Goal: Task Accomplishment & Management: Use online tool/utility

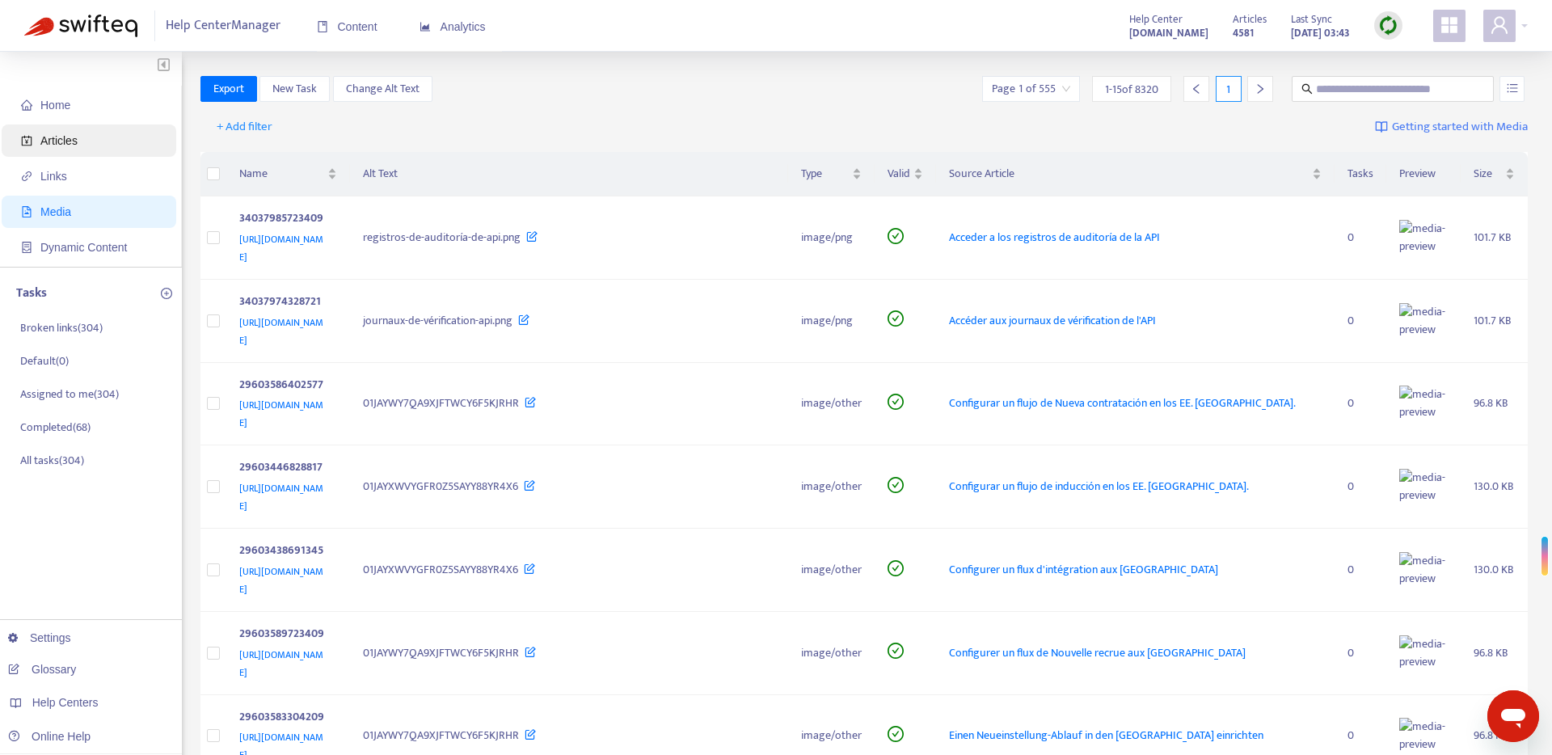
click at [72, 150] on span "Articles" at bounding box center [92, 140] width 142 height 32
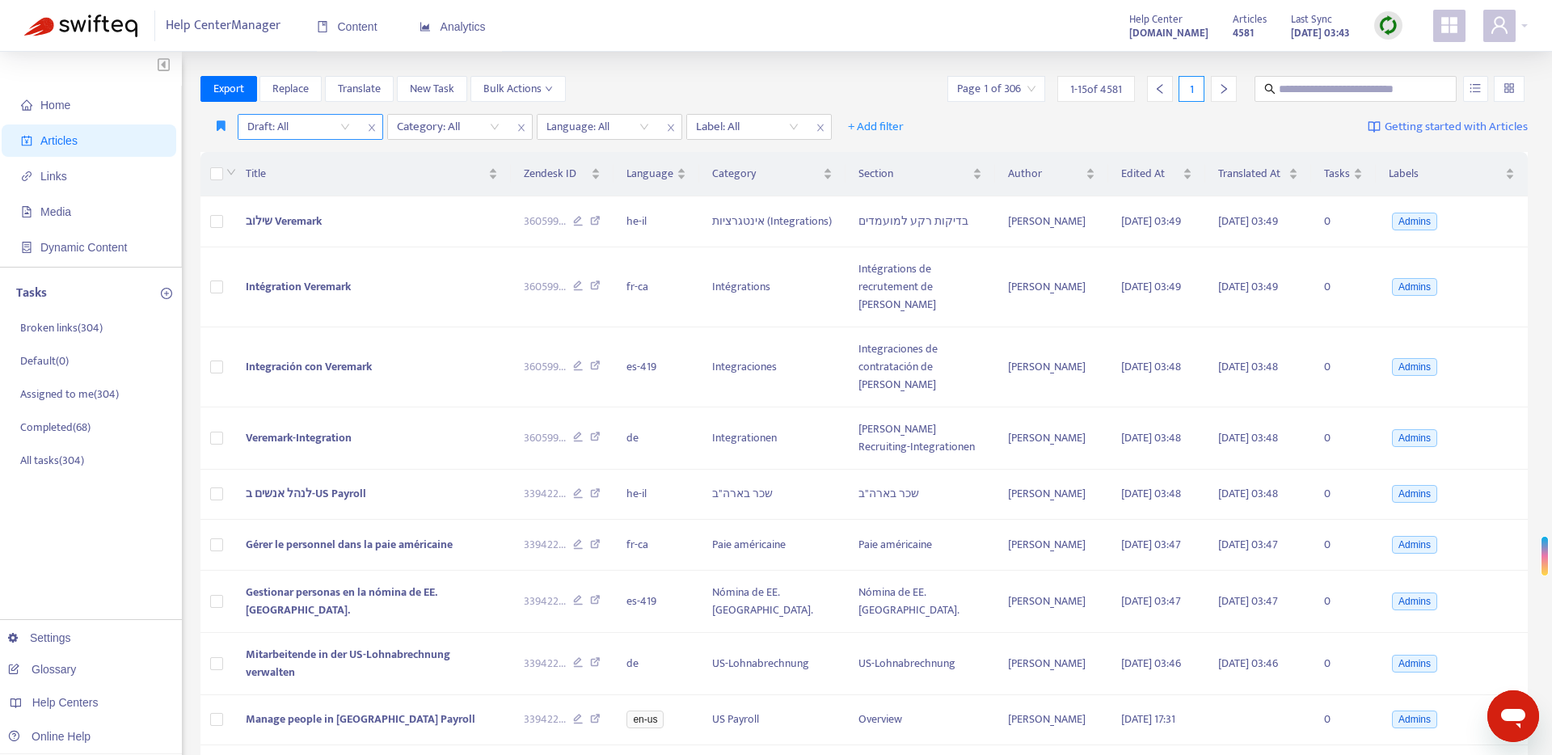
click at [339, 129] on input "search" at bounding box center [298, 127] width 103 height 24
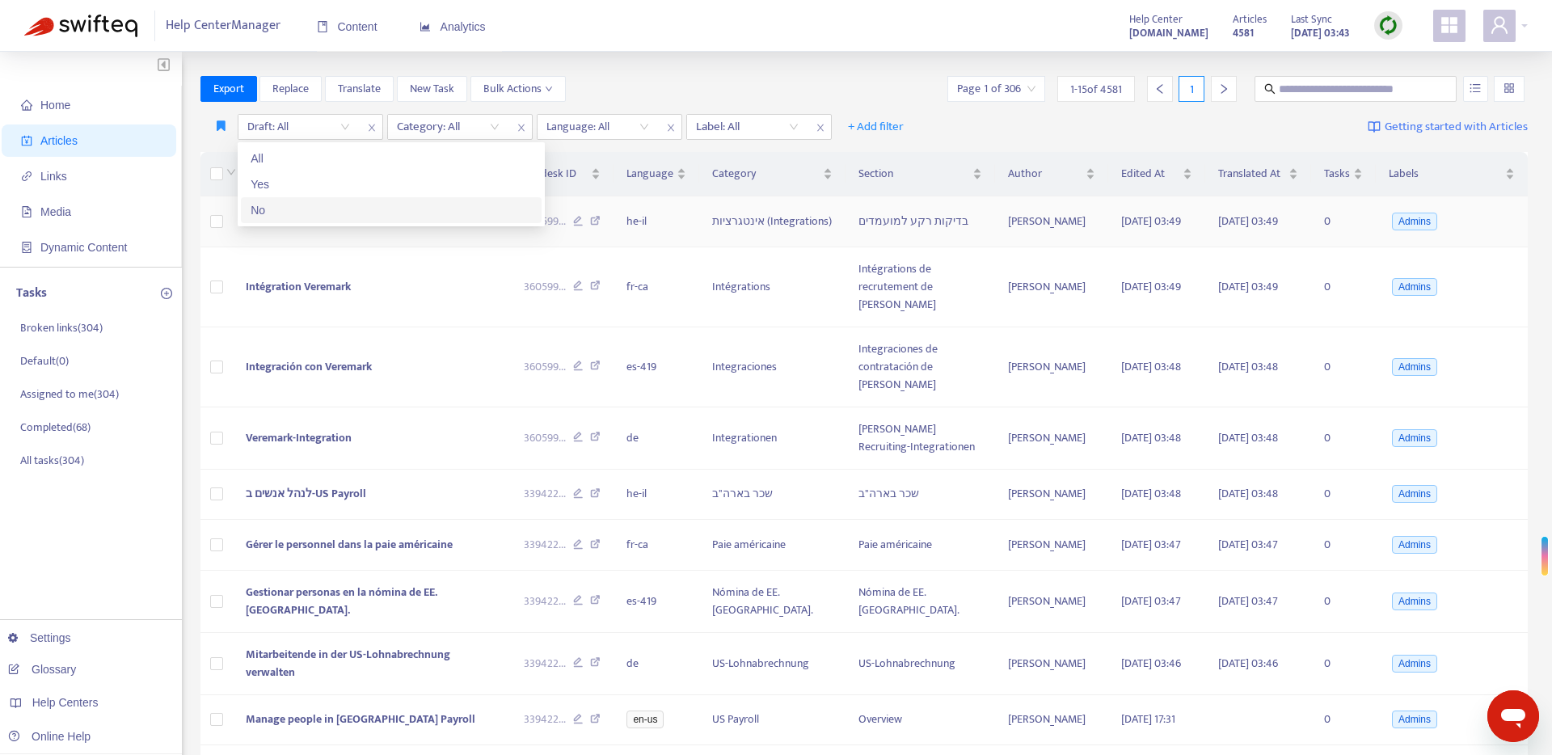
click at [310, 209] on div "No" at bounding box center [391, 210] width 281 height 18
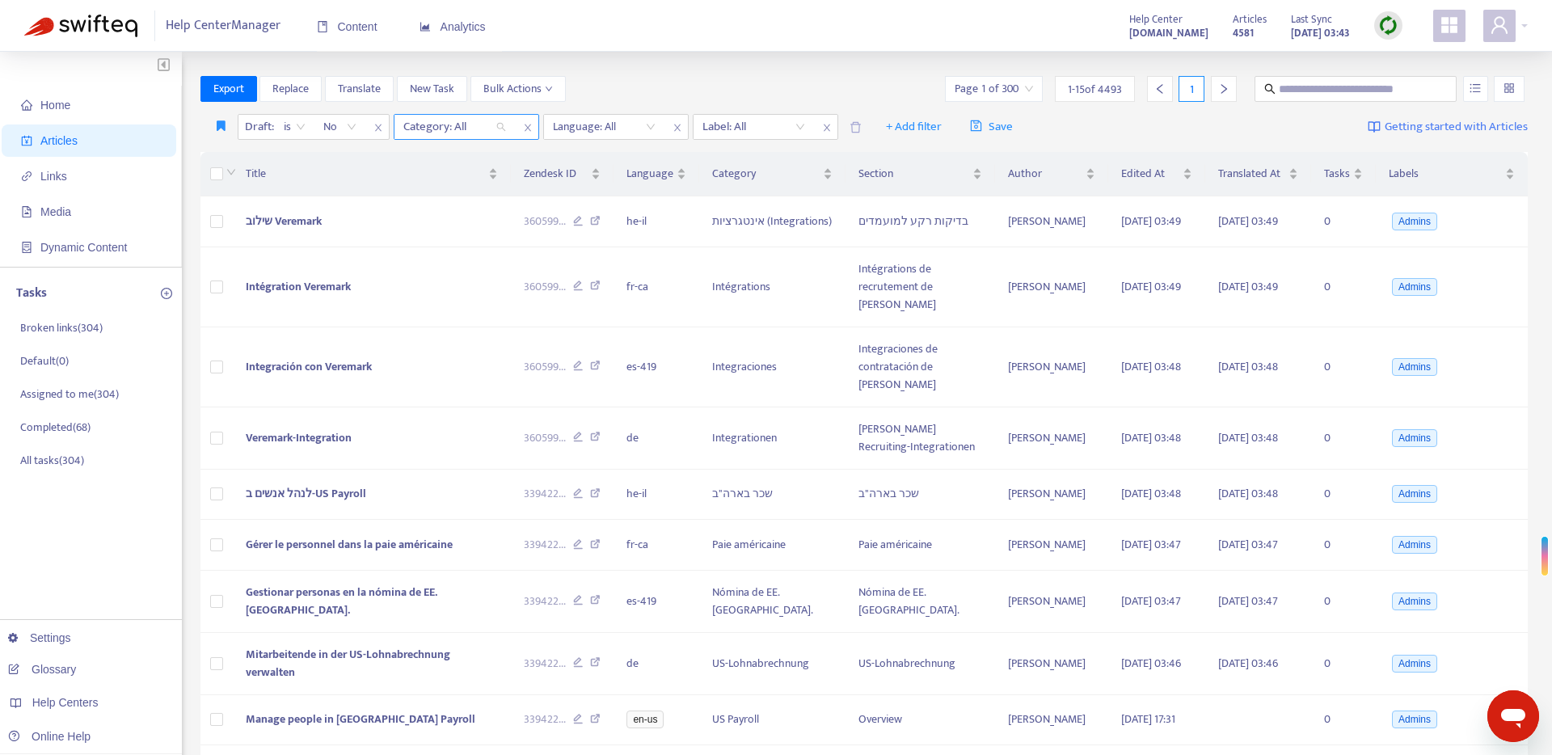
click at [469, 123] on div at bounding box center [447, 126] width 98 height 19
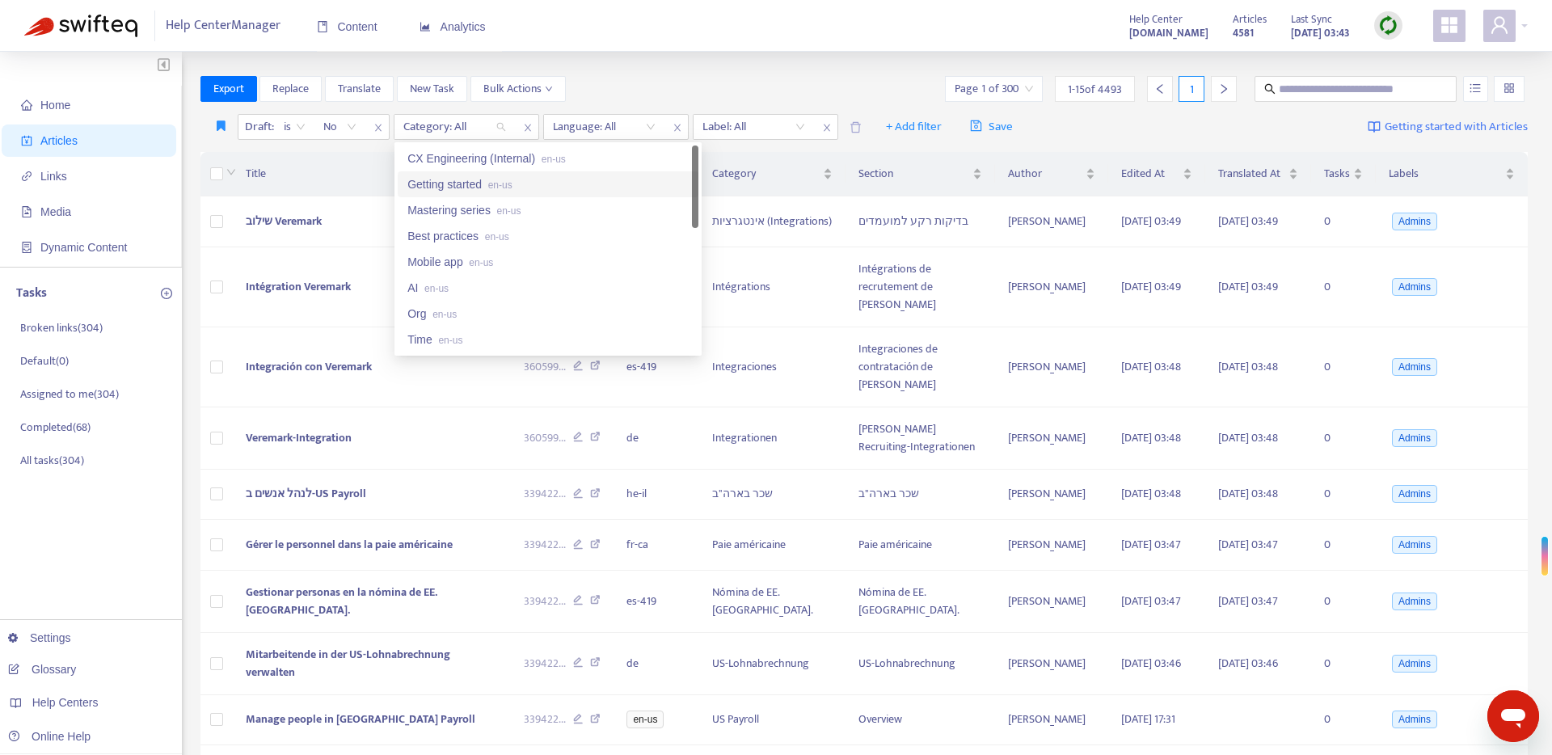
click at [464, 183] on div "Getting started en-us" at bounding box center [547, 184] width 281 height 18
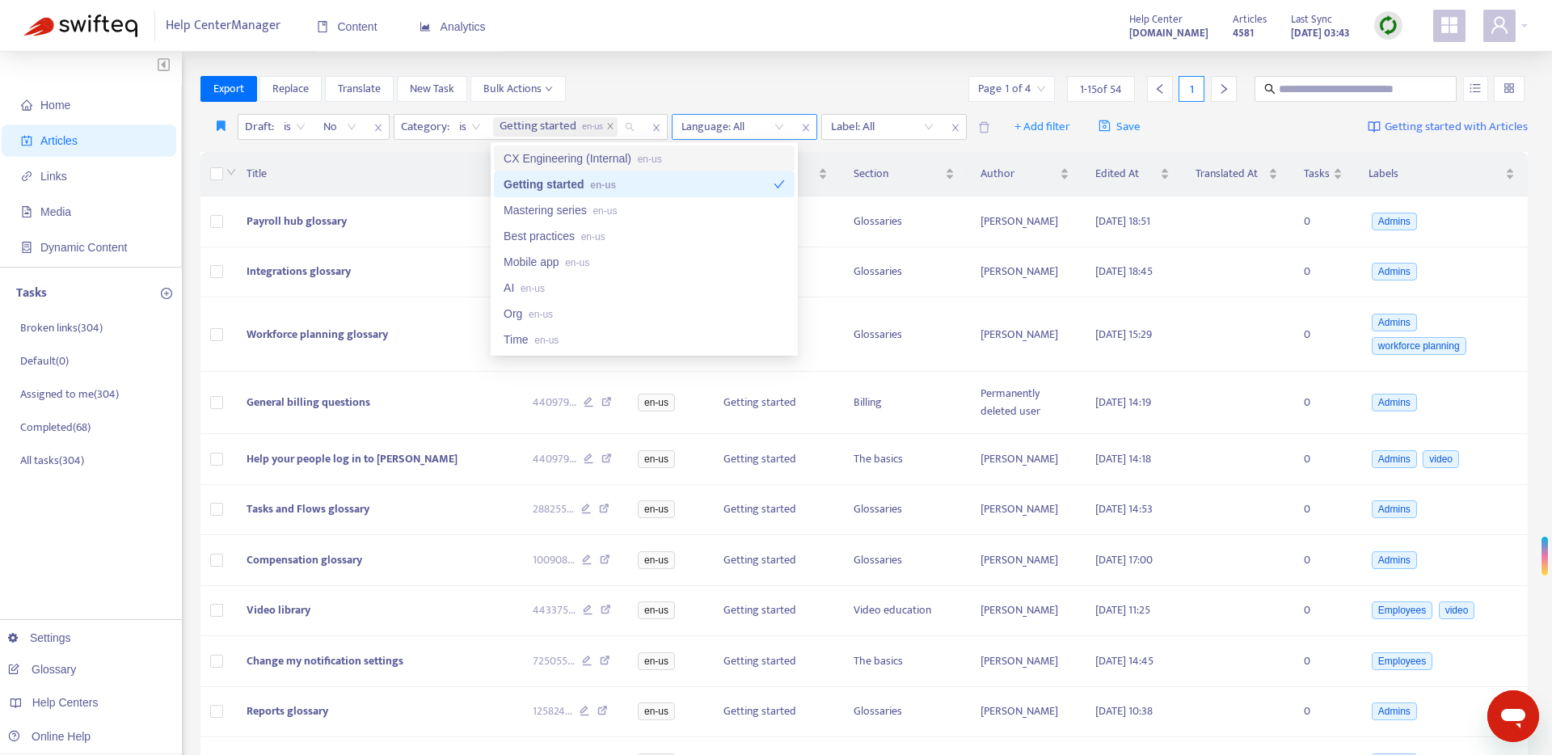
click at [781, 125] on div "Language: All" at bounding box center [732, 127] width 120 height 24
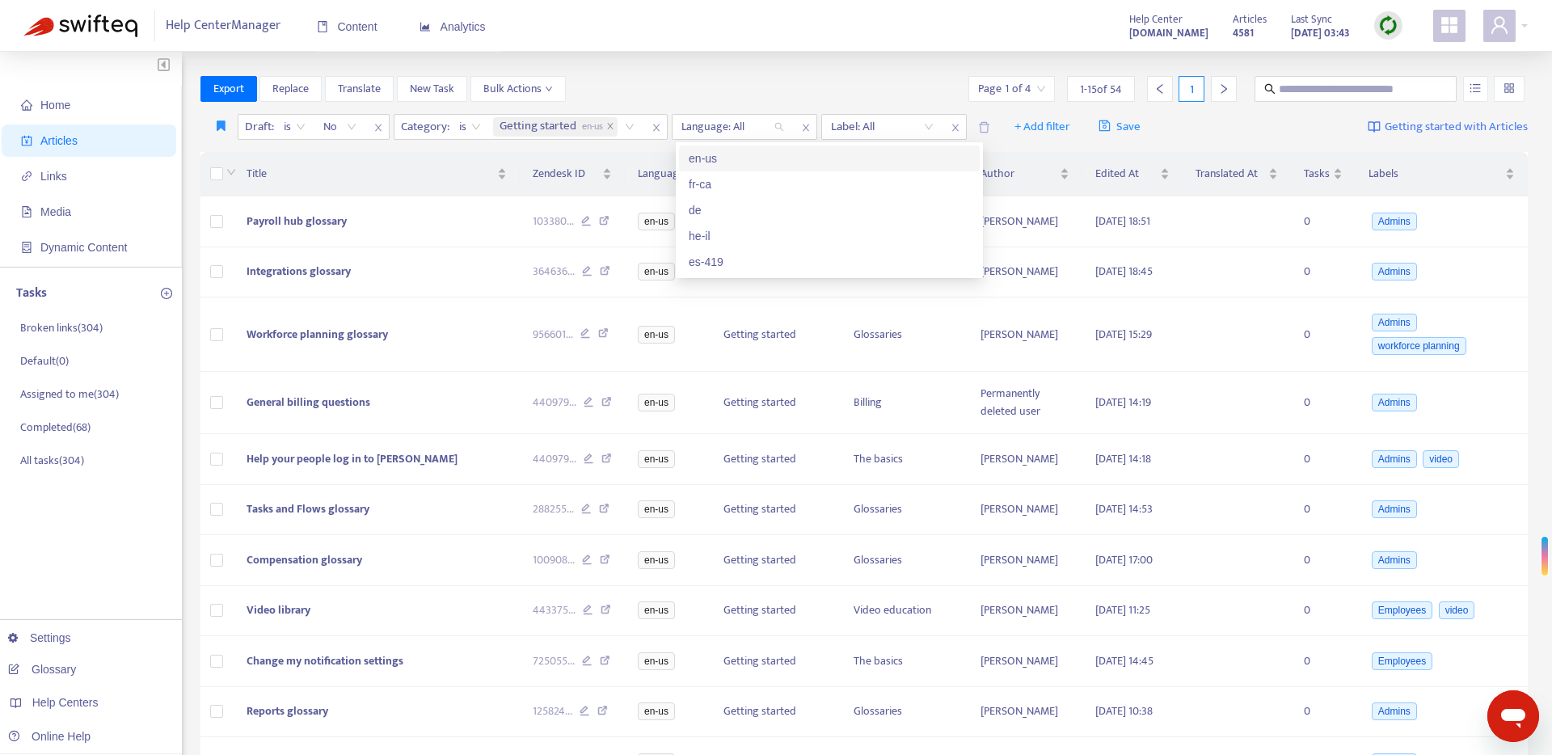
click at [760, 157] on div "en-us" at bounding box center [829, 159] width 281 height 18
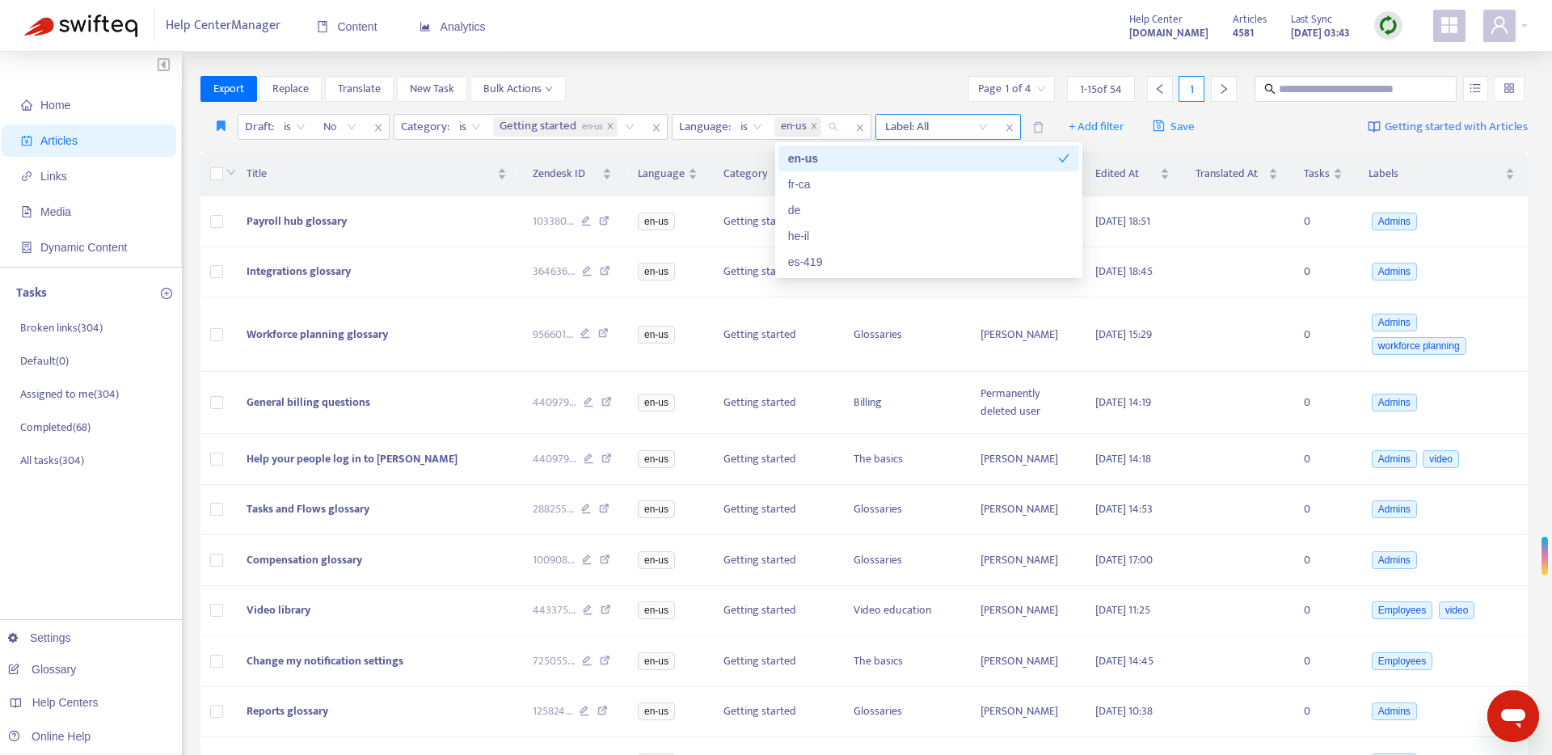
click at [984, 127] on div "Label: All" at bounding box center [936, 127] width 120 height 24
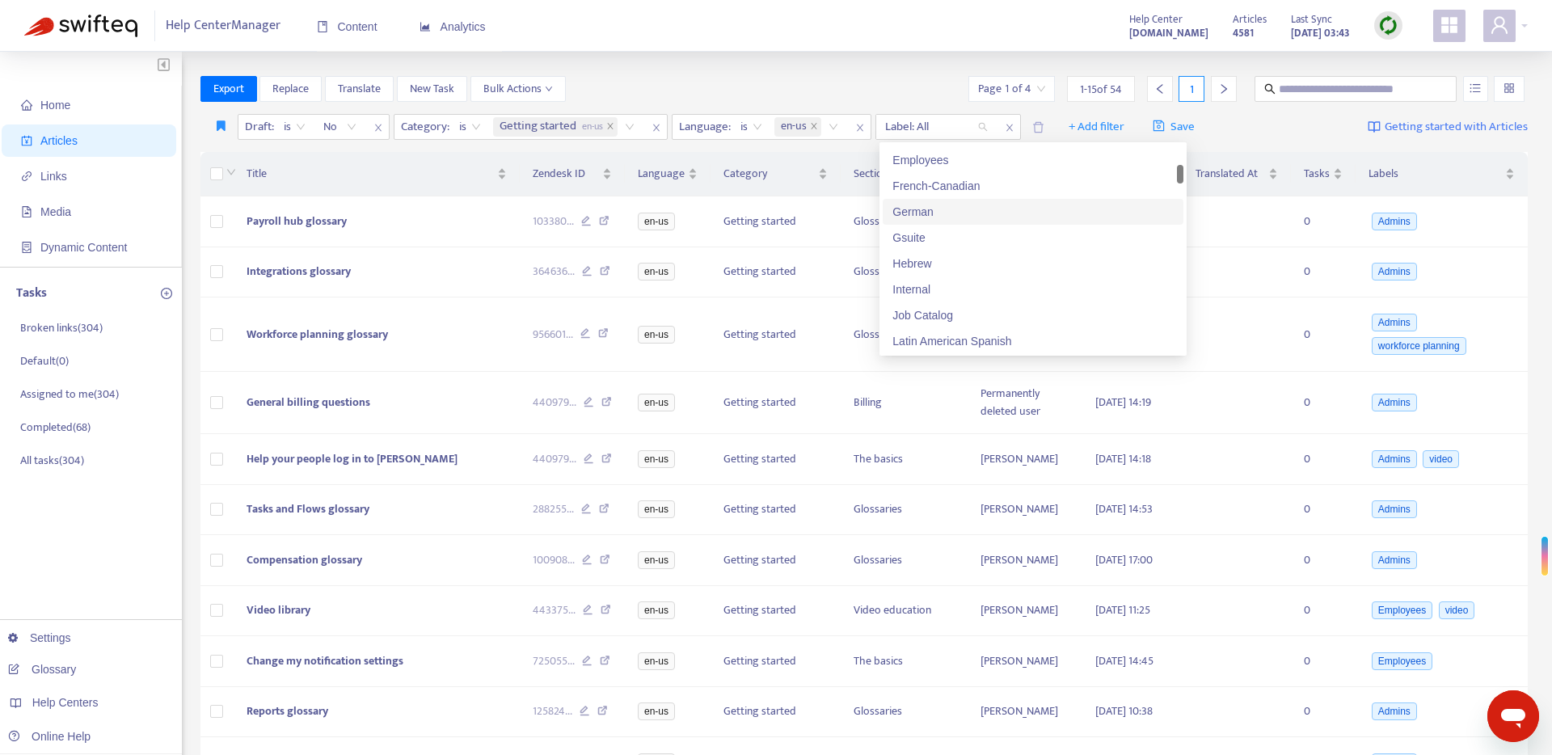
scroll to position [234, 0]
click at [949, 257] on div "Internal" at bounding box center [1032, 261] width 281 height 18
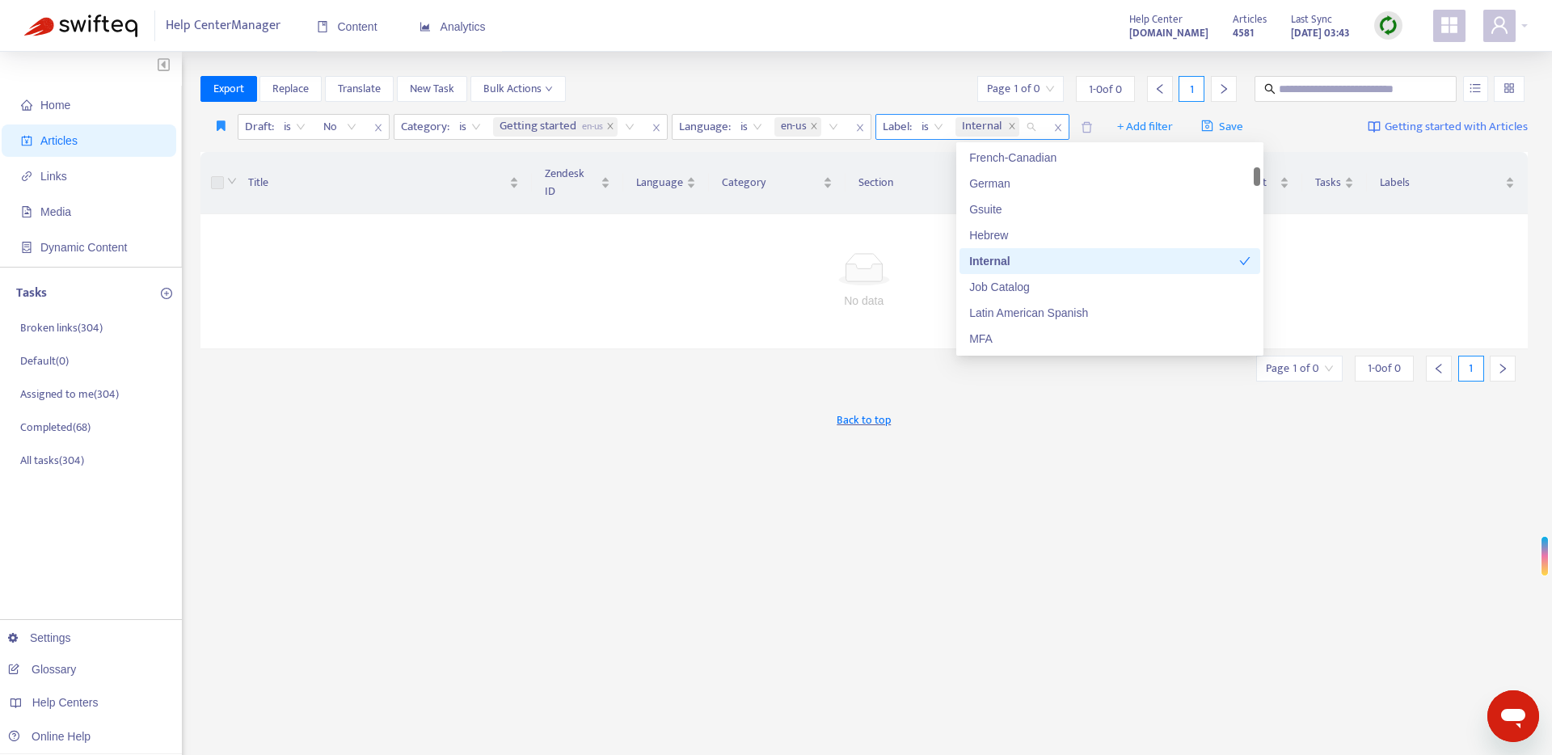
click at [943, 127] on span "is" at bounding box center [932, 127] width 22 height 24
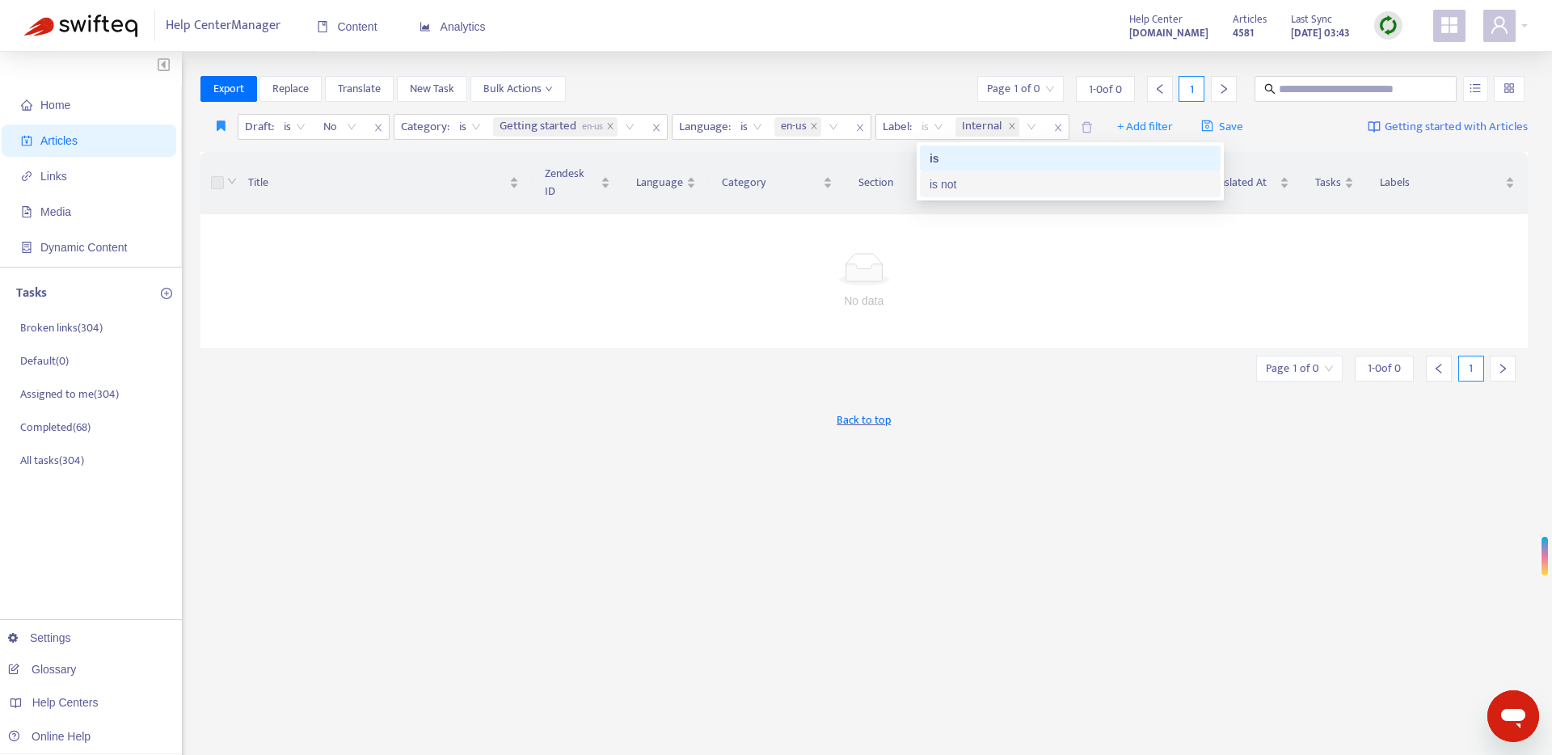
click at [949, 184] on div "is not" at bounding box center [1069, 184] width 281 height 18
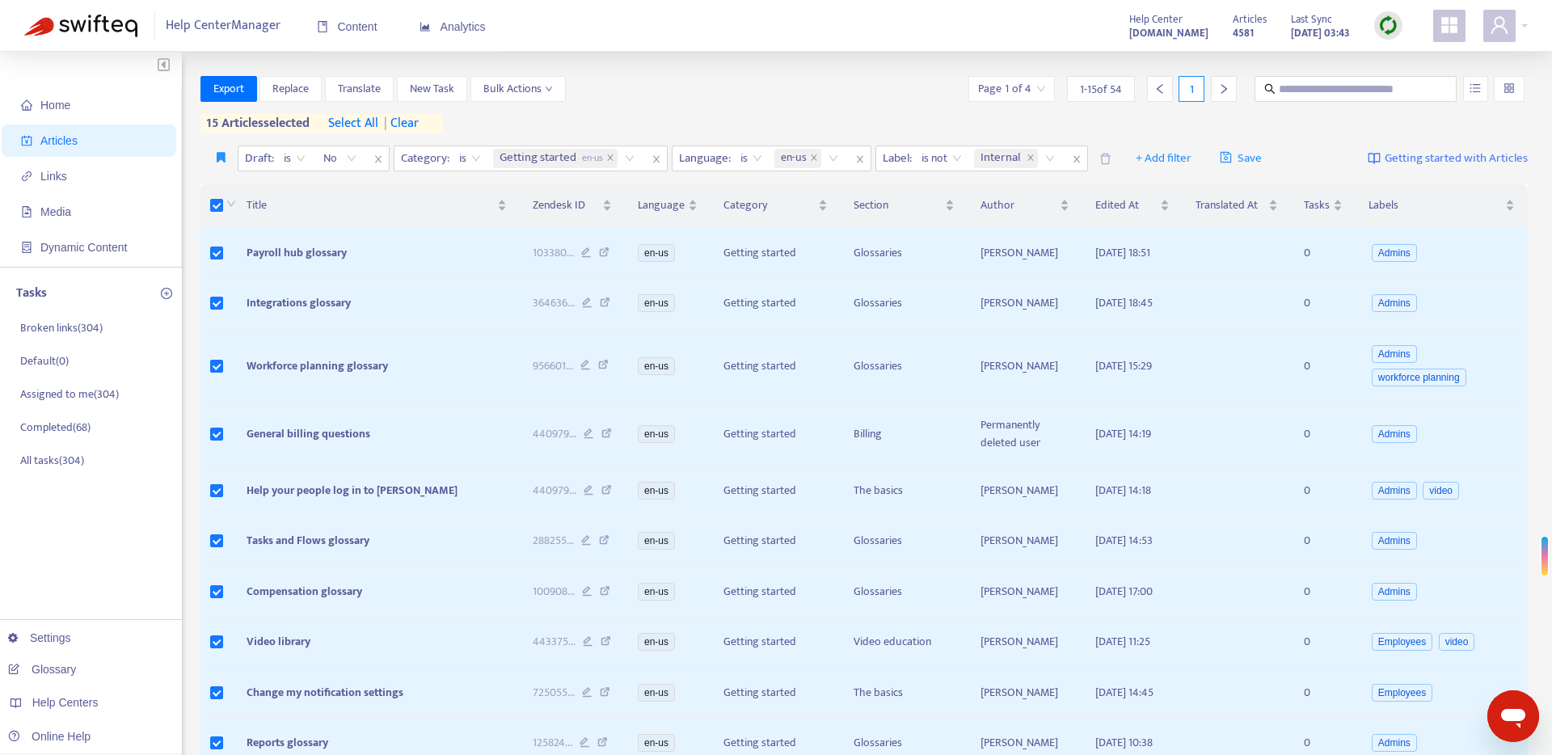
click at [358, 127] on span "select all" at bounding box center [353, 123] width 50 height 19
click at [234, 89] on span "Export" at bounding box center [228, 89] width 31 height 18
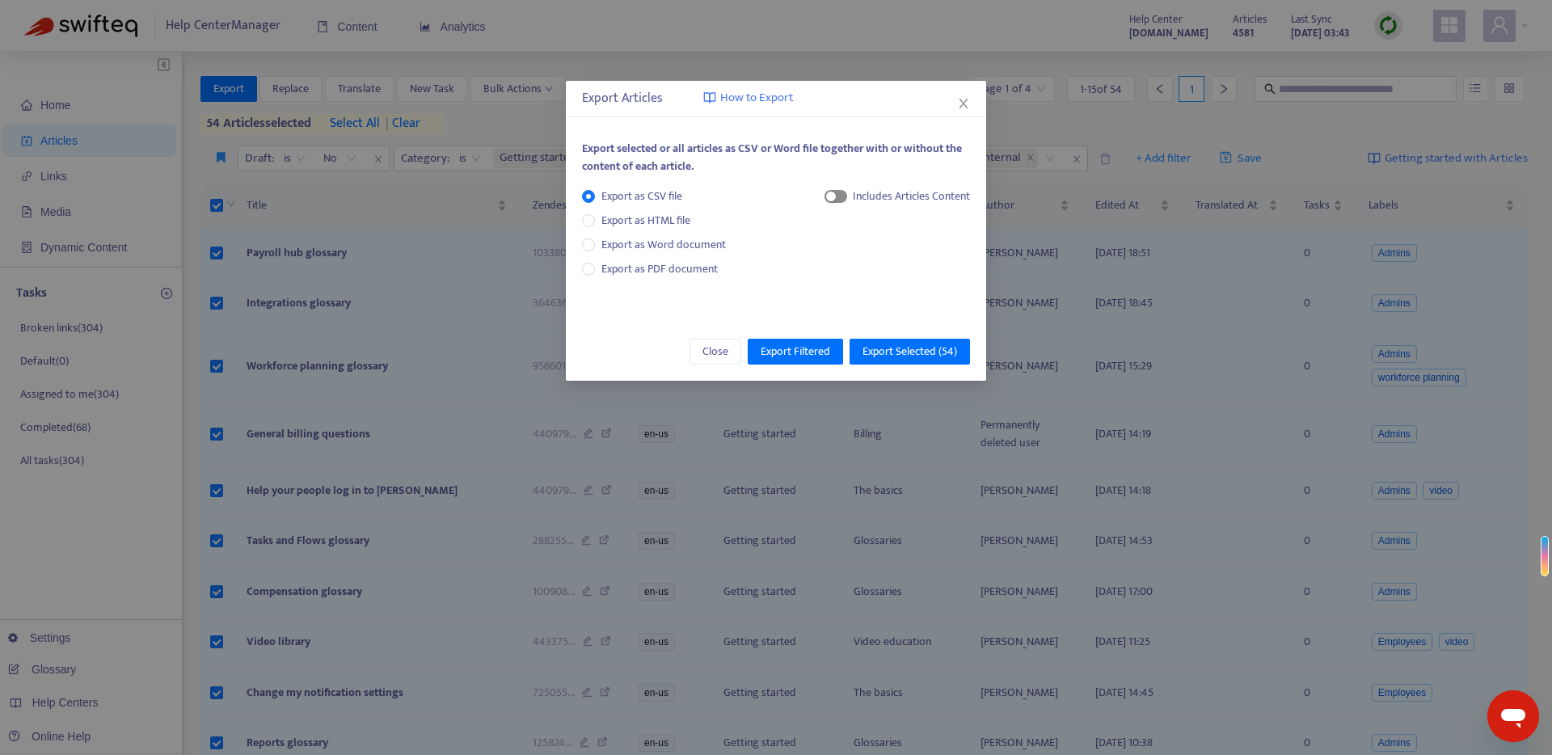
click at [840, 199] on span "button" at bounding box center [835, 196] width 23 height 13
click at [908, 350] on span "Export Selected ( 54 )" at bounding box center [909, 352] width 95 height 18
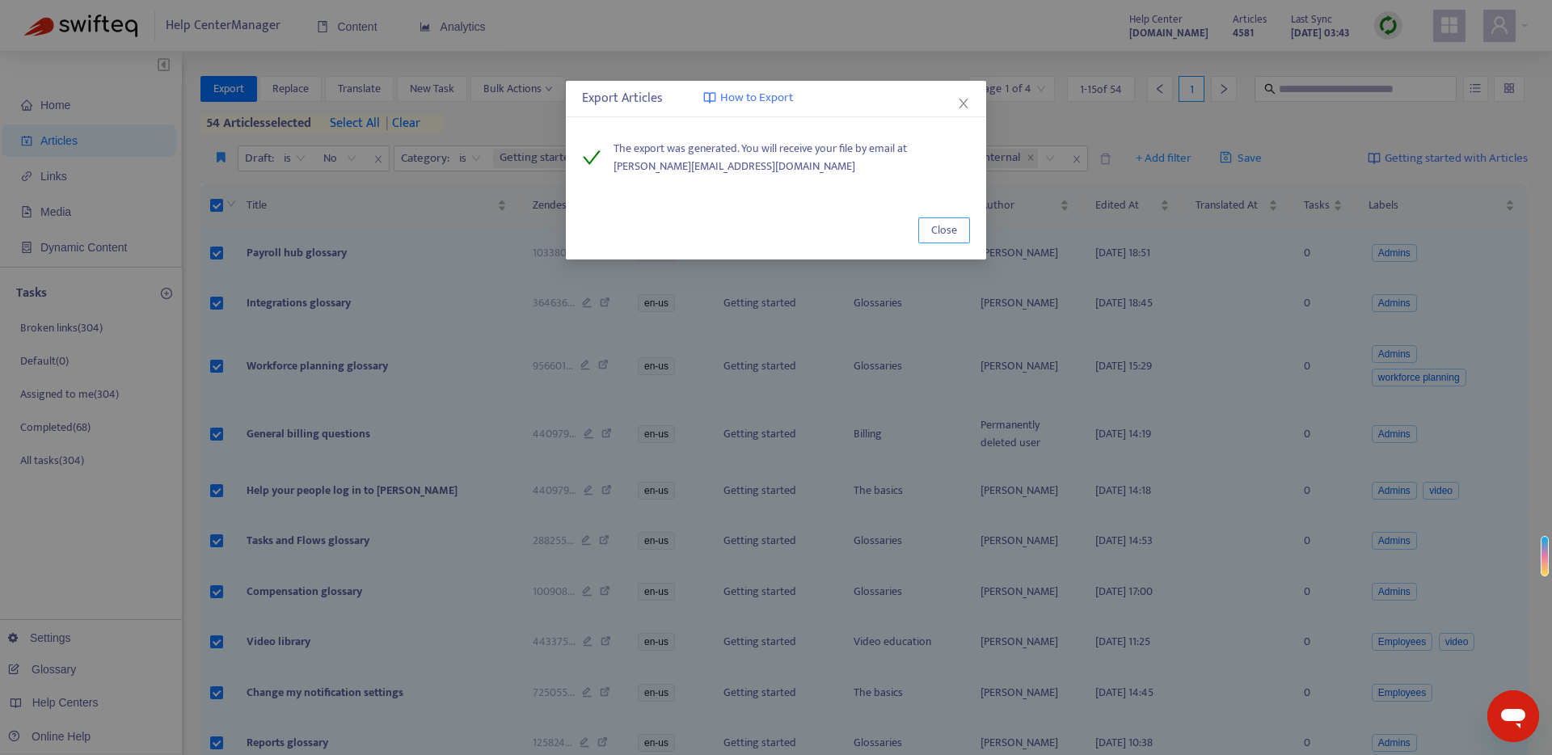
click at [938, 225] on span "Close" at bounding box center [944, 230] width 26 height 18
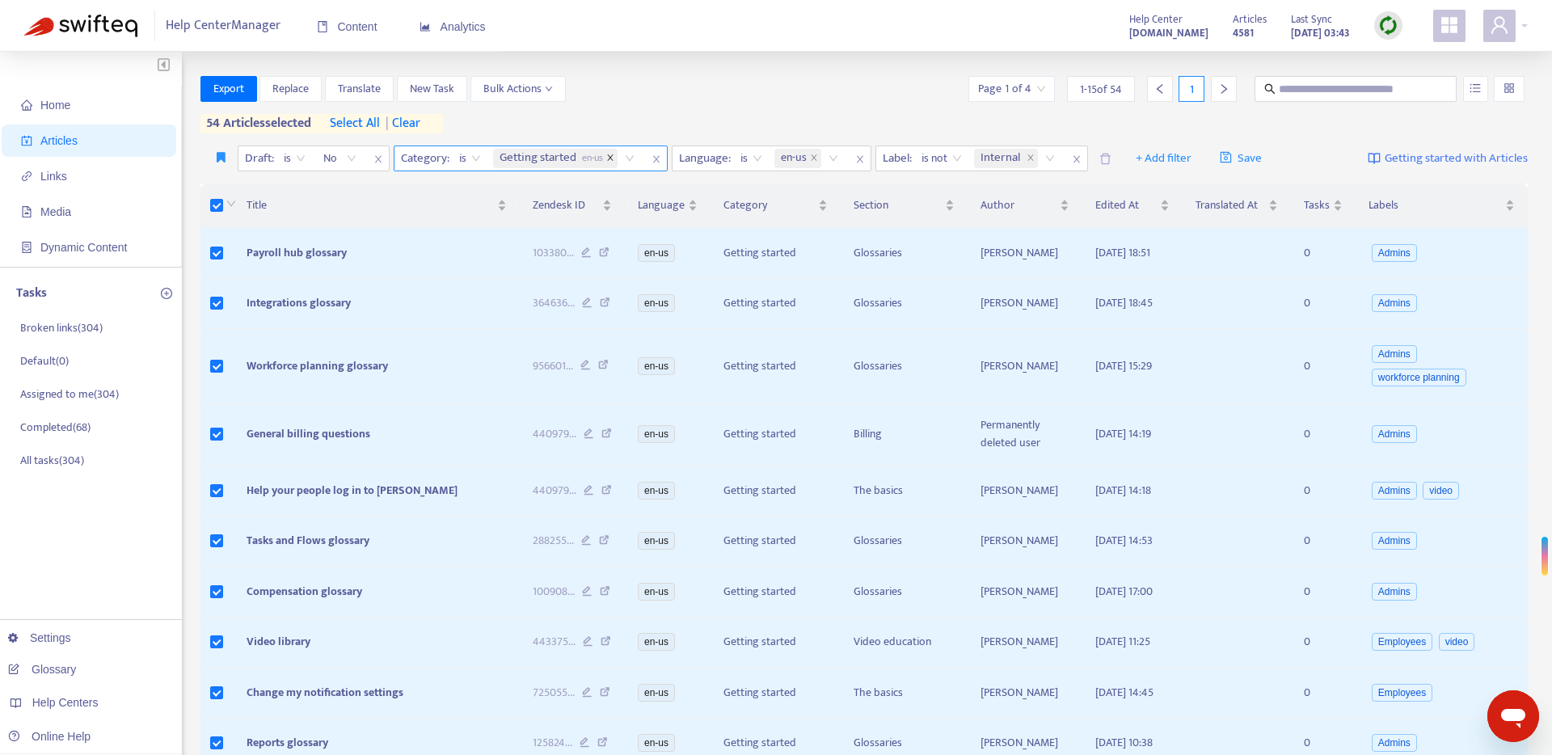
click at [614, 157] on icon "close" at bounding box center [610, 158] width 8 height 8
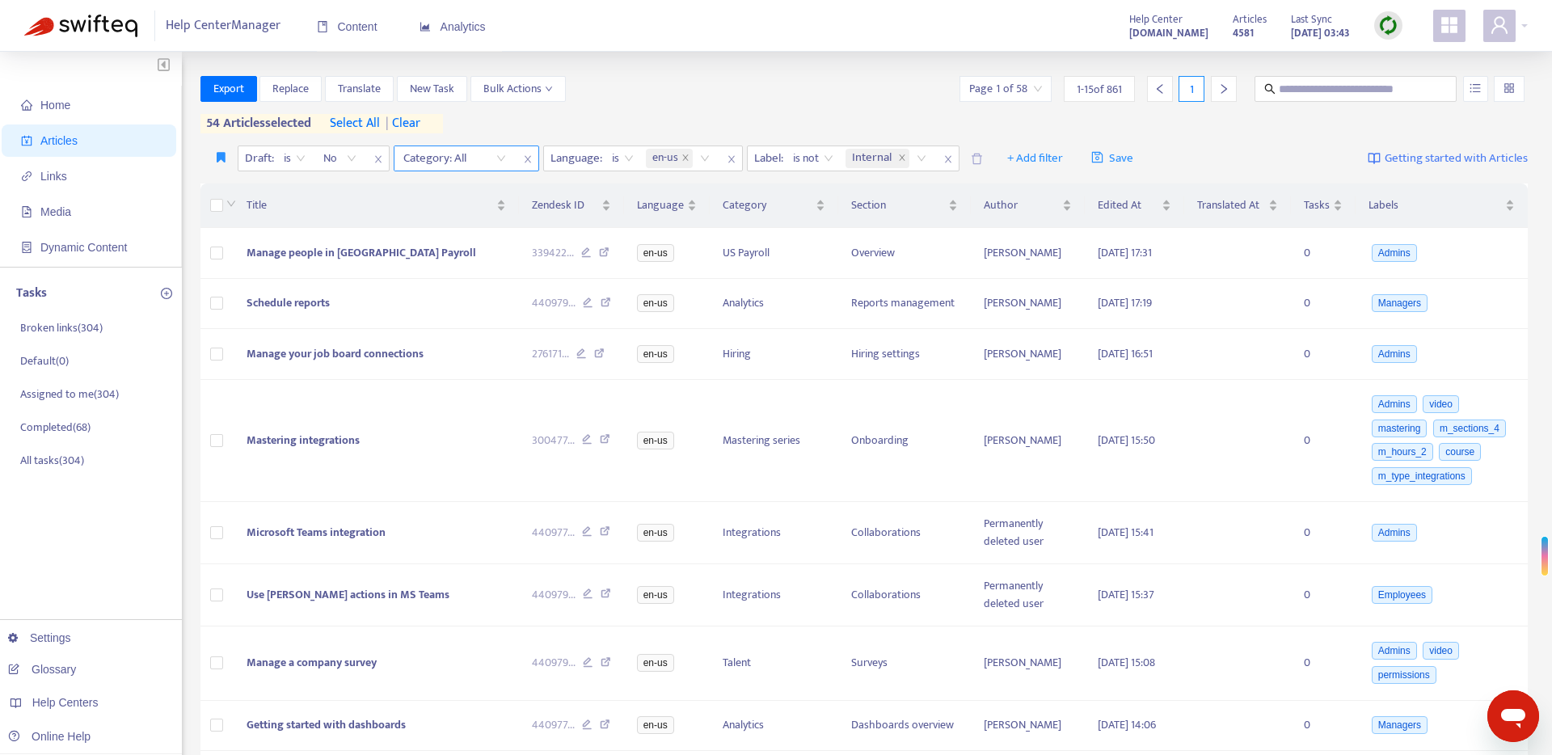
click at [489, 158] on div at bounding box center [447, 158] width 98 height 19
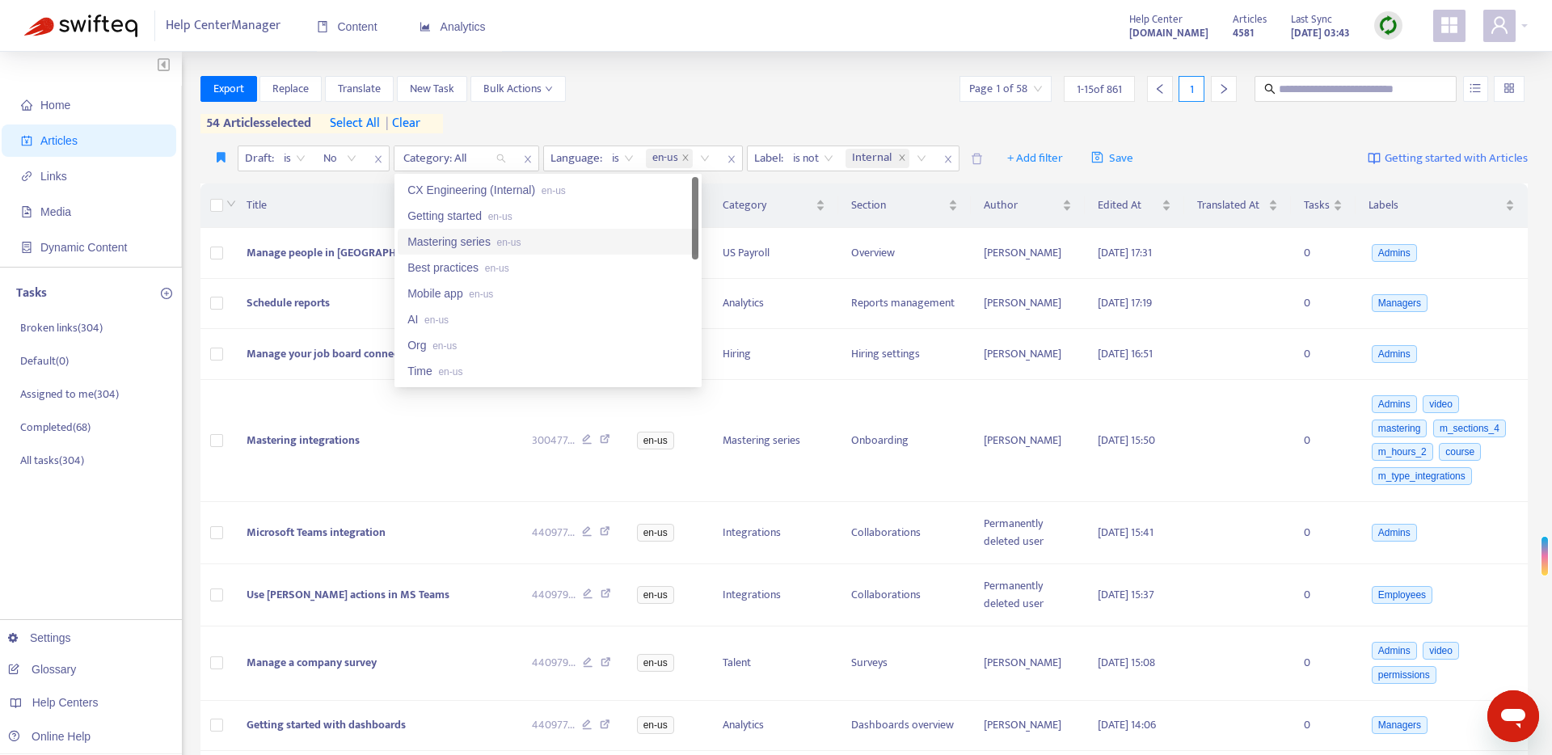
click at [496, 238] on div "Mastering series en-us" at bounding box center [547, 242] width 281 height 18
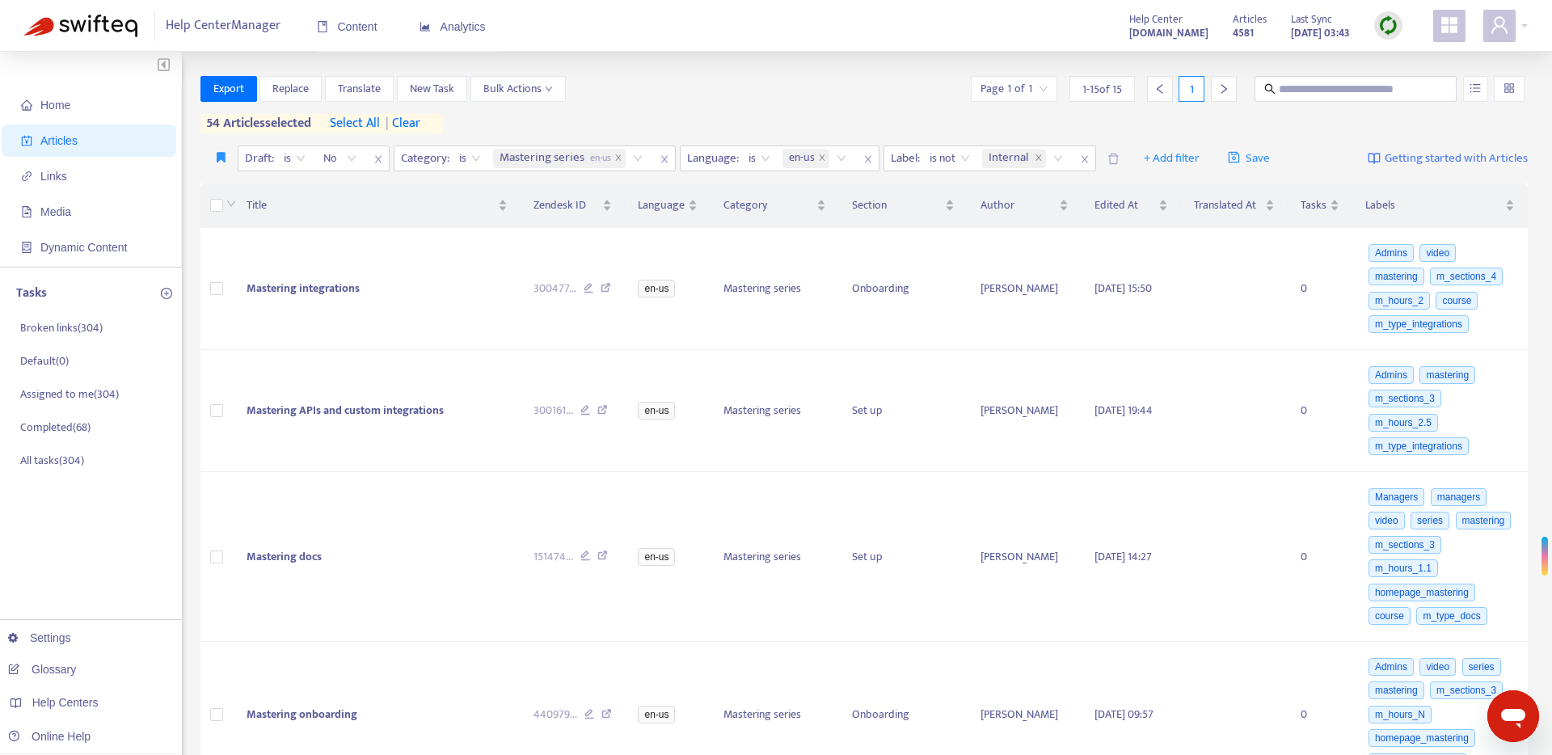
click at [748, 108] on div "Export Replace Translate New Task Bulk Actions Page 1 of 1 1 - 15 of 15 1 54 ar…" at bounding box center [864, 104] width 1328 height 57
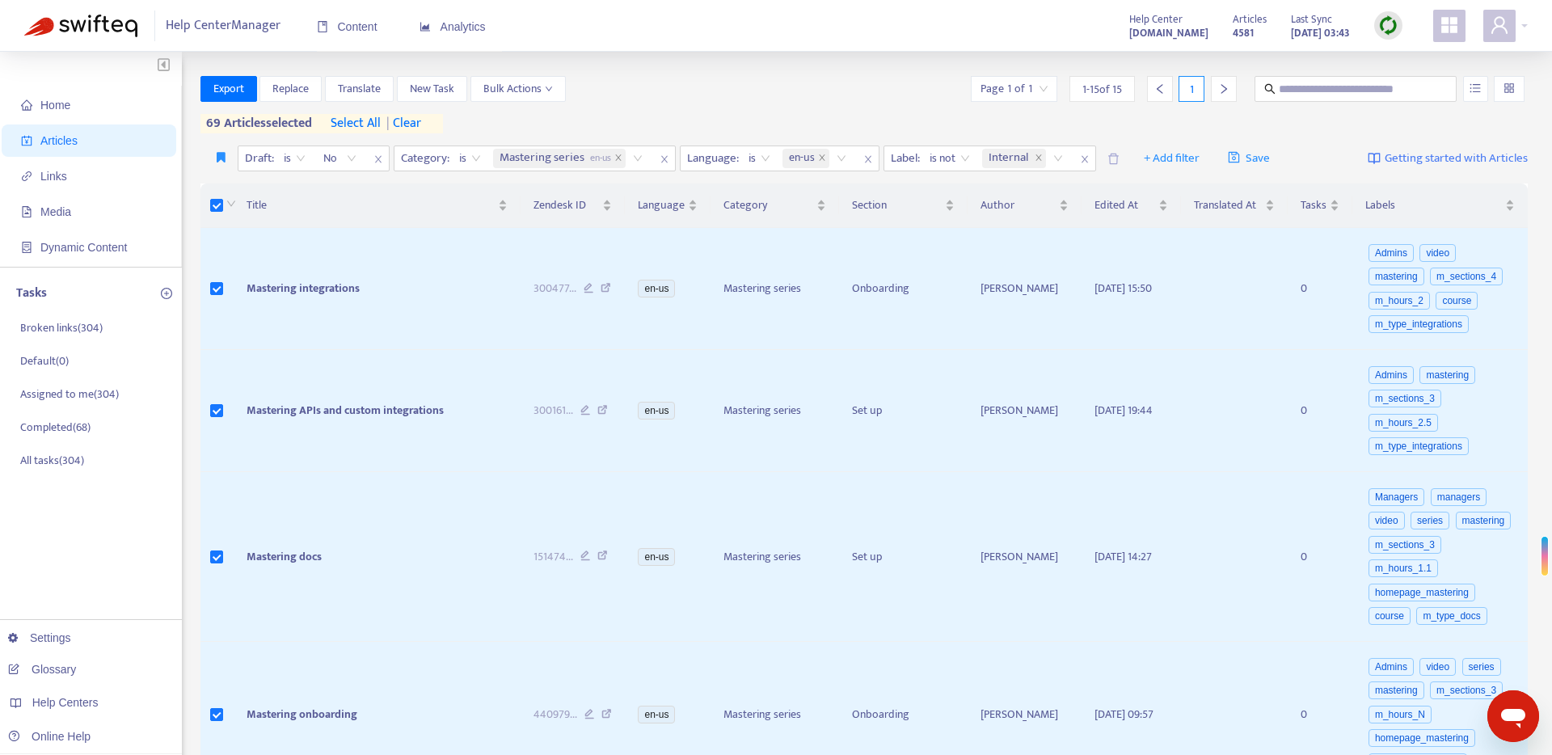
click at [369, 124] on span "select all" at bounding box center [356, 123] width 50 height 19
click at [247, 88] on button "Export" at bounding box center [228, 89] width 57 height 26
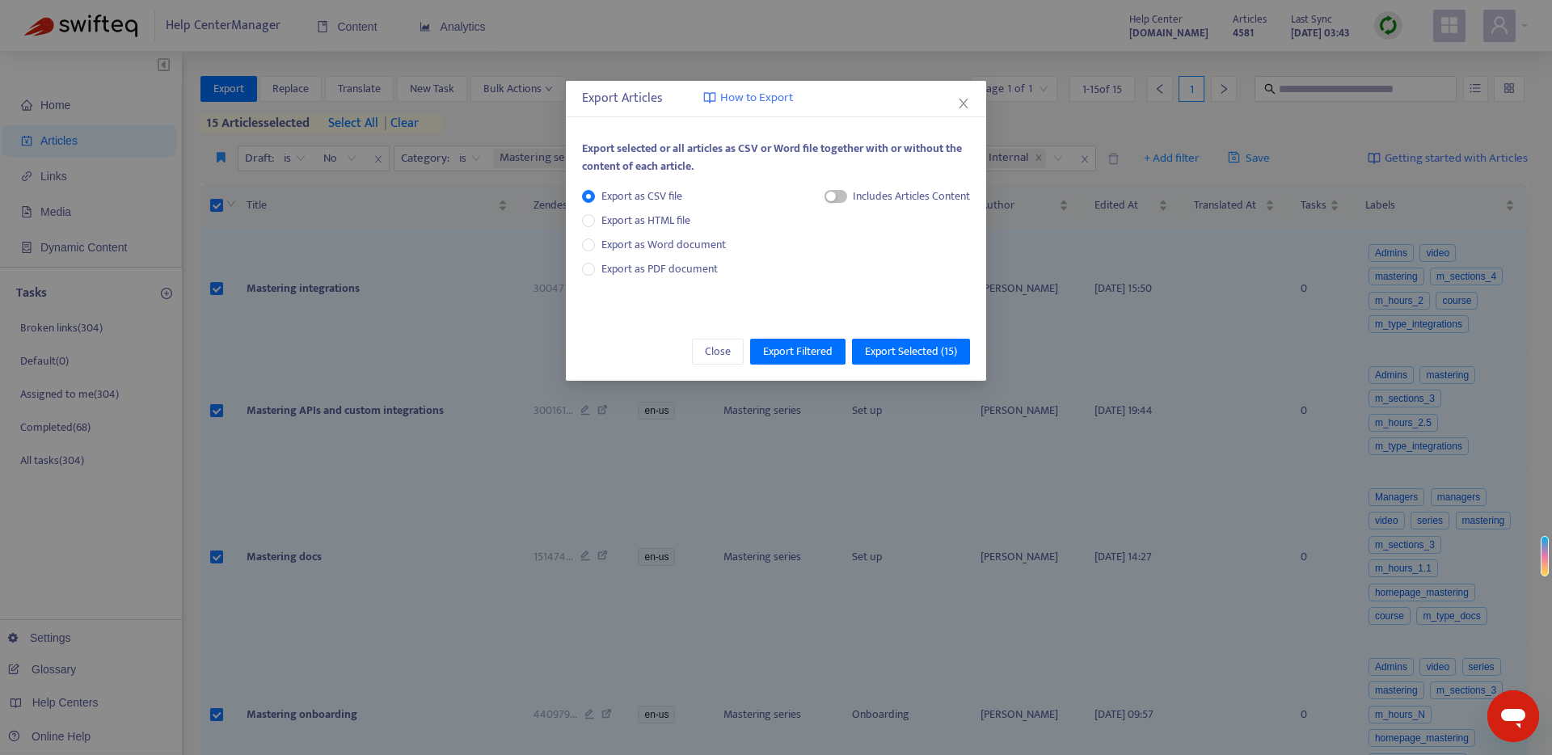
drag, startPoint x: 837, startPoint y: 196, endPoint x: 862, endPoint y: 268, distance: 76.2
click at [837, 196] on span "button" at bounding box center [835, 196] width 23 height 13
click at [861, 248] on span "HTML Content" at bounding box center [895, 251] width 80 height 18
click at [925, 353] on span "Export Selected ( 15 )" at bounding box center [911, 352] width 92 height 18
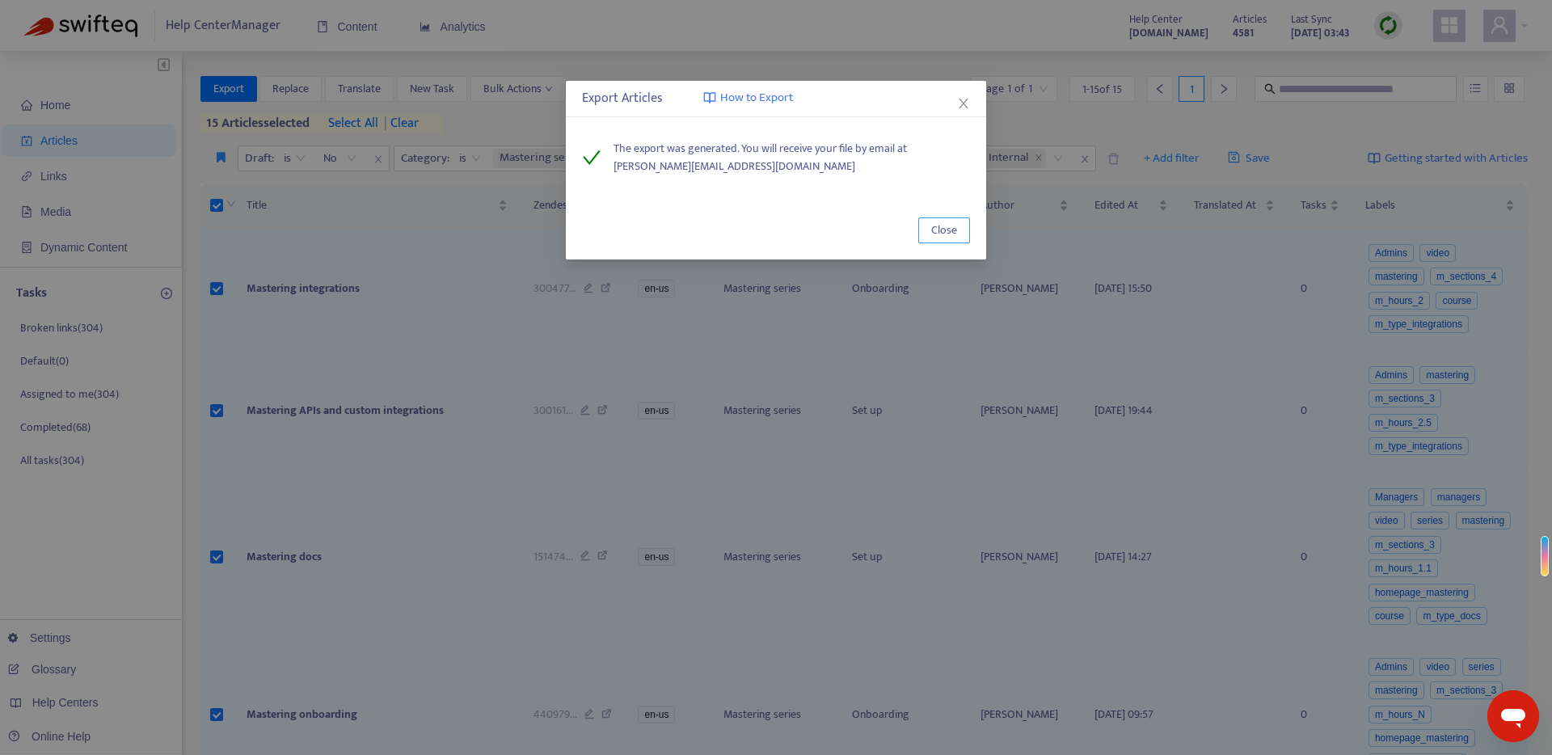
click at [943, 234] on span "Close" at bounding box center [944, 230] width 26 height 18
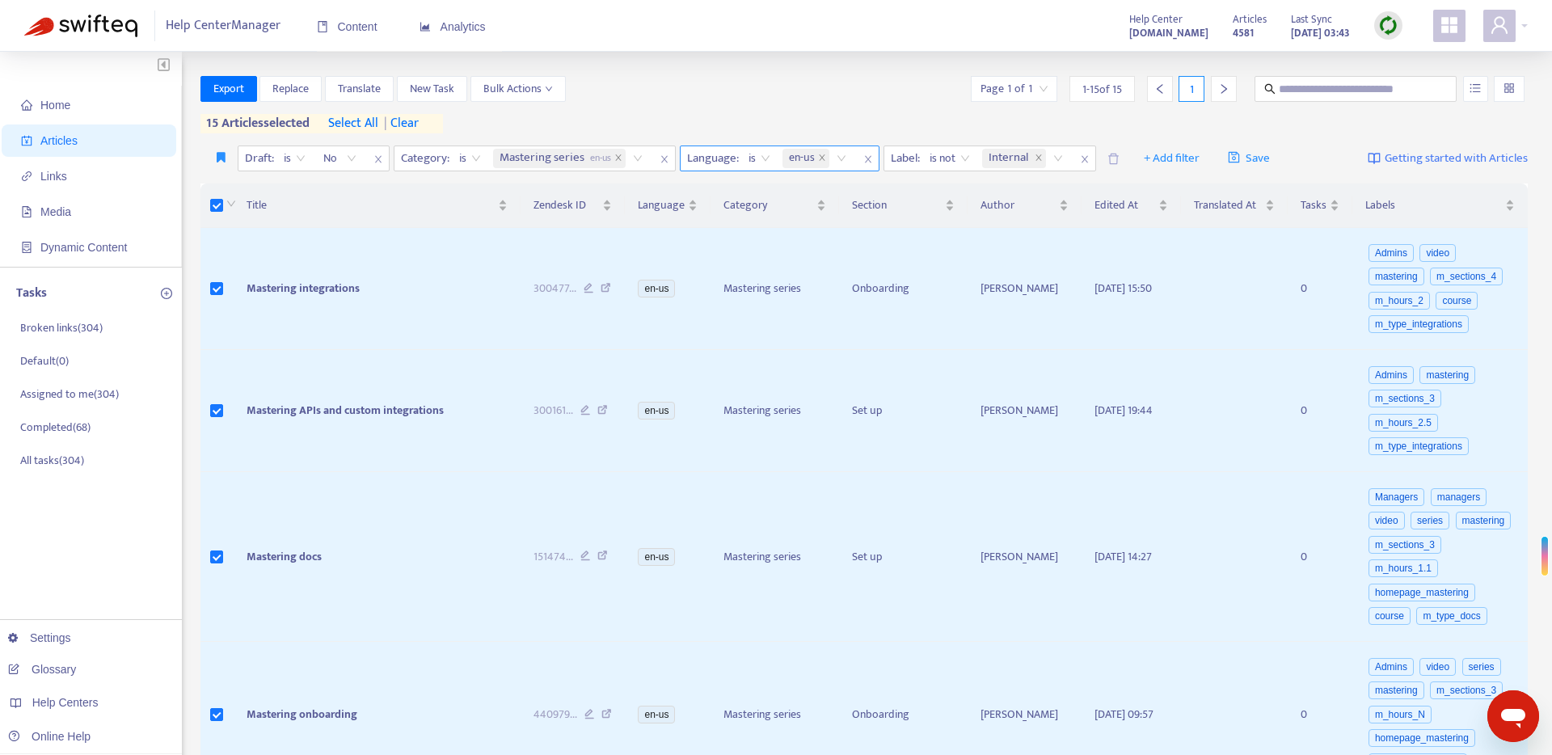
drag, startPoint x: 617, startPoint y: 158, endPoint x: 582, endPoint y: 165, distance: 36.1
click at [617, 158] on icon "close" at bounding box center [618, 157] width 6 height 6
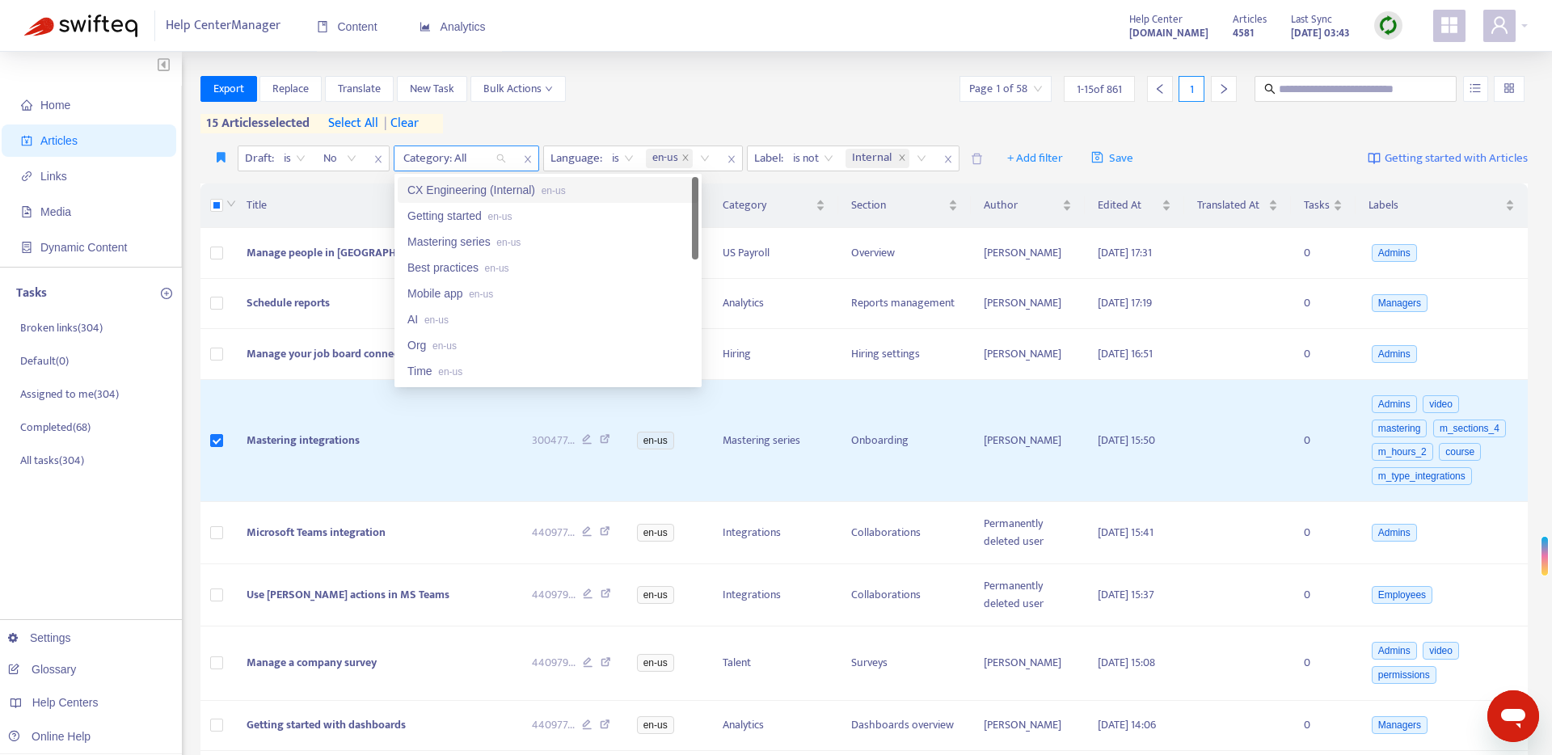
click at [500, 154] on div "Category: All" at bounding box center [454, 158] width 120 height 24
click at [500, 276] on div "Best practices en-us" at bounding box center [548, 268] width 301 height 26
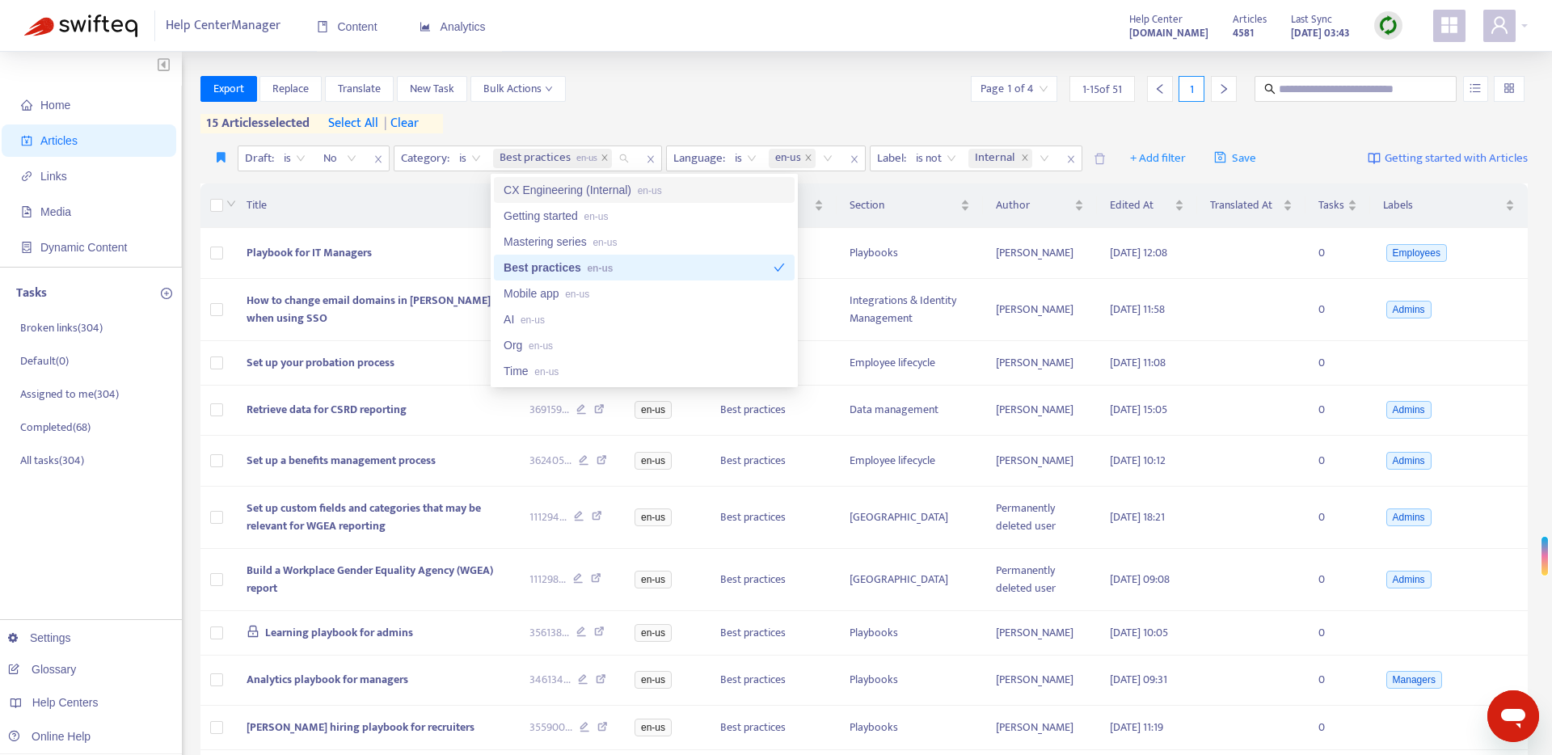
click at [686, 64] on div "Home Articles Links Media Dynamic Content Tasks Broken links ( 304 ) Default ( …" at bounding box center [776, 573] width 1552 height 1042
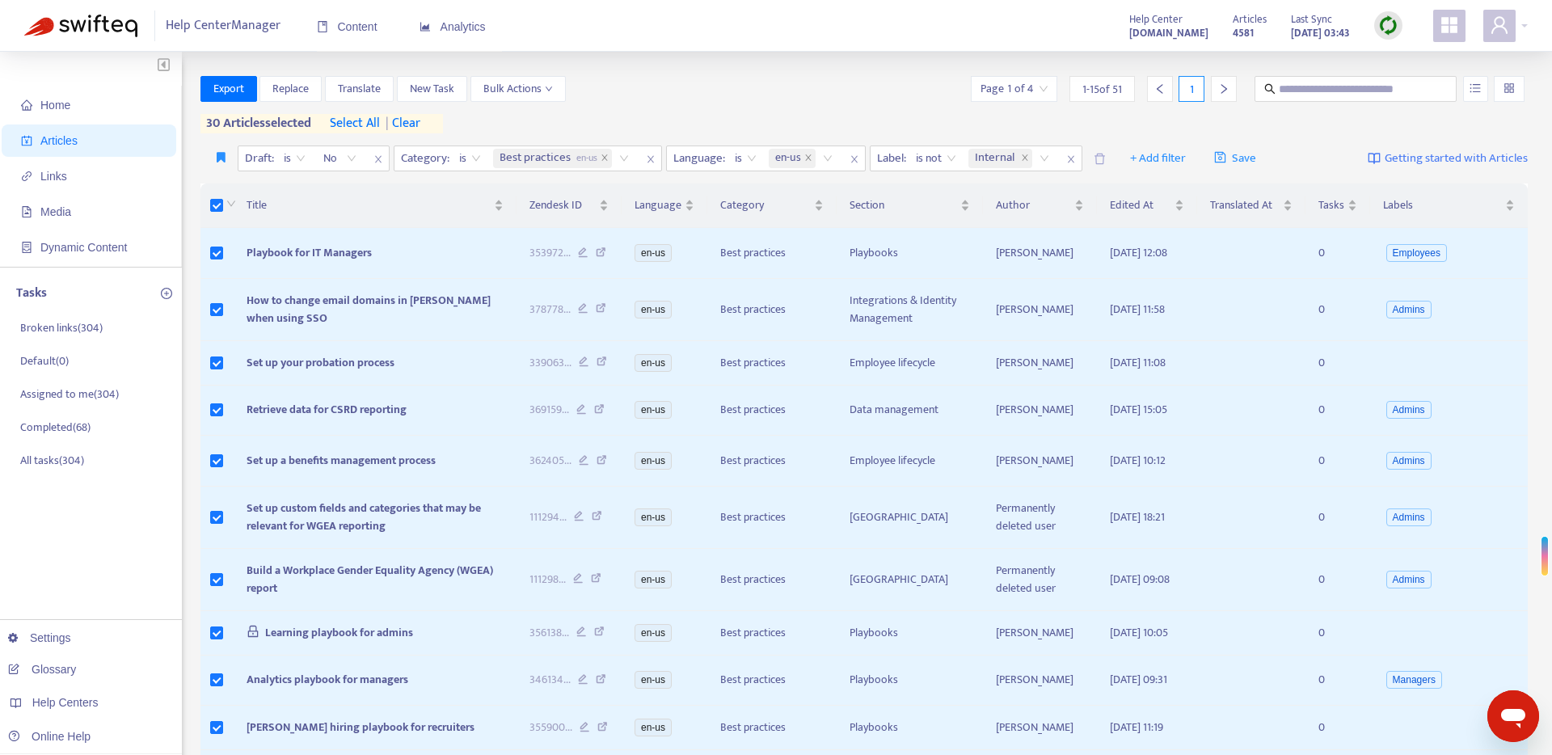
click at [359, 124] on span "select all" at bounding box center [355, 123] width 50 height 19
click at [240, 93] on span "Export" at bounding box center [228, 89] width 31 height 18
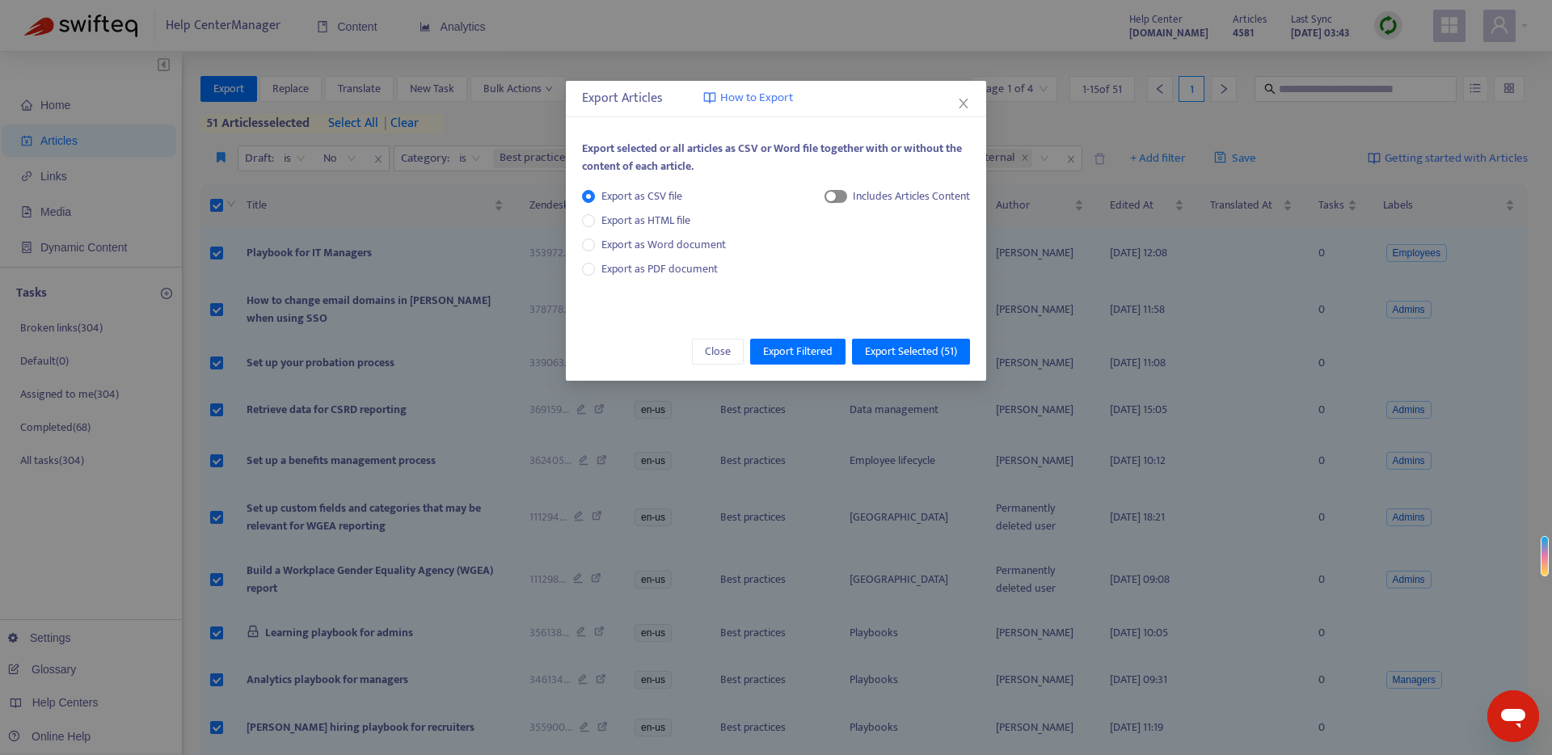
click at [832, 196] on div "button" at bounding box center [831, 197] width 10 height 10
drag, startPoint x: 857, startPoint y: 250, endPoint x: 862, endPoint y: 268, distance: 19.2
click at [858, 251] on span "HTML Content" at bounding box center [895, 251] width 80 height 18
click at [899, 348] on span "Export Selected ( 51 )" at bounding box center [911, 352] width 92 height 18
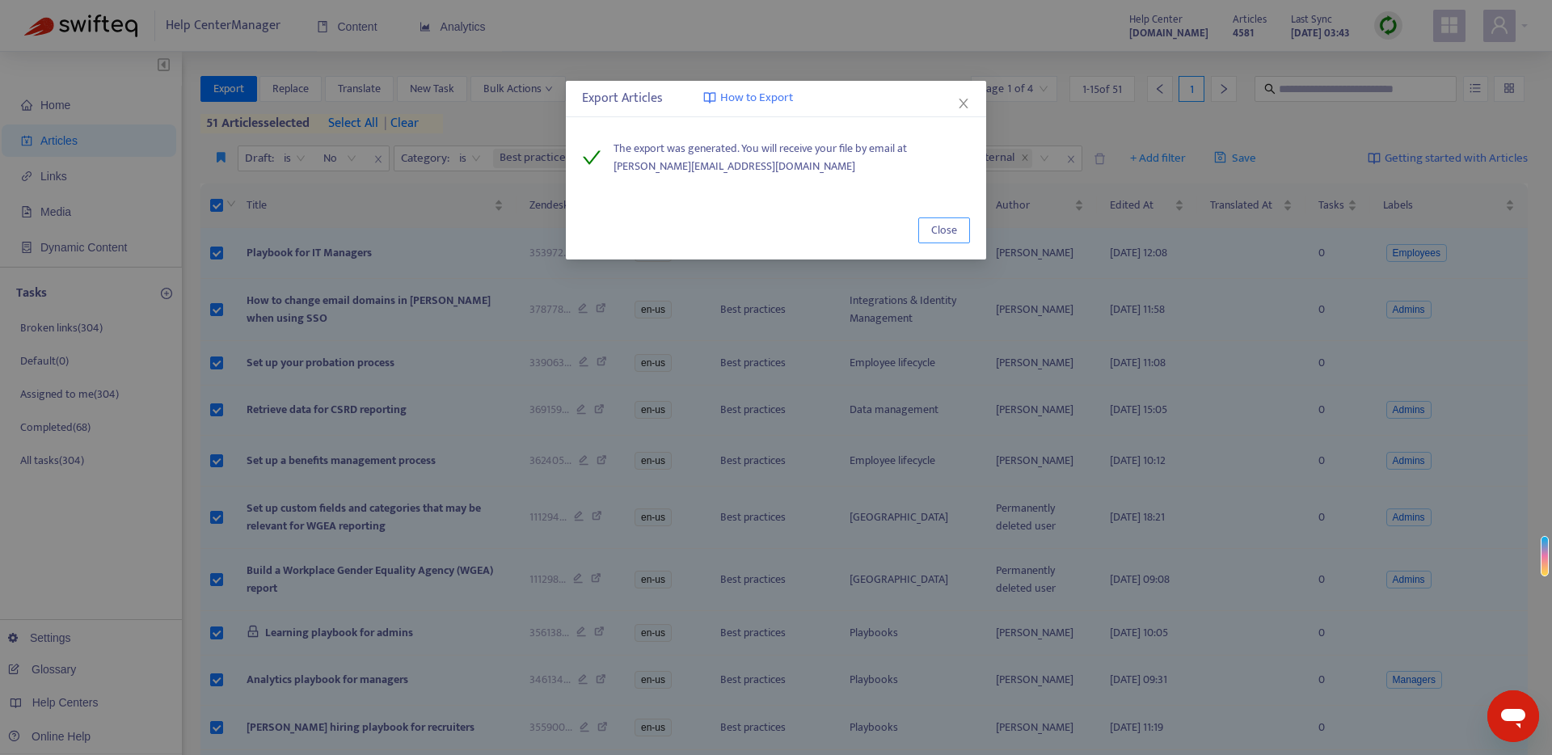
click at [946, 225] on span "Close" at bounding box center [944, 230] width 26 height 18
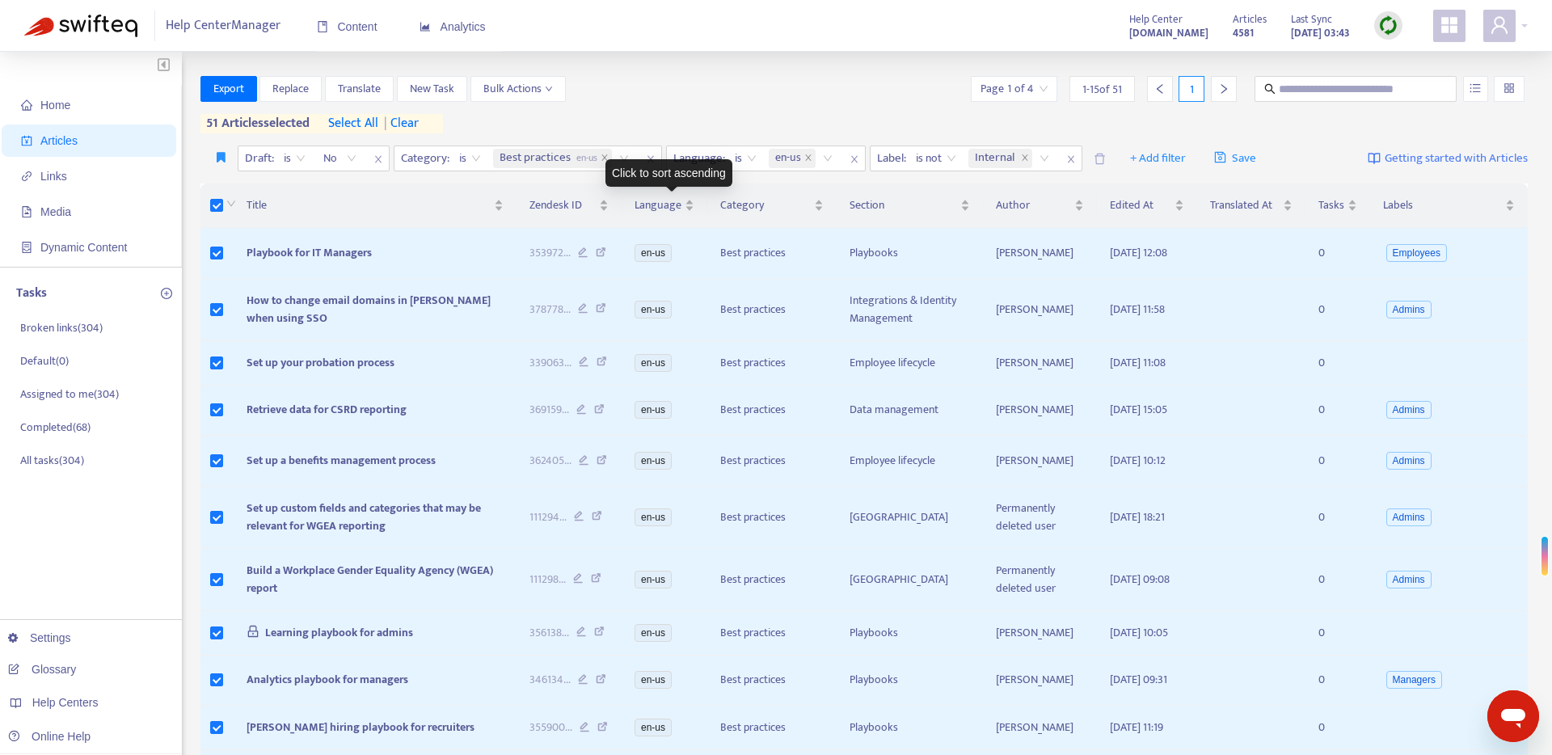
click at [606, 159] on div "Click to sort ascending" at bounding box center [668, 172] width 127 height 27
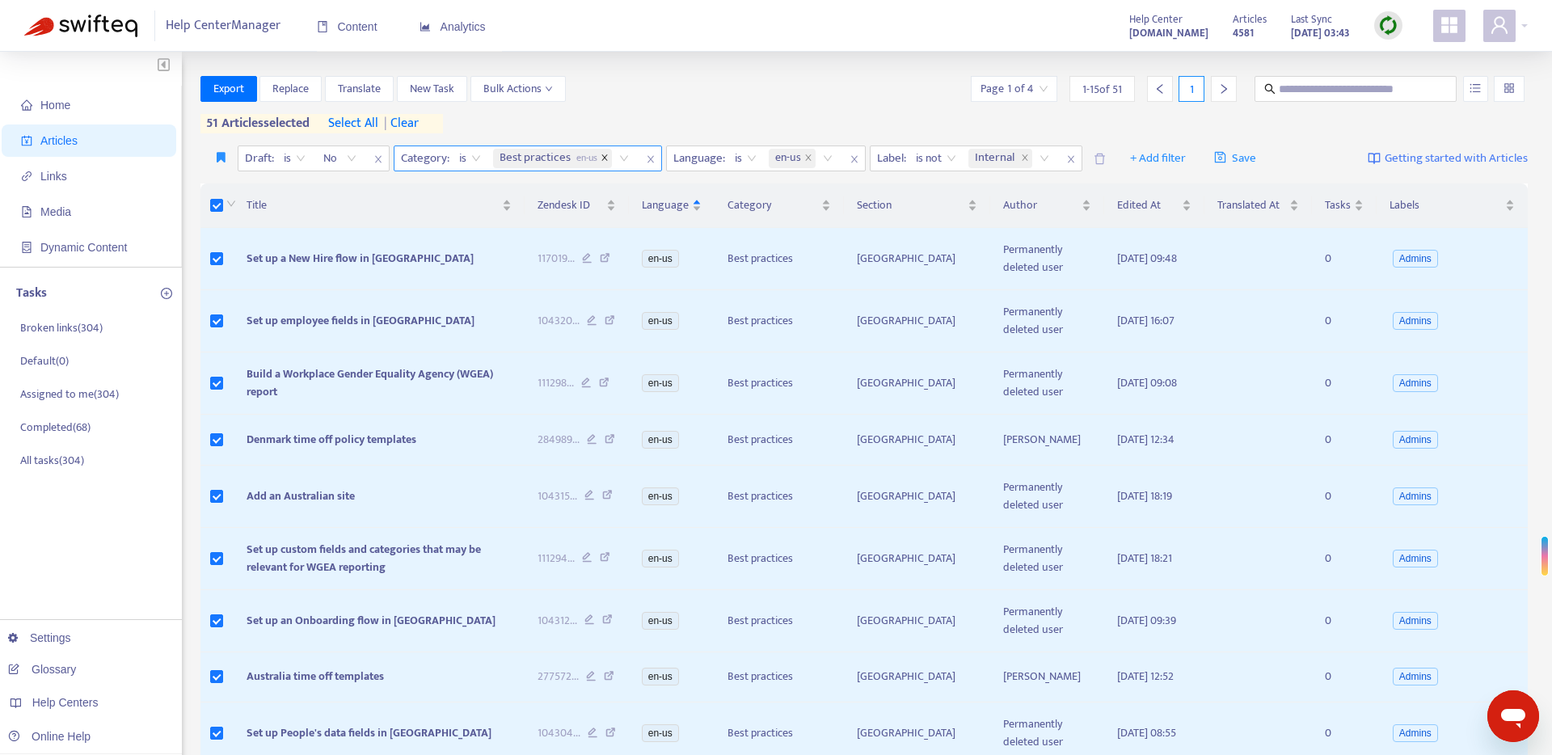
click at [605, 156] on icon "close" at bounding box center [605, 158] width 8 height 8
click at [508, 160] on div "Category: All" at bounding box center [454, 158] width 120 height 24
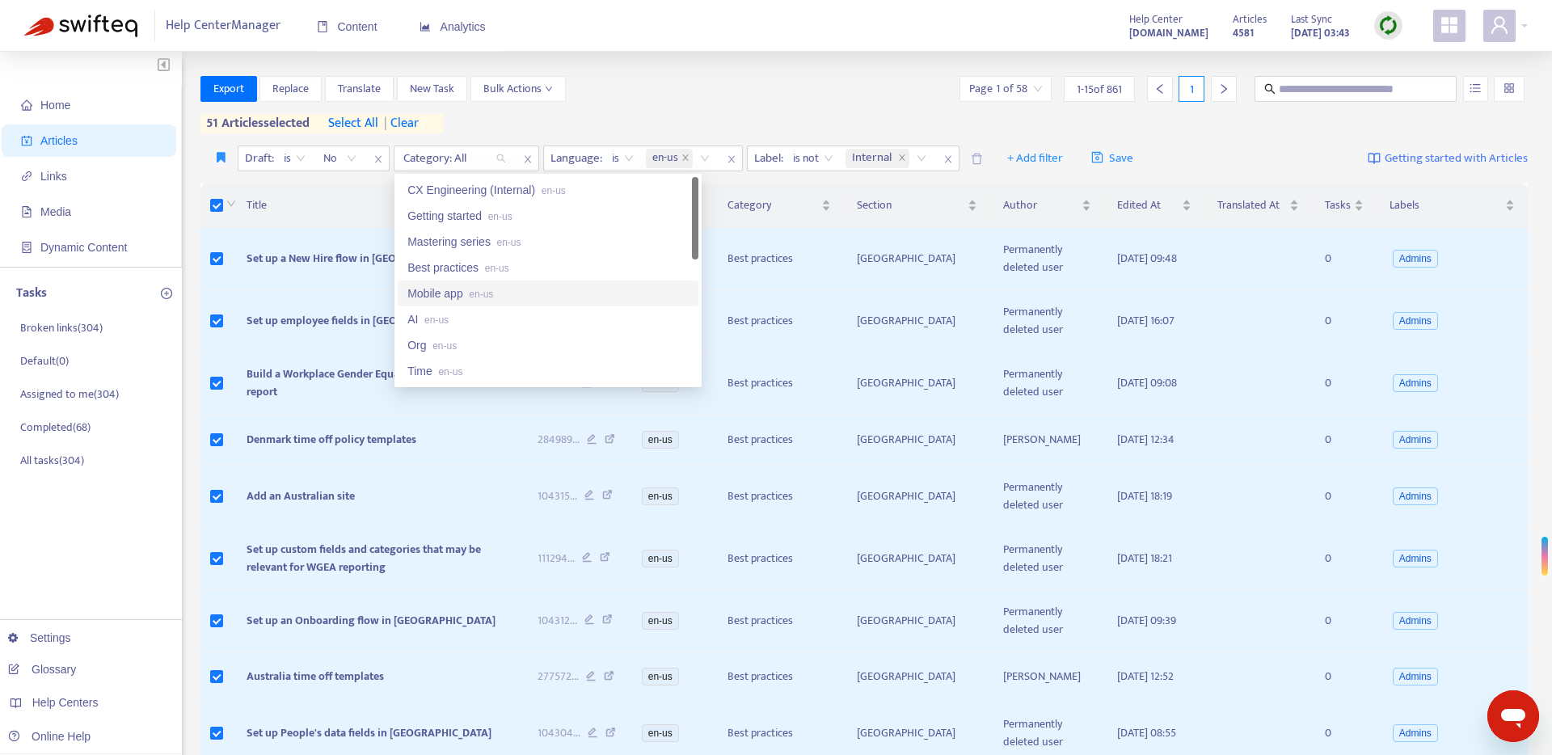
click at [483, 289] on span "en-us" at bounding box center [481, 294] width 24 height 11
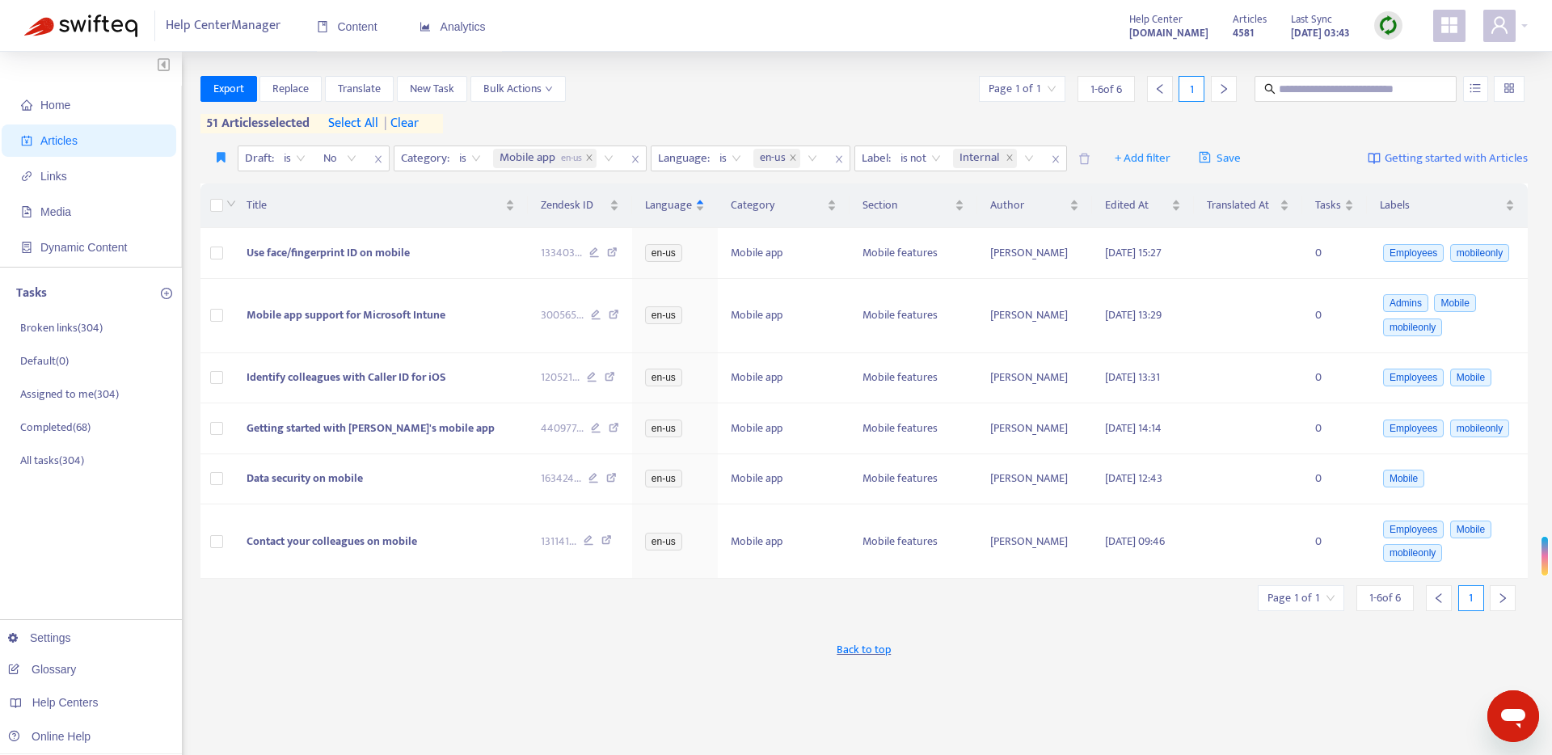
click at [651, 114] on div "Export Replace Translate New Task Bulk Actions Page 1 of 1 1 - 6 of 6 1 51 arti…" at bounding box center [864, 104] width 1328 height 57
click at [358, 122] on span "select all" at bounding box center [353, 123] width 50 height 19
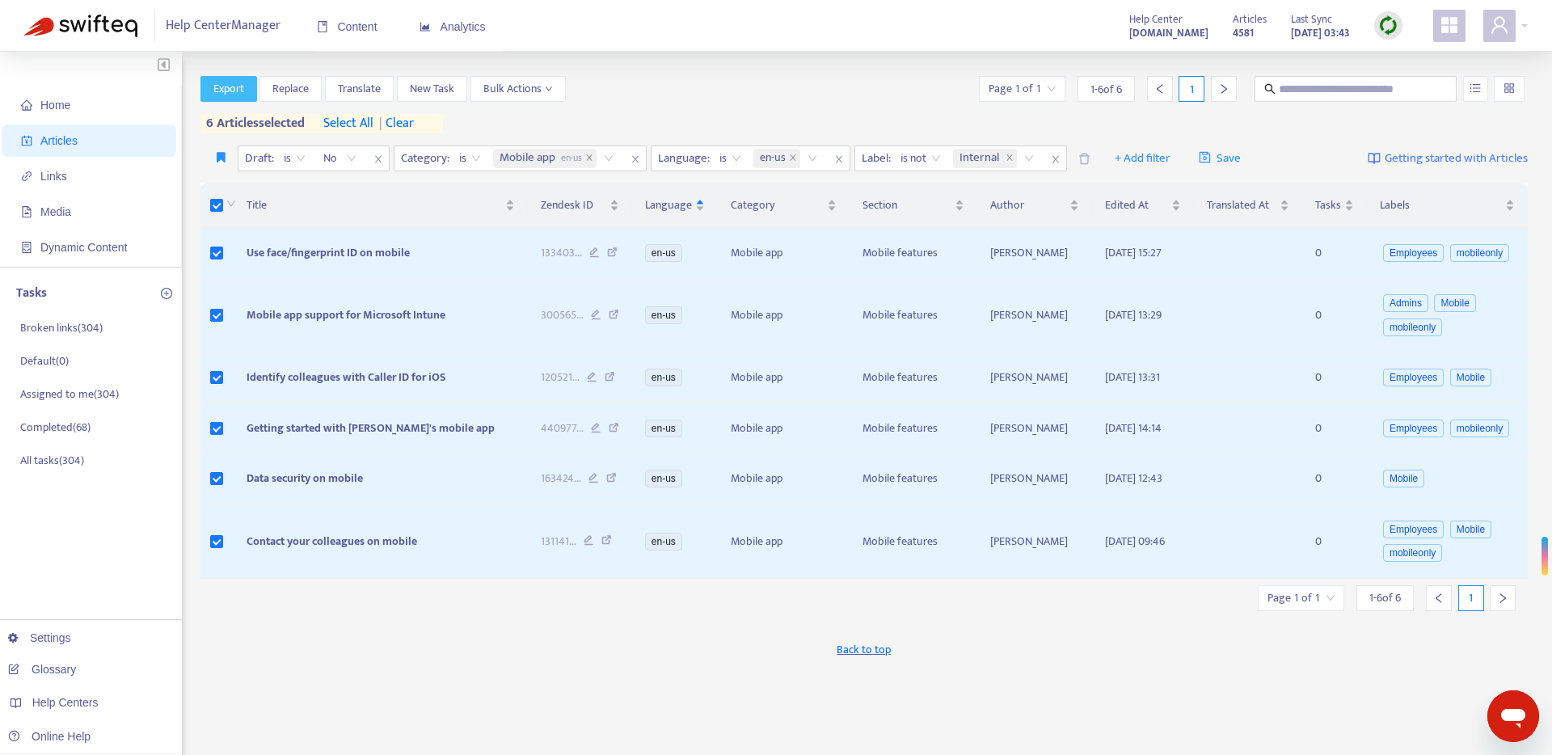
click at [247, 87] on button "Export" at bounding box center [228, 89] width 57 height 26
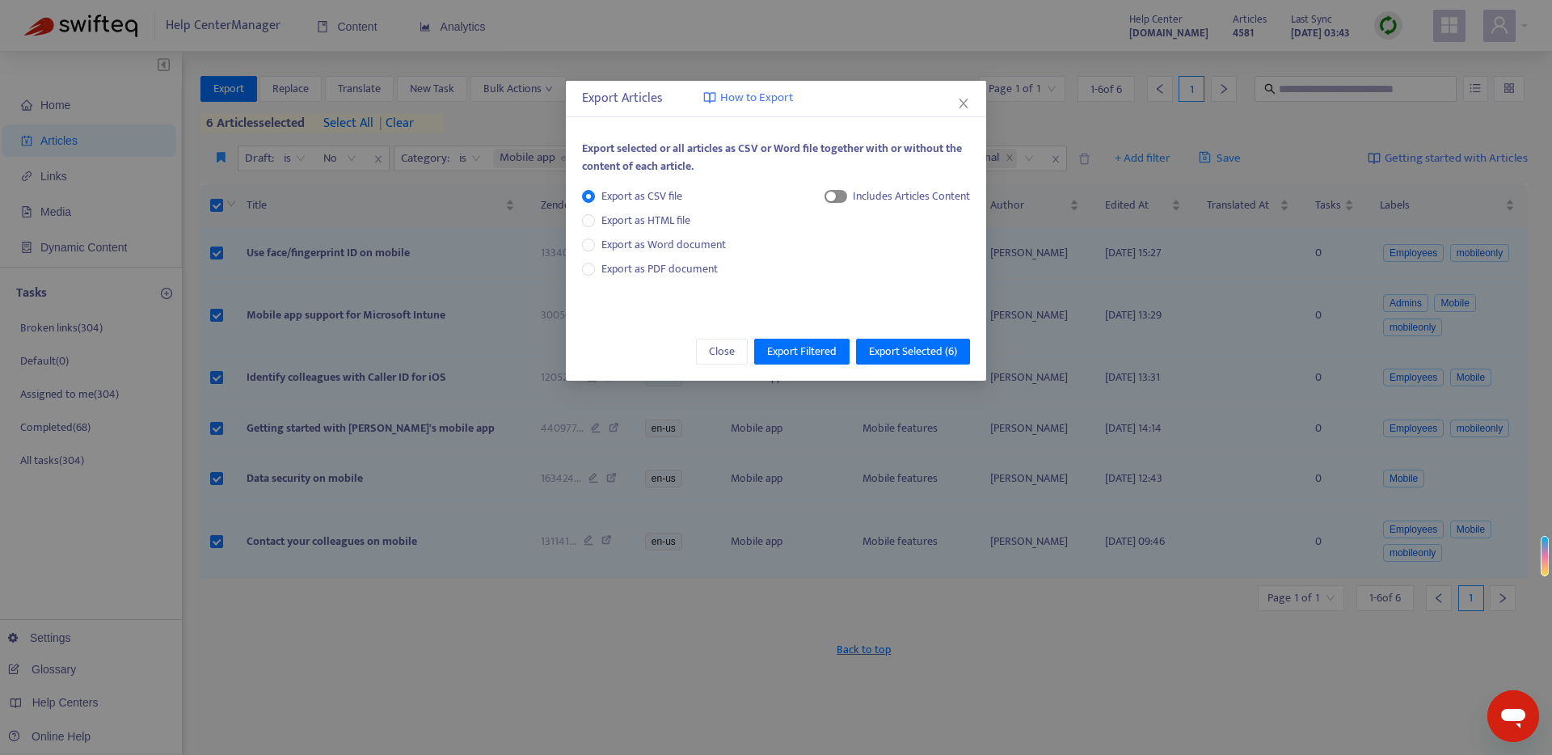
click at [837, 195] on span "button" at bounding box center [835, 196] width 23 height 13
drag, startPoint x: 865, startPoint y: 245, endPoint x: 880, endPoint y: 268, distance: 28.0
click at [866, 245] on span "HTML Content" at bounding box center [895, 251] width 80 height 18
click at [891, 349] on span "Export Selected ( 6 )" at bounding box center [913, 352] width 88 height 18
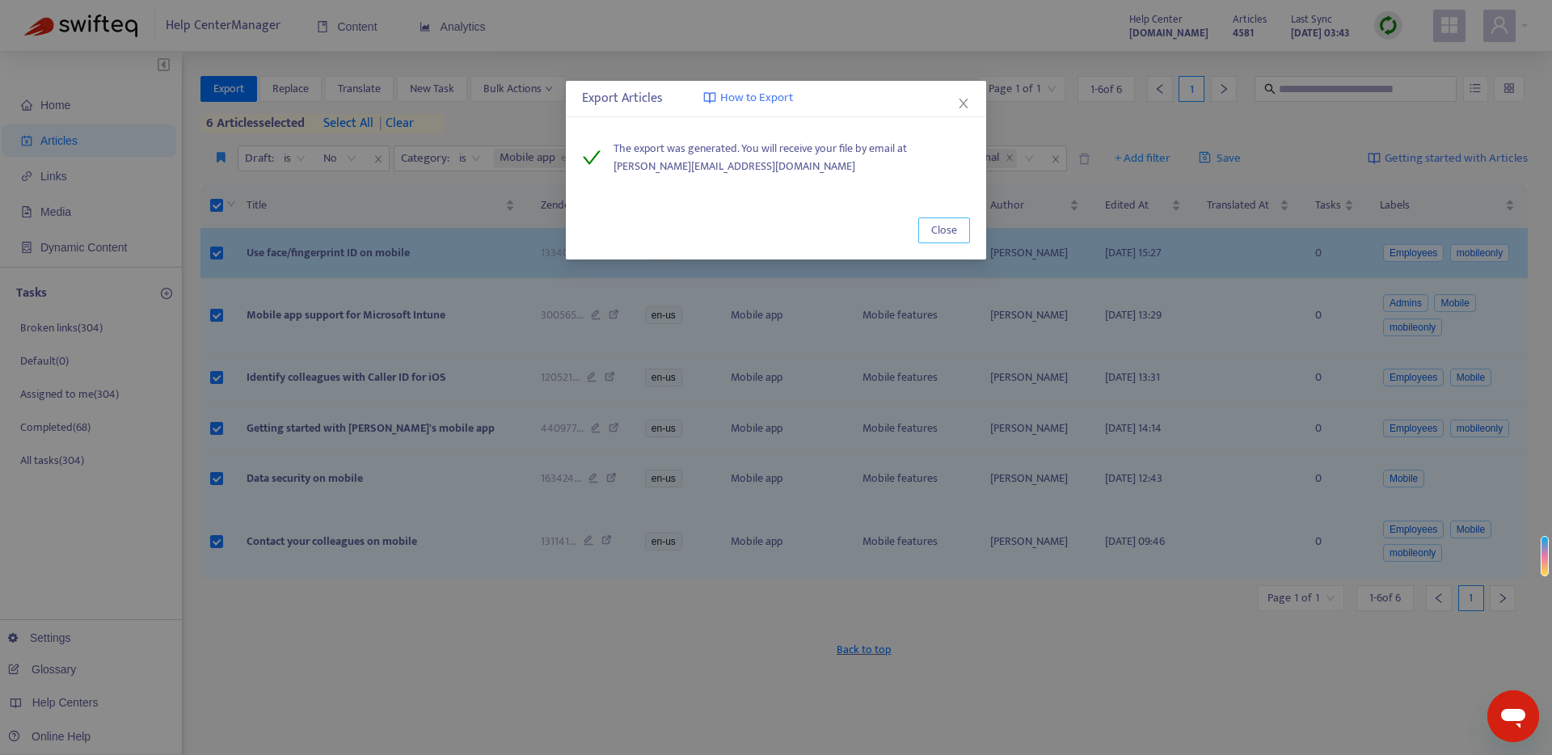
click at [950, 230] on span "Close" at bounding box center [944, 230] width 26 height 18
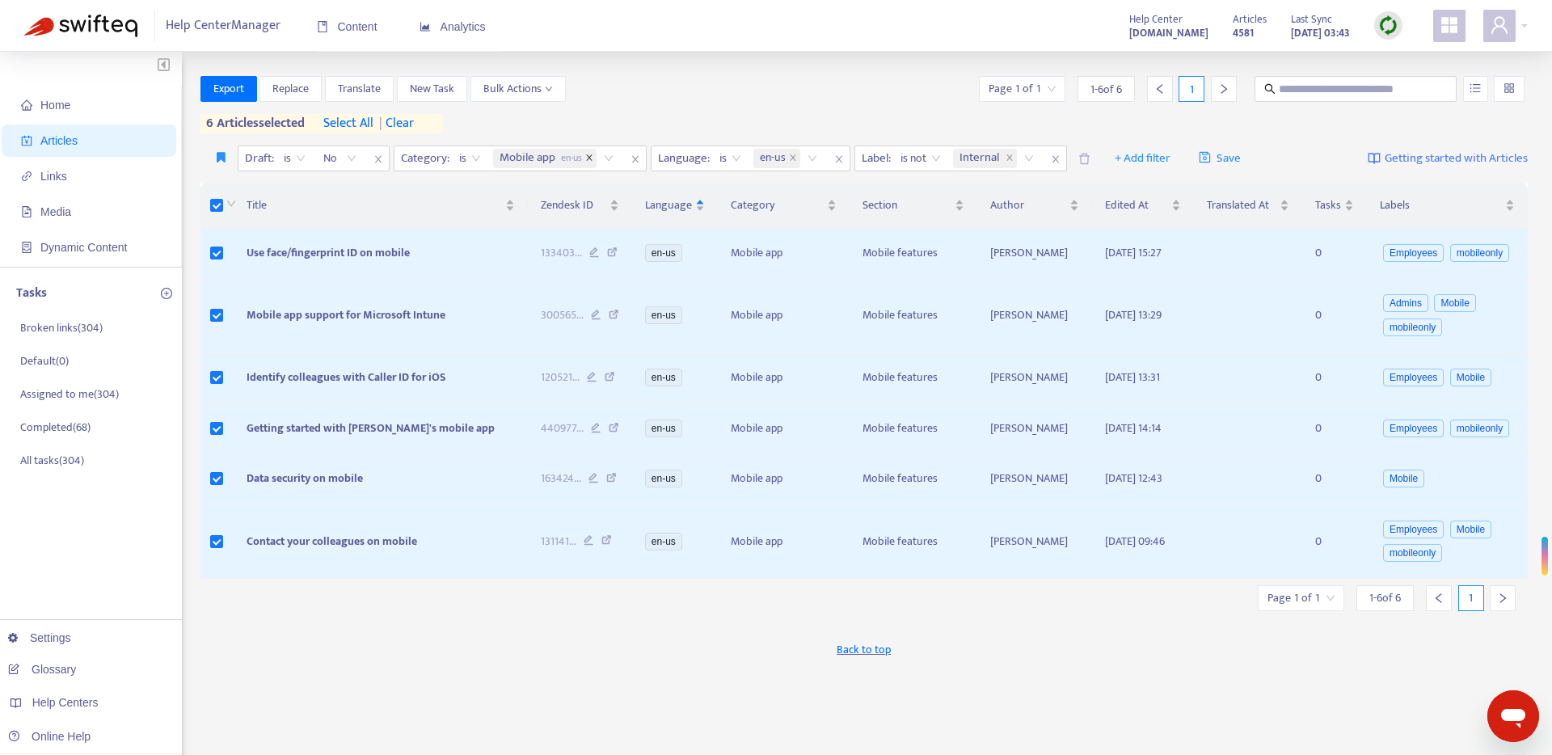
click at [592, 159] on icon "close" at bounding box center [589, 157] width 6 height 6
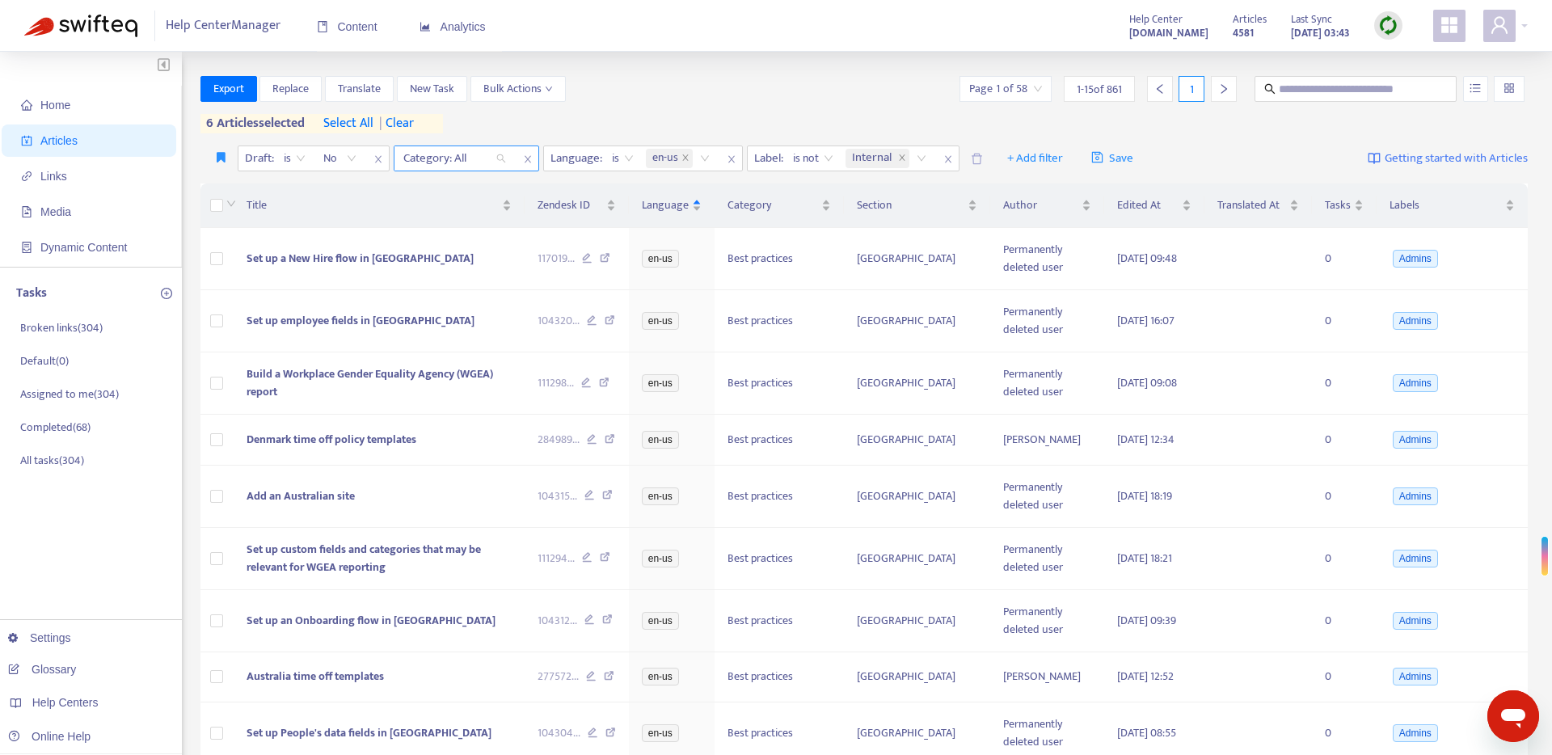
click at [498, 158] on div "Category: All" at bounding box center [454, 158] width 120 height 24
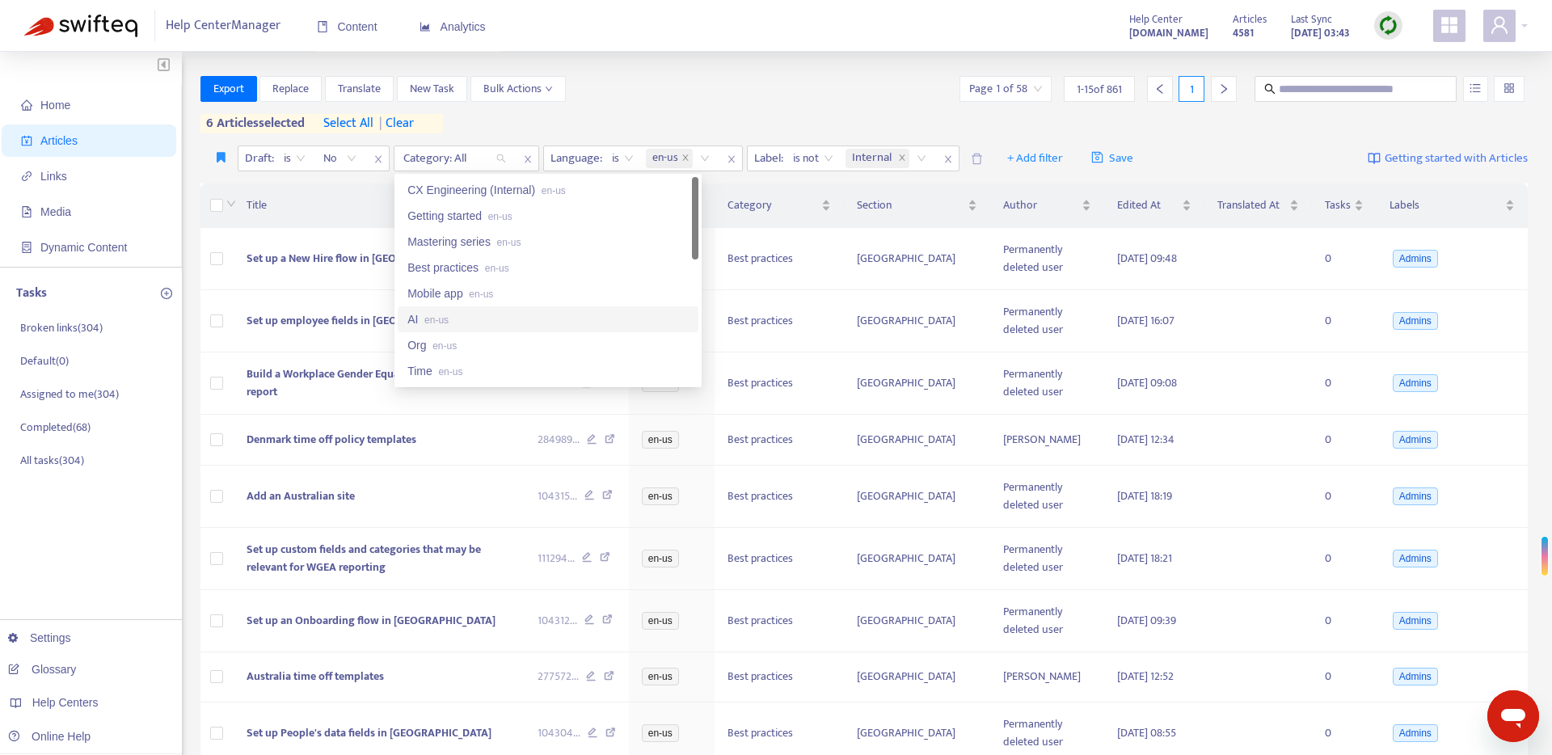
click at [469, 320] on div "AI en-us" at bounding box center [547, 319] width 281 height 18
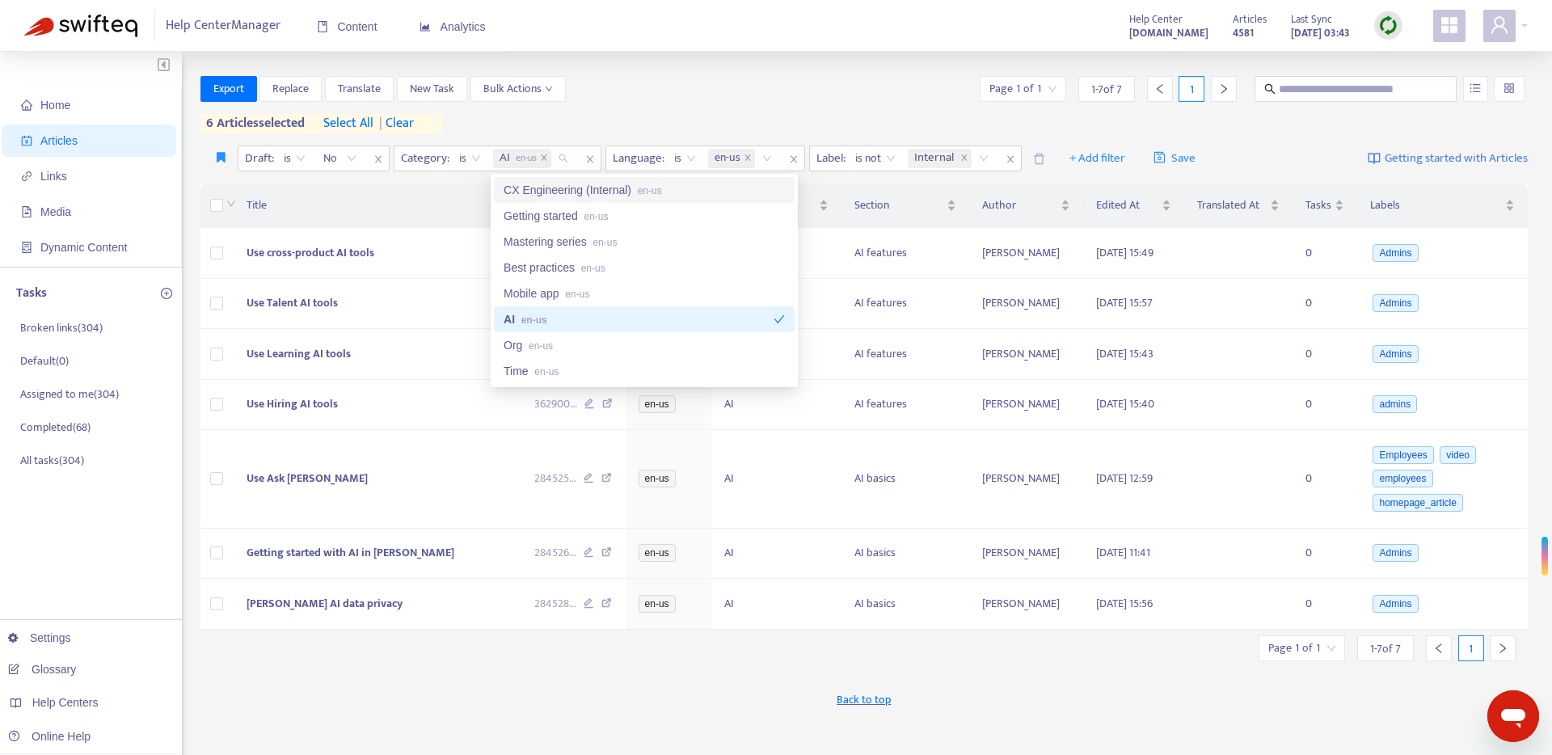
click at [607, 105] on div "Export Replace Translate New Task Bulk Actions Page 1 of 1 1 - 7 of 7 1 6 artic…" at bounding box center [864, 104] width 1328 height 57
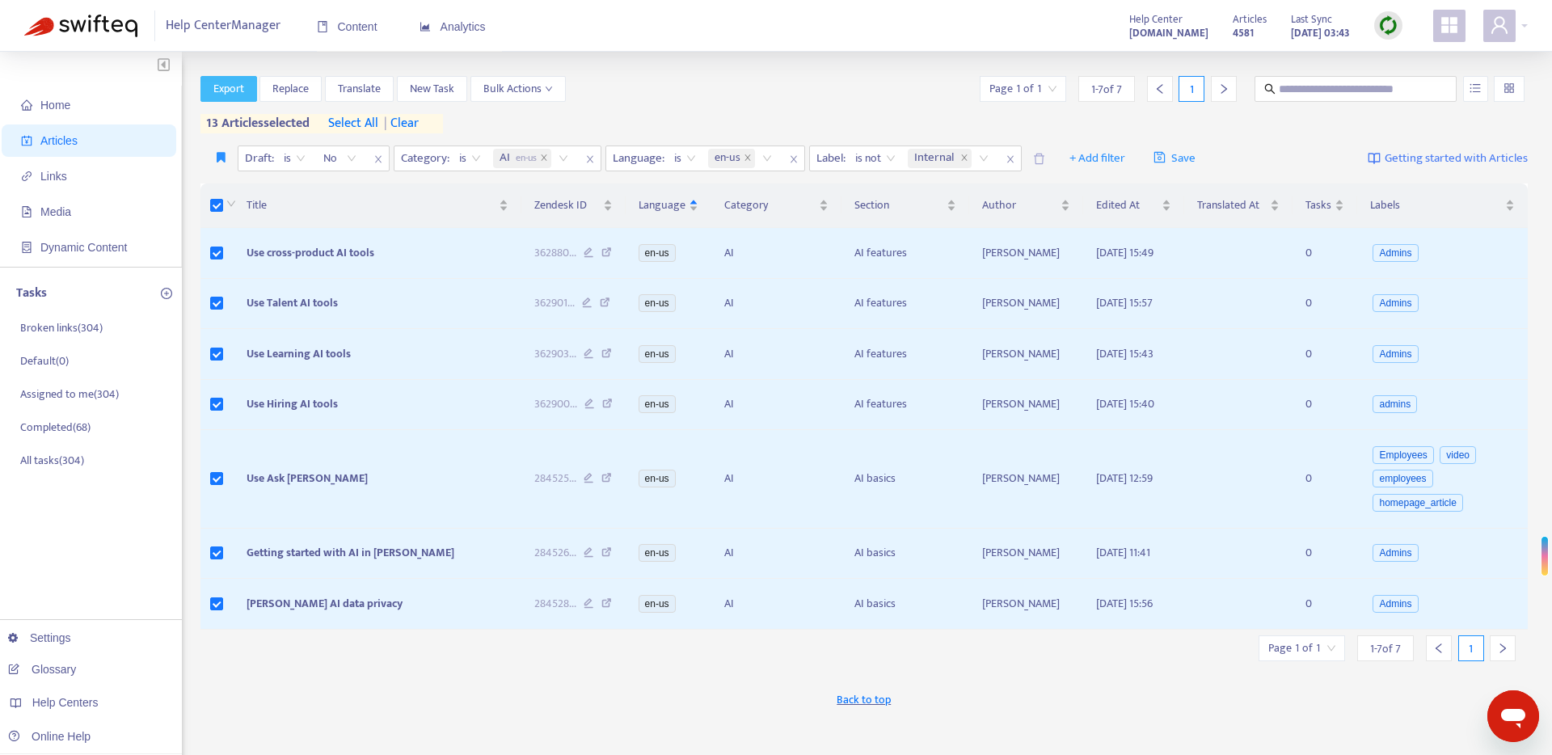
click at [242, 92] on span "Export" at bounding box center [228, 89] width 31 height 18
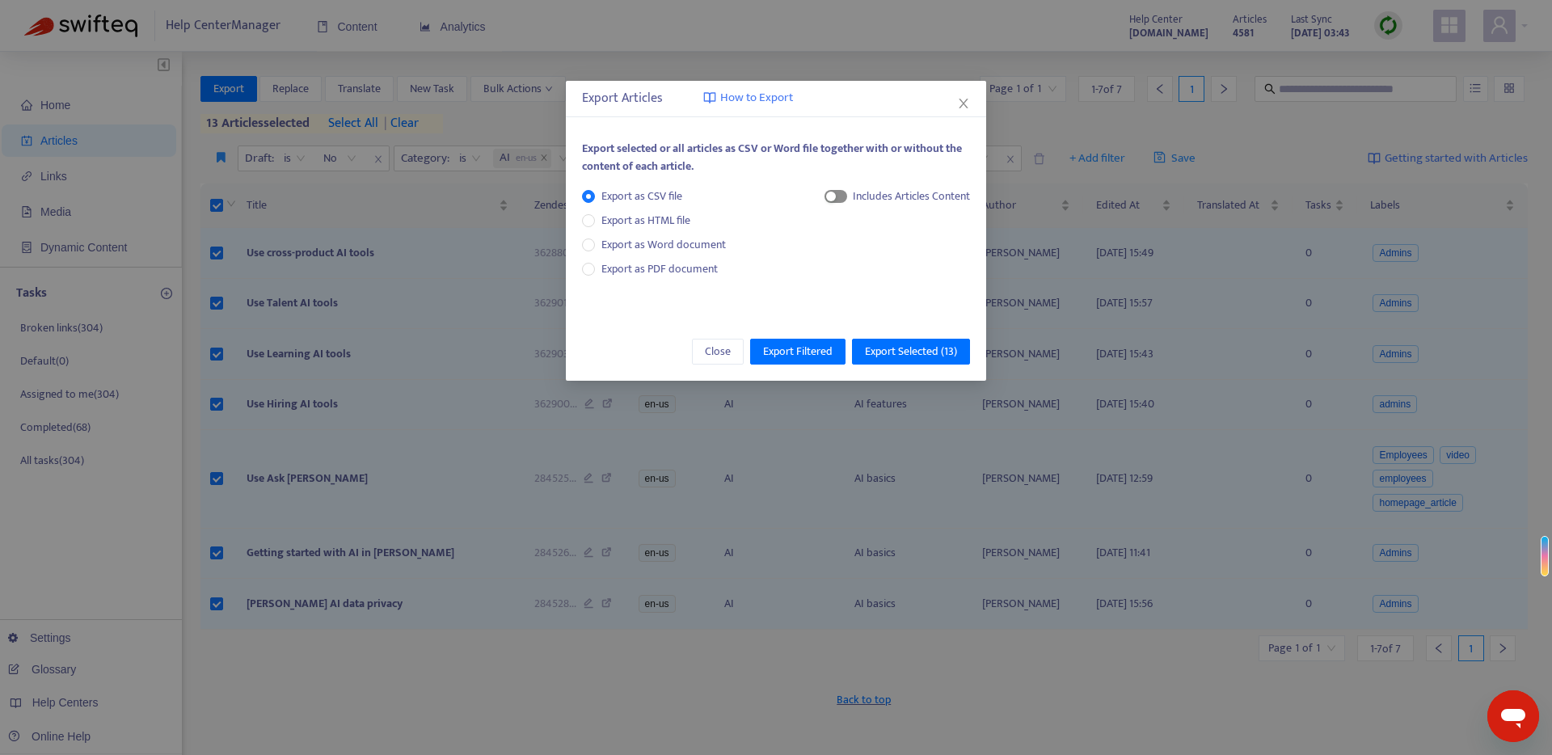
click at [841, 196] on span "button" at bounding box center [835, 196] width 23 height 13
click at [897, 252] on span "HTML Content" at bounding box center [895, 251] width 80 height 18
click at [900, 350] on span "Export Selected ( 13 )" at bounding box center [911, 352] width 92 height 18
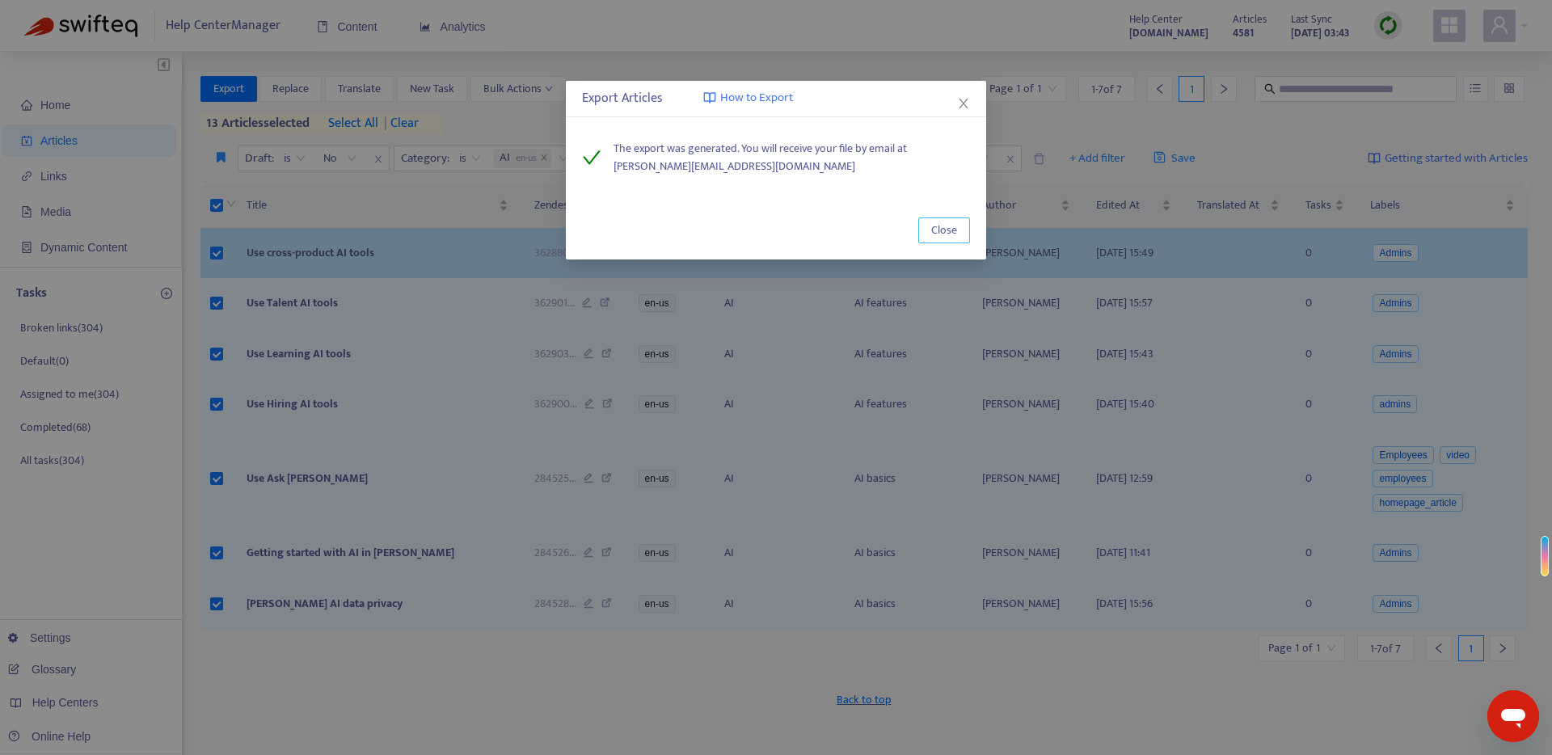
click at [950, 227] on span "Close" at bounding box center [944, 230] width 26 height 18
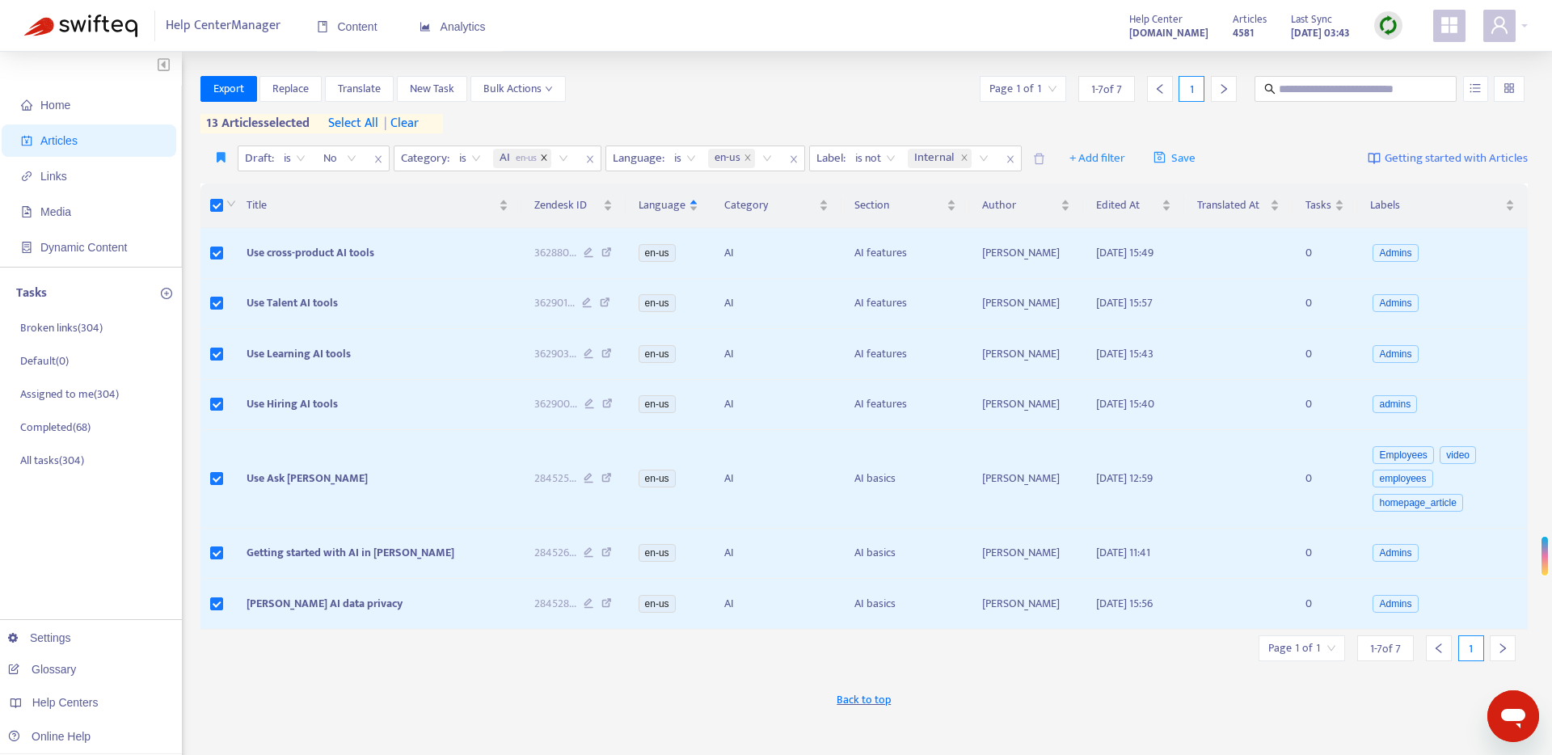
click at [546, 158] on icon "close" at bounding box center [544, 157] width 6 height 6
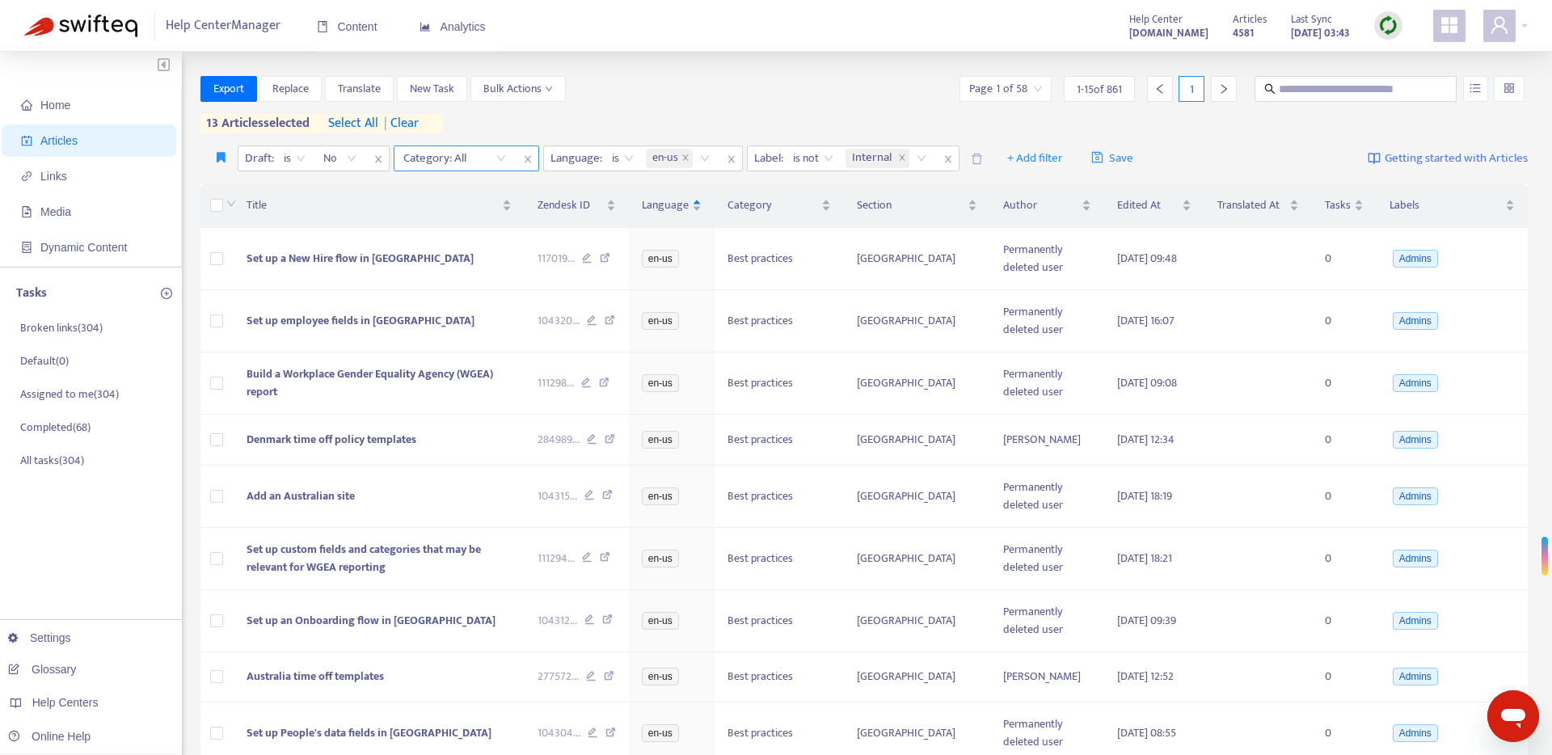
click at [497, 159] on div "Category: All" at bounding box center [454, 158] width 120 height 24
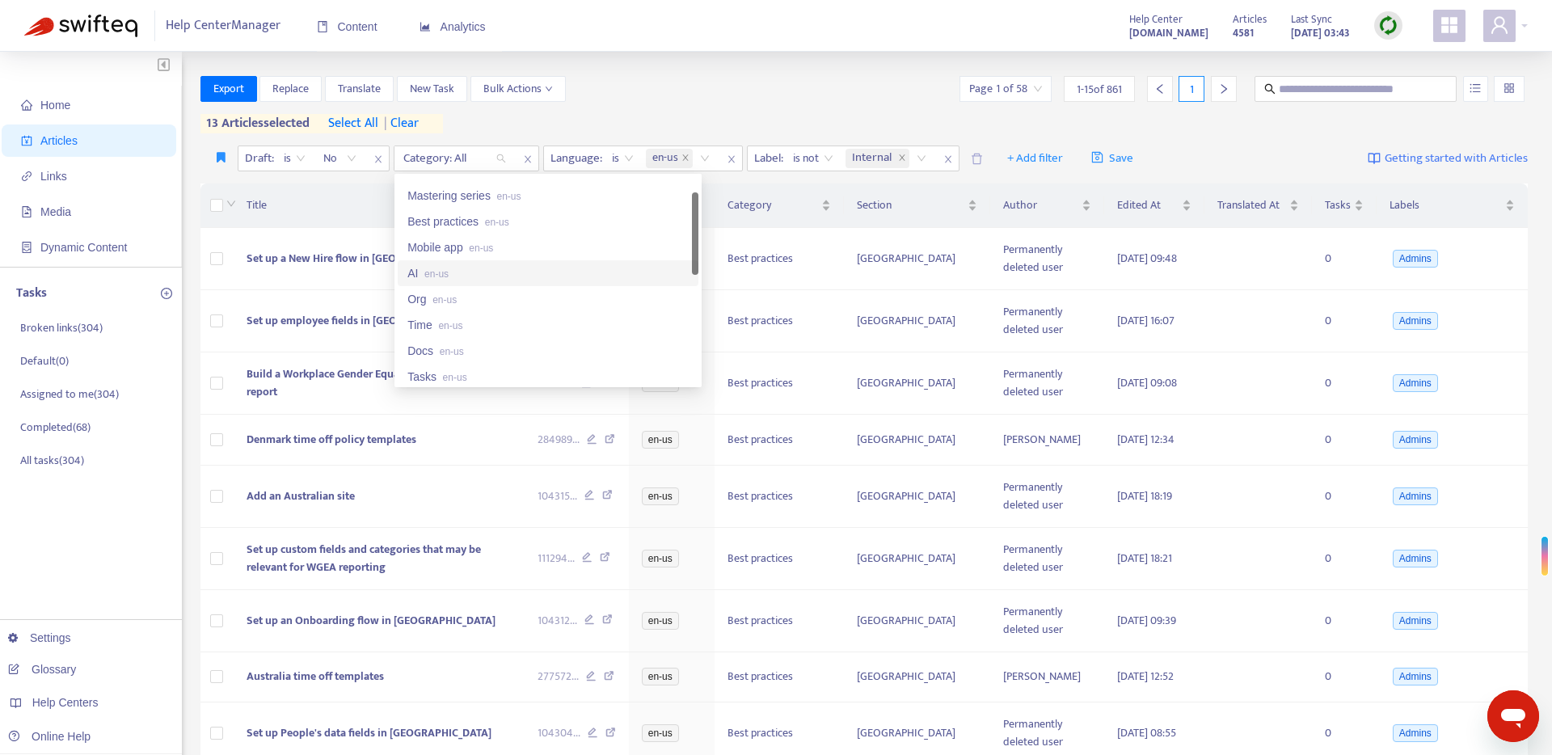
scroll to position [48, 0]
click at [494, 301] on div "Org en-us" at bounding box center [547, 298] width 281 height 18
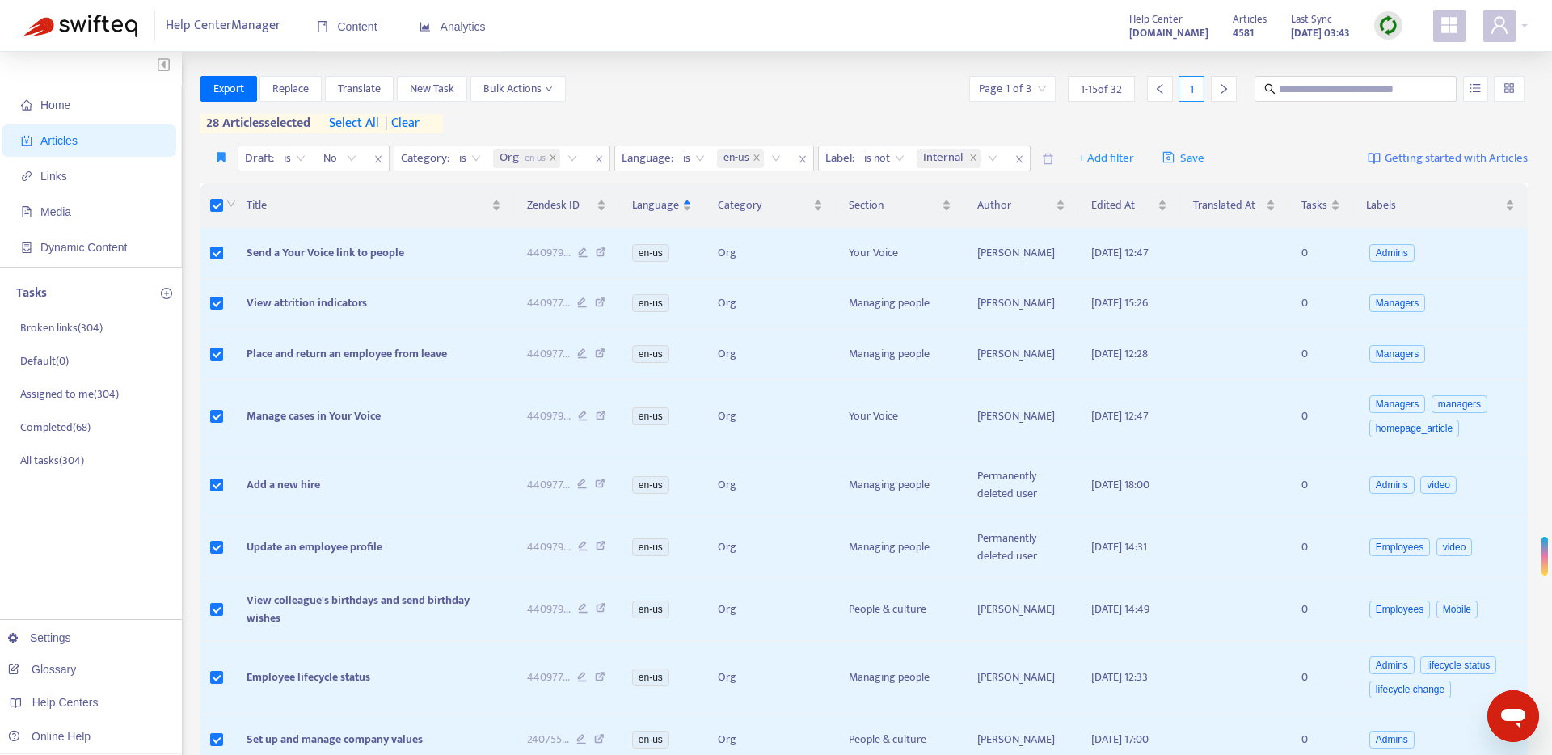
click at [352, 121] on span "select all" at bounding box center [354, 123] width 50 height 19
click at [234, 90] on span "Export" at bounding box center [228, 89] width 31 height 18
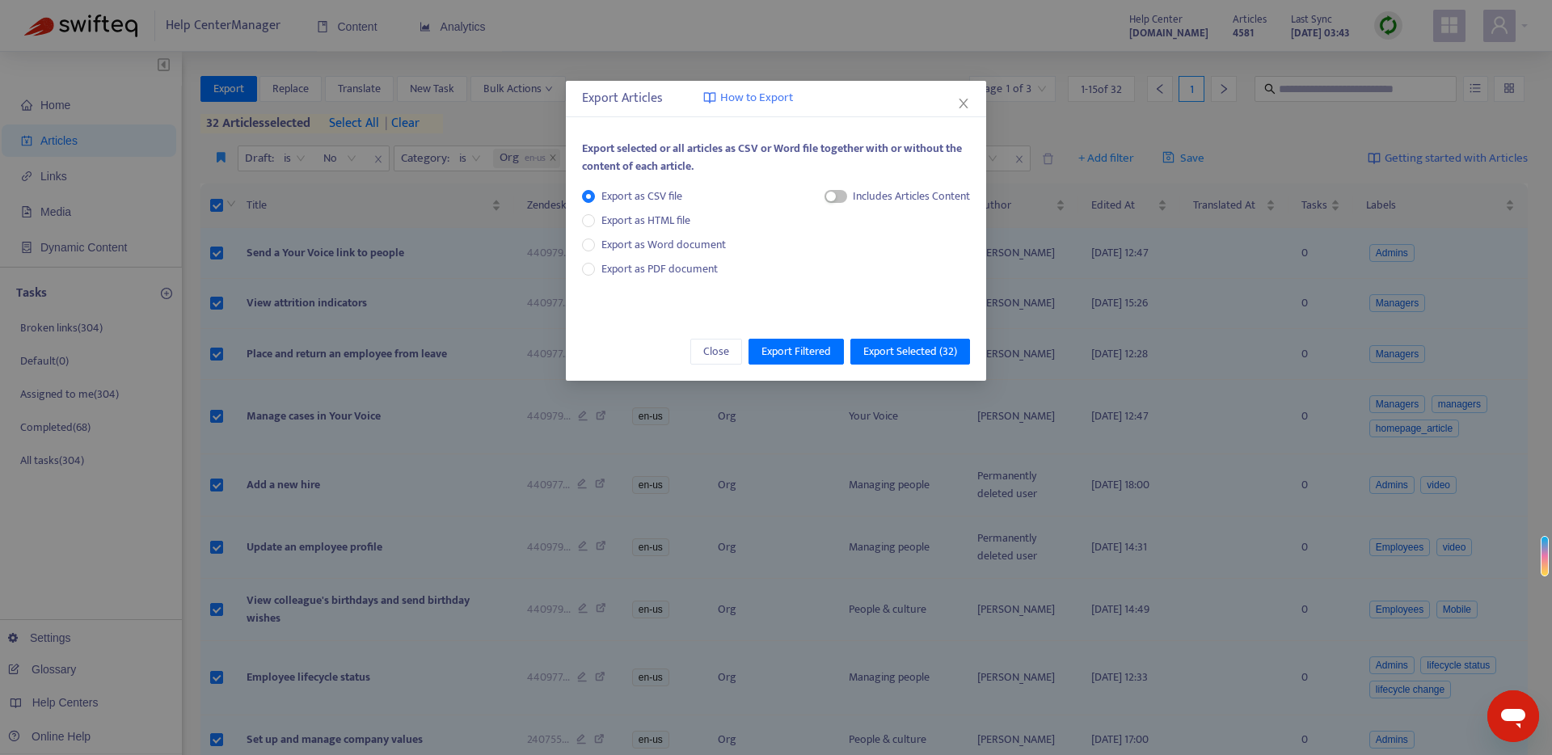
drag, startPoint x: 830, startPoint y: 200, endPoint x: 837, endPoint y: 217, distance: 18.2
click at [830, 200] on div "button" at bounding box center [831, 197] width 10 height 10
click at [865, 254] on span "HTML Content" at bounding box center [895, 251] width 80 height 18
click at [904, 353] on span "Export Selected ( 32 )" at bounding box center [910, 352] width 94 height 18
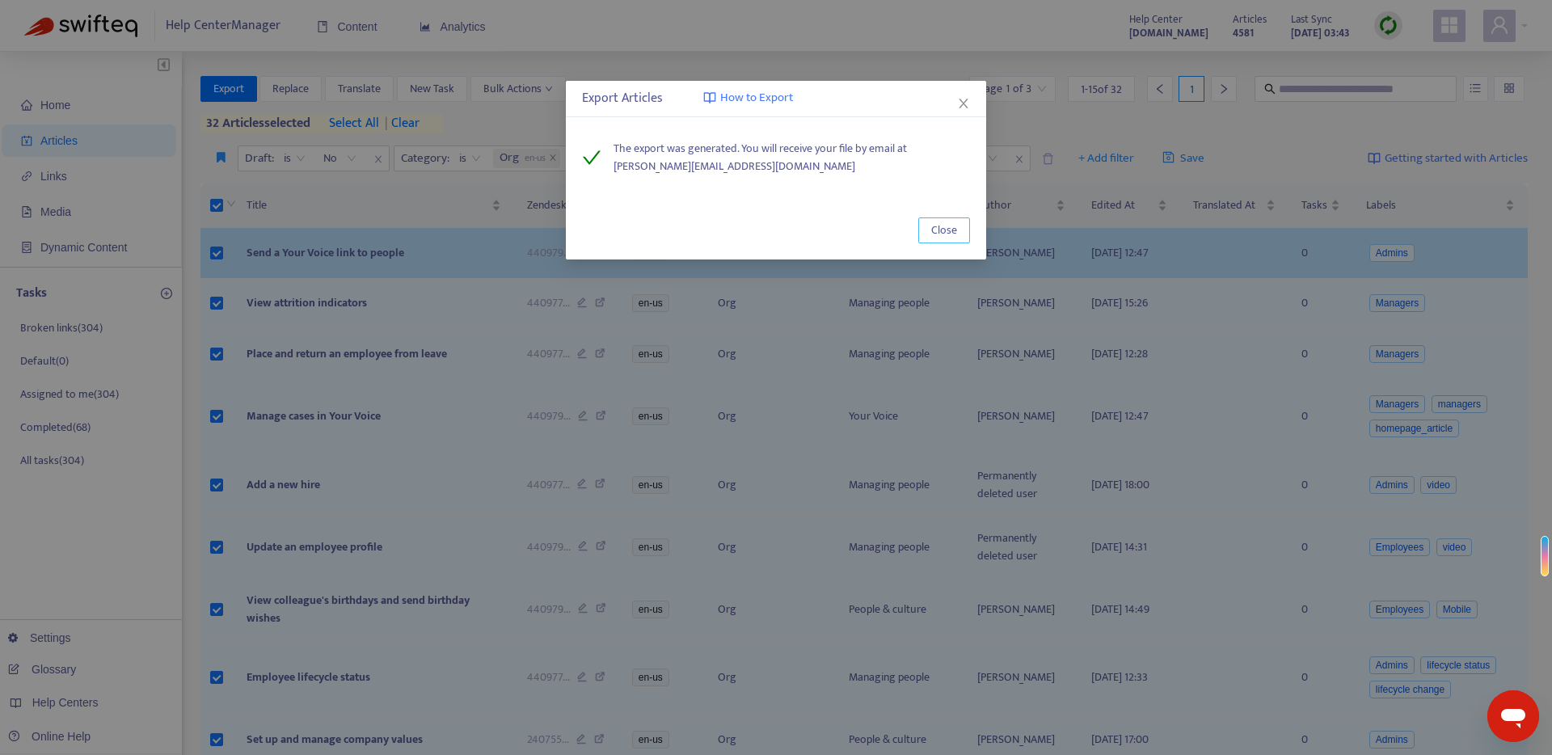
drag, startPoint x: 931, startPoint y: 226, endPoint x: 887, endPoint y: 229, distance: 43.7
click at [929, 227] on button "Close" at bounding box center [944, 230] width 52 height 26
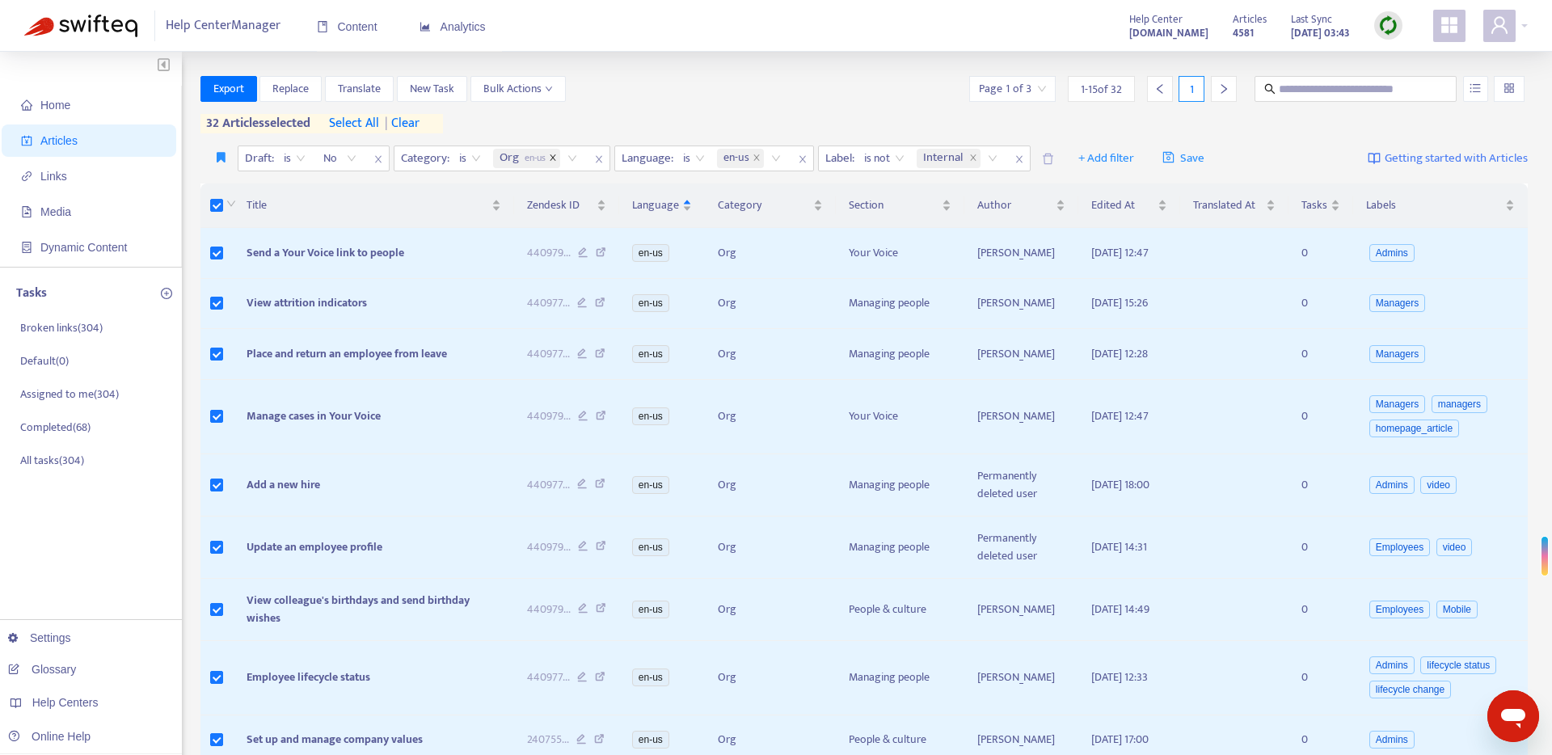
click at [558, 158] on span "Org en-us" at bounding box center [526, 158] width 67 height 19
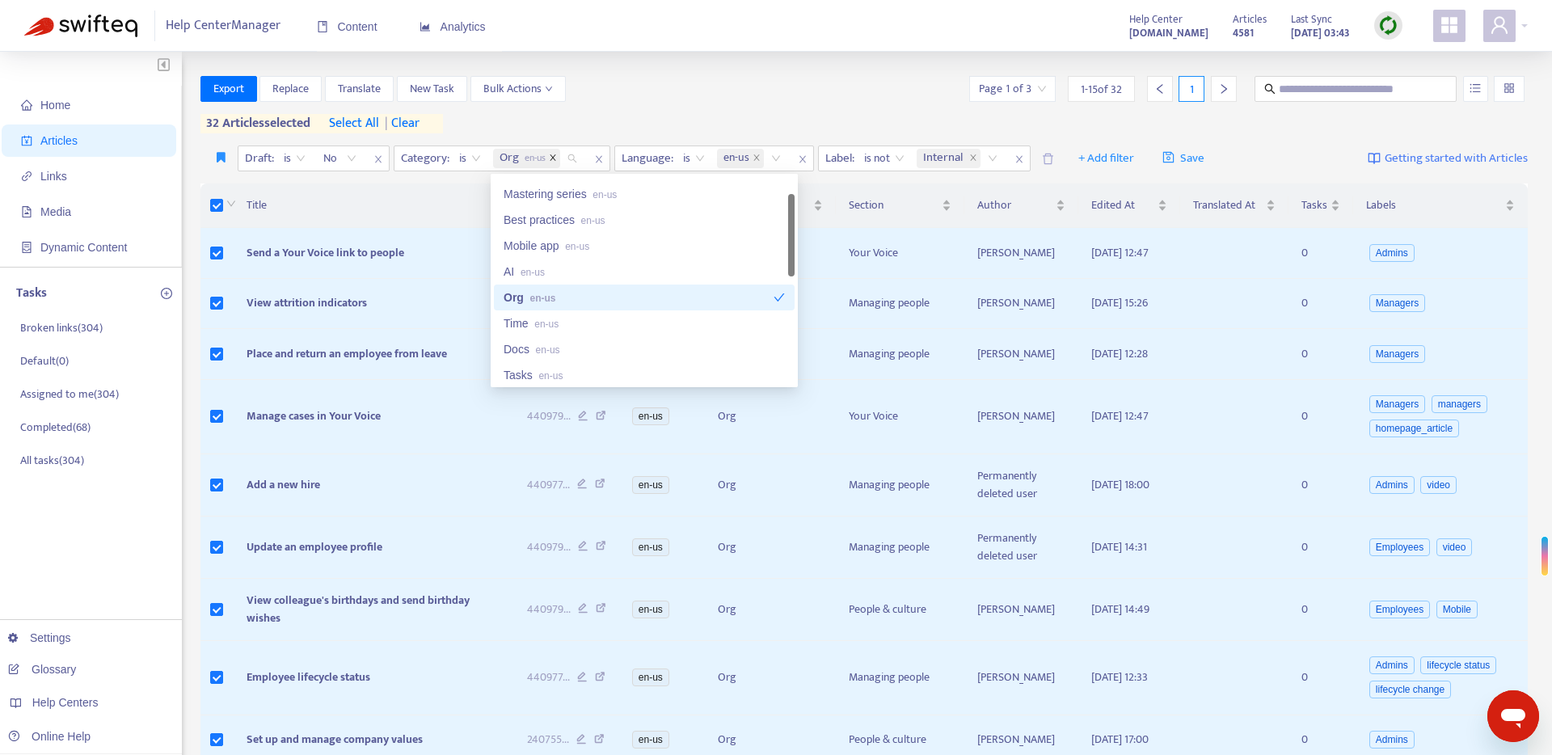
click at [553, 158] on icon "close" at bounding box center [553, 158] width 8 height 8
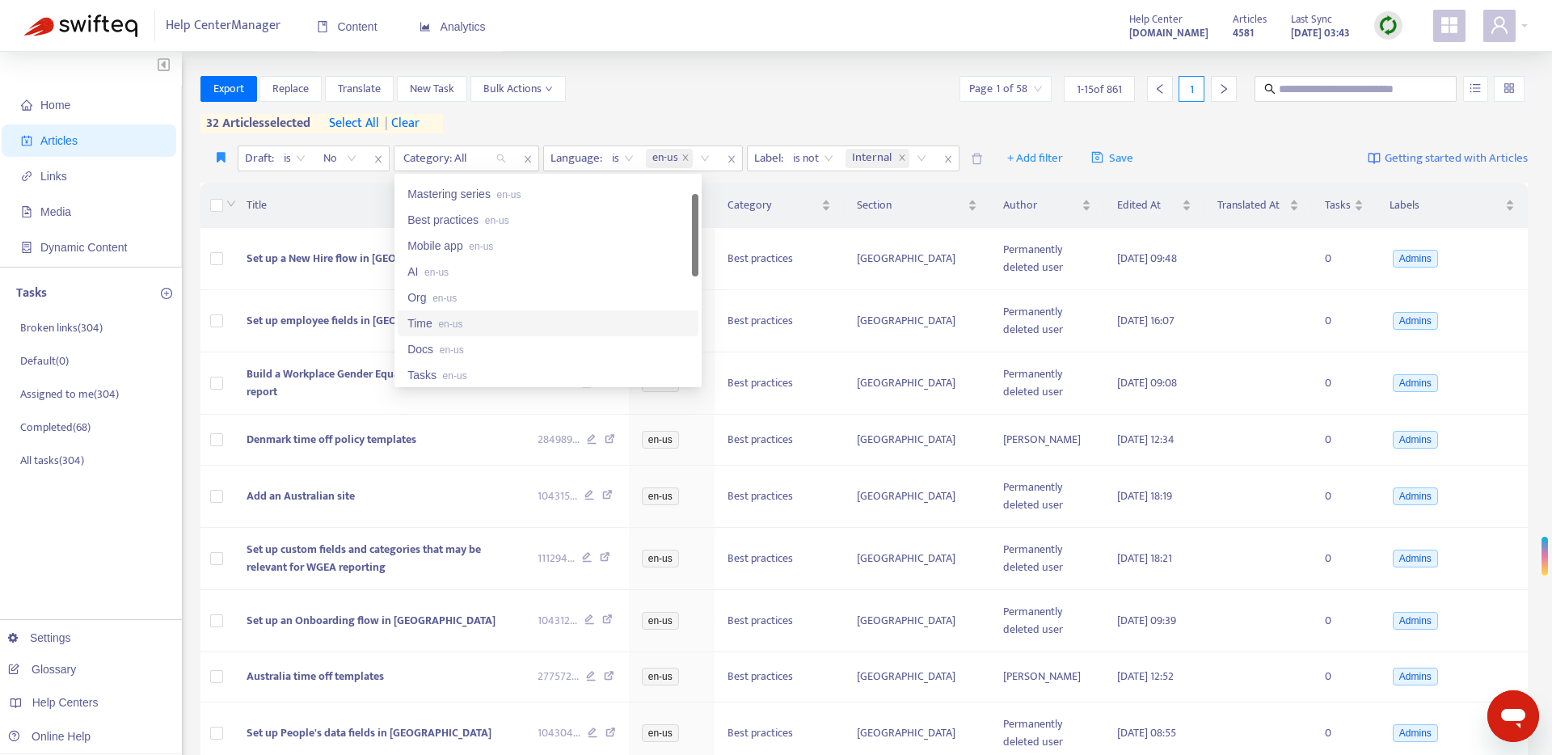
click at [461, 322] on span "en-us" at bounding box center [450, 323] width 24 height 11
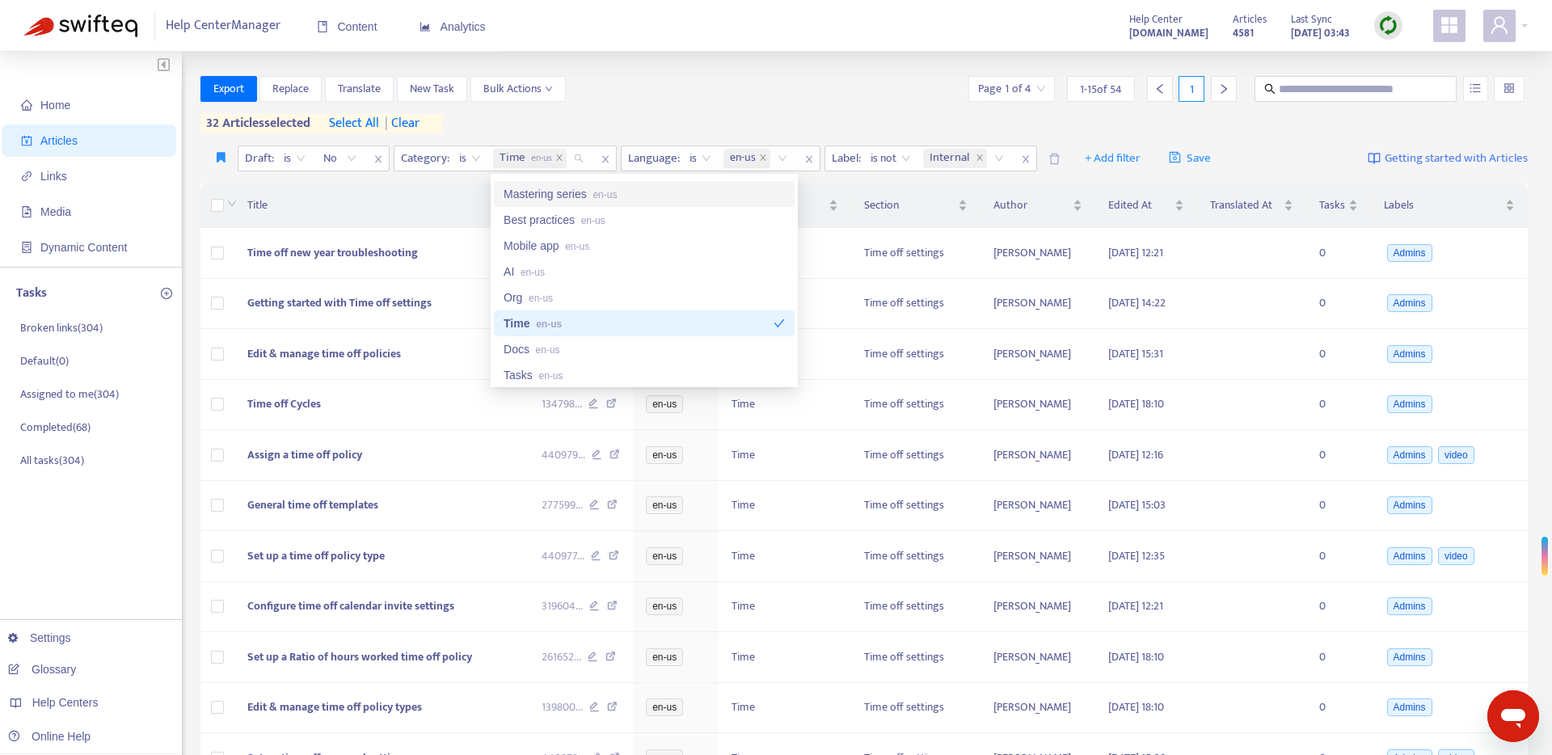
click at [646, 95] on div "Export Replace Translate New Task Bulk Actions Page 1 of 4 1 - 15 of 54 1" at bounding box center [864, 89] width 1328 height 26
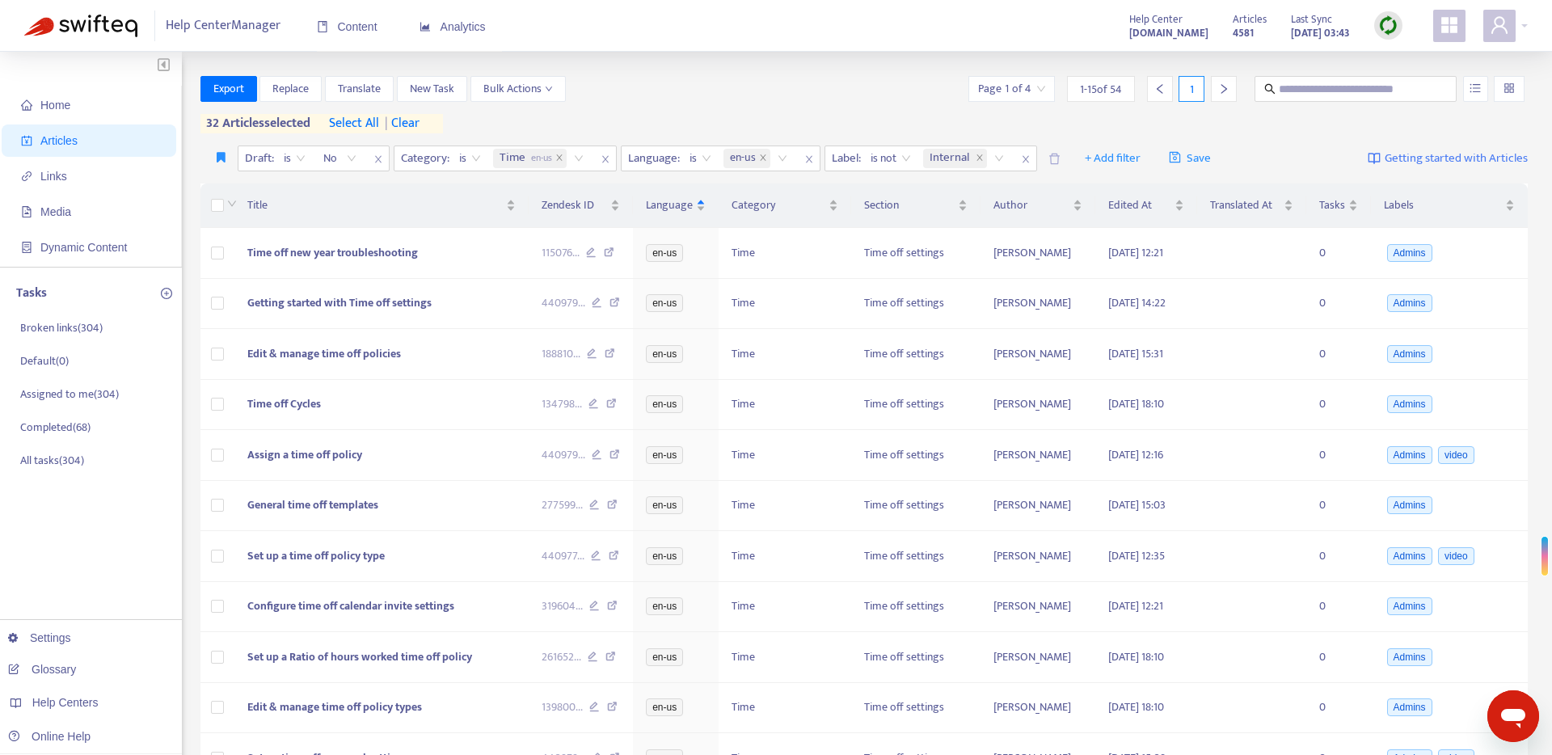
click at [225, 202] on div at bounding box center [230, 205] width 13 height 18
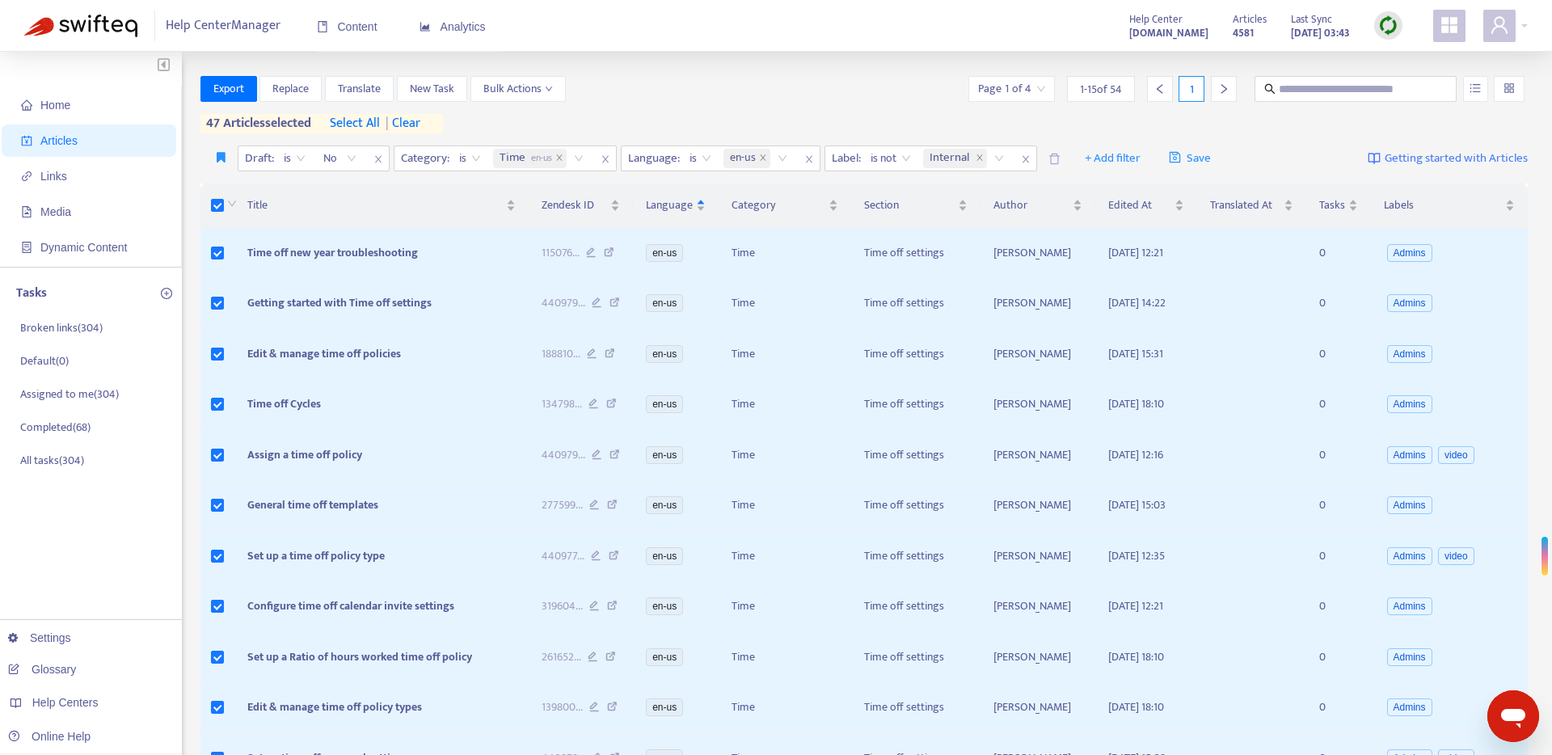
click at [355, 125] on span "select all" at bounding box center [355, 123] width 50 height 19
click at [232, 89] on span "Export" at bounding box center [228, 89] width 31 height 18
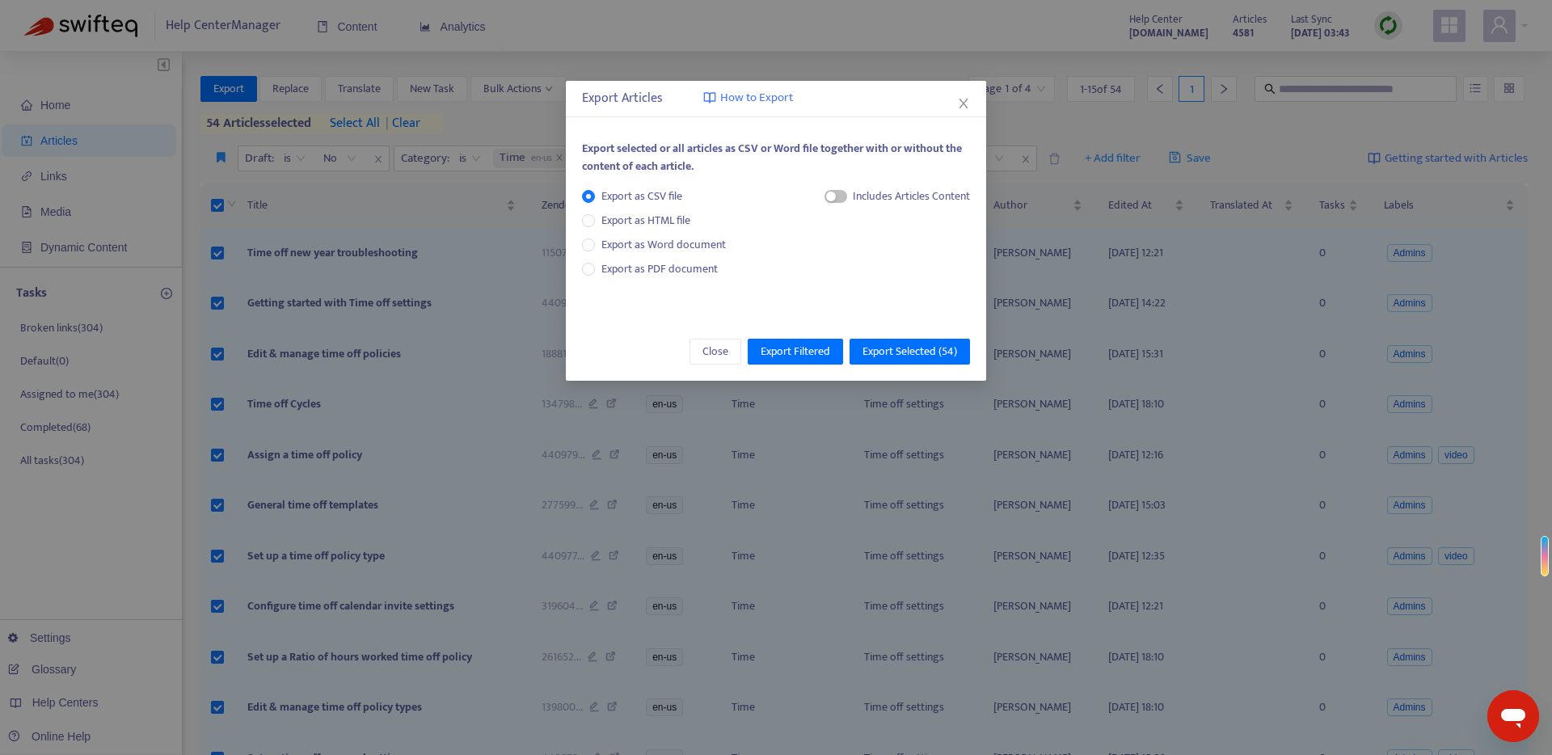
drag, startPoint x: 832, startPoint y: 197, endPoint x: 836, endPoint y: 211, distance: 14.3
click at [832, 197] on div "button" at bounding box center [831, 197] width 10 height 10
drag, startPoint x: 866, startPoint y: 251, endPoint x: 897, endPoint y: 309, distance: 65.1
click at [866, 251] on span "HTML Content" at bounding box center [895, 251] width 80 height 18
click at [907, 354] on span "Export Selected ( 54 )" at bounding box center [909, 352] width 95 height 18
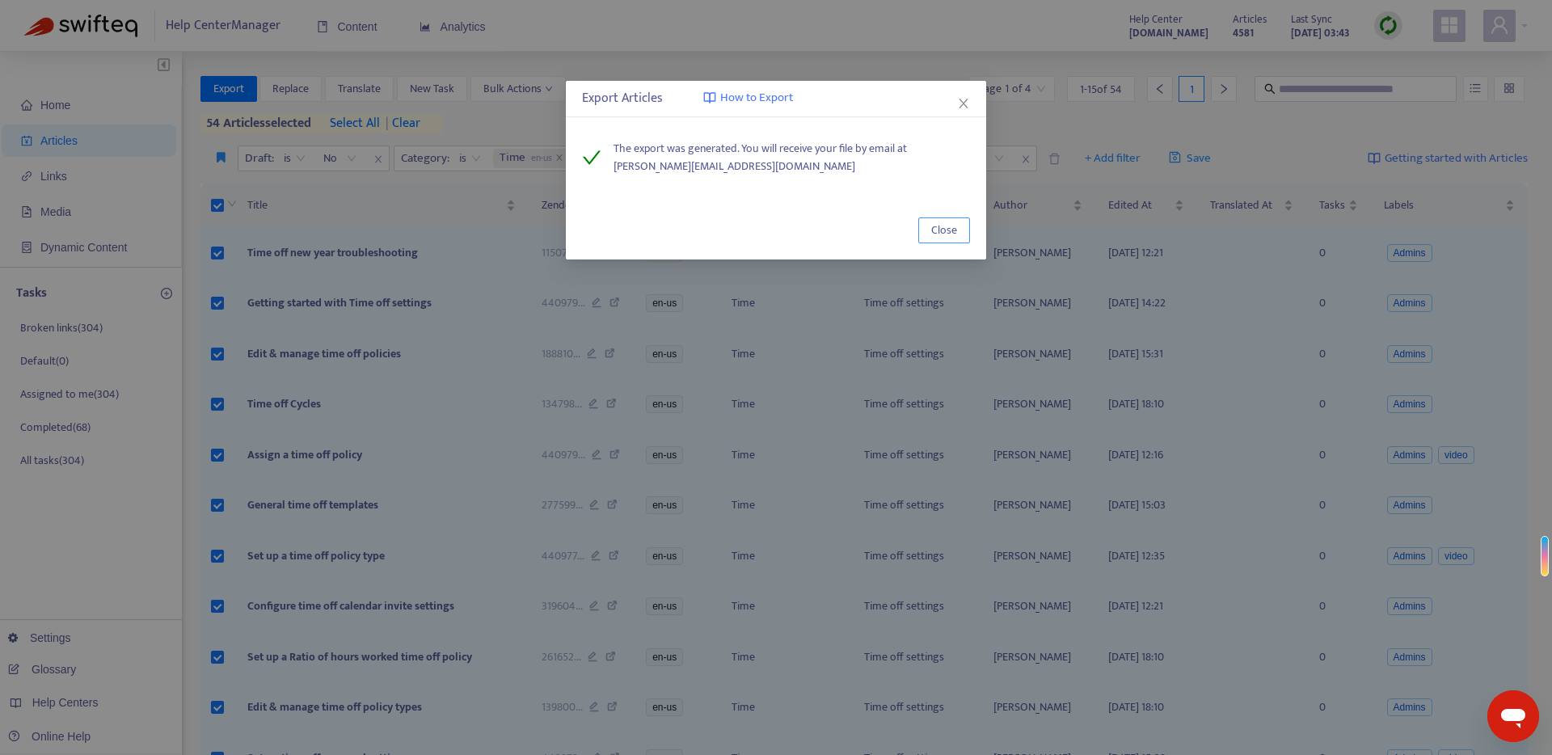
click at [939, 234] on span "Close" at bounding box center [944, 230] width 26 height 18
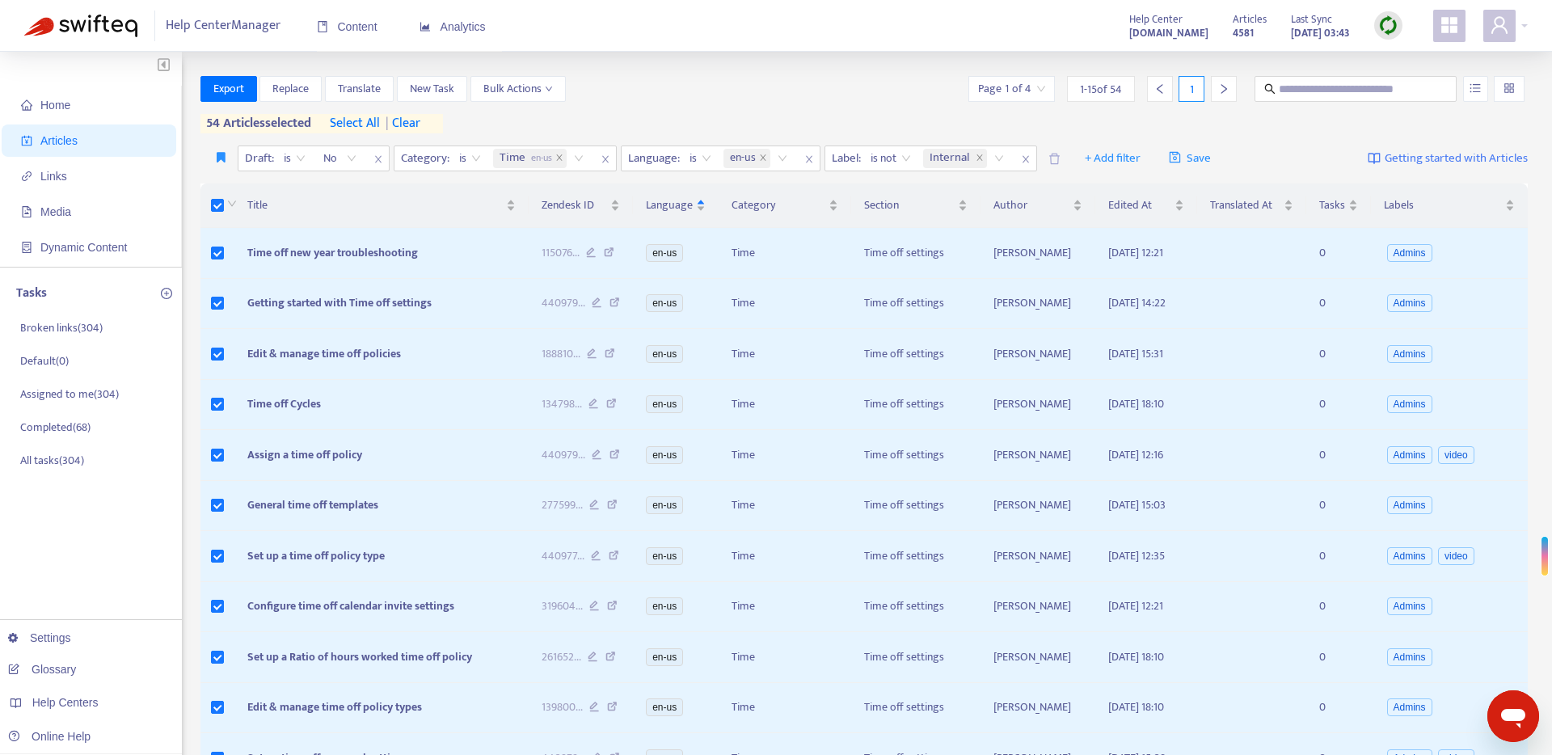
click at [681, 117] on div "Export Replace Translate New Task Bulk Actions Page 1 of 4 1 - 15 of 54 1 54 ar…" at bounding box center [864, 104] width 1328 height 57
click at [557, 157] on icon "close" at bounding box center [559, 158] width 8 height 8
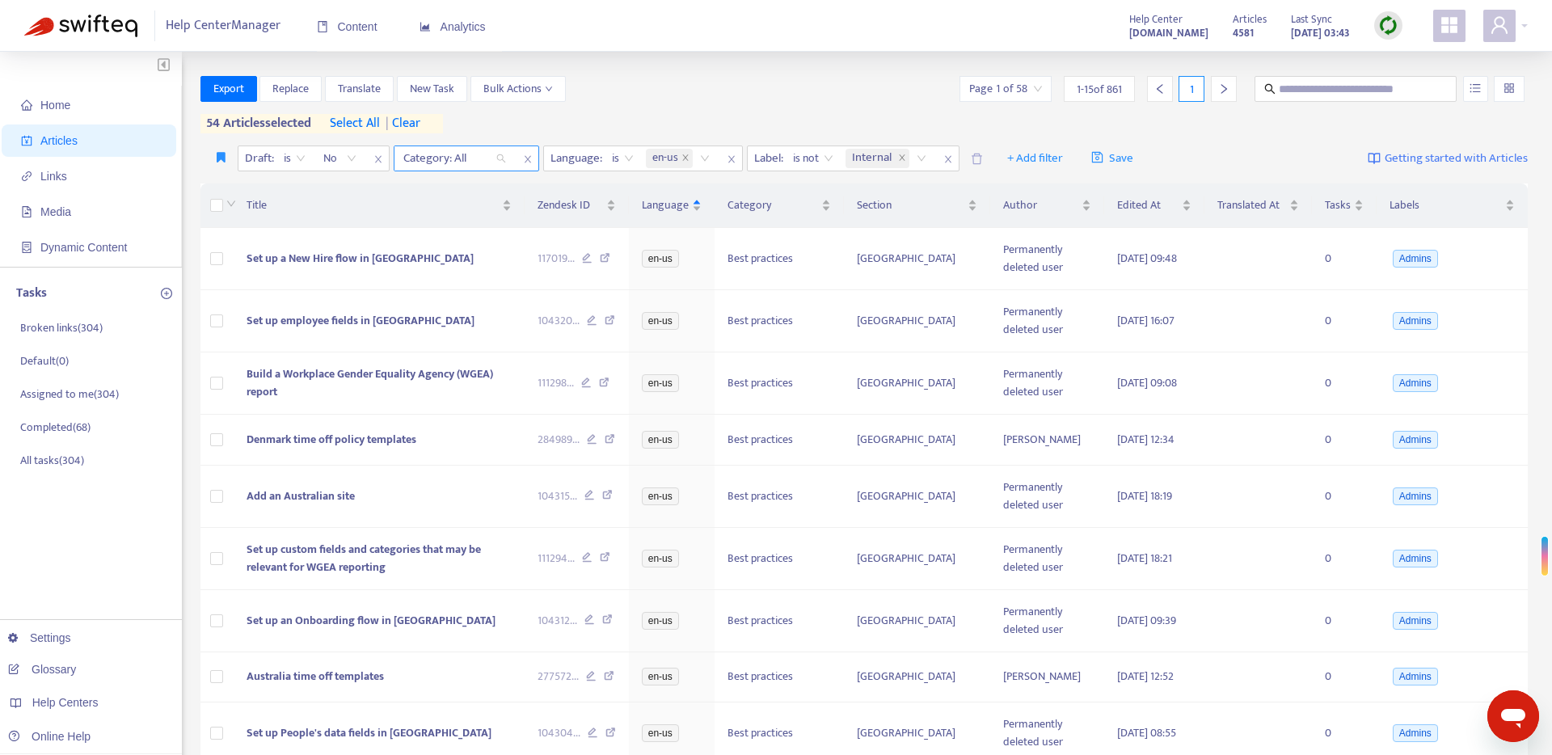
click at [506, 159] on div "Category: All" at bounding box center [454, 158] width 120 height 24
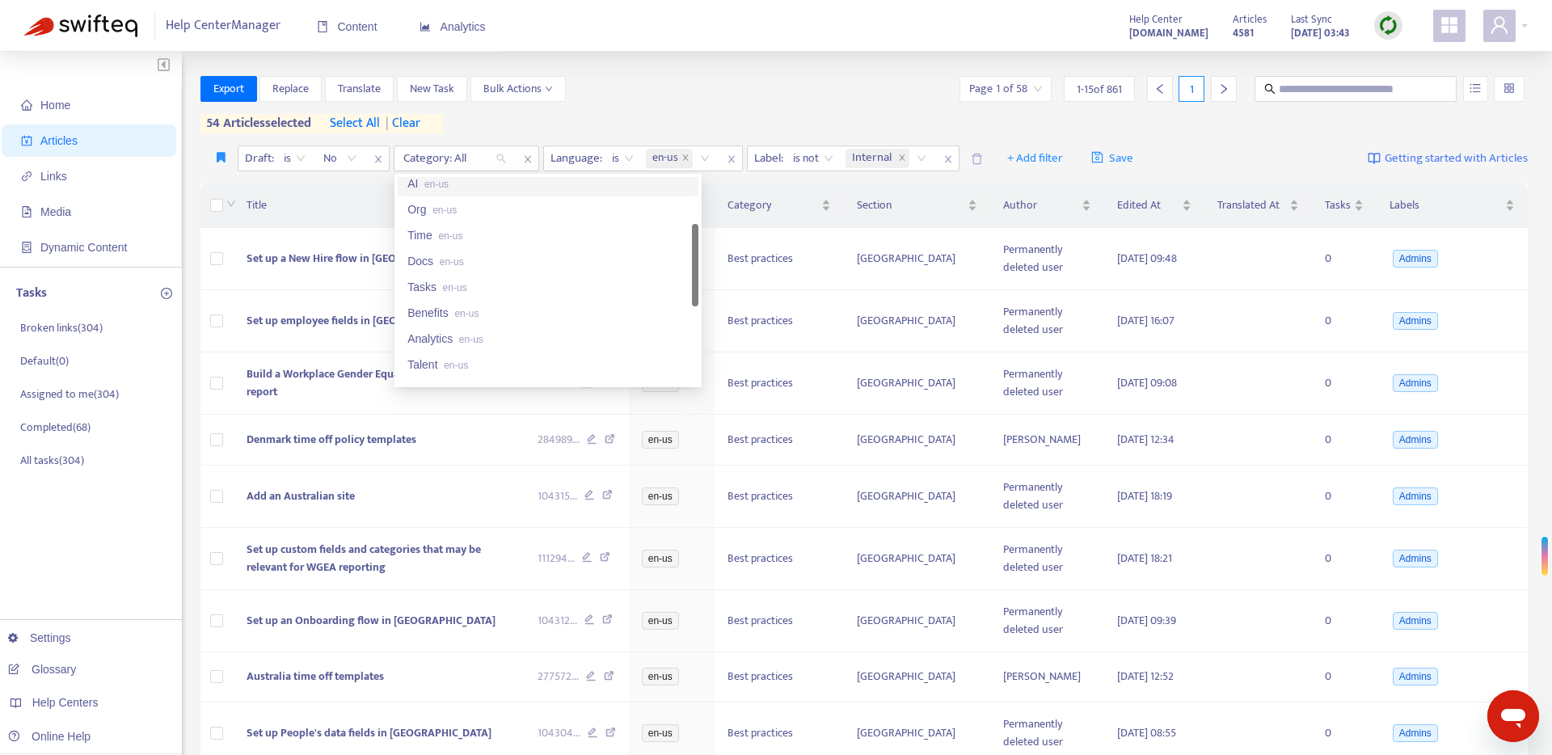
scroll to position [141, 0]
click at [495, 259] on div "Docs en-us" at bounding box center [547, 256] width 281 height 18
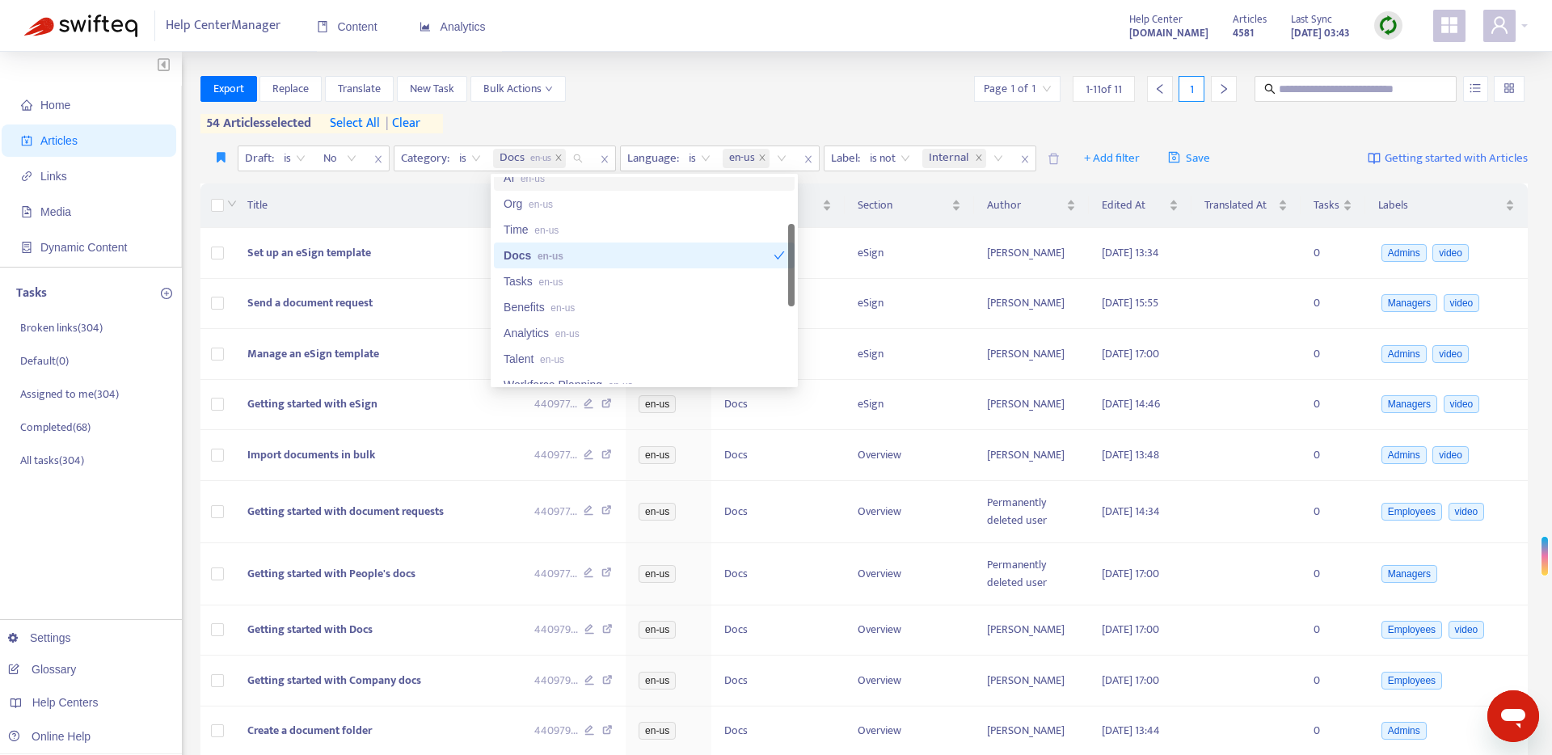
click at [629, 96] on div "Export Replace Translate New Task Bulk Actions Page 1 of 1 1 - 11 of 11 1" at bounding box center [864, 89] width 1328 height 26
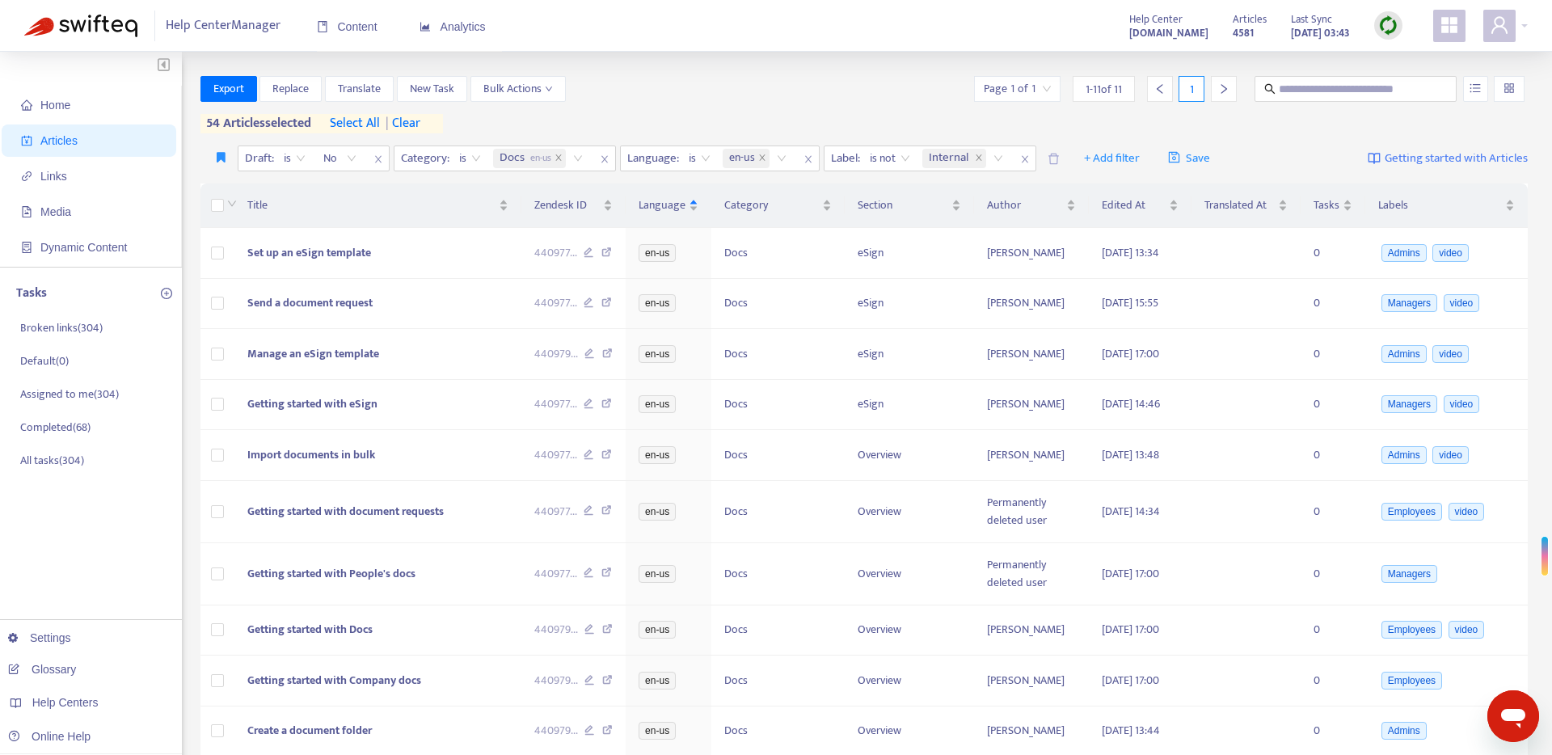
click at [224, 209] on div at bounding box center [230, 205] width 13 height 18
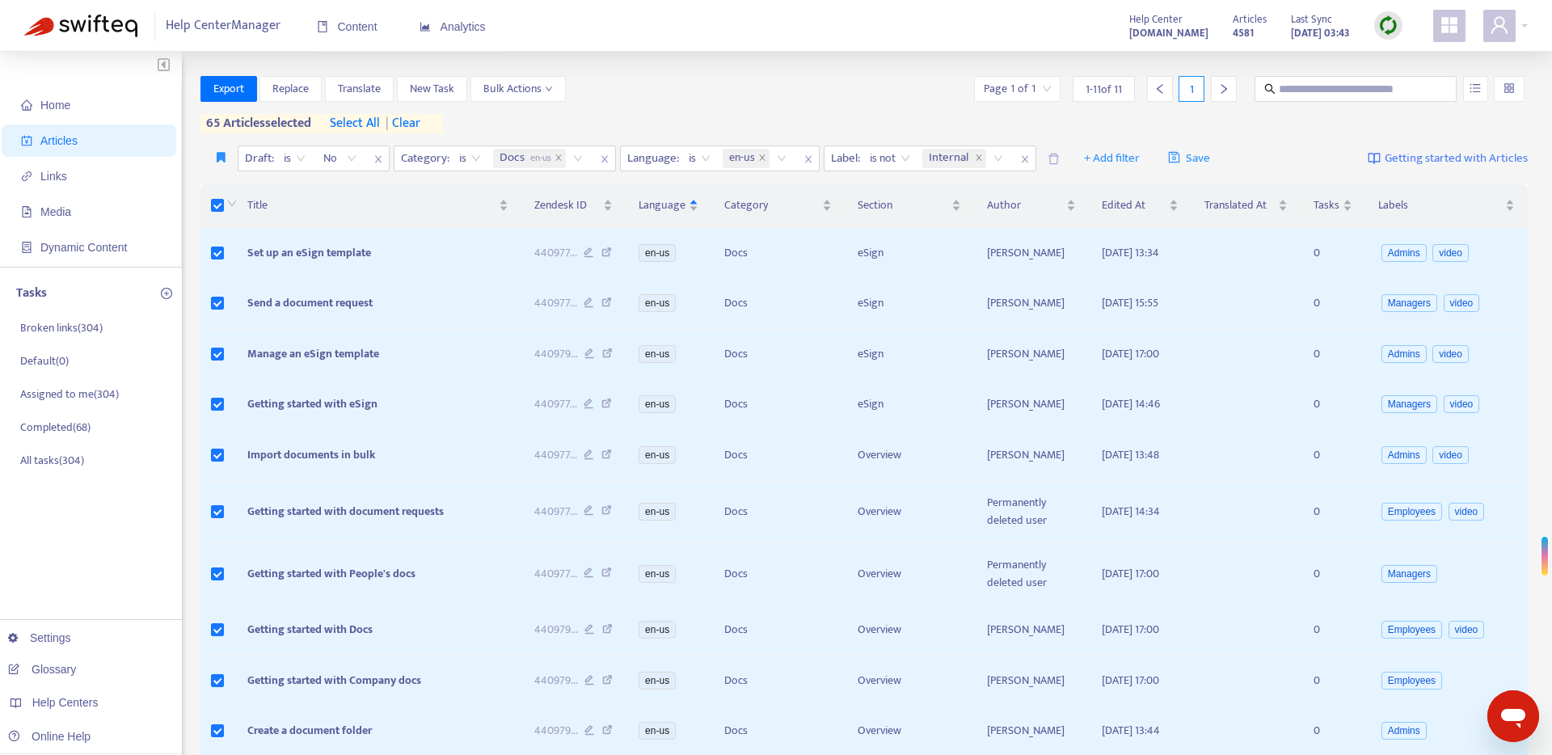
click at [357, 124] on span "select all" at bounding box center [355, 123] width 50 height 19
click at [235, 86] on span "Export" at bounding box center [228, 89] width 31 height 18
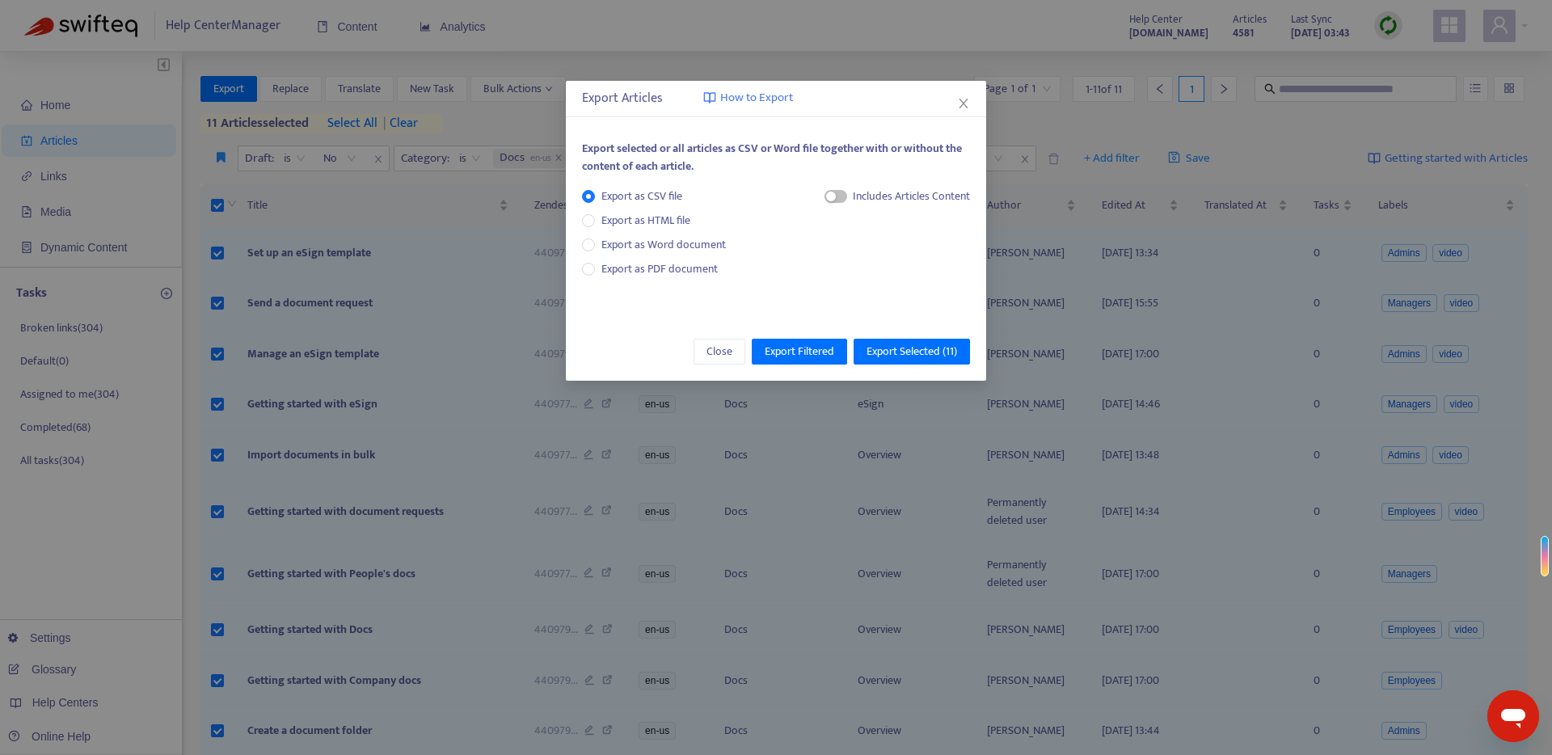
drag, startPoint x: 831, startPoint y: 192, endPoint x: 841, endPoint y: 209, distance: 19.3
click at [833, 194] on div "button" at bounding box center [831, 197] width 10 height 10
click at [879, 253] on span "HTML Content" at bounding box center [895, 251] width 80 height 18
click at [899, 348] on span "Export Selected ( 11 )" at bounding box center [911, 352] width 91 height 18
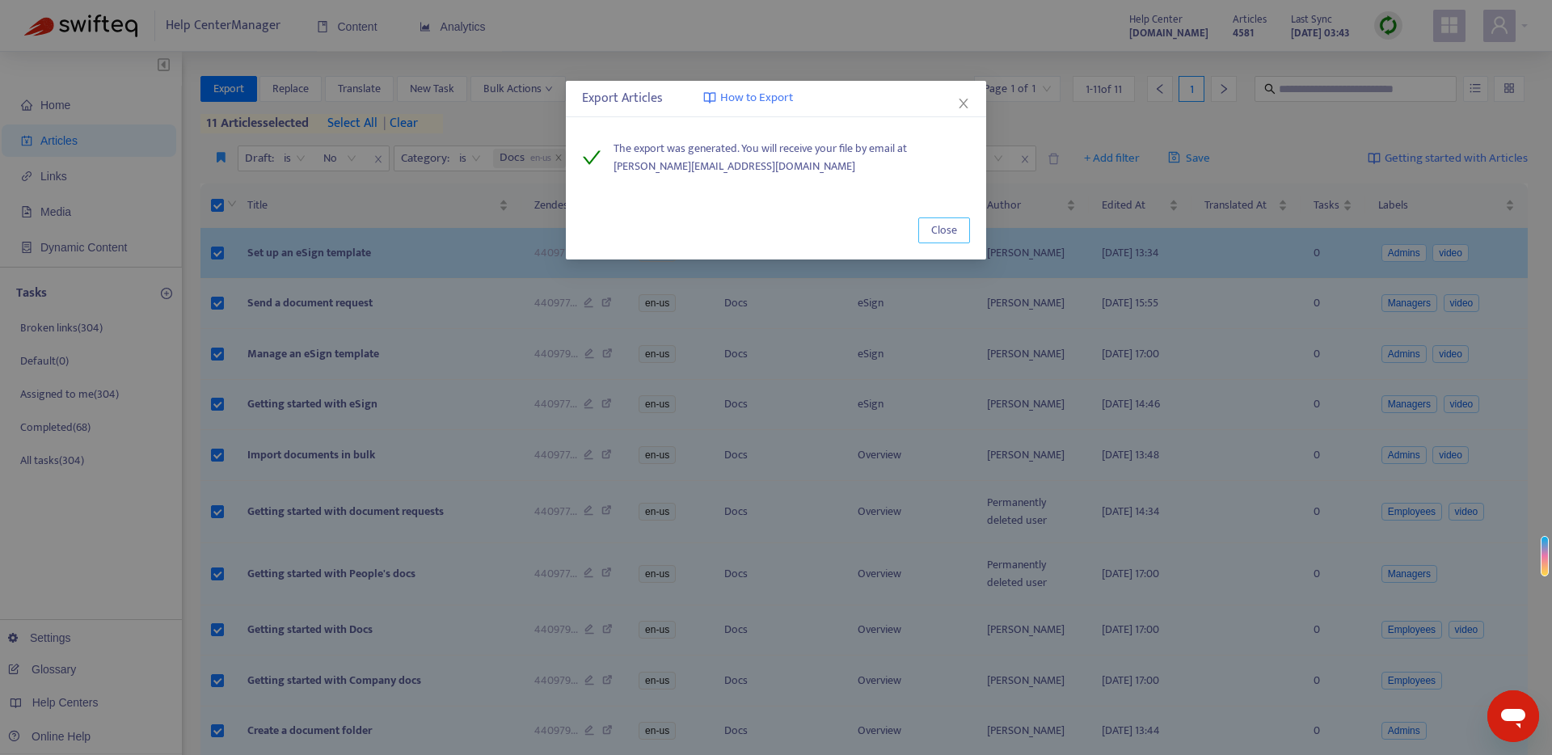
click at [946, 230] on span "Close" at bounding box center [944, 230] width 26 height 18
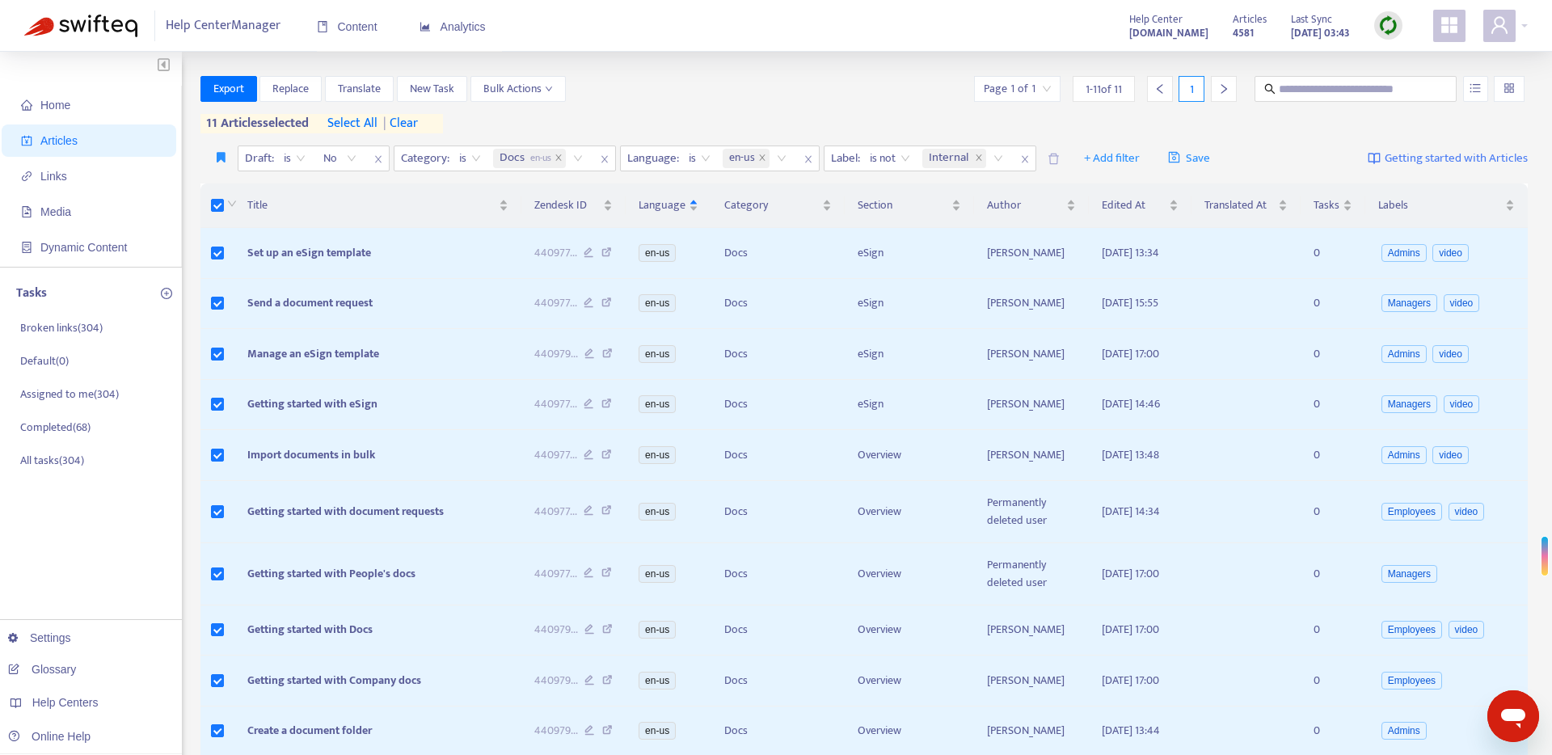
click at [771, 65] on div "Home Articles Links Media Dynamic Content Tasks Broken links ( 304 ) Default ( …" at bounding box center [776, 537] width 1552 height 970
click at [560, 158] on icon "close" at bounding box center [558, 157] width 6 height 6
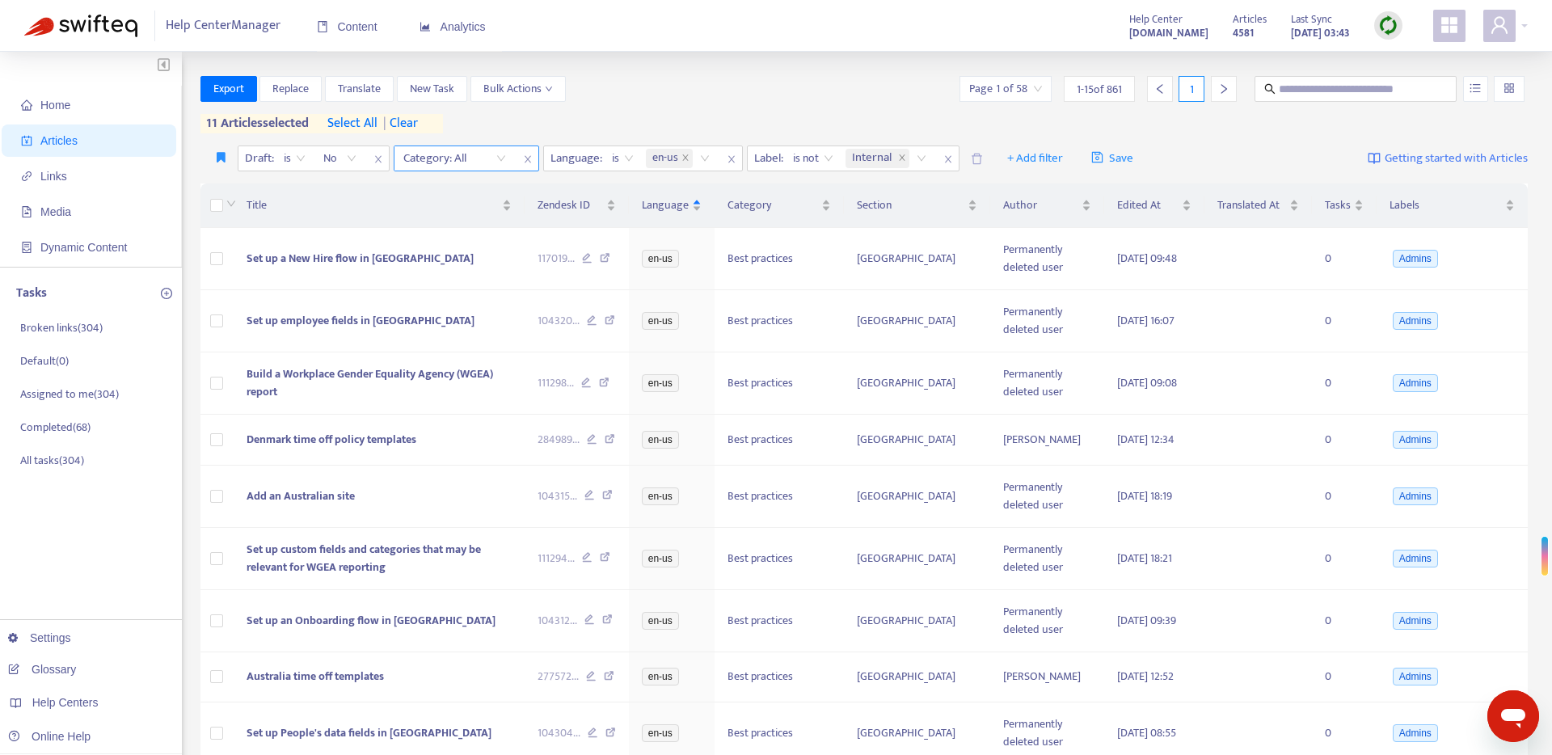
click at [505, 159] on div "Category: All" at bounding box center [454, 158] width 120 height 24
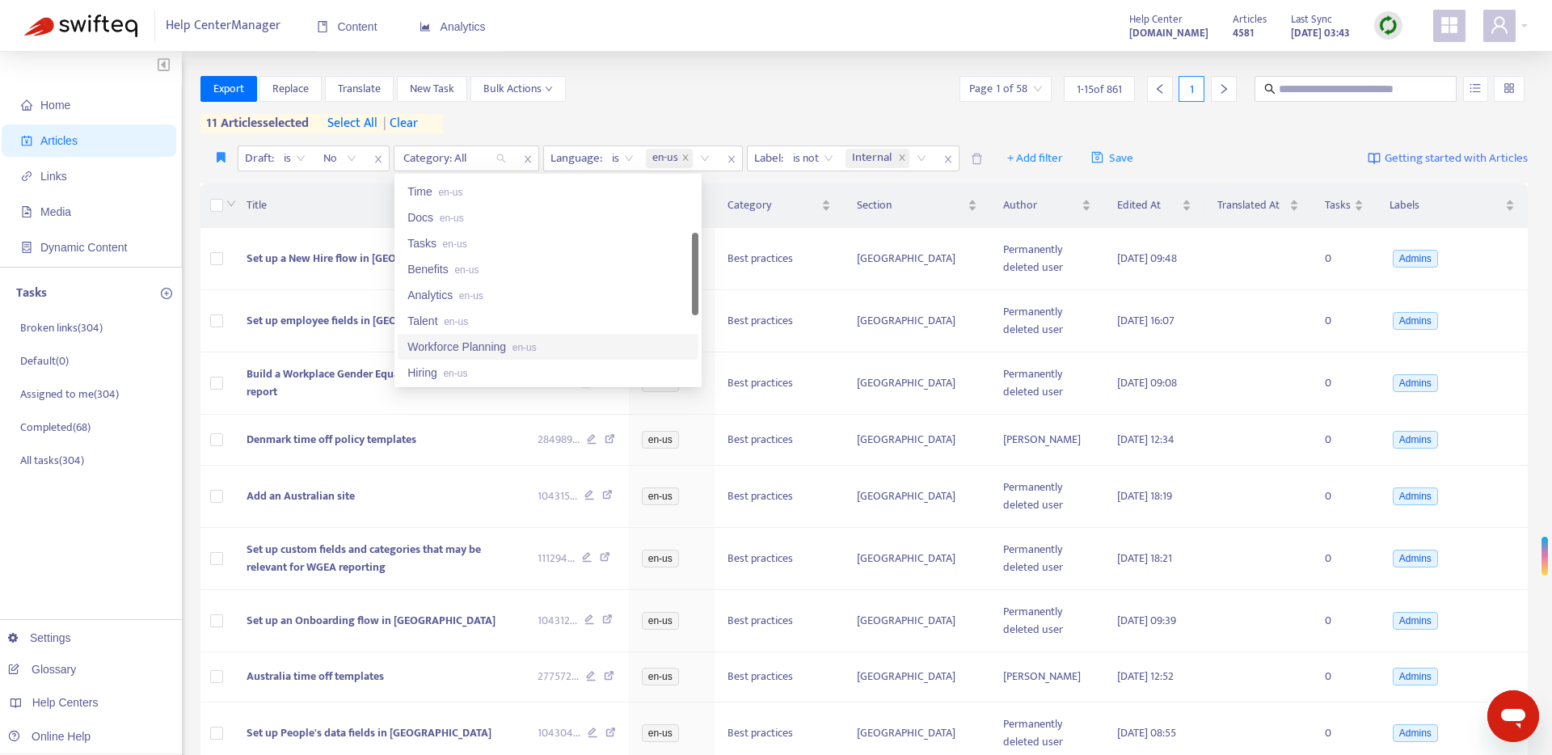
scroll to position [178, 0]
click at [443, 247] on span "en-us" at bounding box center [455, 245] width 24 height 11
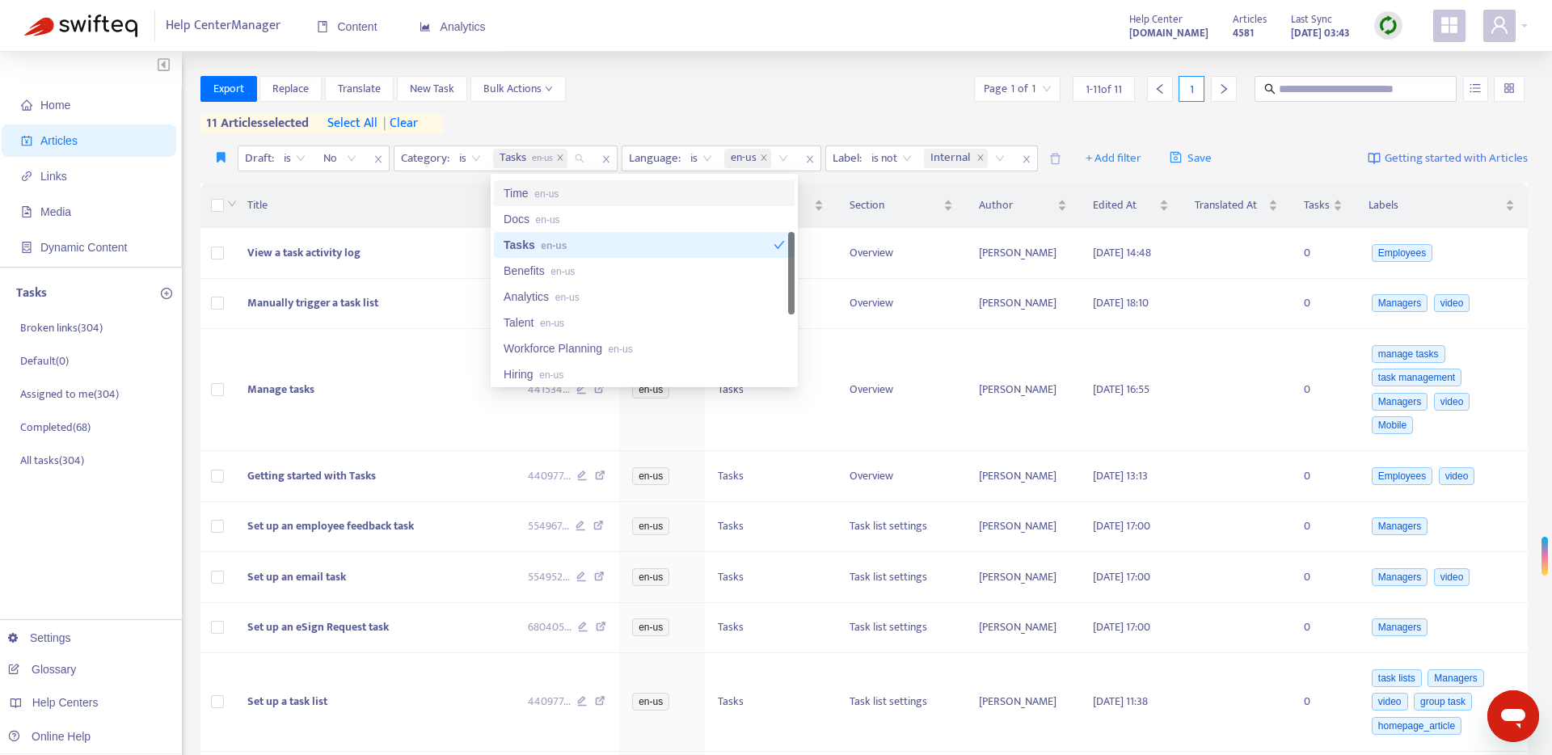
click at [631, 102] on div "Export Replace Translate New Task Bulk Actions Page 1 of 1 1 - 11 of 11 1 11 ar…" at bounding box center [864, 104] width 1328 height 57
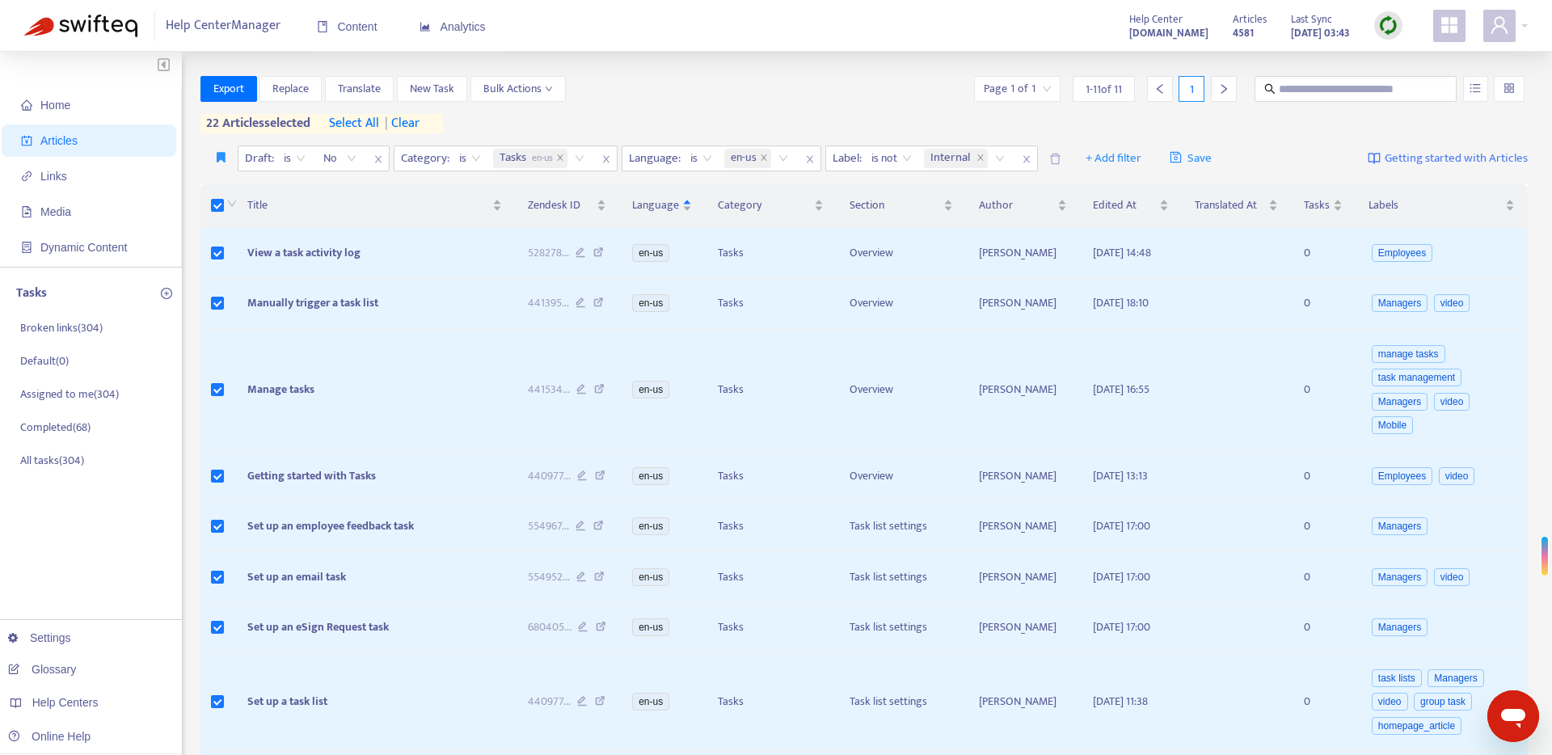
click at [367, 123] on span "select all" at bounding box center [354, 123] width 50 height 19
click at [248, 97] on button "Export" at bounding box center [228, 89] width 57 height 26
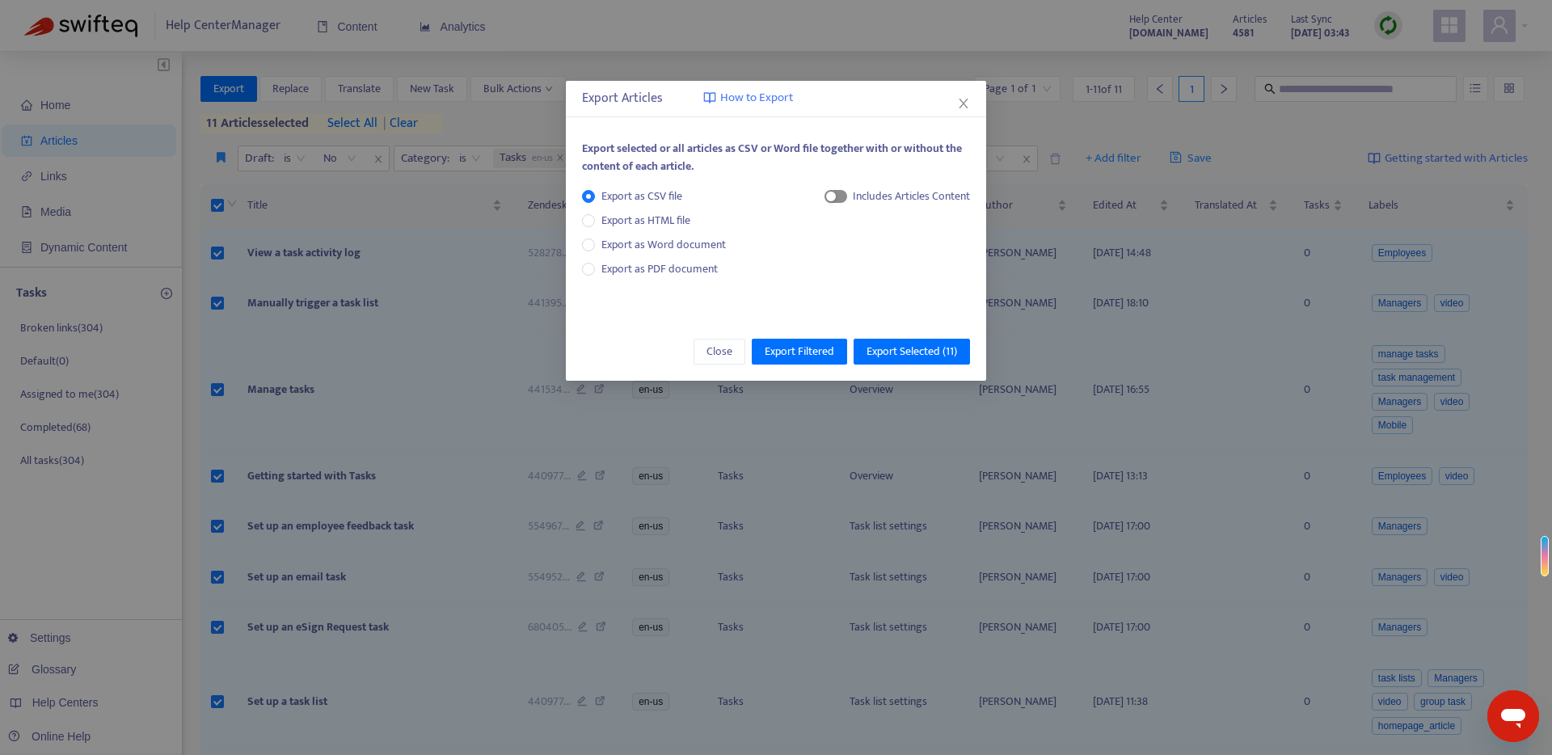
click at [834, 197] on span "button" at bounding box center [835, 196] width 23 height 13
click at [904, 350] on span "Export Selected ( 11 )" at bounding box center [911, 352] width 91 height 18
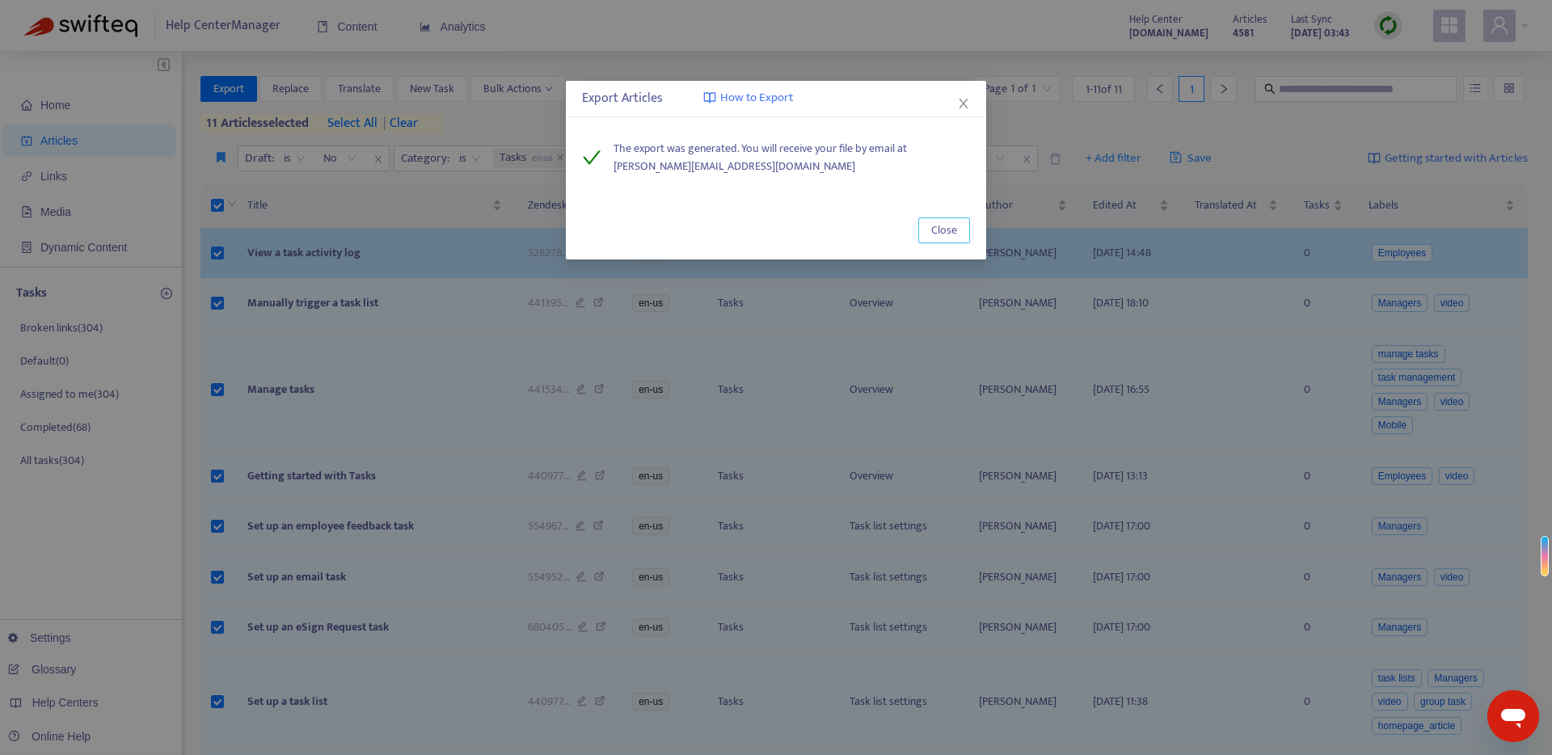
drag, startPoint x: 950, startPoint y: 233, endPoint x: 793, endPoint y: 230, distance: 157.6
click at [950, 233] on span "Close" at bounding box center [944, 230] width 26 height 18
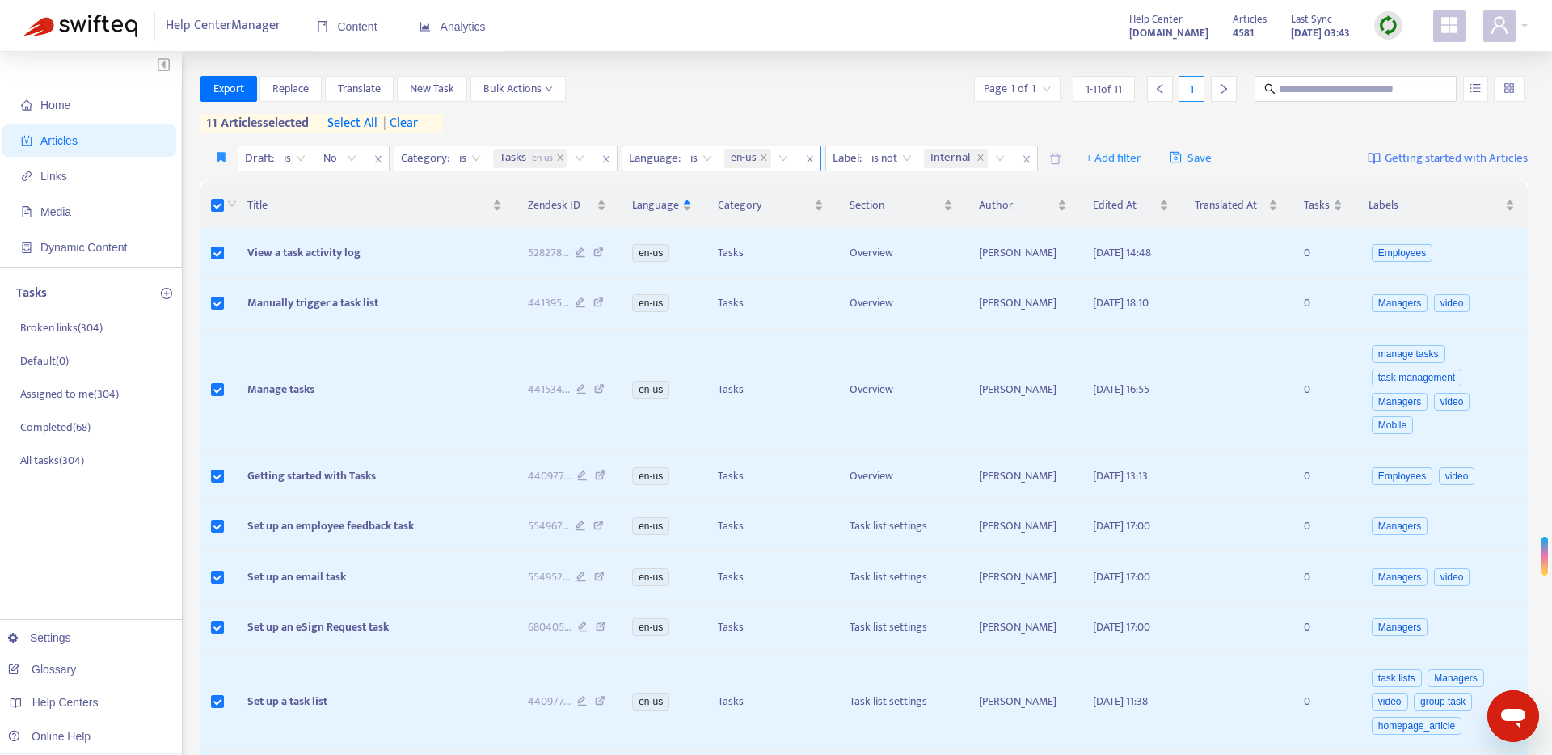
click at [561, 158] on icon "close" at bounding box center [560, 158] width 8 height 8
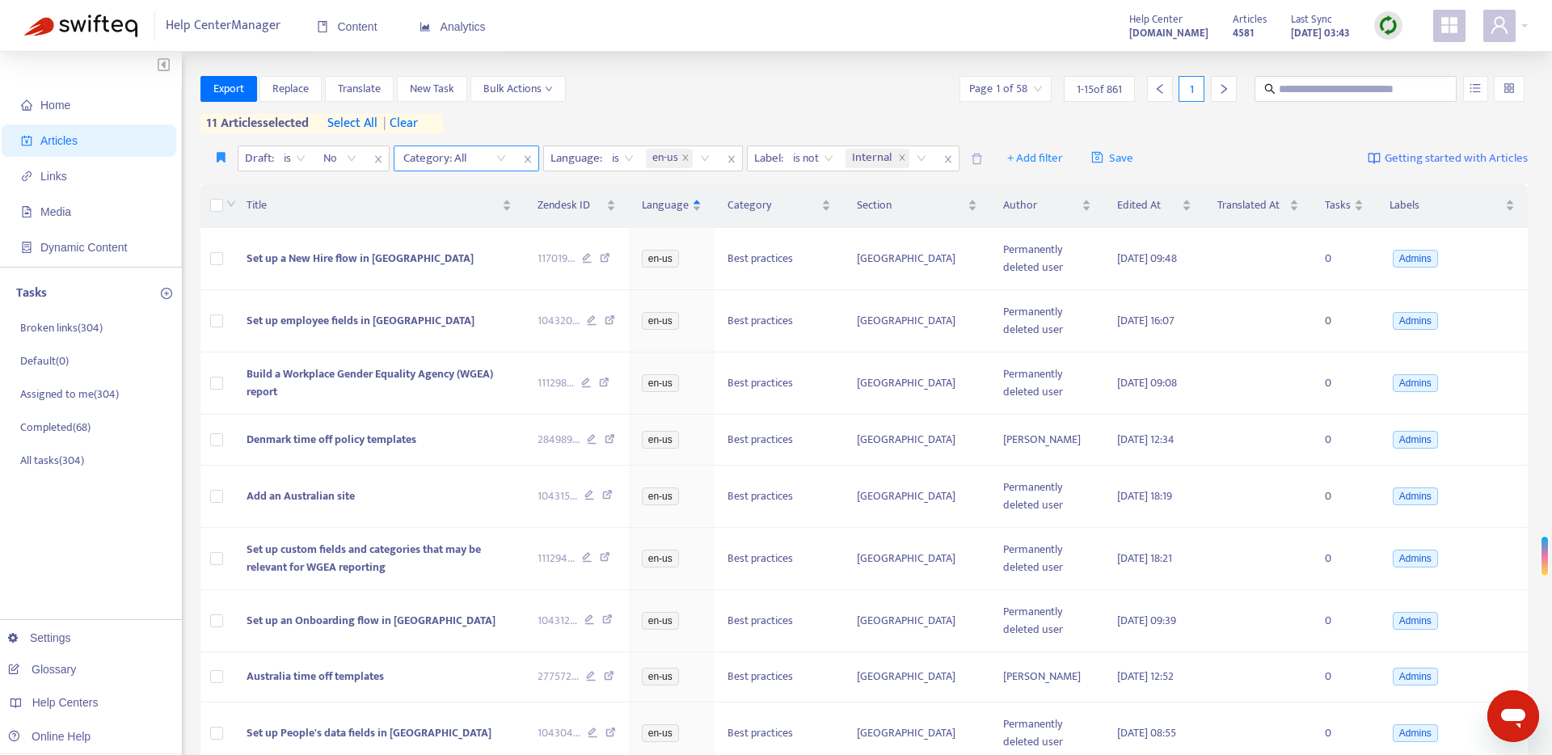
click at [495, 161] on div "Category: All" at bounding box center [454, 158] width 120 height 24
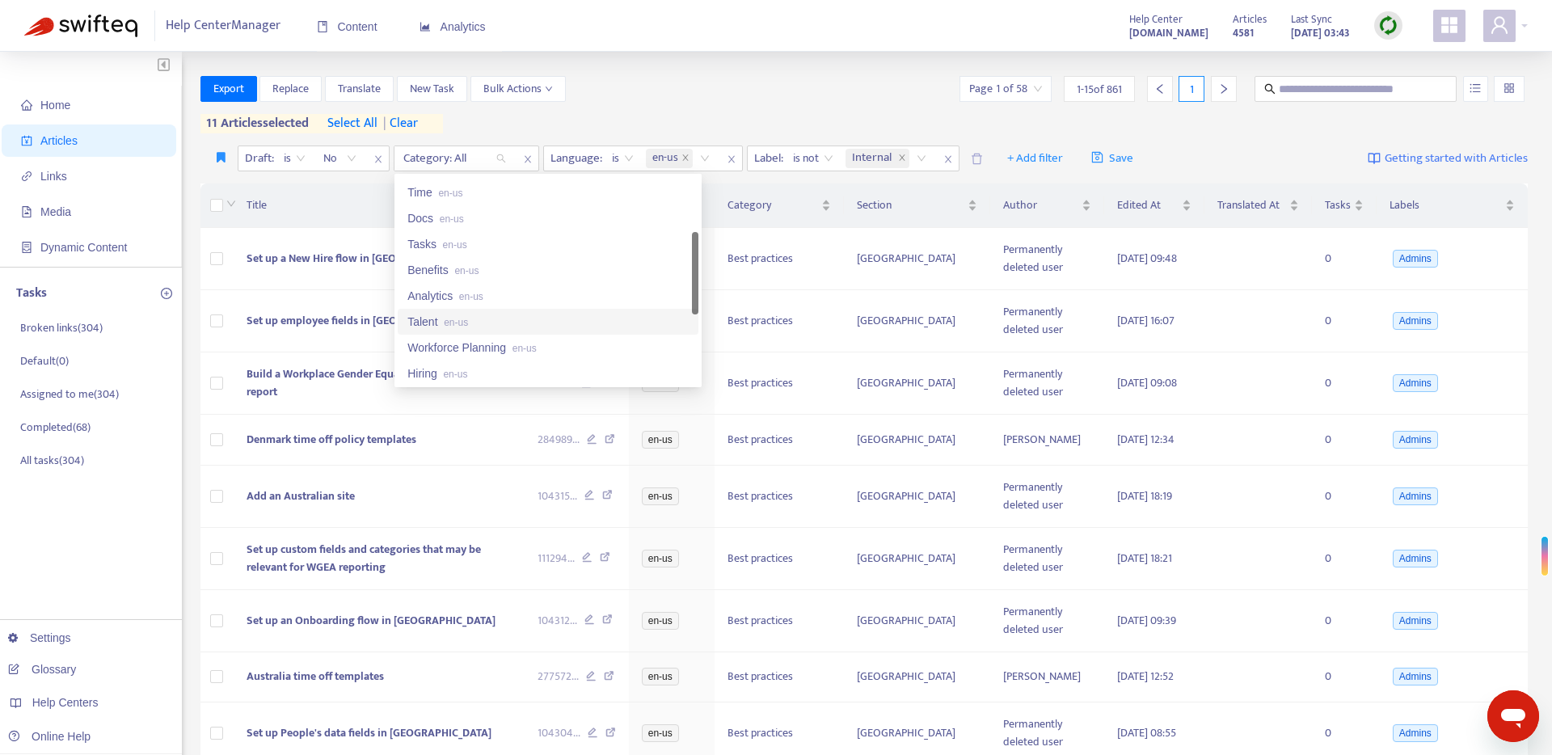
scroll to position [177, 0]
click at [470, 273] on span "en-us" at bounding box center [466, 272] width 24 height 11
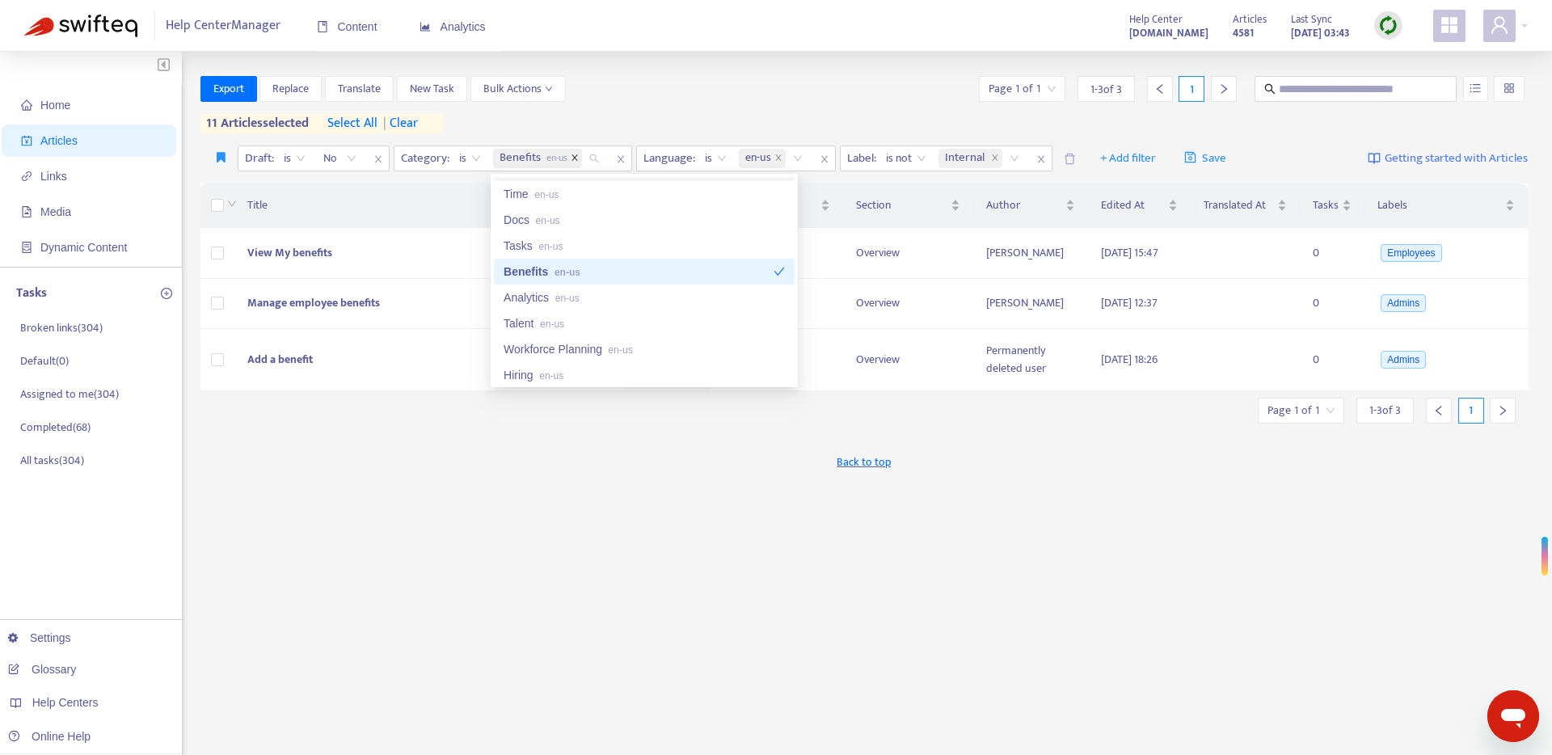
click at [572, 157] on icon "close" at bounding box center [575, 158] width 8 height 8
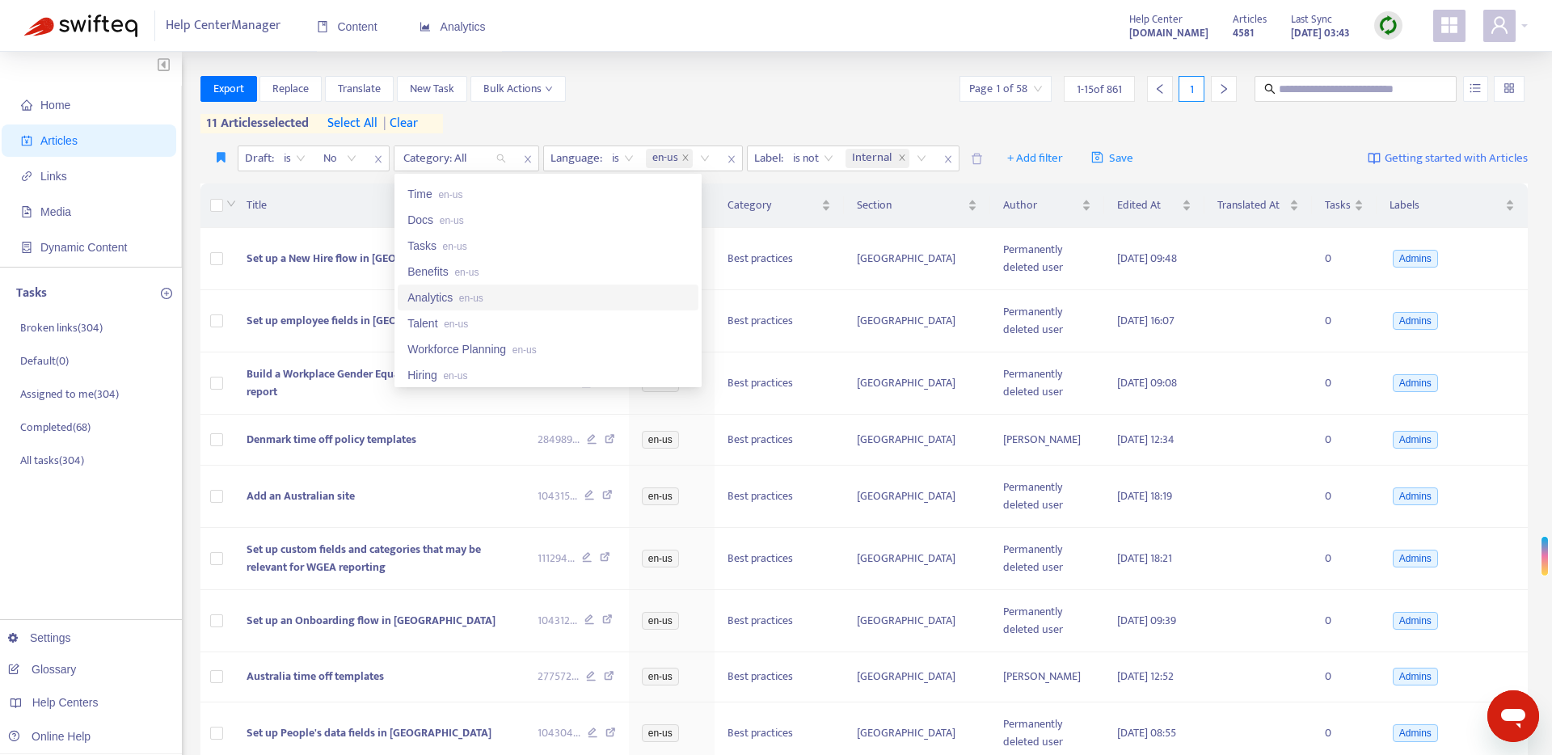
click at [504, 297] on div "Analytics en-us" at bounding box center [547, 298] width 281 height 18
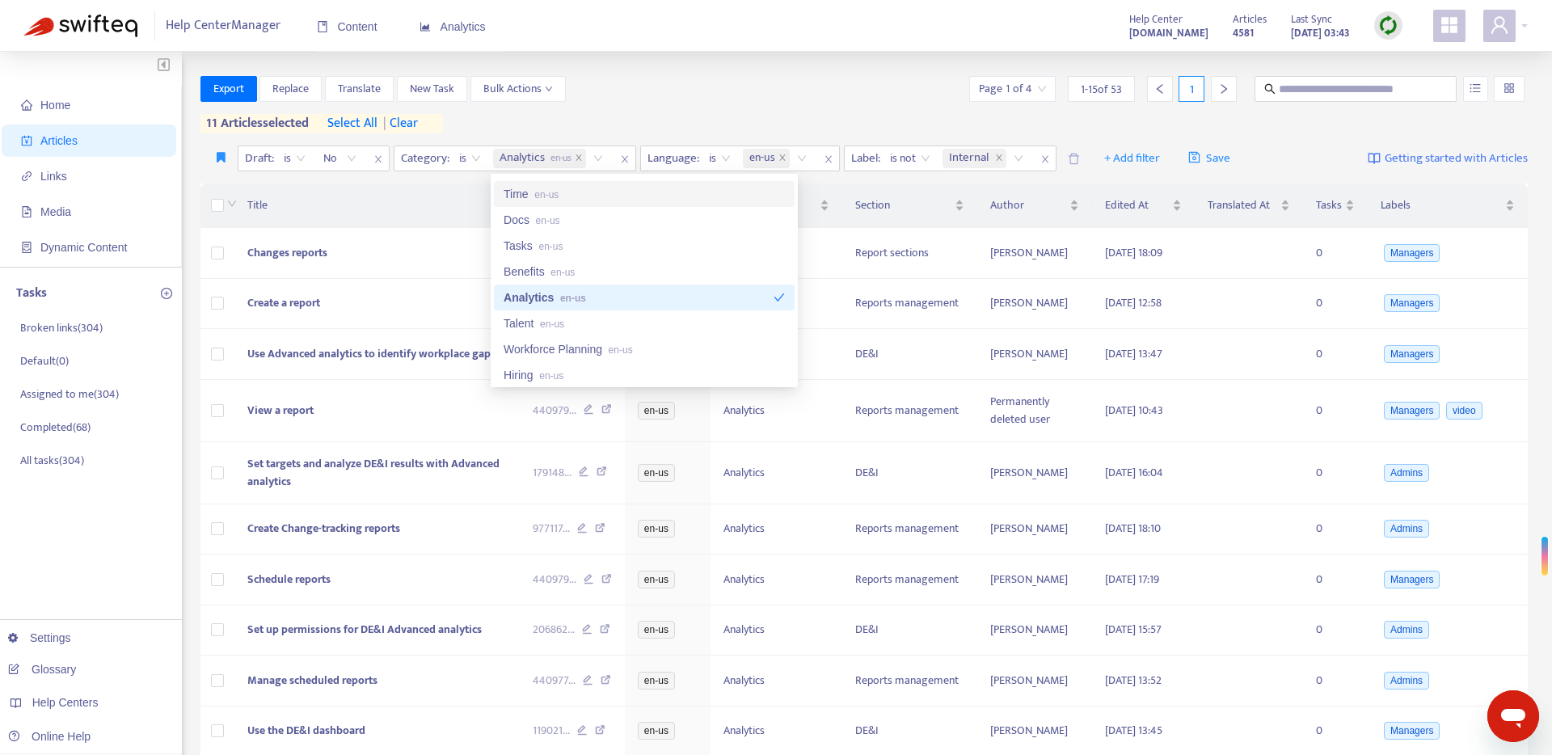
click at [672, 95] on div "Export Replace Translate New Task Bulk Actions Page 1 of 4 1 - 15 of 53 1" at bounding box center [864, 89] width 1328 height 26
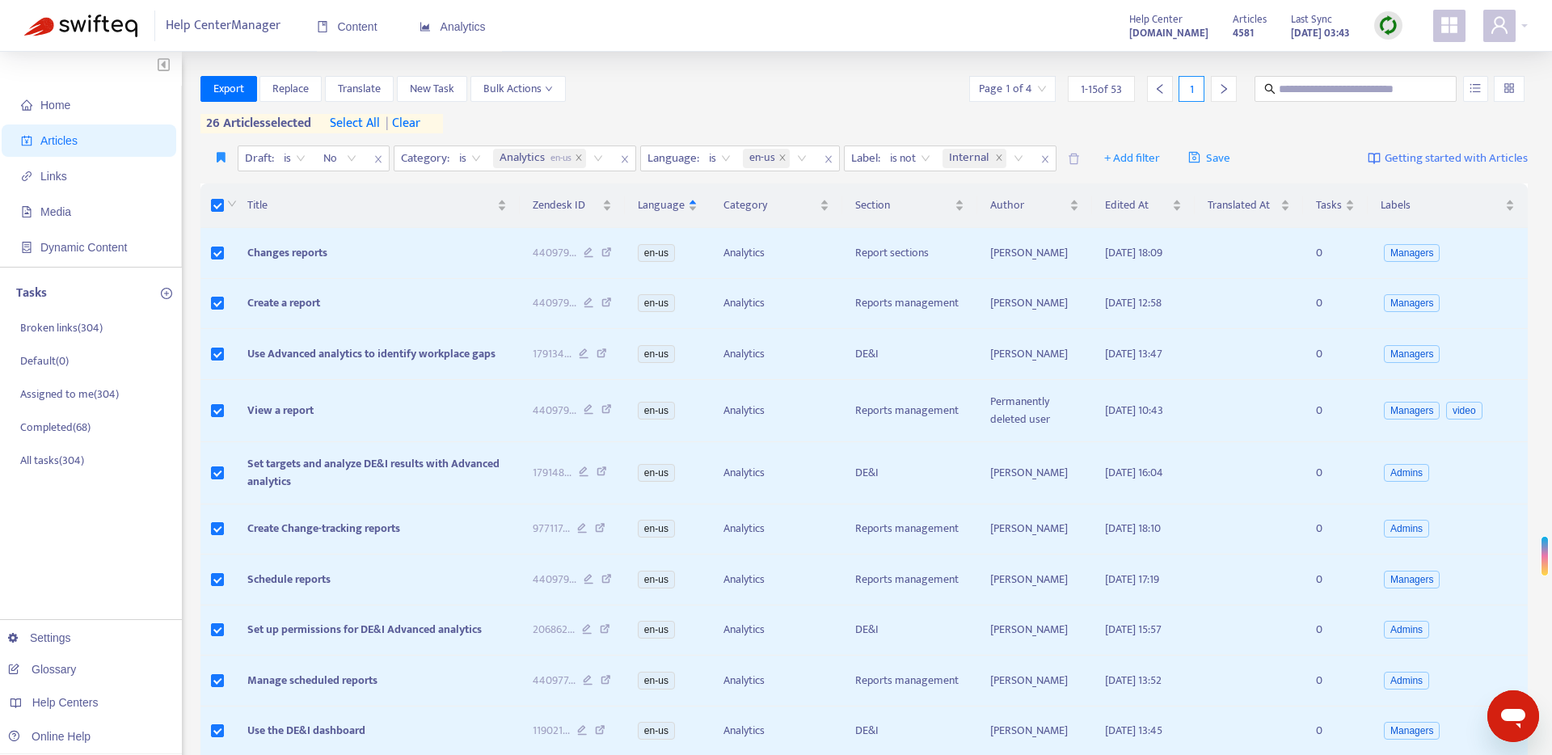
click at [364, 126] on span "select all" at bounding box center [355, 123] width 50 height 19
click at [224, 89] on span "Export" at bounding box center [228, 89] width 31 height 18
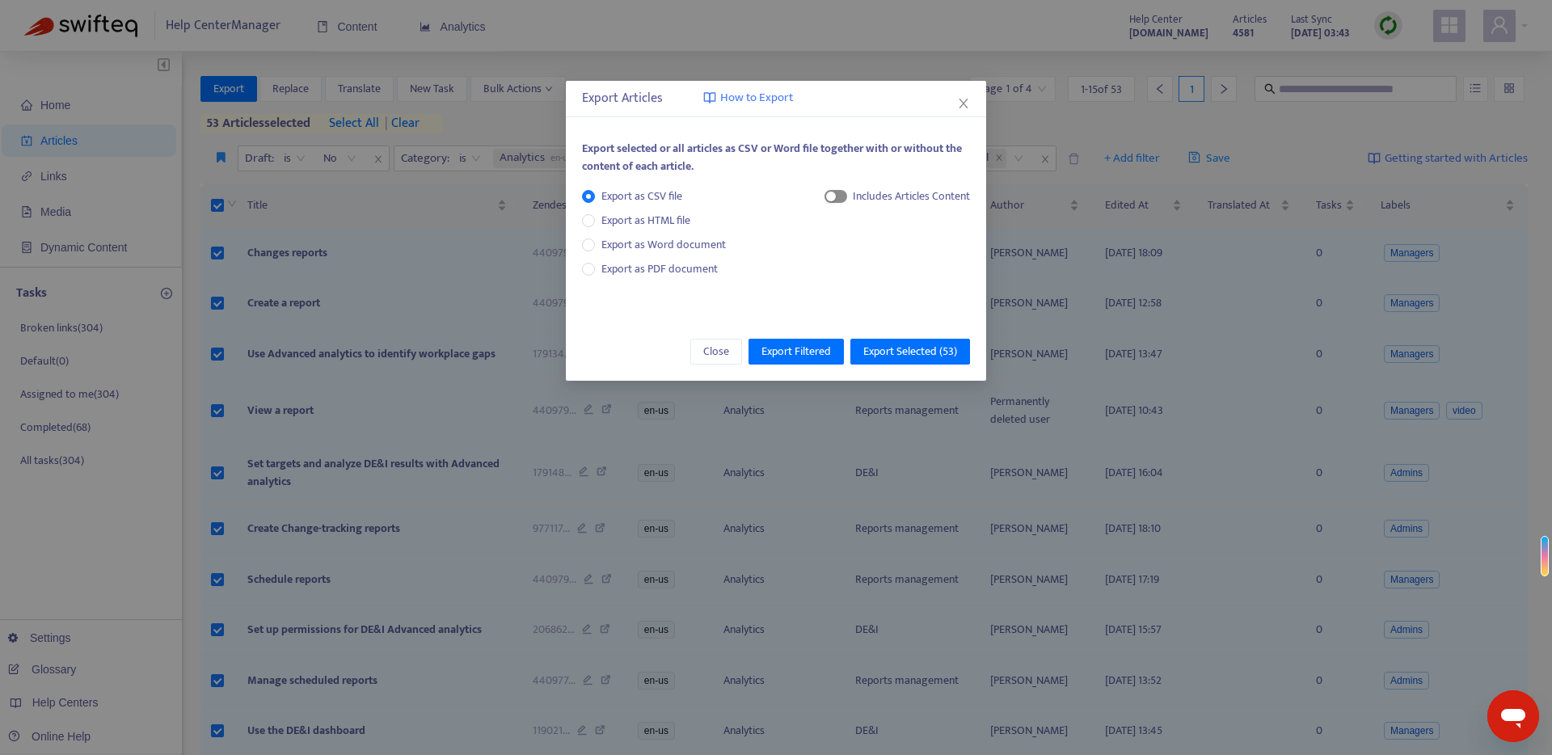
click at [843, 199] on span "button" at bounding box center [835, 196] width 23 height 13
click at [857, 255] on span "HTML Content" at bounding box center [895, 251] width 80 height 18
click at [895, 357] on span "Export Selected ( 53 )" at bounding box center [910, 352] width 94 height 18
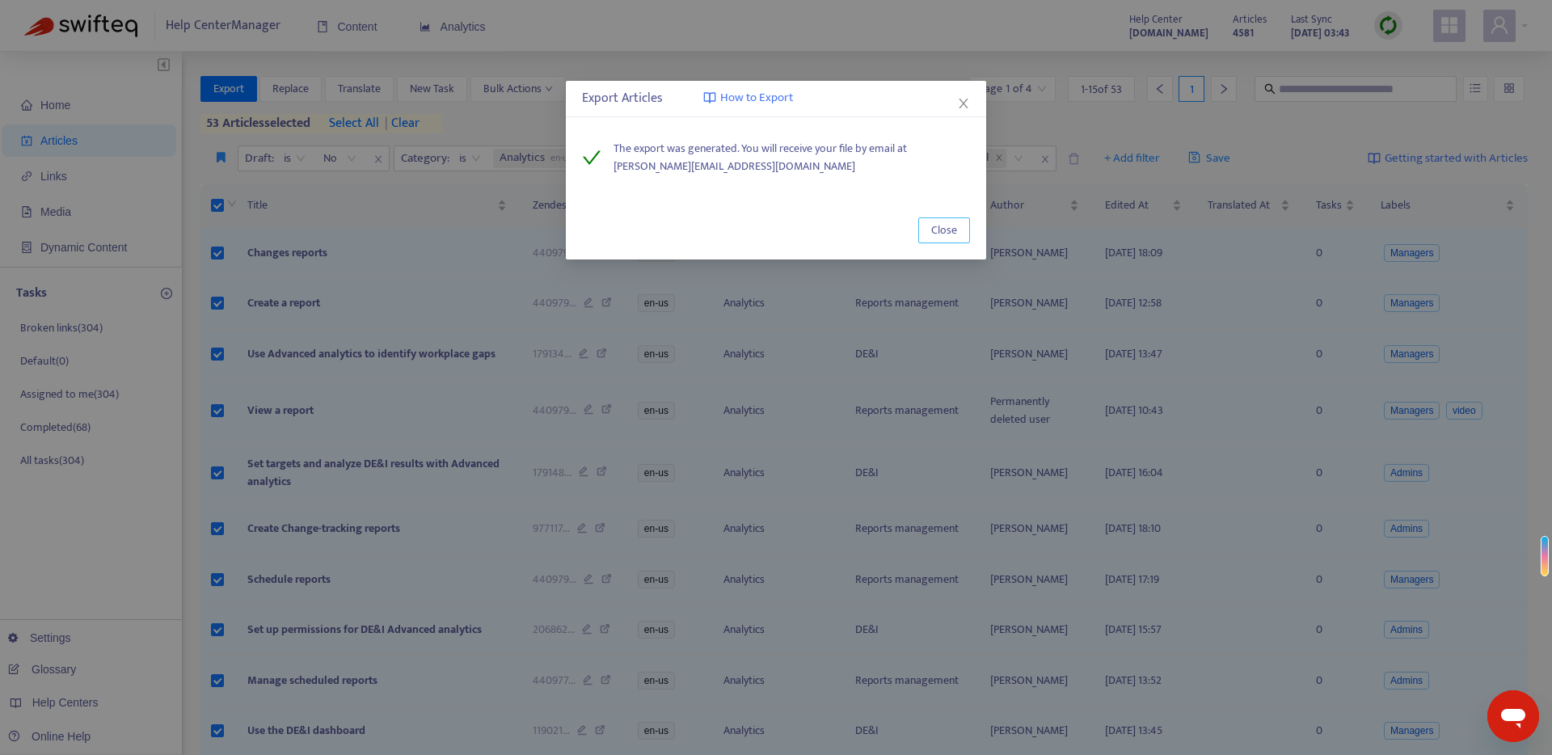
click at [951, 225] on span "Close" at bounding box center [944, 230] width 26 height 18
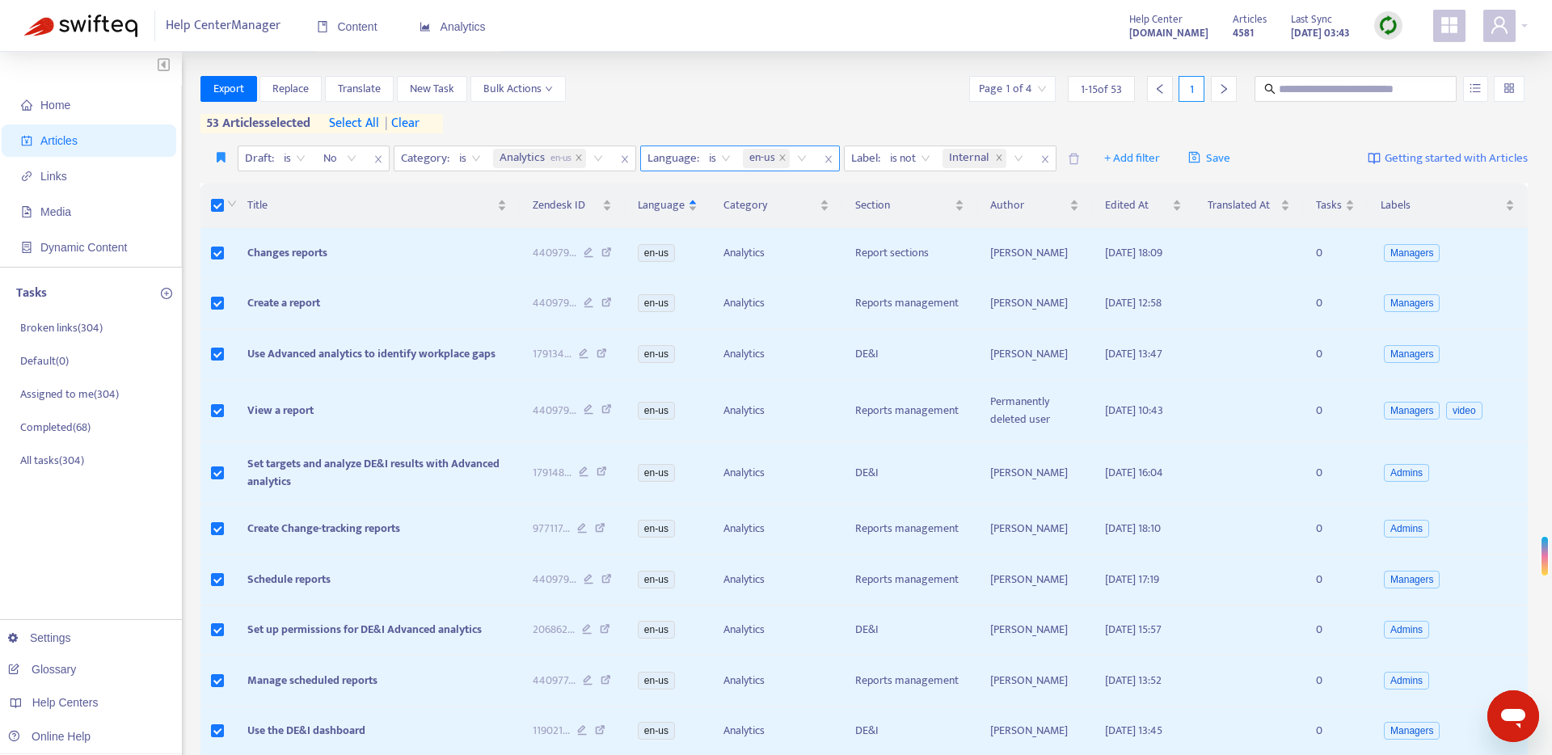
click at [581, 157] on icon "close" at bounding box center [578, 157] width 6 height 6
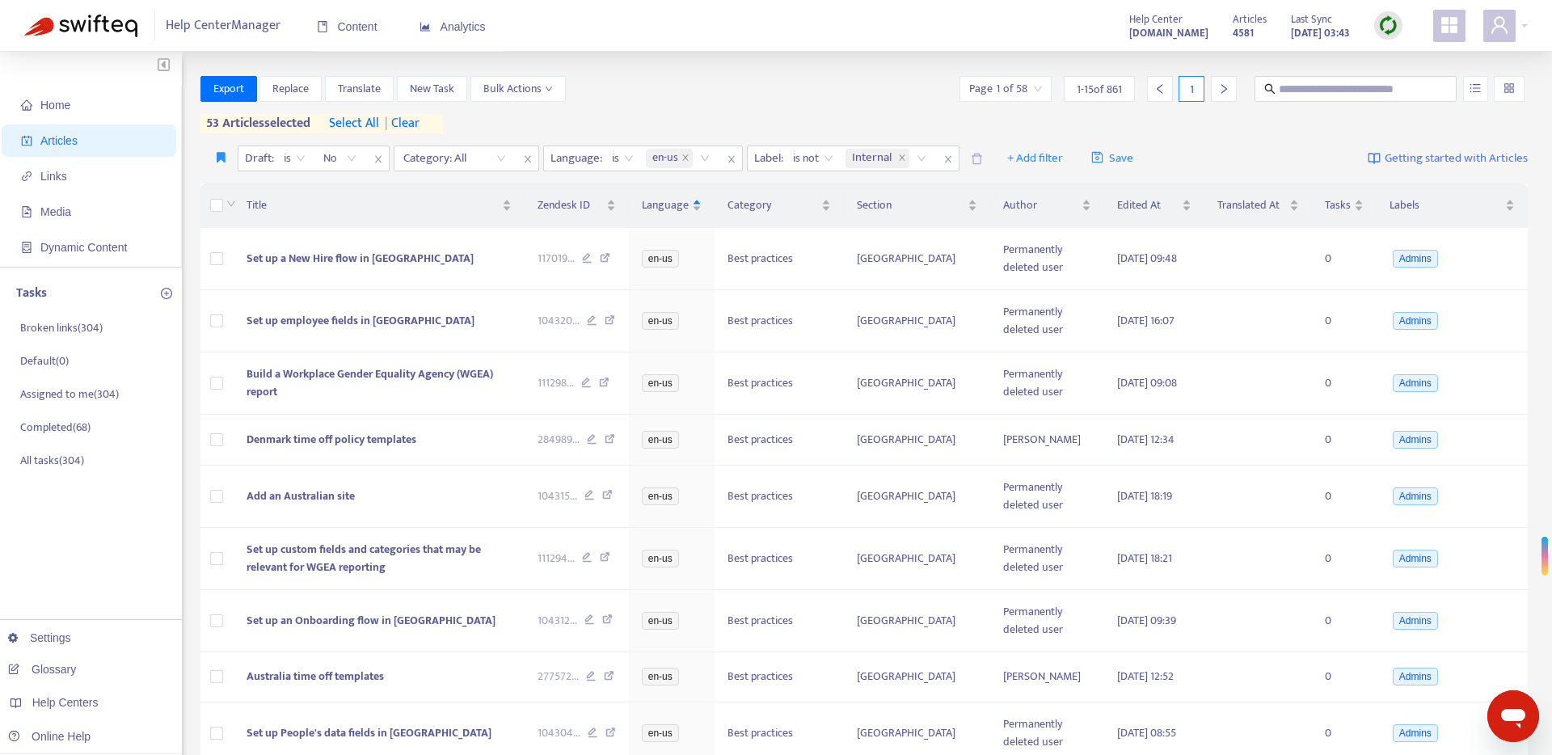
click at [476, 160] on div at bounding box center [447, 158] width 98 height 19
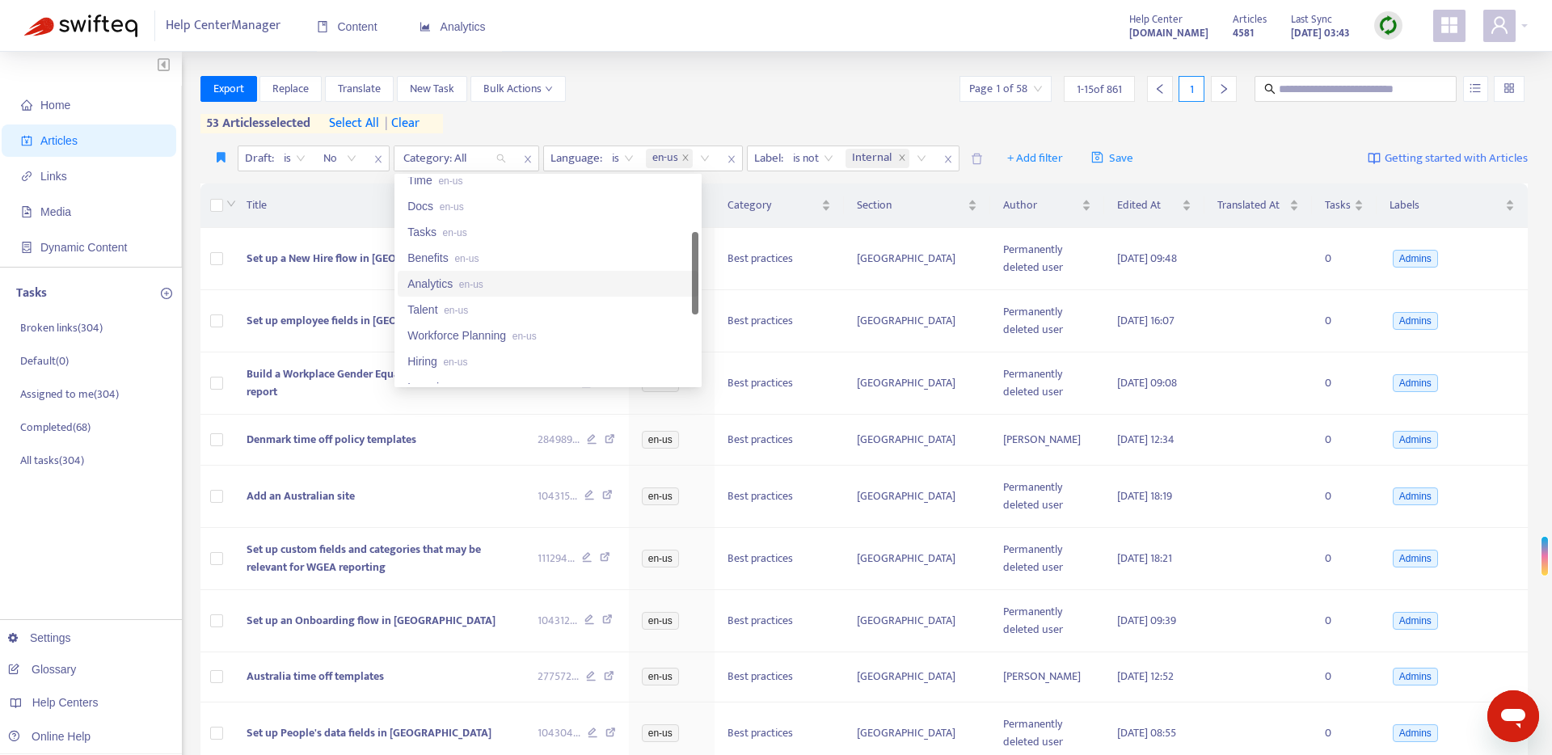
scroll to position [195, 0]
click at [505, 298] on div "Talent en-us" at bounding box center [547, 306] width 281 height 18
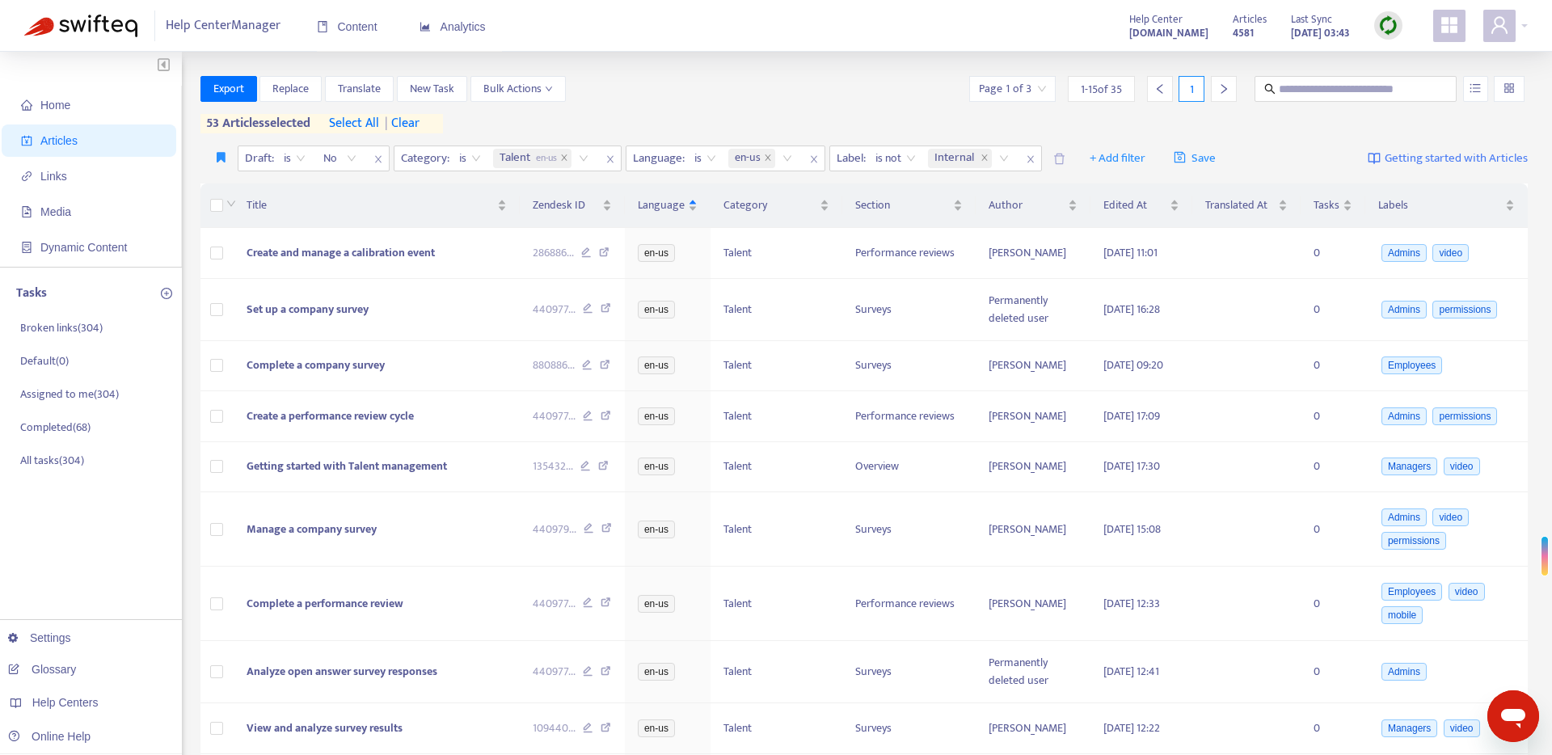
click at [595, 119] on div "Export Replace Translate New Task Bulk Actions Page 1 of 3 1 - 15 of 35 1 53 ar…" at bounding box center [864, 104] width 1328 height 57
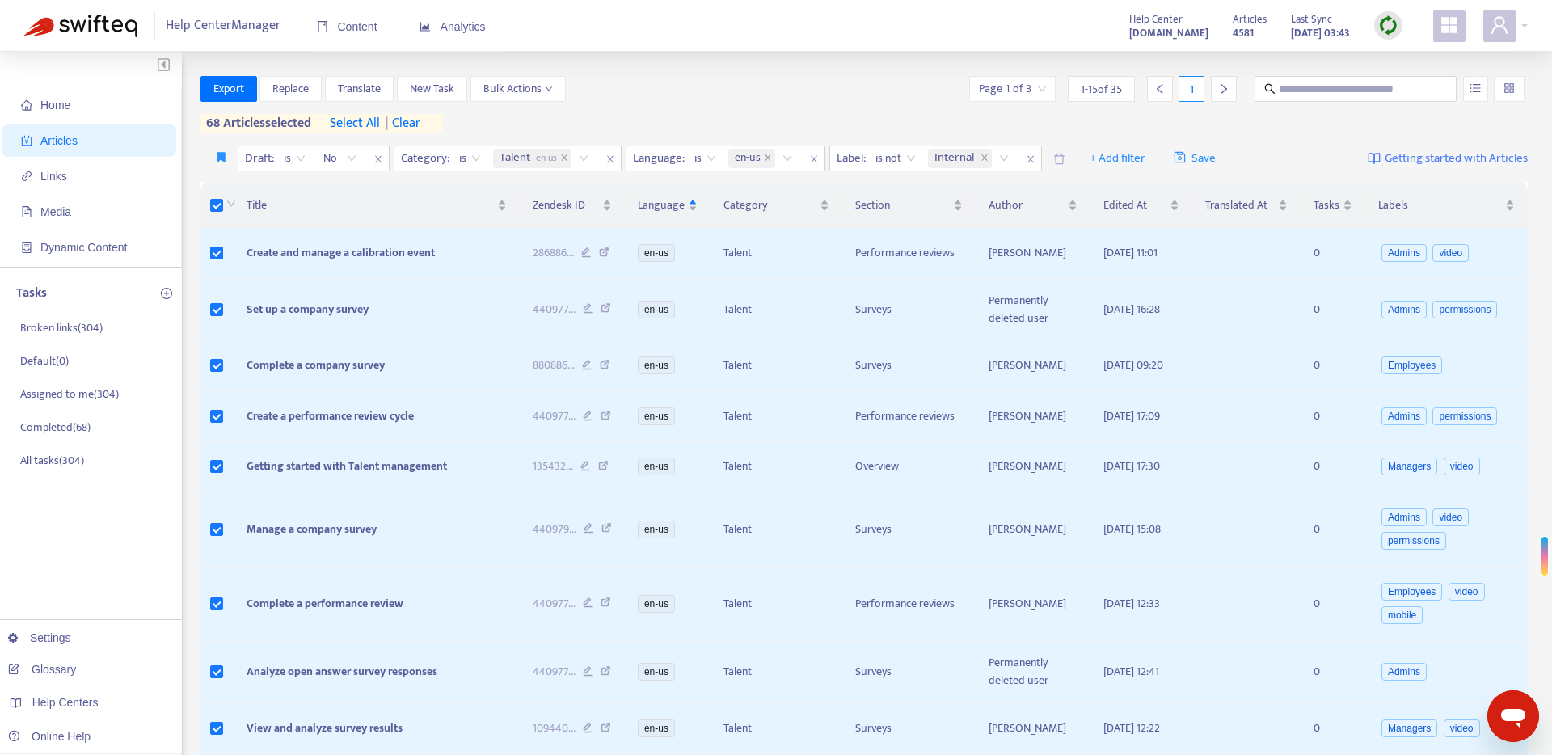
click at [349, 122] on span "select all" at bounding box center [355, 123] width 50 height 19
click at [228, 91] on span "Export" at bounding box center [228, 89] width 31 height 18
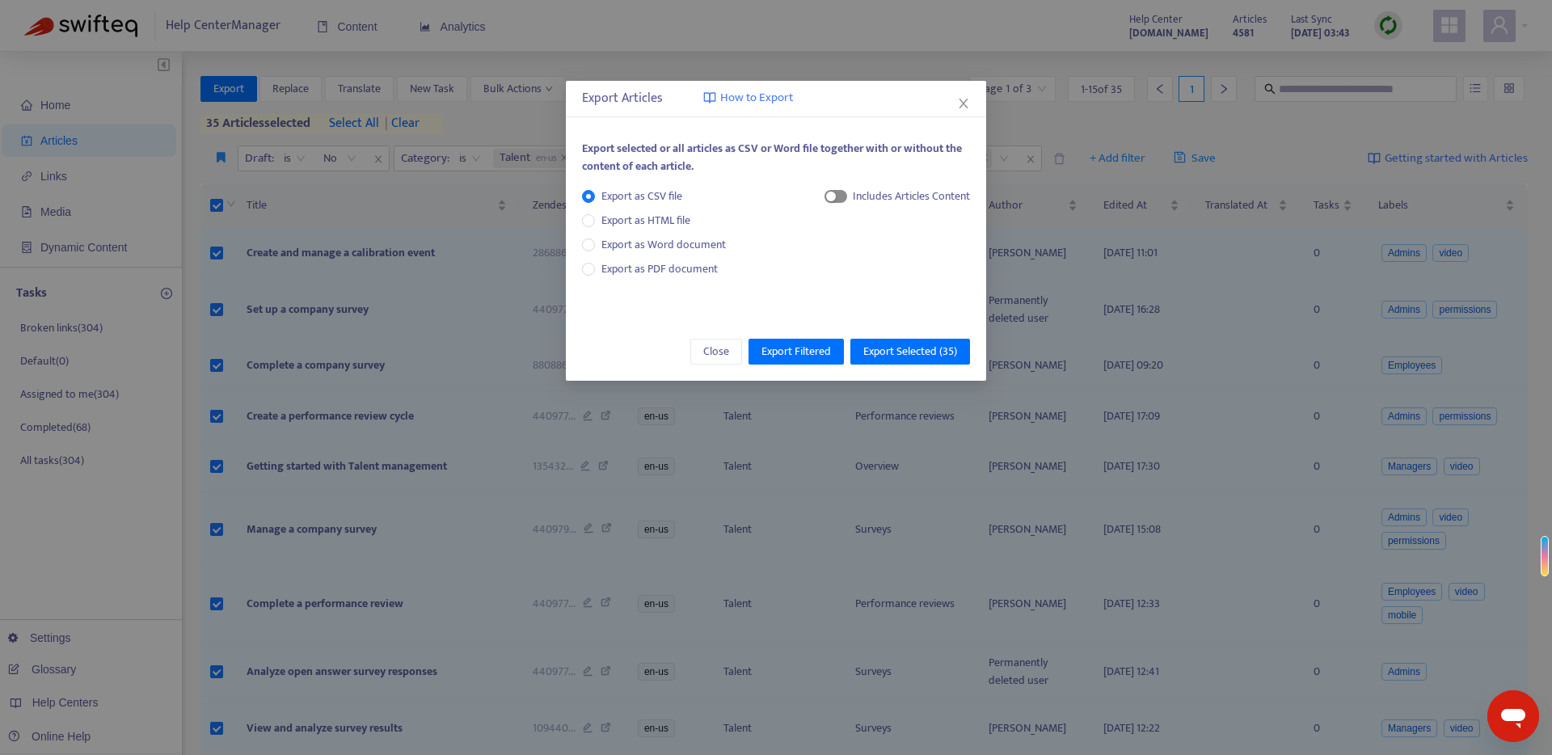
click at [843, 194] on span "button" at bounding box center [835, 196] width 23 height 13
drag, startPoint x: 858, startPoint y: 251, endPoint x: 904, endPoint y: 326, distance: 87.5
click at [859, 252] on span "HTML Content" at bounding box center [895, 251] width 80 height 18
click at [912, 354] on span "Export Selected ( 35 )" at bounding box center [910, 352] width 94 height 18
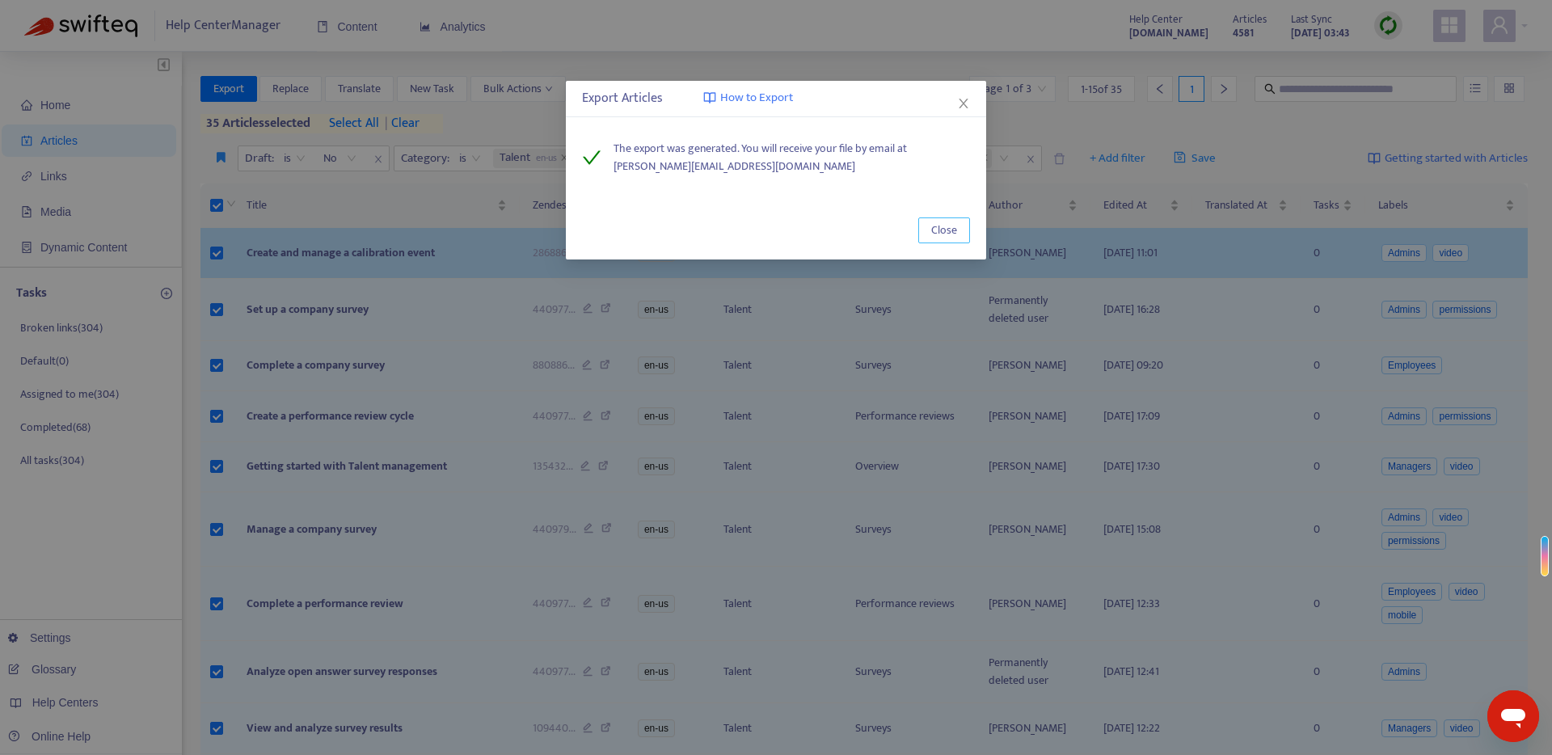
click at [938, 230] on span "Close" at bounding box center [944, 230] width 26 height 18
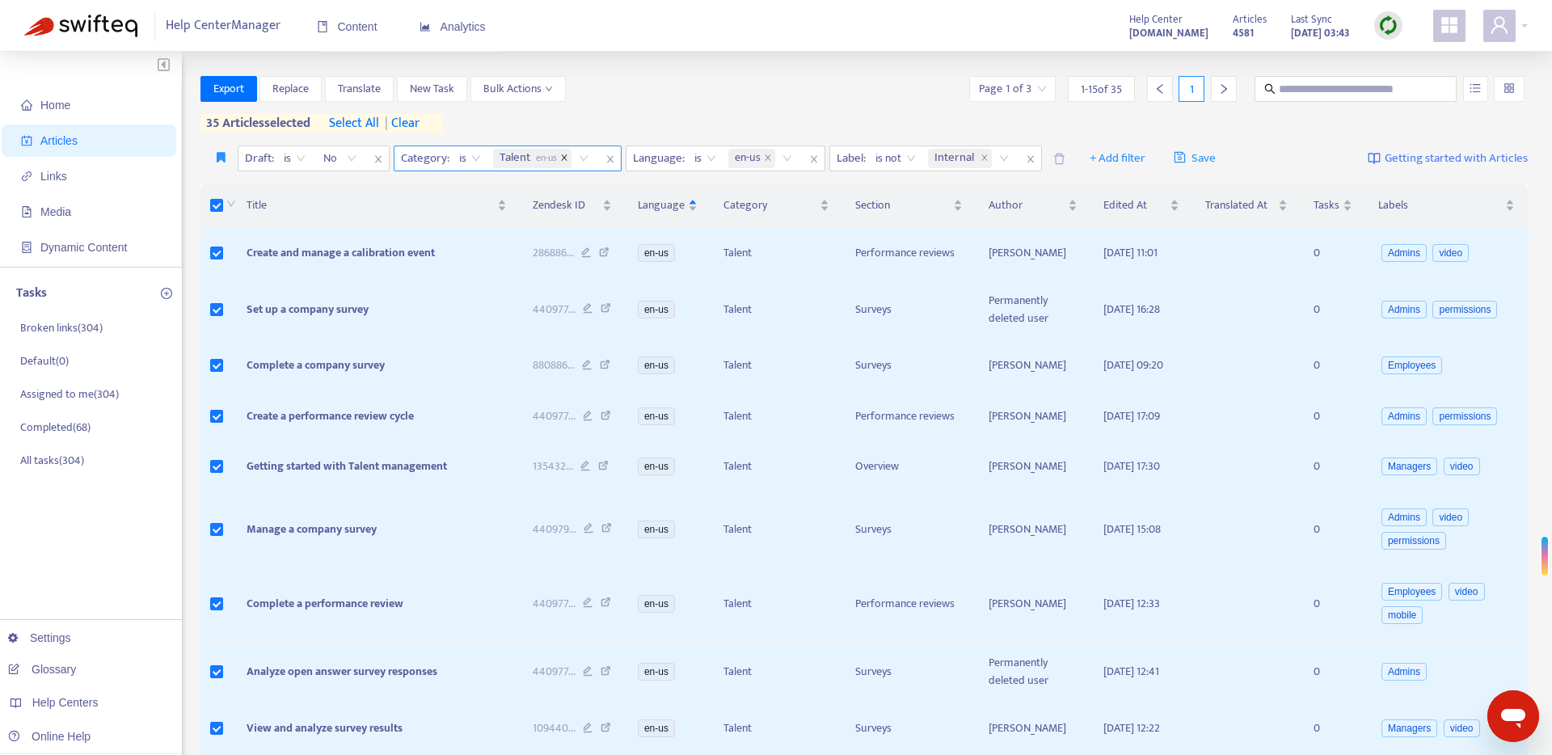
click at [562, 158] on icon "close" at bounding box center [564, 158] width 8 height 8
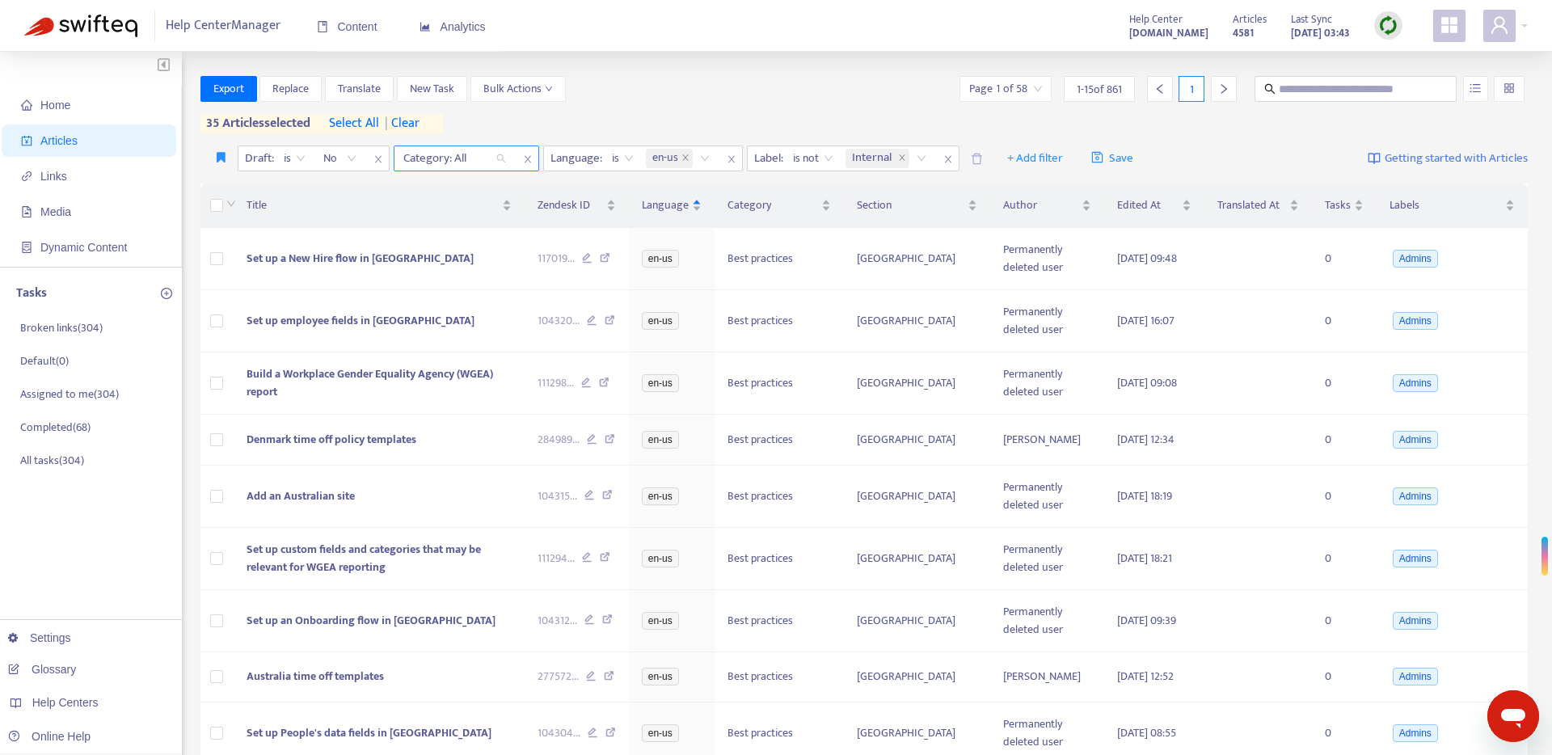
click at [508, 158] on div "Category: All" at bounding box center [454, 158] width 120 height 24
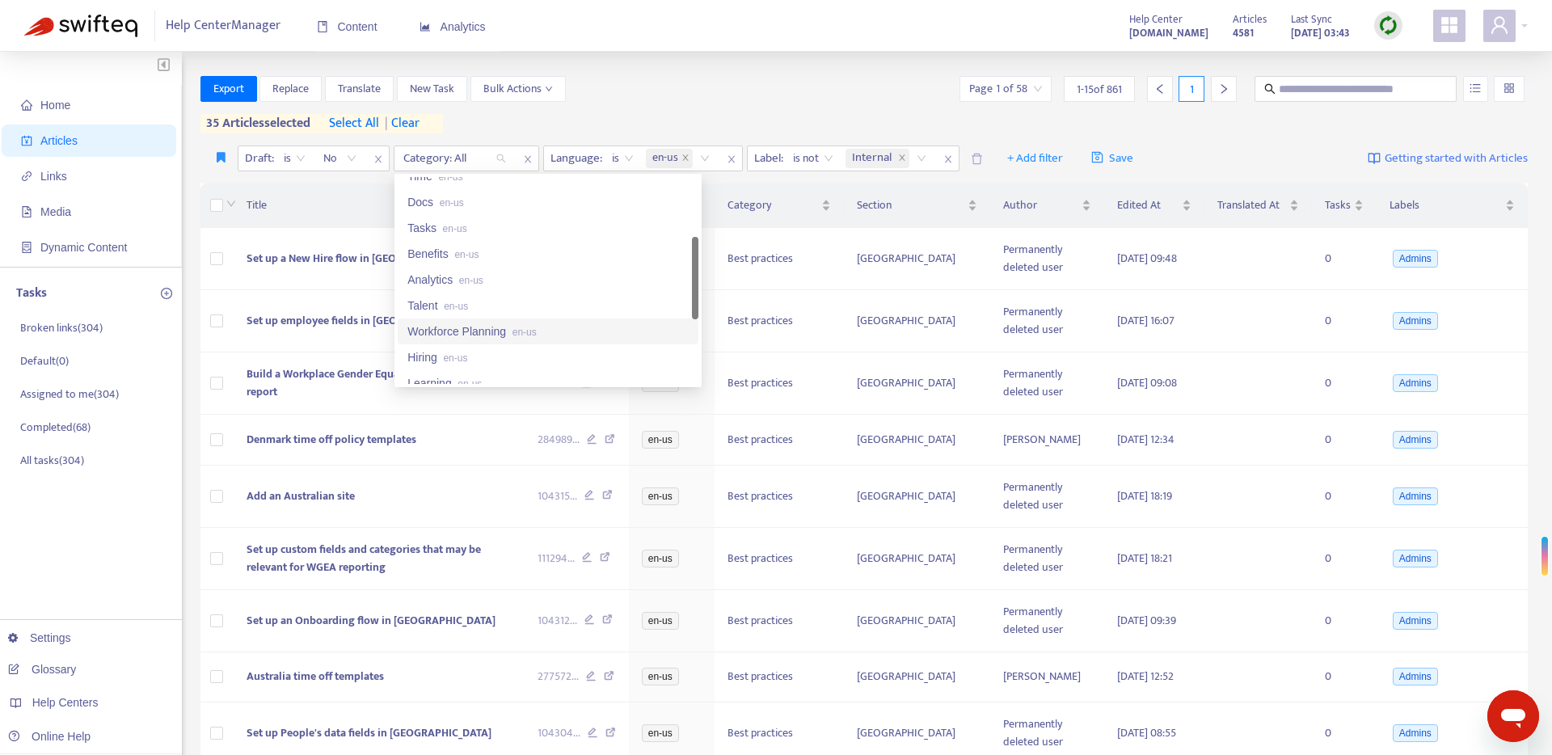
click at [529, 327] on span "en-us" at bounding box center [524, 332] width 24 height 11
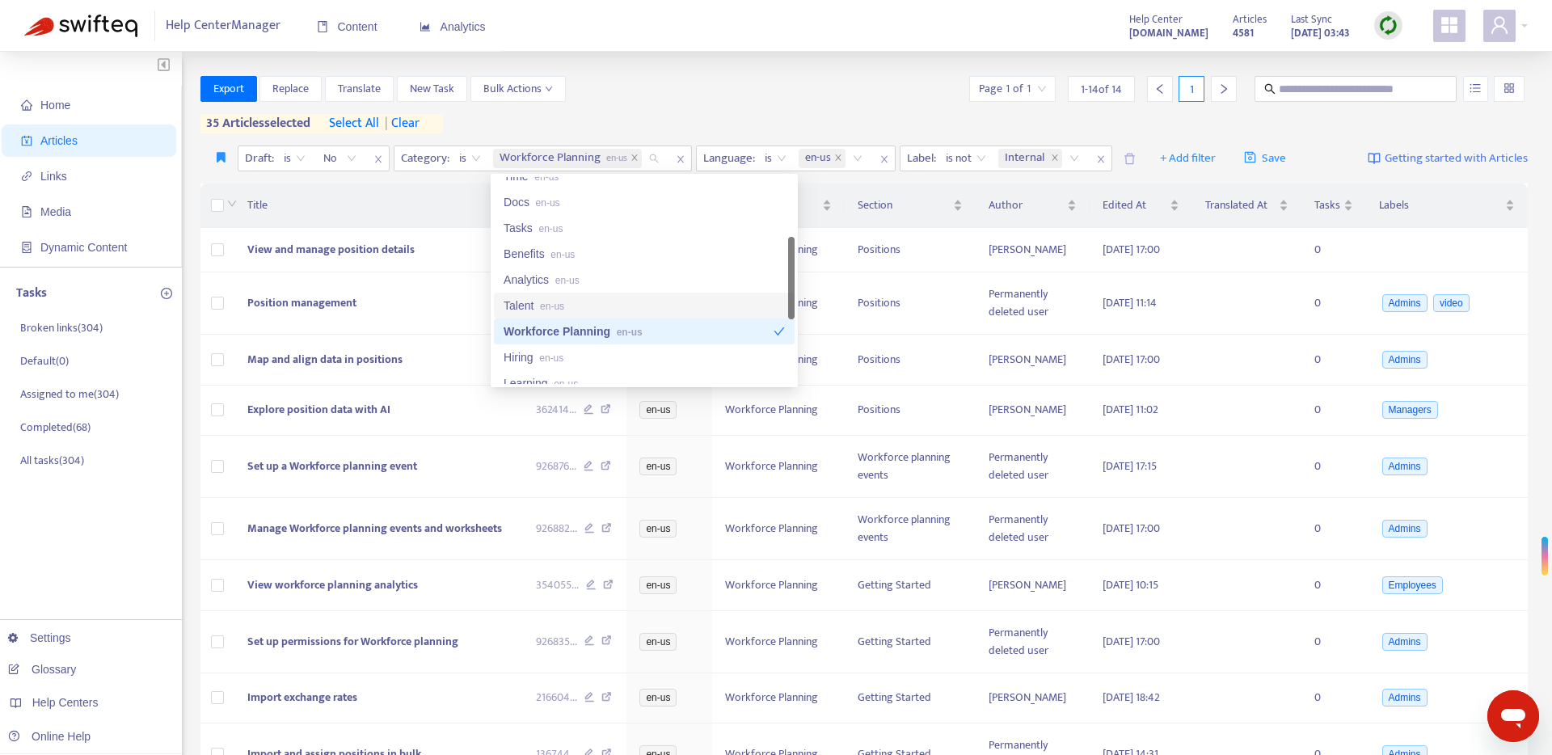
click at [623, 100] on div "Export Replace Translate New Task Bulk Actions Page 1 of 1 1 - 14 of 14 1" at bounding box center [864, 89] width 1328 height 26
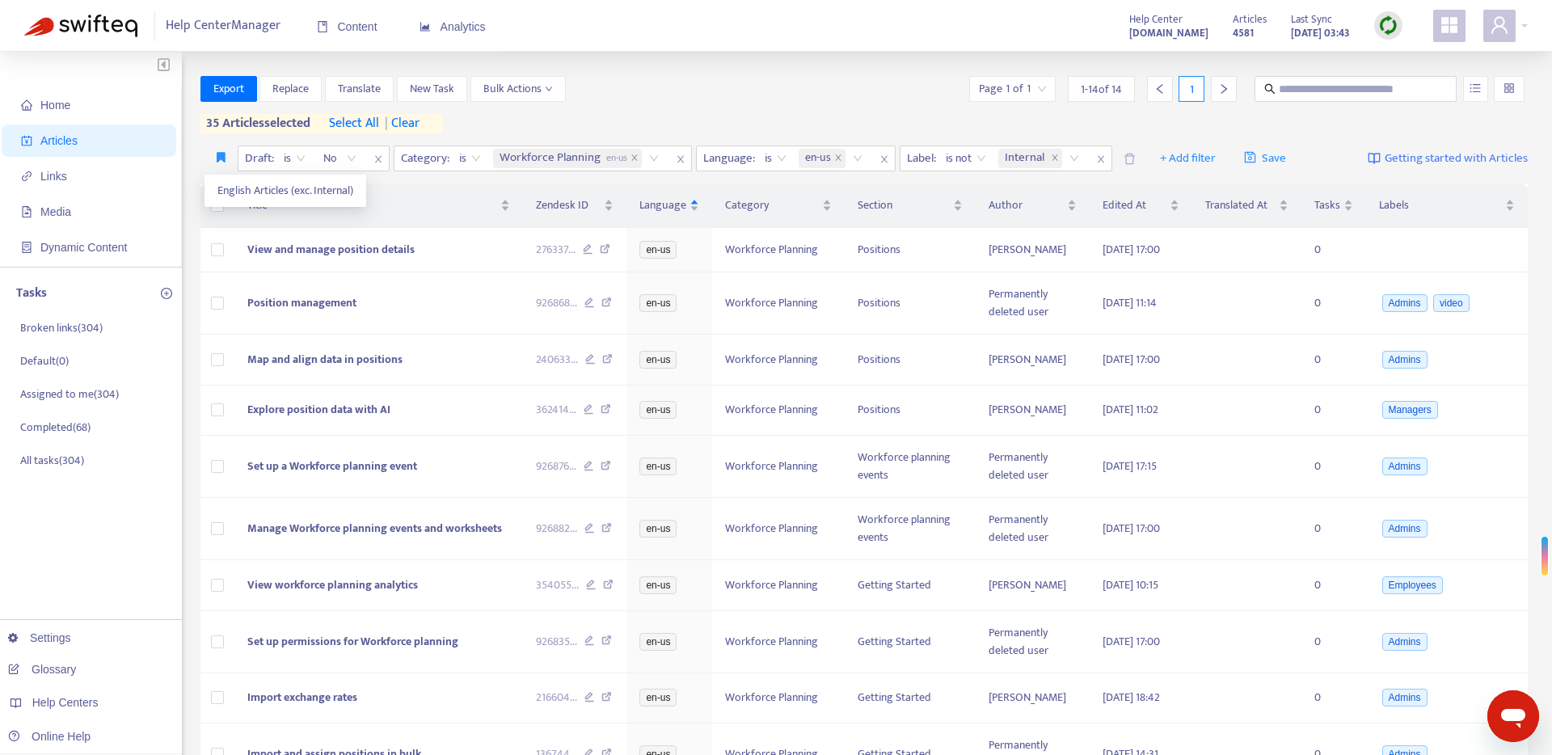
click at [218, 204] on ul "English Articles (exc. Internal)" at bounding box center [285, 191] width 162 height 32
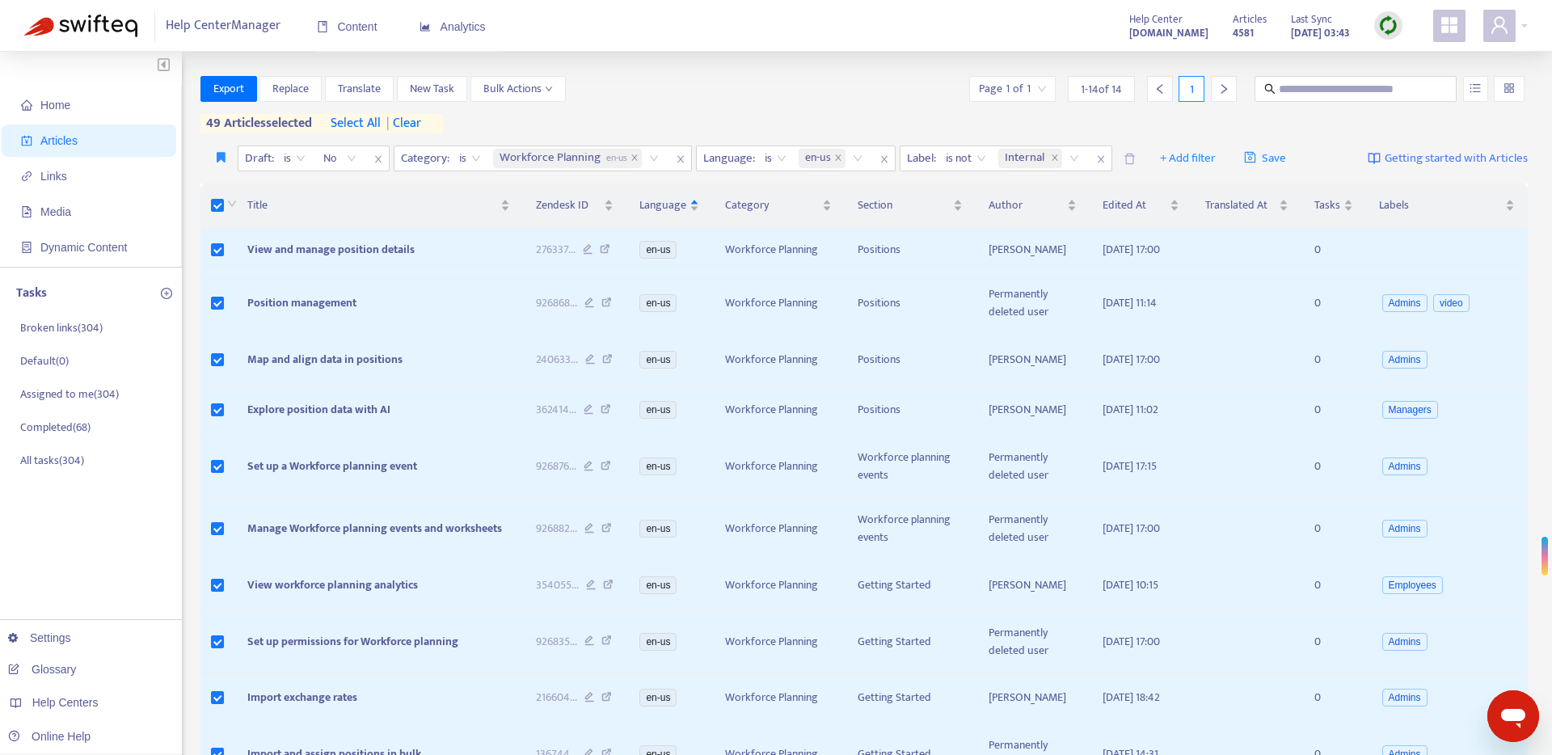
click at [360, 124] on span "select all" at bounding box center [356, 123] width 50 height 19
click at [230, 90] on span "Export" at bounding box center [228, 89] width 31 height 18
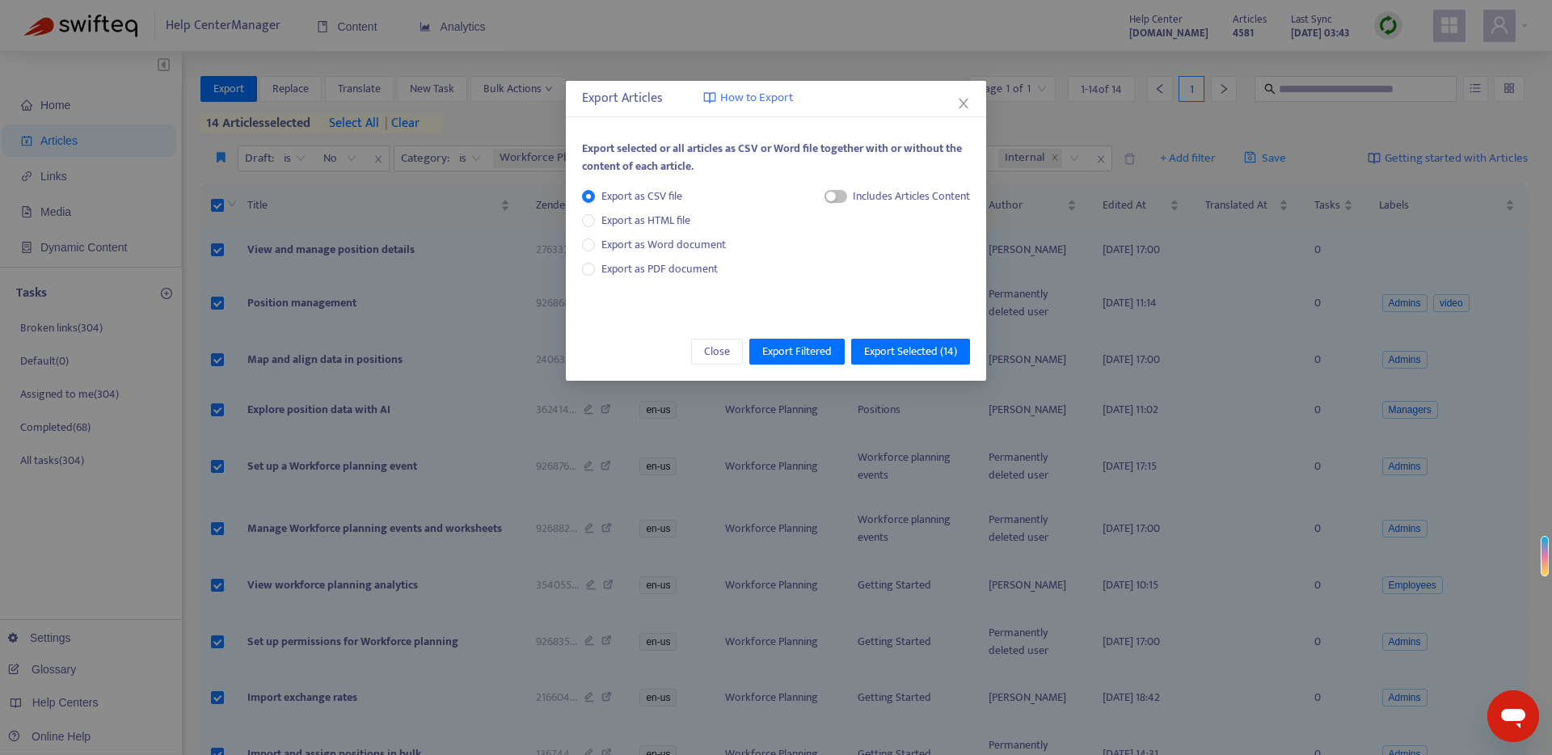
drag, startPoint x: 837, startPoint y: 193, endPoint x: 848, endPoint y: 213, distance: 22.1
click at [838, 193] on span "button" at bounding box center [835, 196] width 23 height 13
drag, startPoint x: 870, startPoint y: 248, endPoint x: 878, endPoint y: 266, distance: 19.5
click at [870, 248] on span "HTML Content" at bounding box center [895, 251] width 80 height 18
click at [913, 351] on span "Export Selected ( 14 )" at bounding box center [910, 352] width 93 height 18
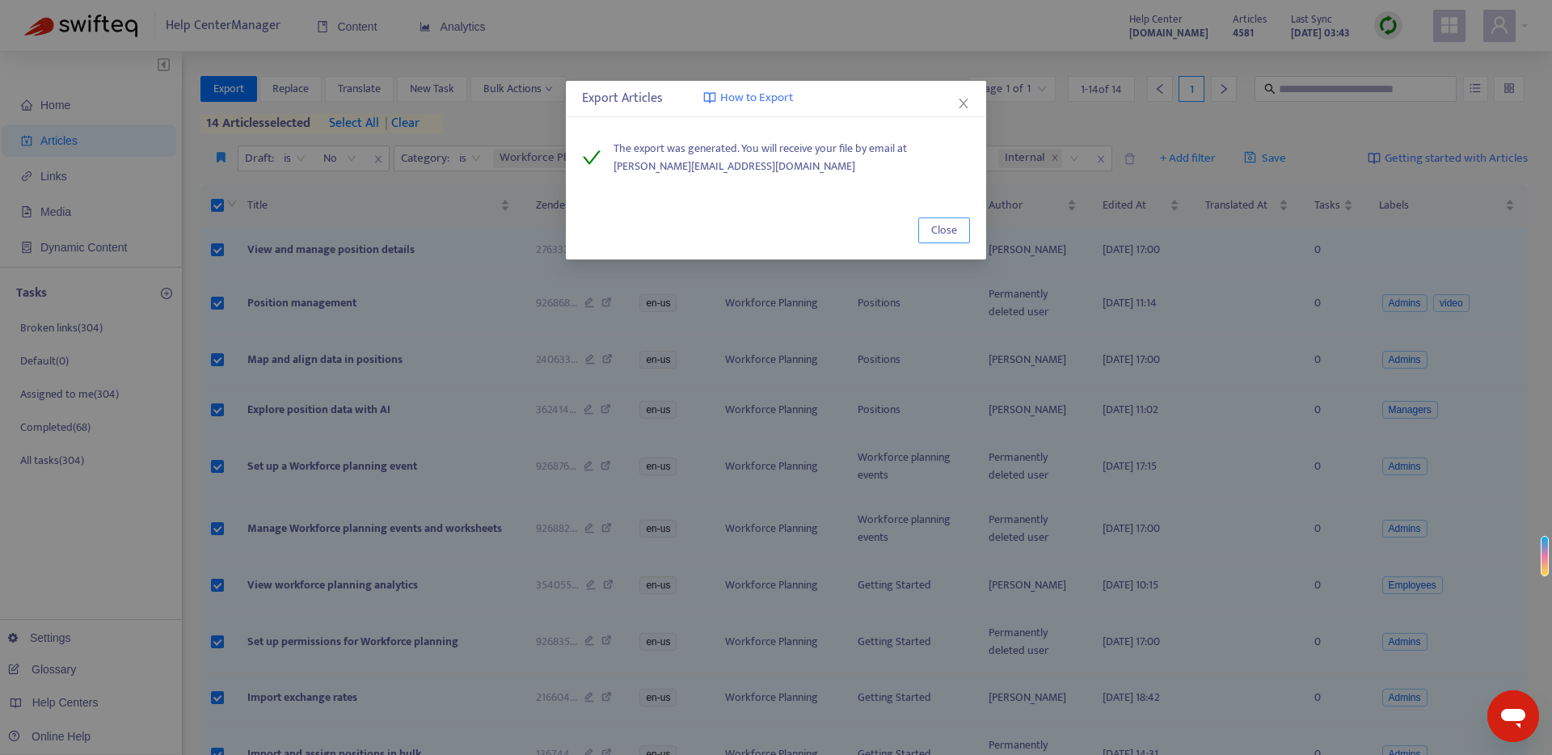
click at [931, 232] on span "Close" at bounding box center [944, 230] width 26 height 18
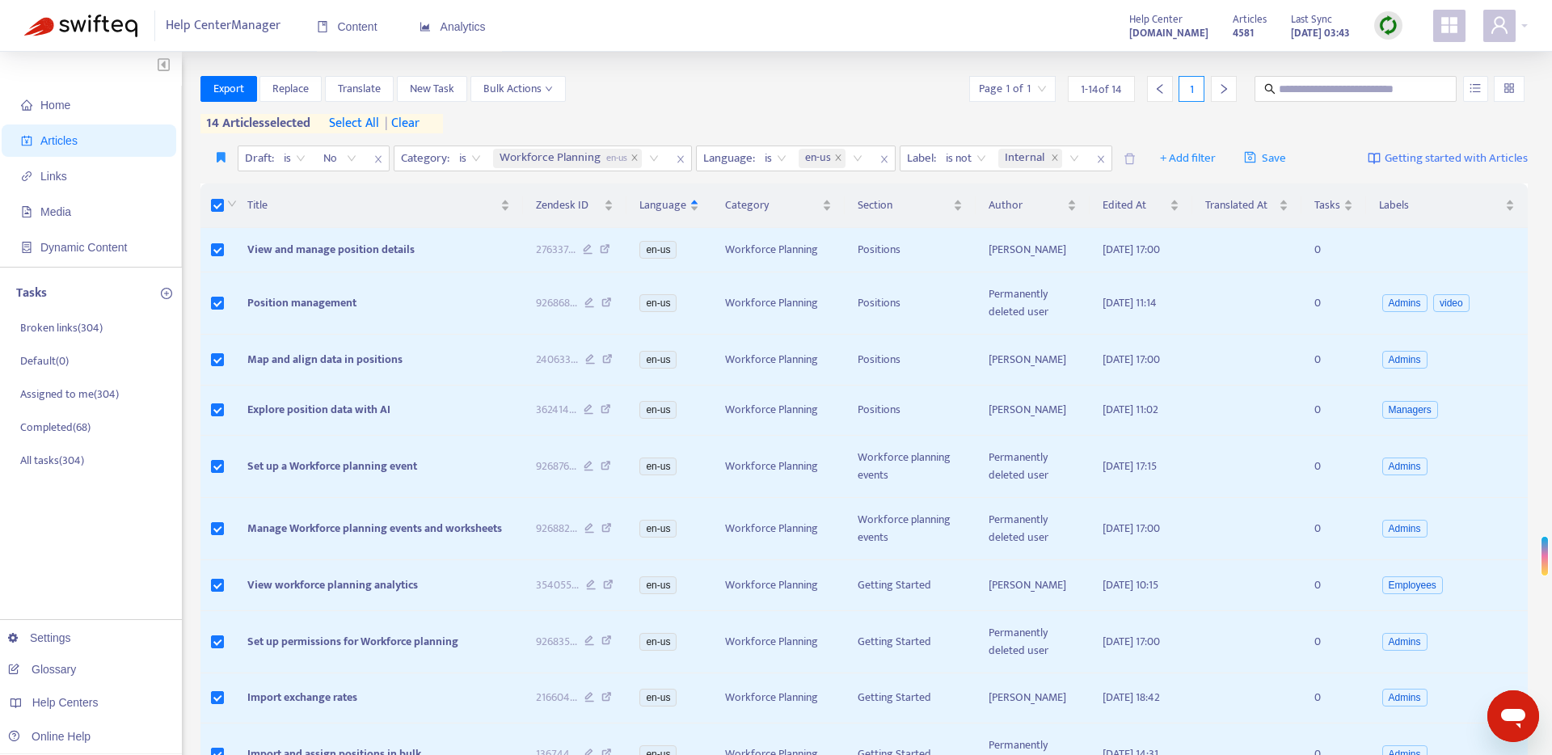
click at [531, 160] on span "Workforce Planning en-us" at bounding box center [563, 158] width 128 height 19
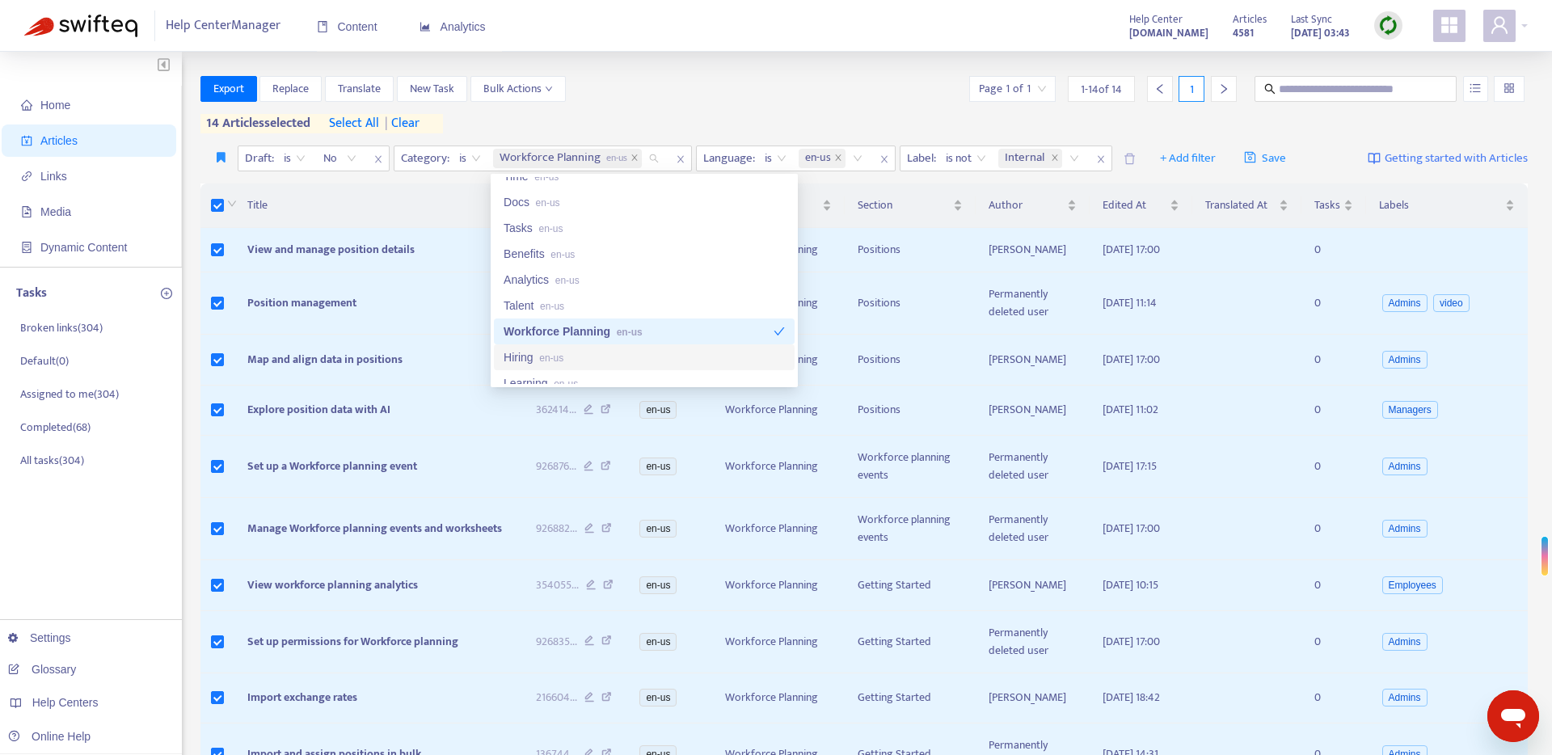
click at [555, 360] on span "en-us" at bounding box center [551, 357] width 24 height 11
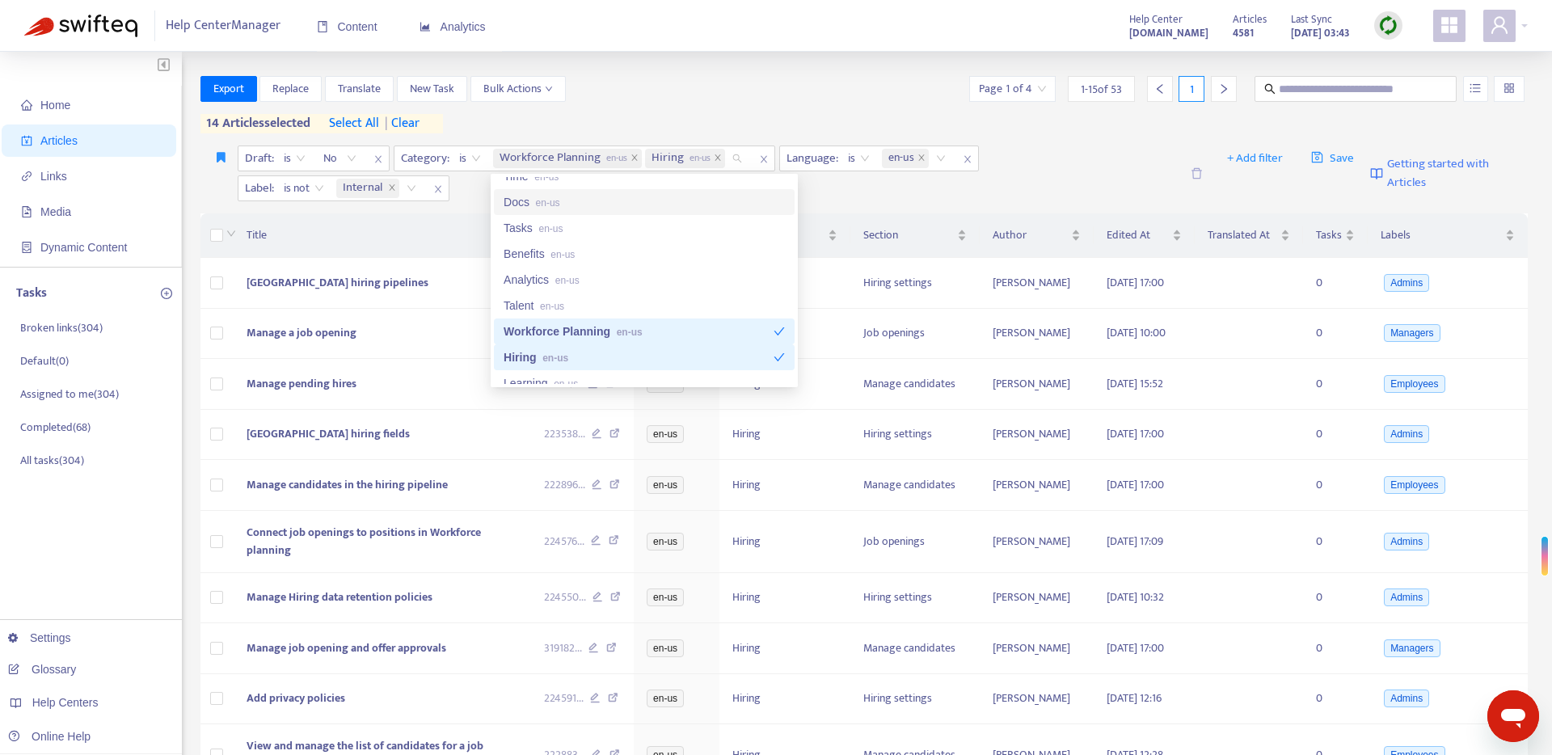
click at [642, 105] on div "Export Replace Translate New Task Bulk Actions Page 1 of 4 1 - 15 of 53 1 14 ar…" at bounding box center [864, 104] width 1328 height 57
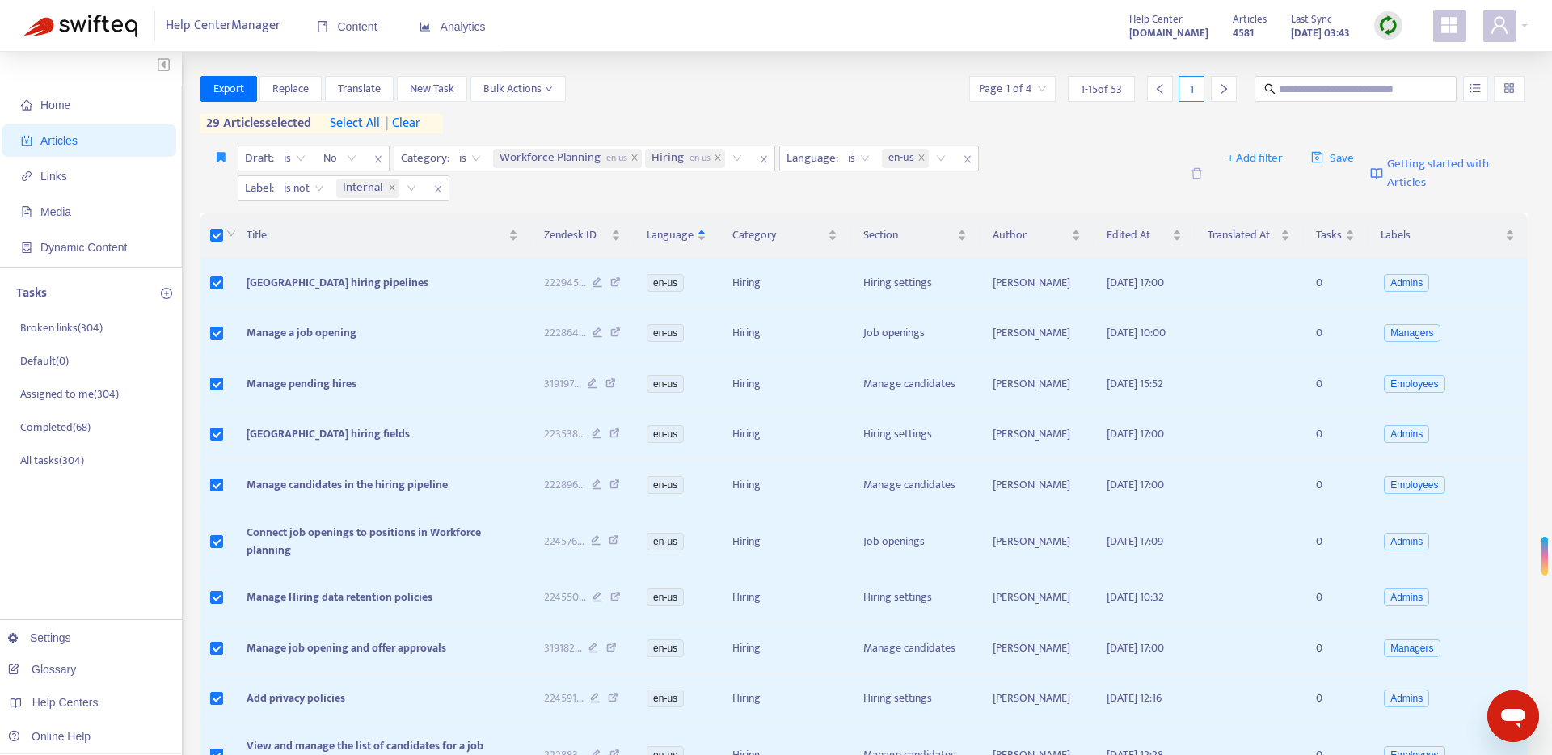
click at [341, 125] on span "select all" at bounding box center [355, 123] width 50 height 19
click at [242, 92] on span "Export" at bounding box center [228, 89] width 31 height 18
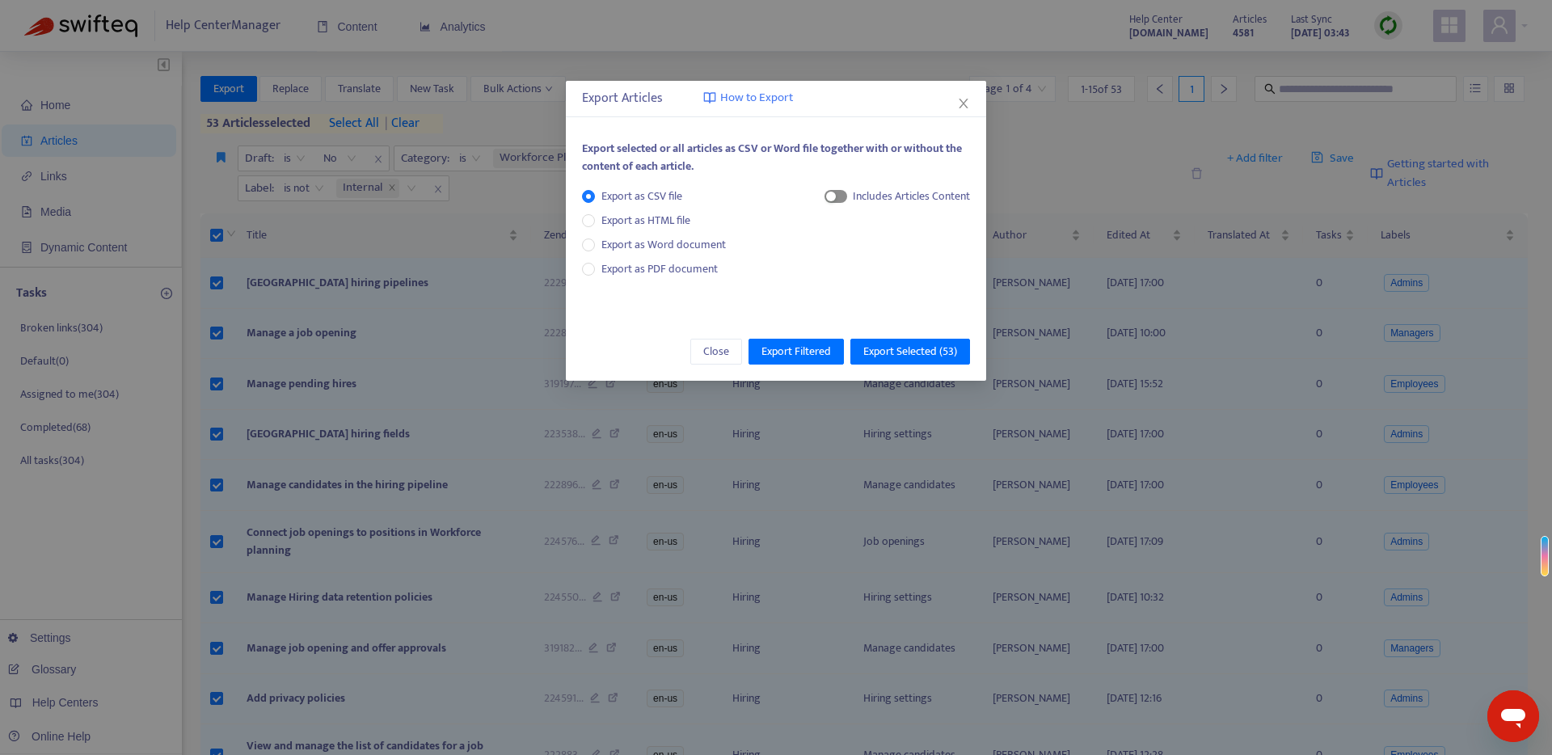
click at [832, 200] on div "button" at bounding box center [831, 197] width 10 height 10
click at [859, 252] on span "HTML Content" at bounding box center [895, 251] width 80 height 18
click at [898, 345] on span "Export Selected ( 53 )" at bounding box center [910, 352] width 94 height 18
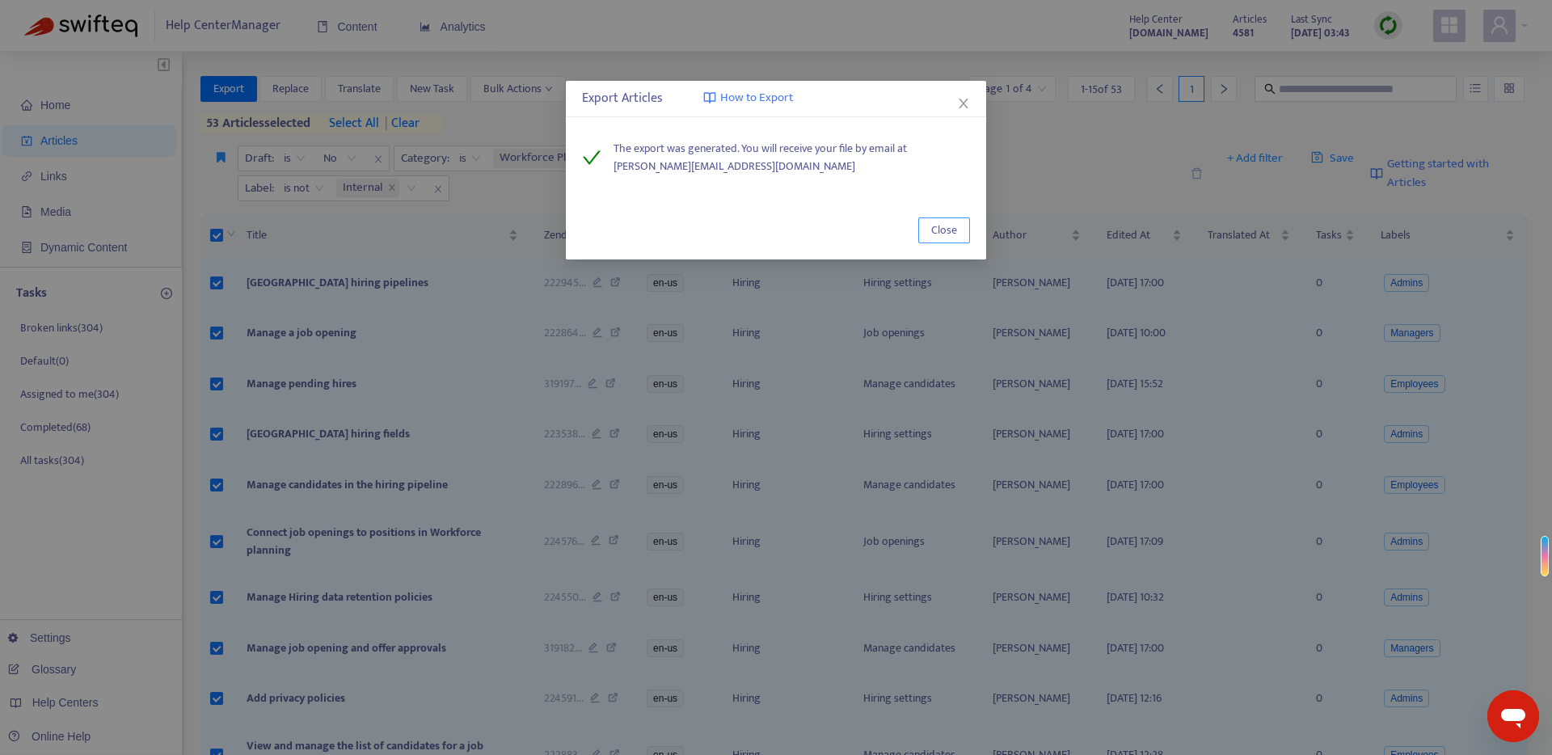
click at [957, 226] on button "Close" at bounding box center [944, 230] width 52 height 26
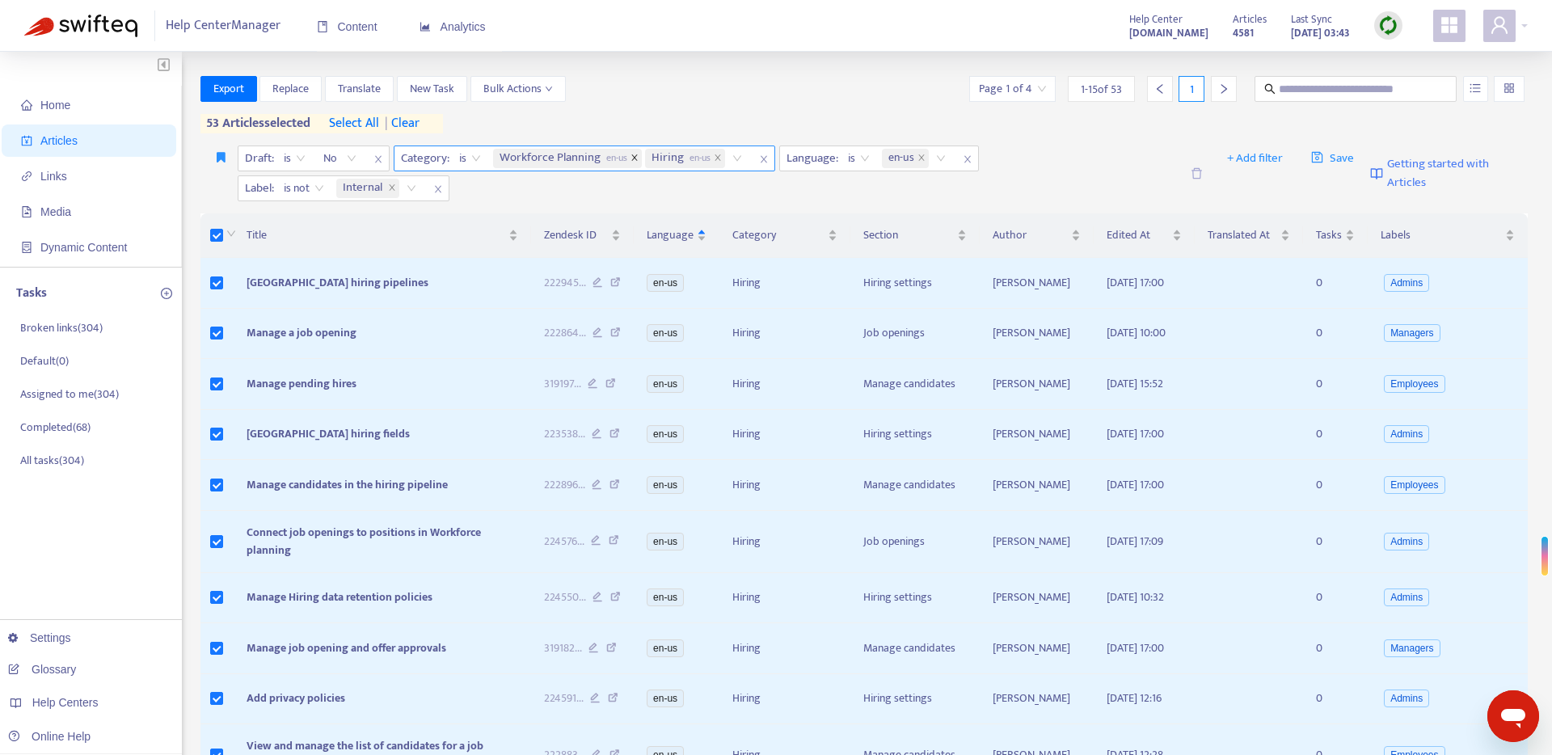
click at [633, 158] on icon "close" at bounding box center [634, 158] width 8 height 8
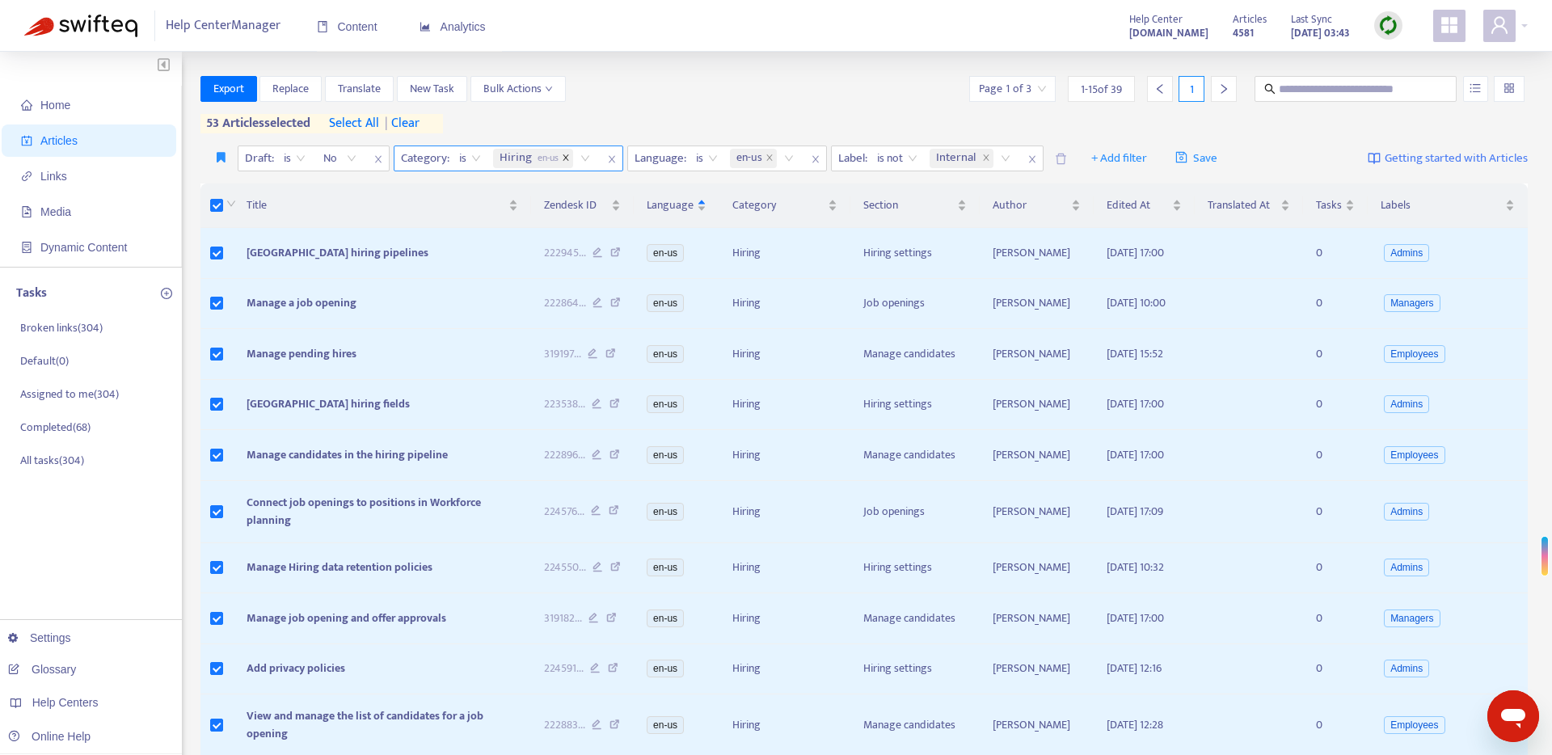
click at [570, 158] on icon "close" at bounding box center [566, 158] width 8 height 8
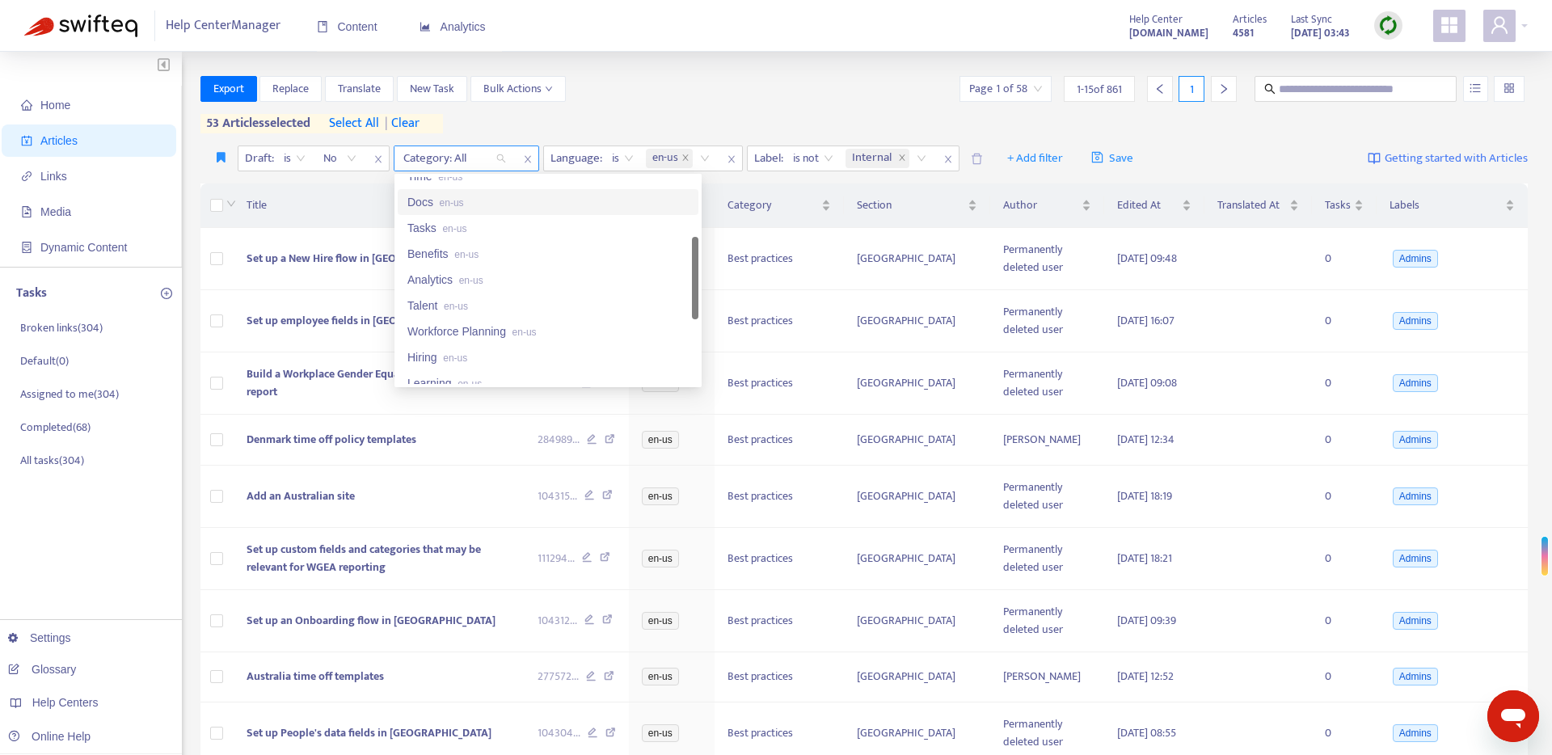
click at [498, 158] on div "Category: All" at bounding box center [454, 158] width 120 height 24
click at [480, 283] on div "Workforce Planning en-us" at bounding box center [547, 279] width 281 height 18
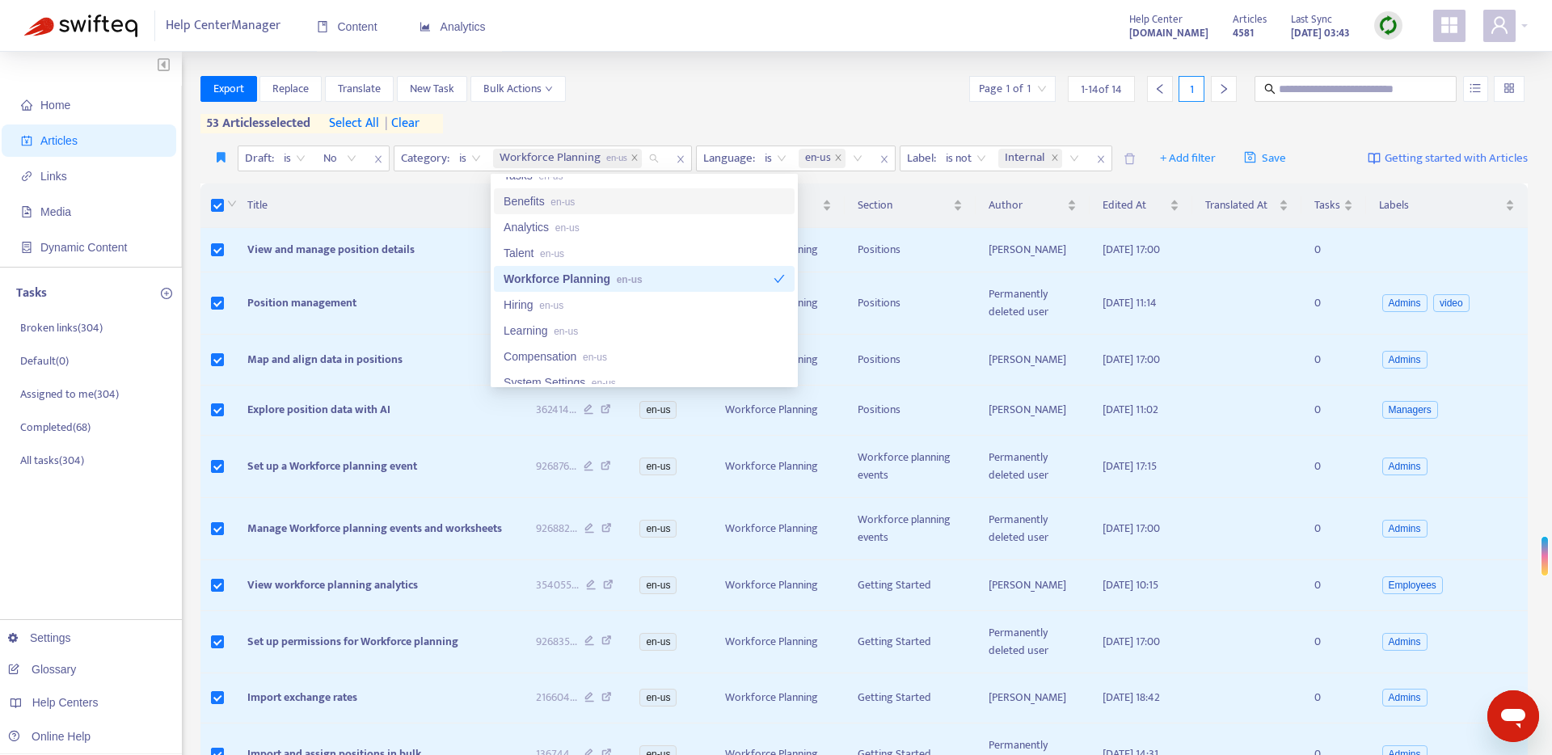
click at [715, 67] on div "Home Articles Links Media Dynamic Content Tasks Broken links ( 304 ) Default ( …" at bounding box center [776, 583] width 1552 height 1062
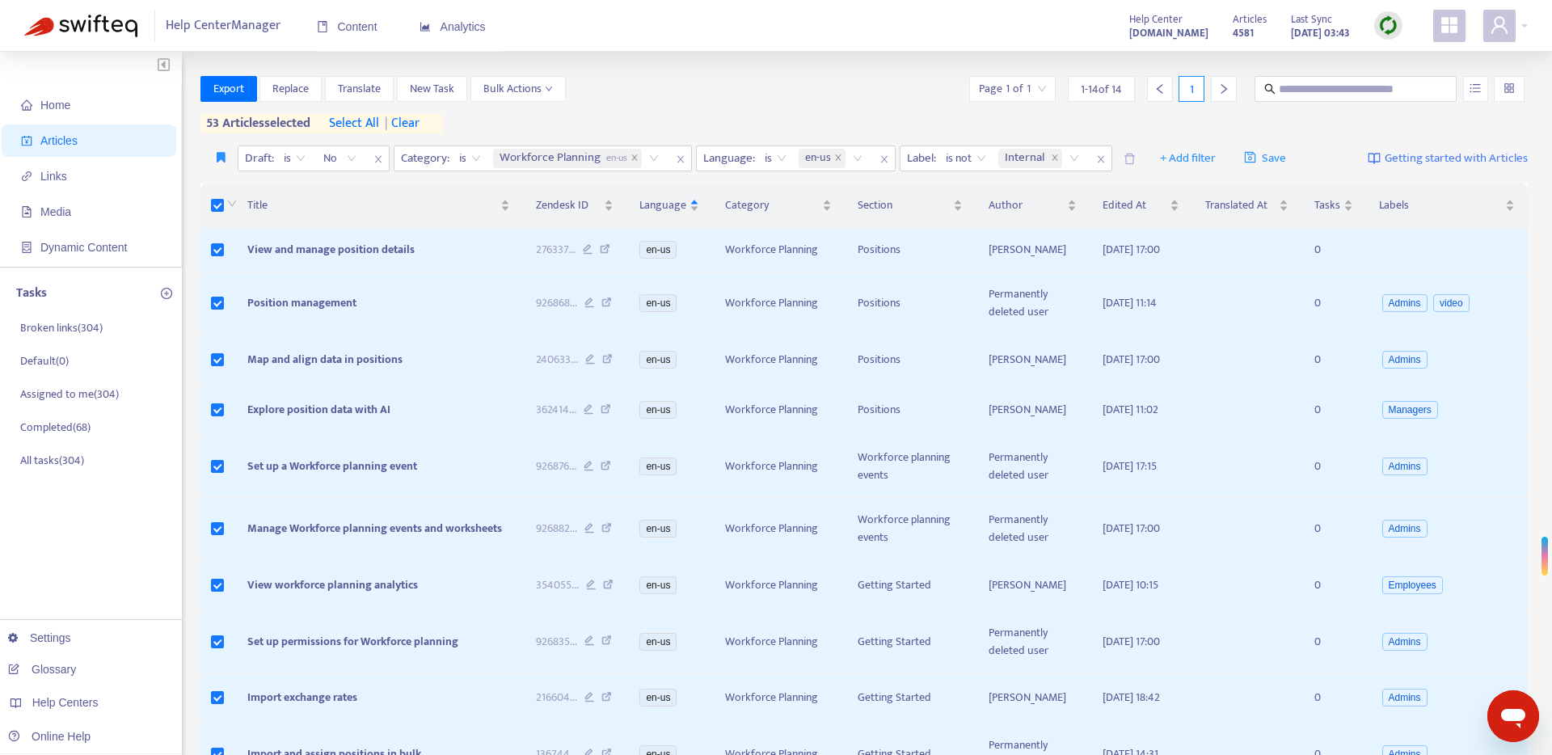
click at [652, 116] on div "Export Replace Translate New Task Bulk Actions Page 1 of 1 1 - 14 of 14 1 53 ar…" at bounding box center [864, 104] width 1328 height 57
click at [634, 161] on icon "close" at bounding box center [634, 158] width 8 height 8
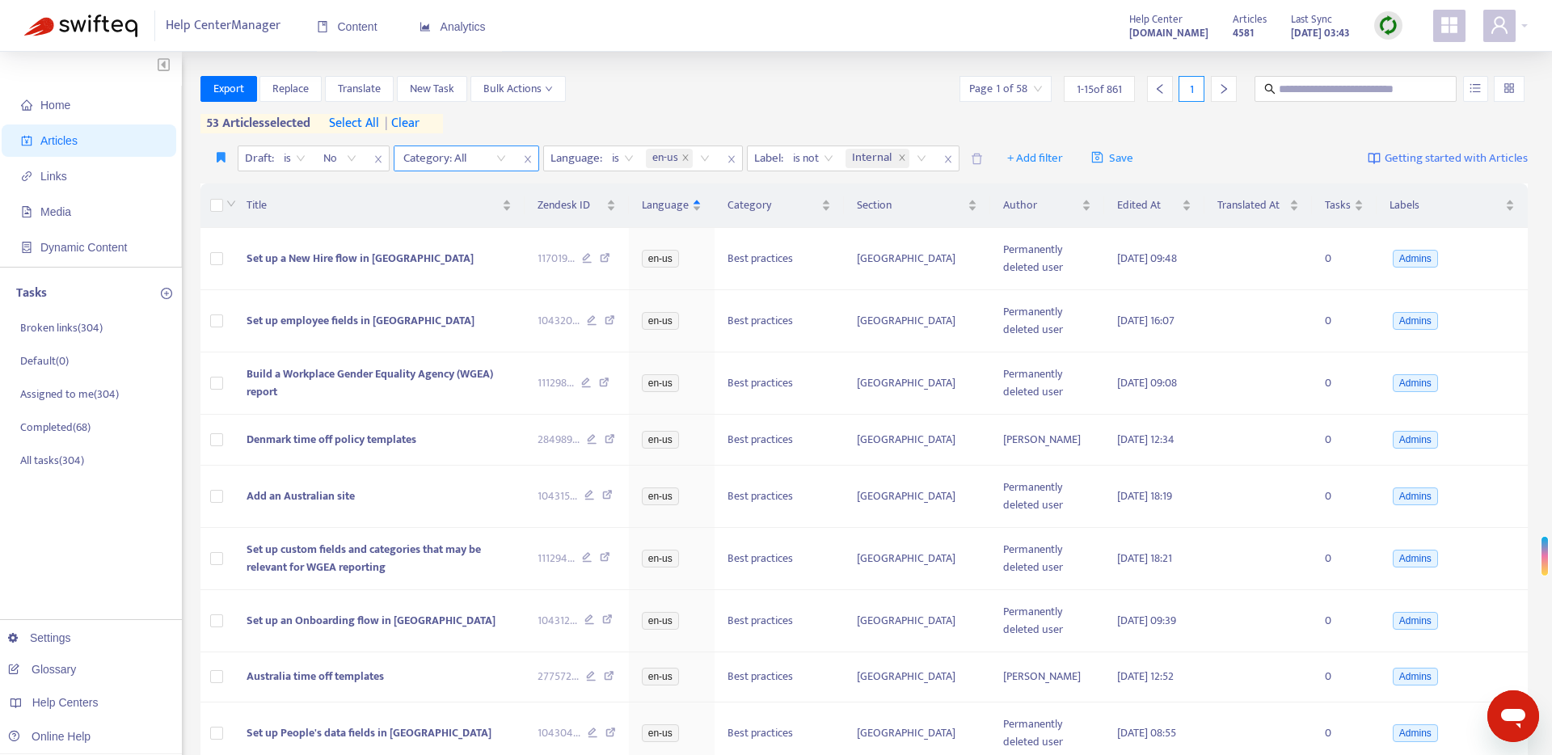
click at [508, 158] on div "Category: All" at bounding box center [454, 158] width 120 height 24
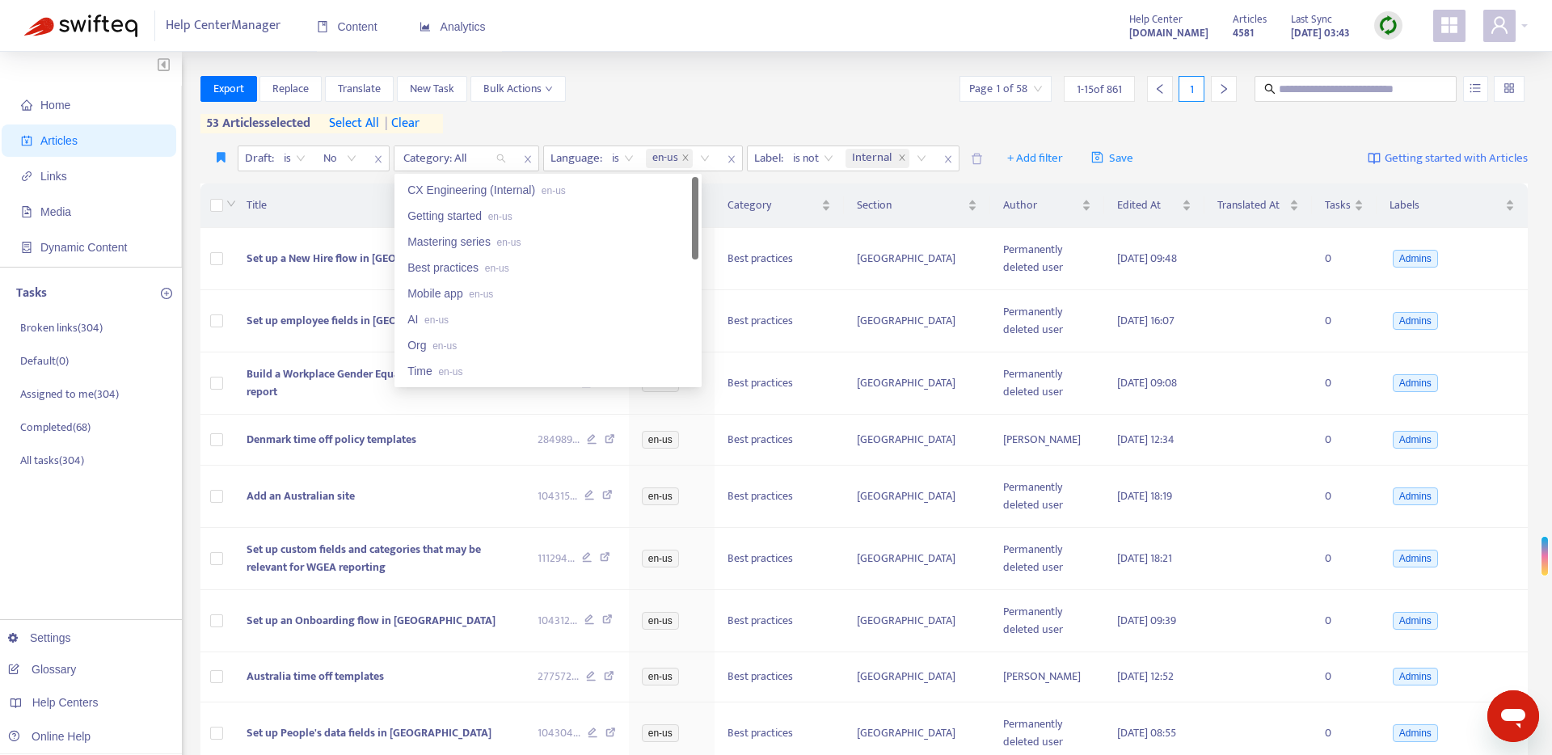
scroll to position [0, 0]
click at [524, 221] on div "Getting started en-us" at bounding box center [547, 216] width 281 height 18
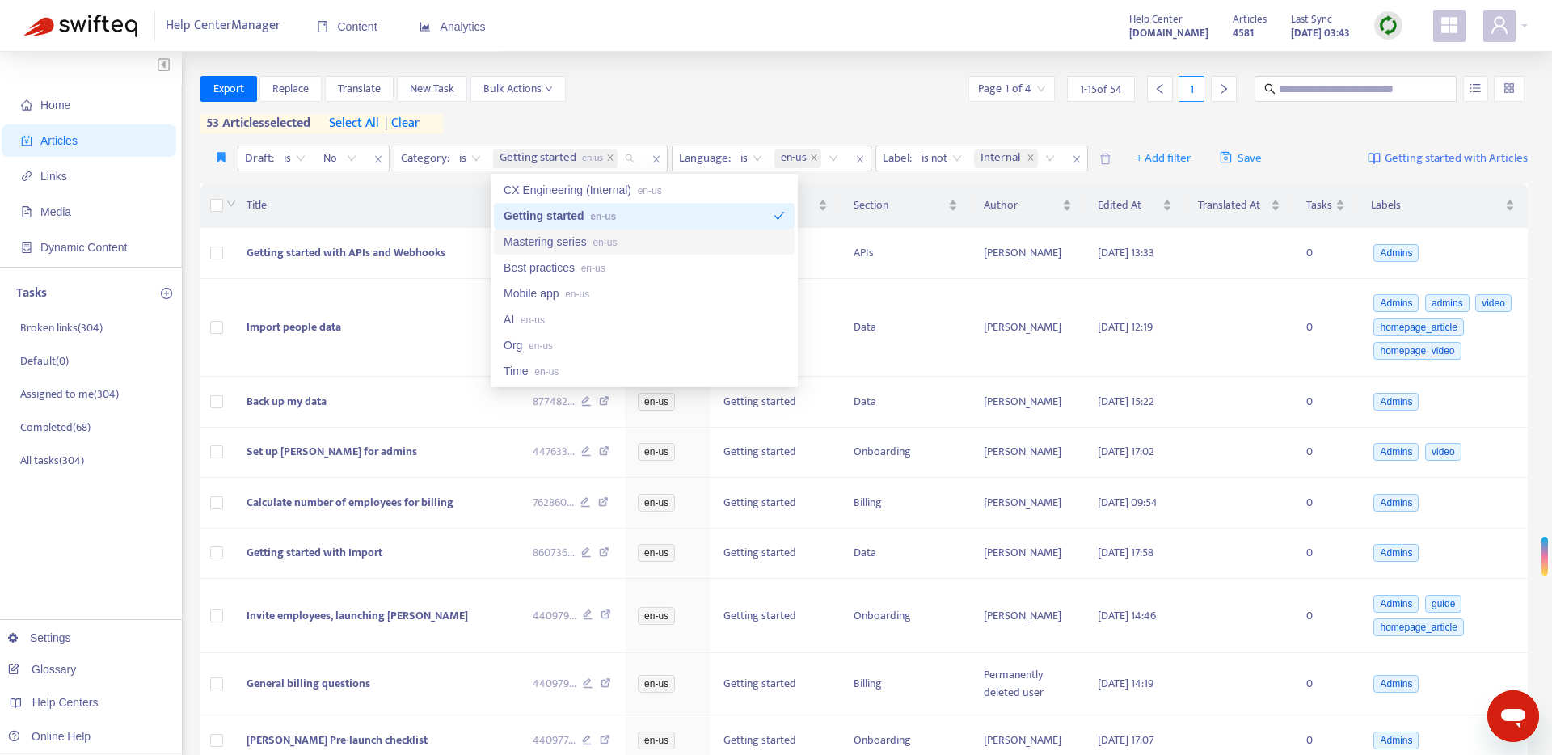
click at [570, 244] on div "Mastering series en-us" at bounding box center [644, 242] width 281 height 18
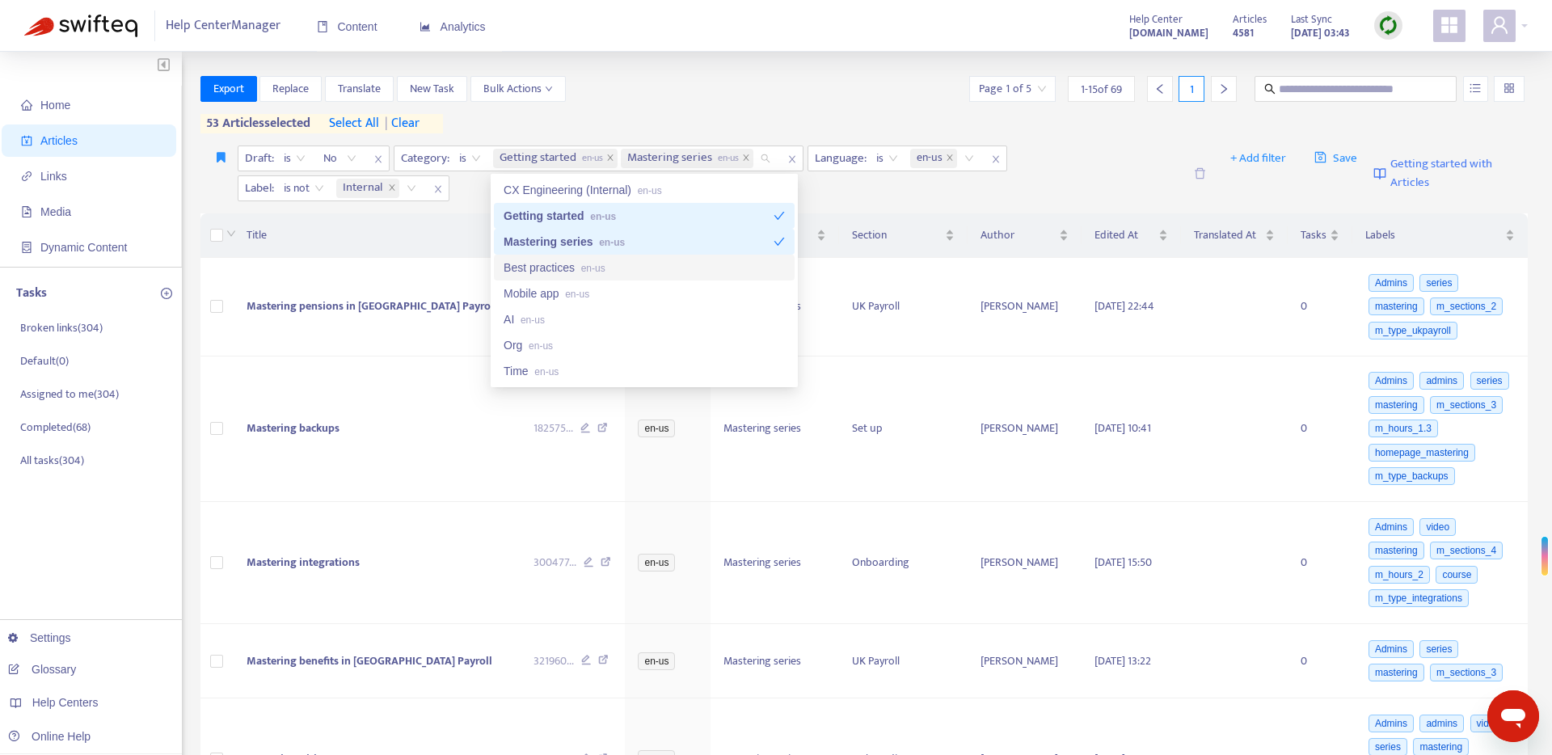
click at [570, 261] on div "Best practices en-us" at bounding box center [644, 268] width 281 height 18
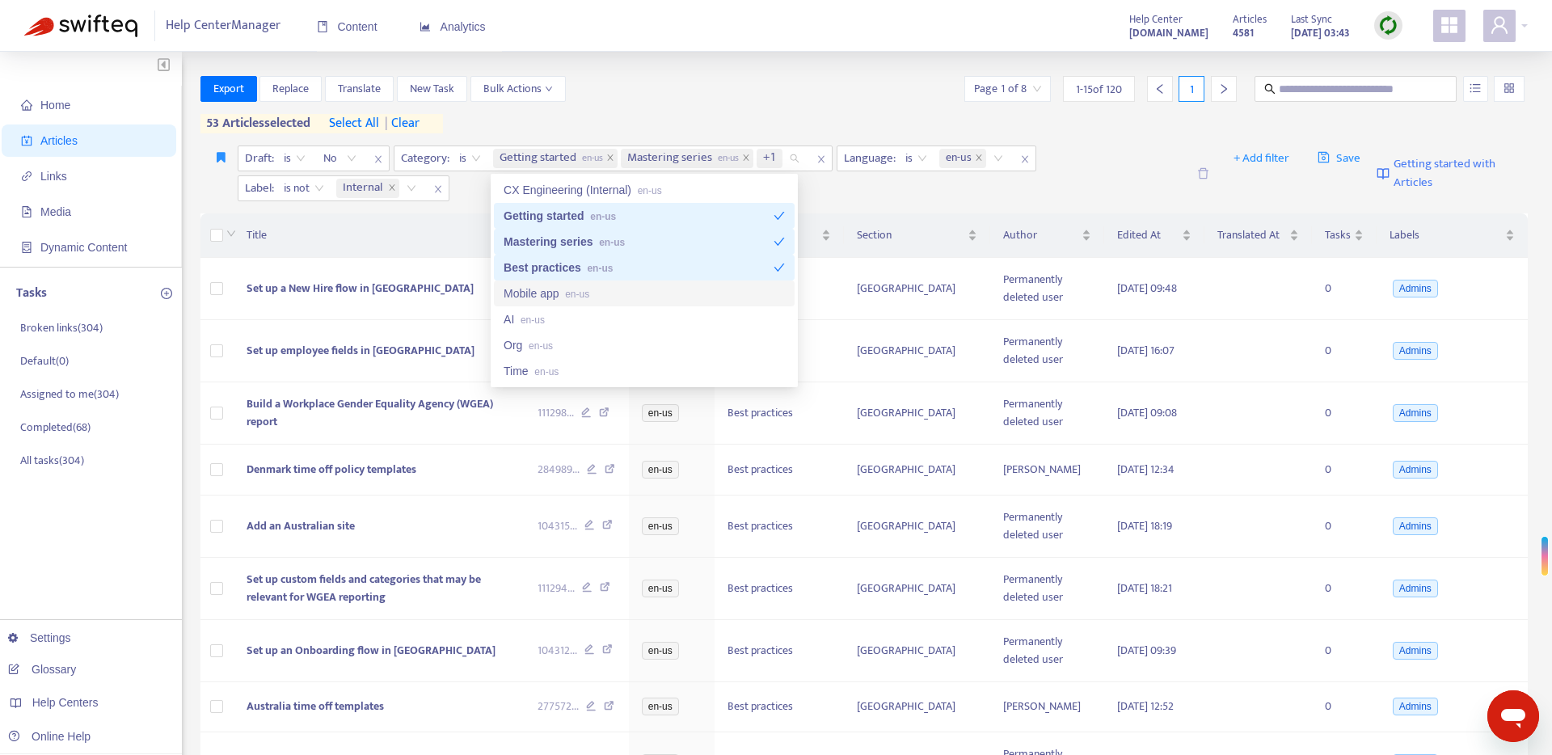
click at [570, 293] on span "en-us" at bounding box center [577, 294] width 24 height 11
click at [567, 324] on div "AI en-us" at bounding box center [644, 319] width 281 height 18
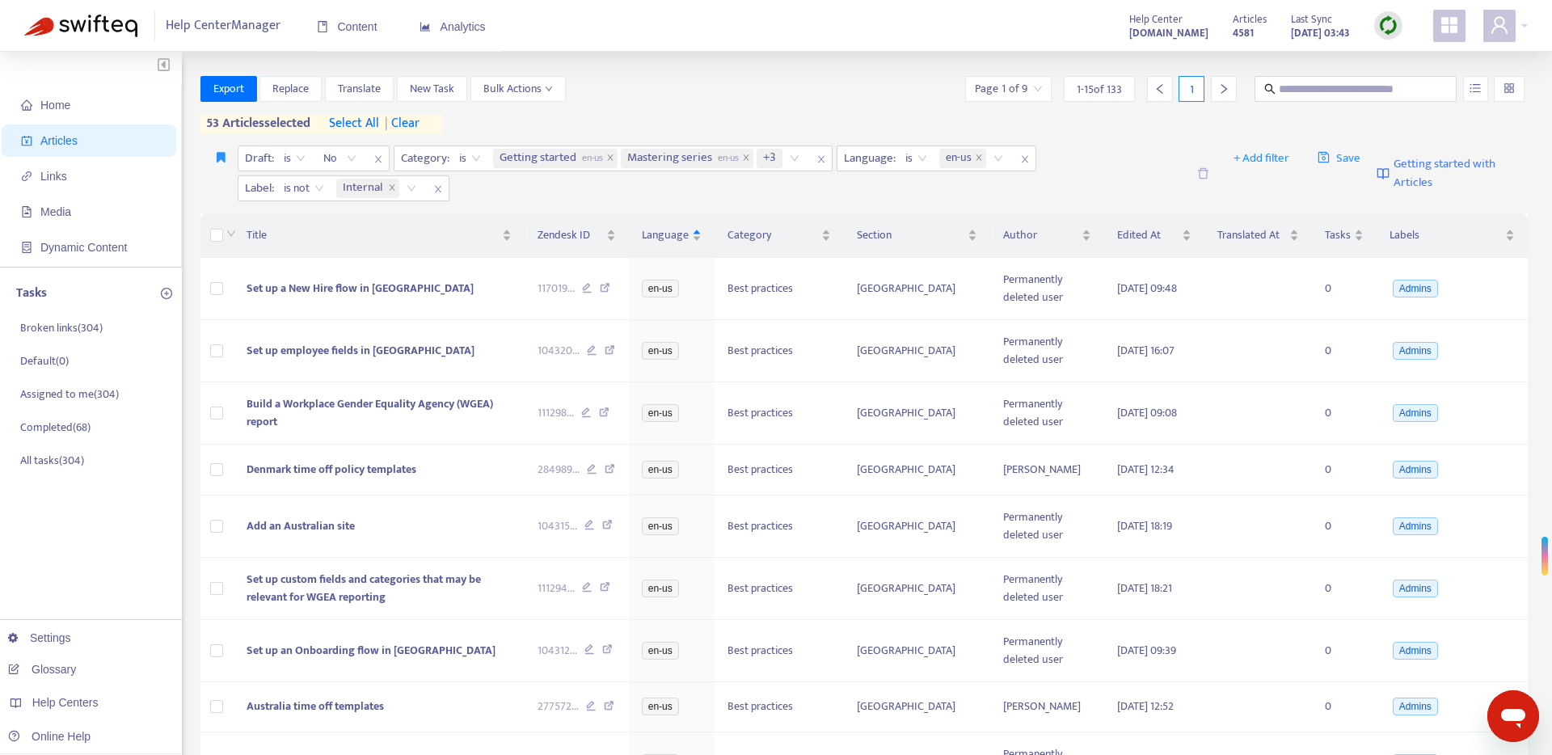
click at [649, 126] on div "Export Replace Translate New Task Bulk Actions Page 1 of 9 1 - 15 of 133 1 53 a…" at bounding box center [864, 104] width 1328 height 57
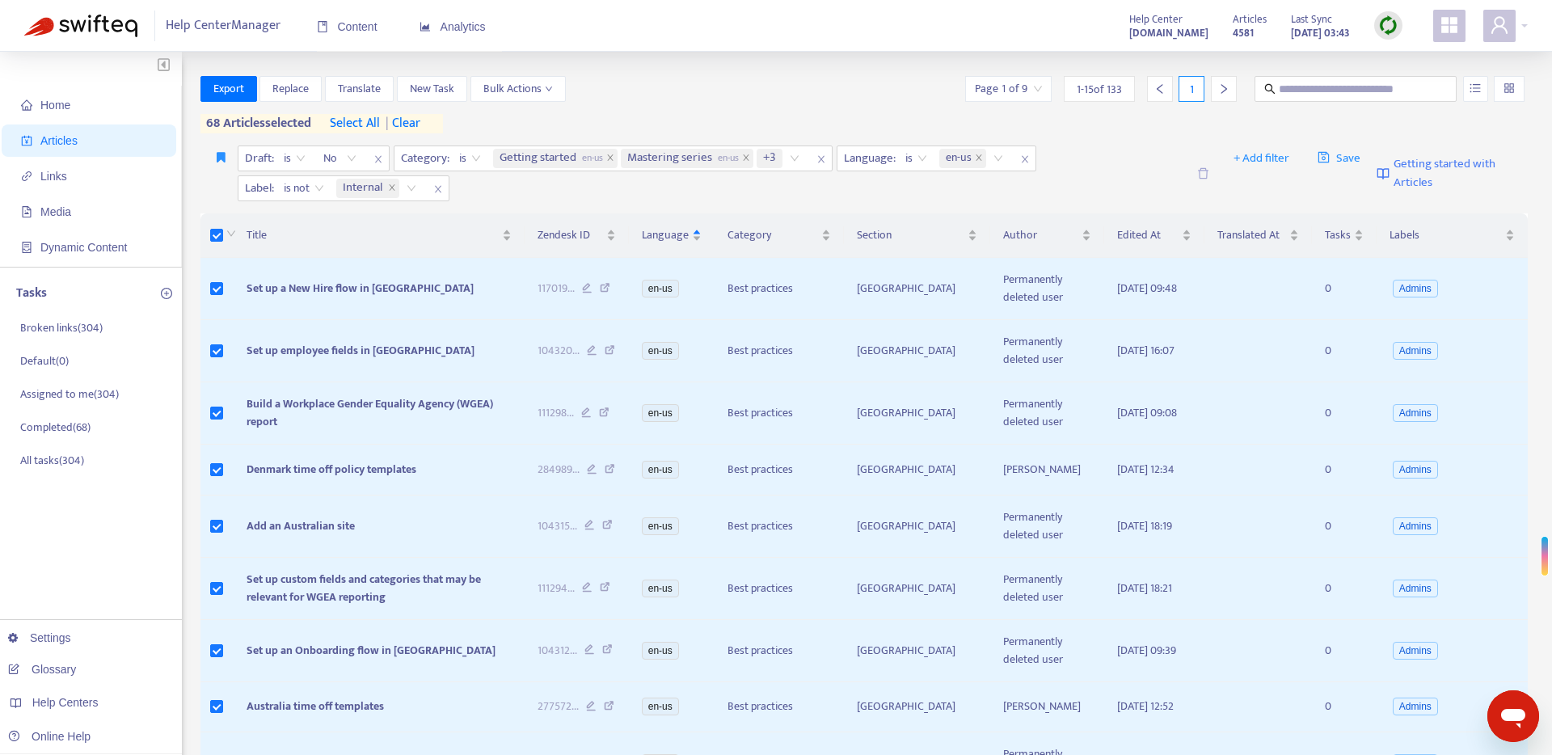
click at [356, 124] on span "select all" at bounding box center [355, 123] width 50 height 19
click at [798, 162] on div "Getting started en-us Mastering series en-us +3" at bounding box center [649, 158] width 318 height 24
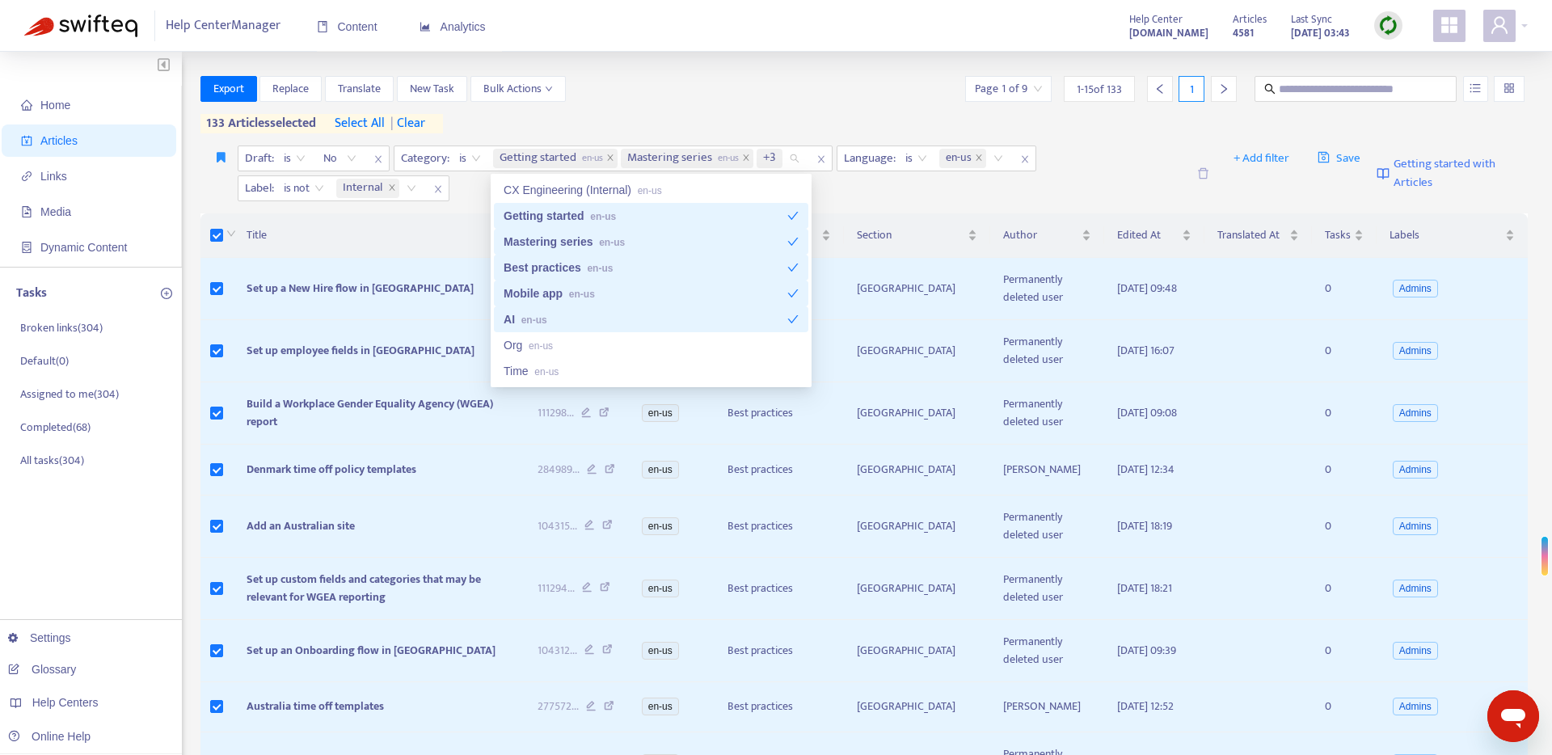
click at [720, 268] on div "Best practices en-us" at bounding box center [646, 268] width 284 height 18
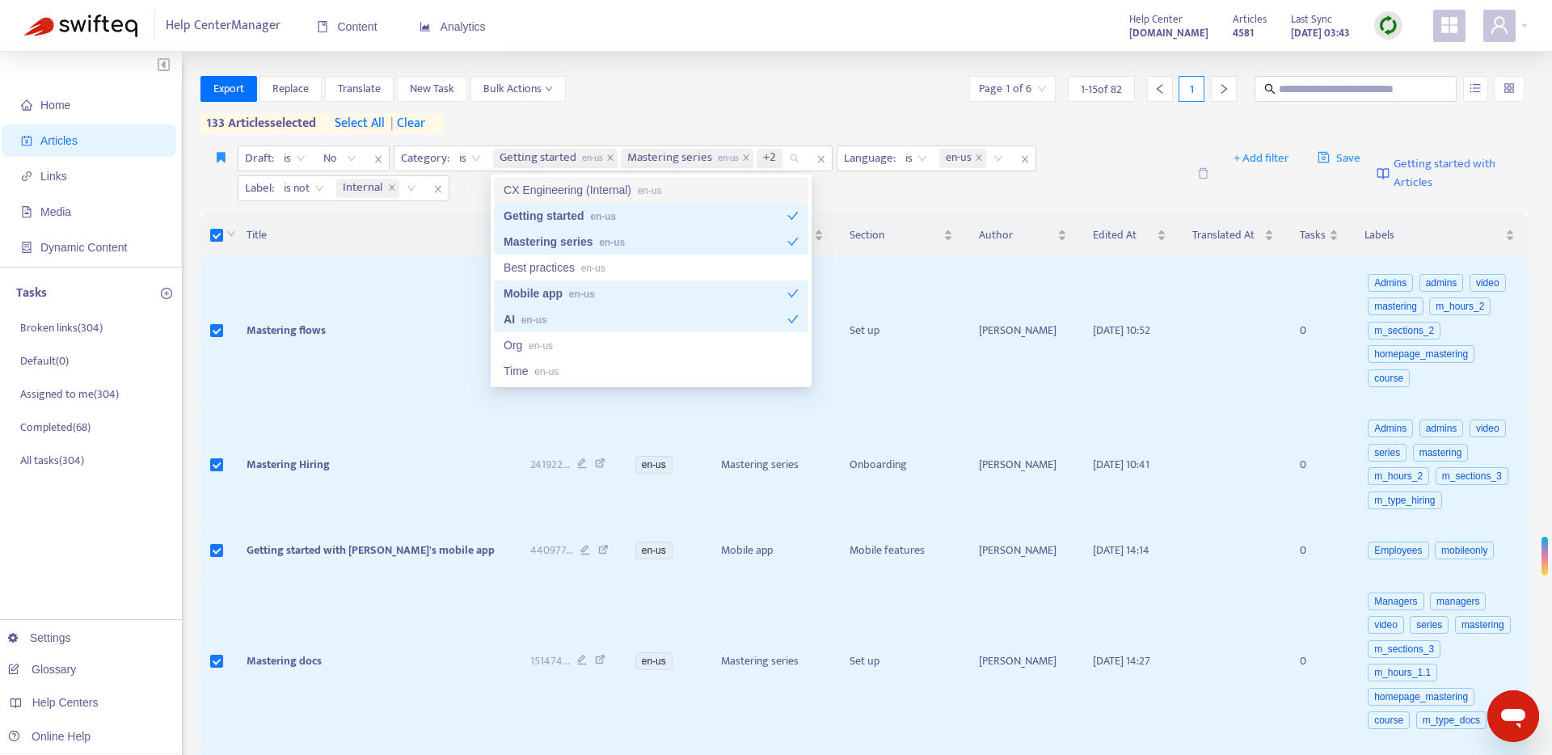
click at [718, 120] on div "Export Replace Translate New Task Bulk Actions Page 1 of 6 1 - 15 of 82 1 133 a…" at bounding box center [864, 104] width 1328 height 57
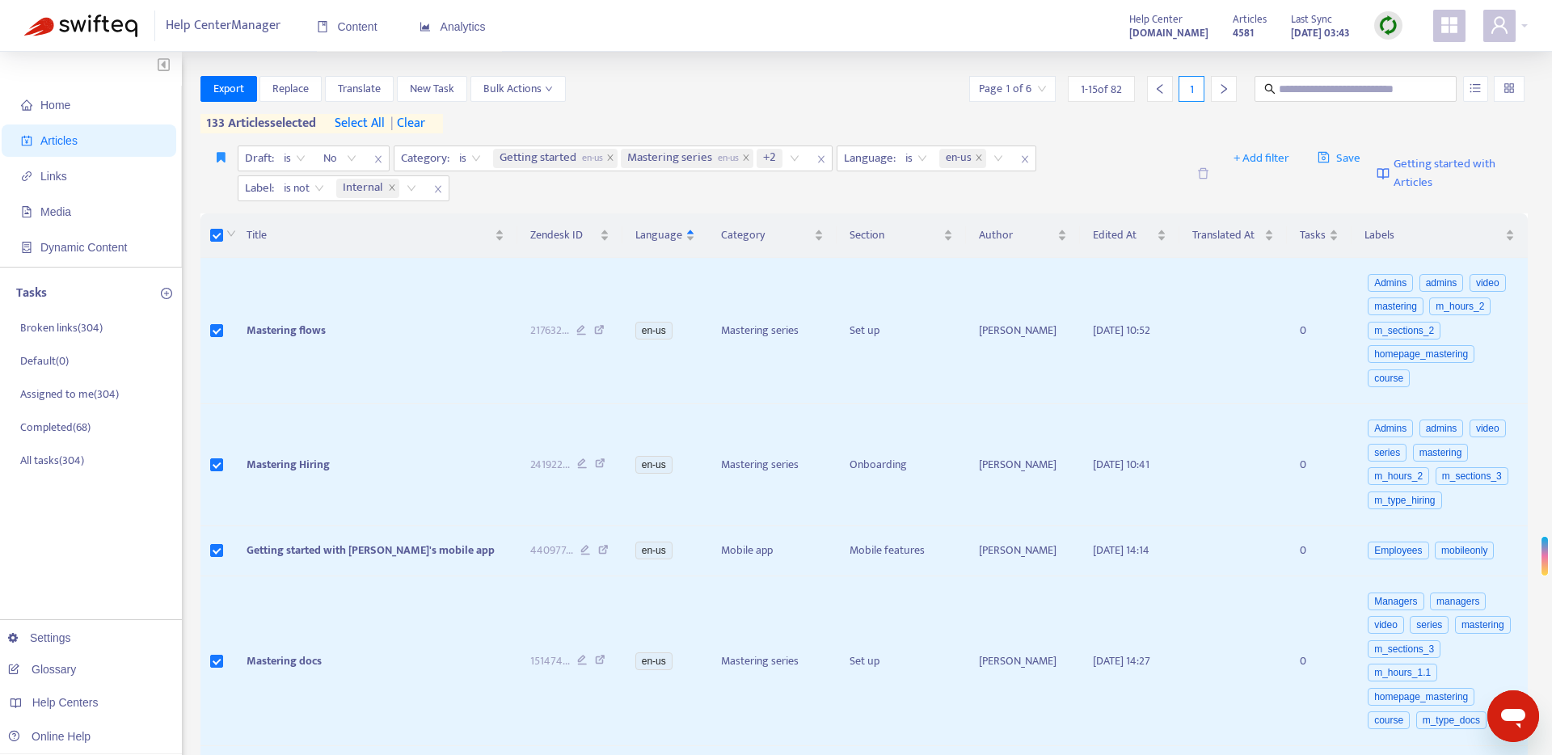
click at [355, 122] on span "select all" at bounding box center [360, 123] width 50 height 19
click at [254, 83] on button "Export" at bounding box center [228, 89] width 57 height 26
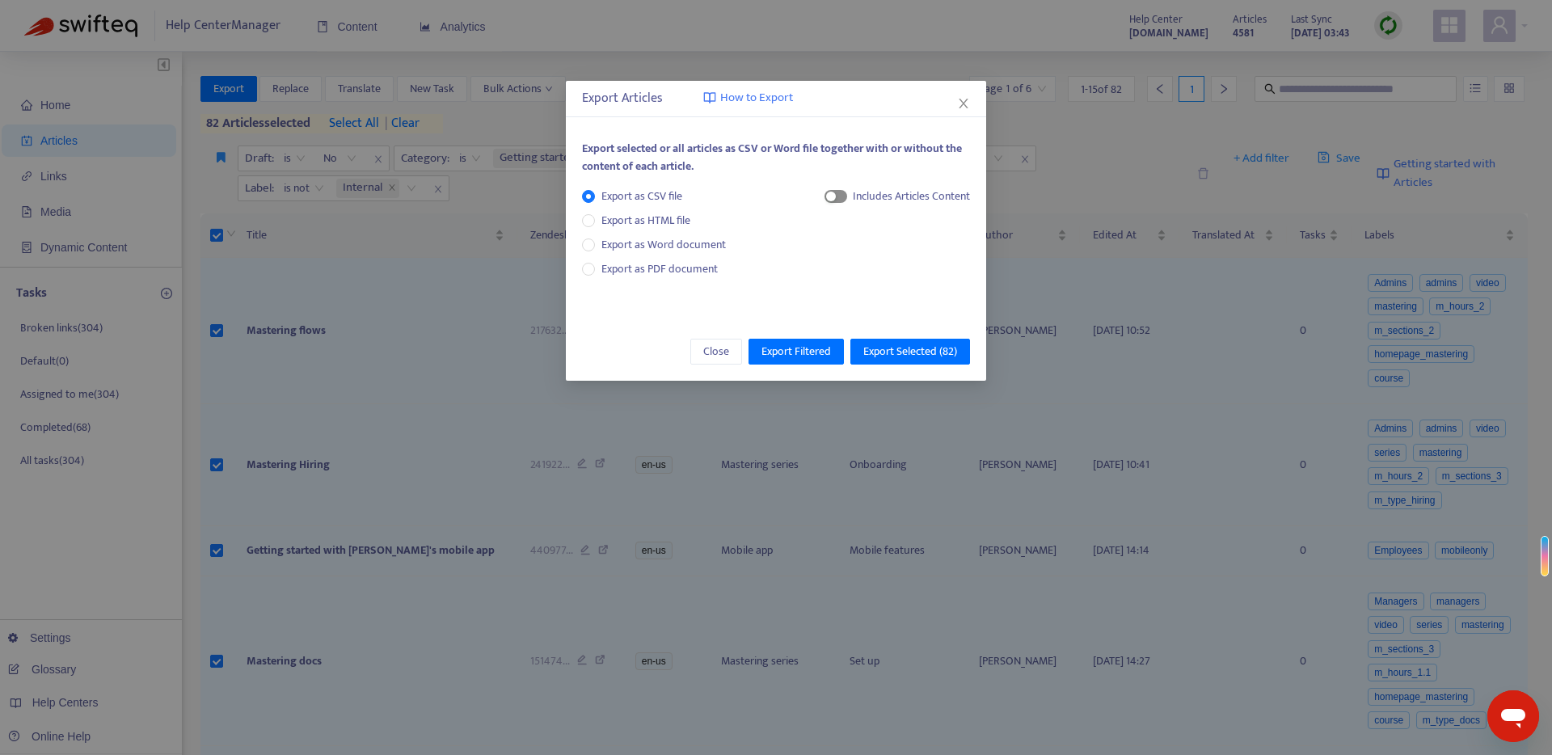
click at [835, 194] on span "button" at bounding box center [835, 196] width 23 height 13
drag, startPoint x: 874, startPoint y: 250, endPoint x: 884, endPoint y: 305, distance: 56.0
click at [874, 250] on span "HTML Content" at bounding box center [895, 251] width 80 height 18
click at [902, 356] on span "Export Selected ( 82 )" at bounding box center [910, 352] width 94 height 18
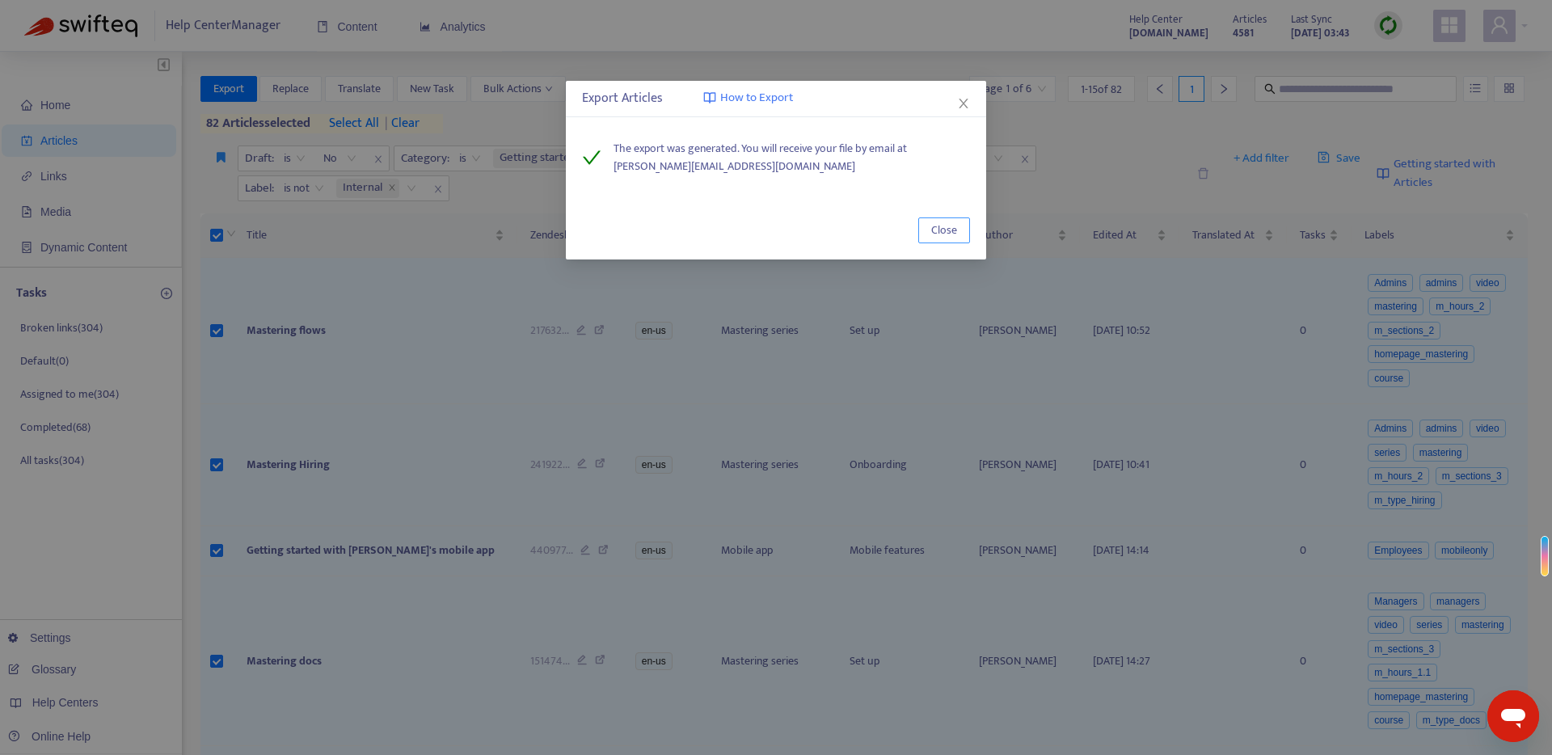
click at [950, 233] on span "Close" at bounding box center [944, 230] width 26 height 18
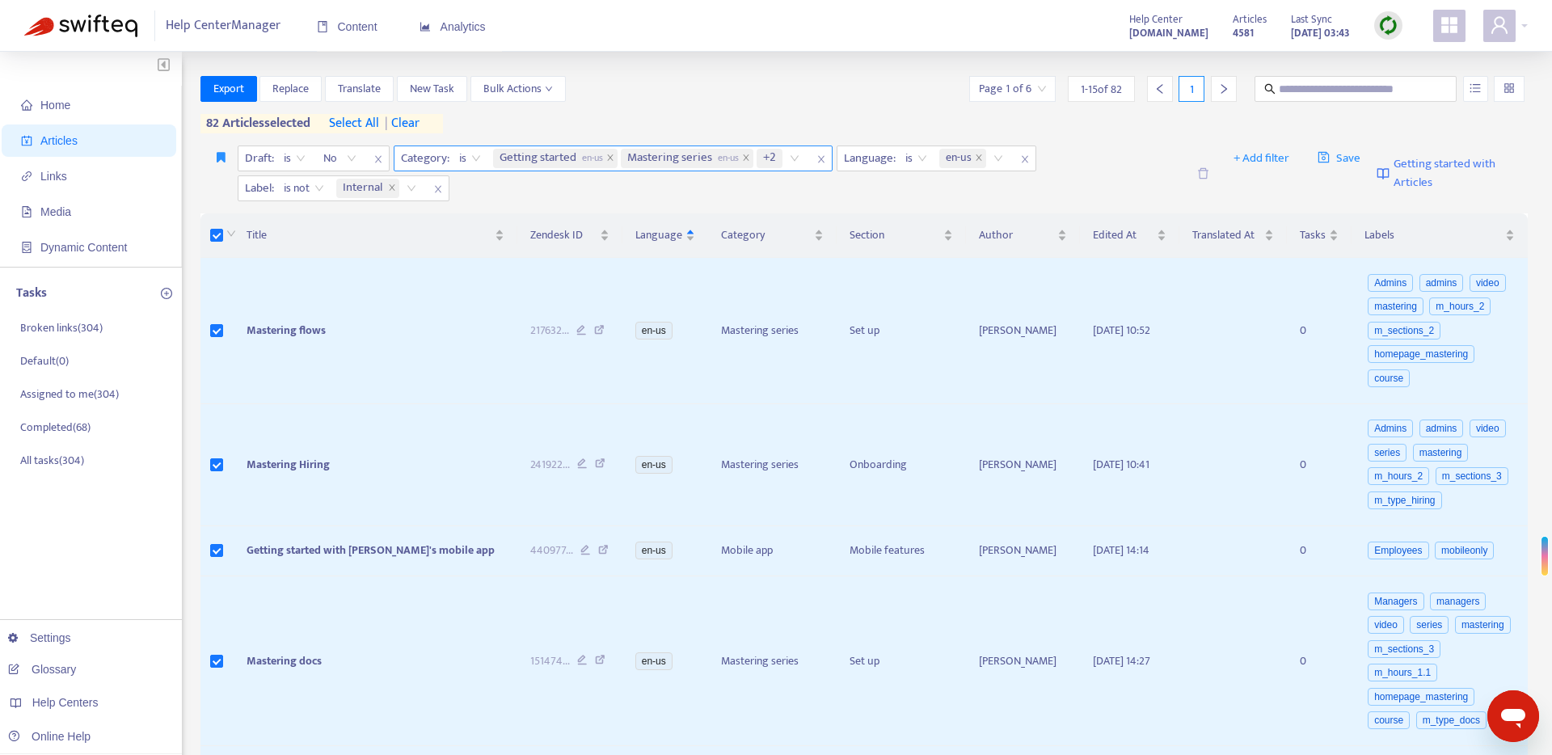
click at [794, 157] on div "Getting started en-us Mastering series en-us +2" at bounding box center [649, 158] width 318 height 24
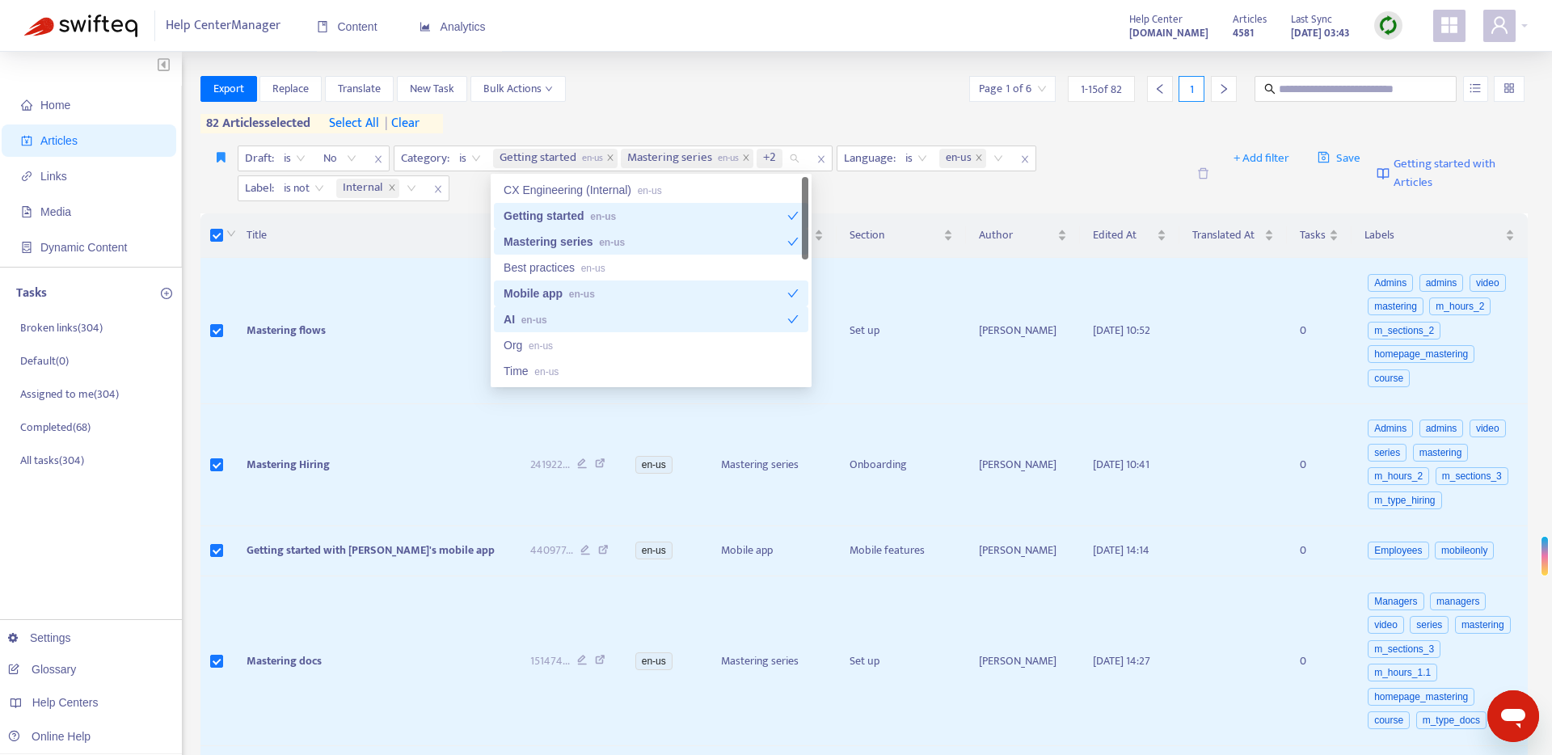
click at [699, 286] on div "Mobile app en-us" at bounding box center [646, 293] width 284 height 18
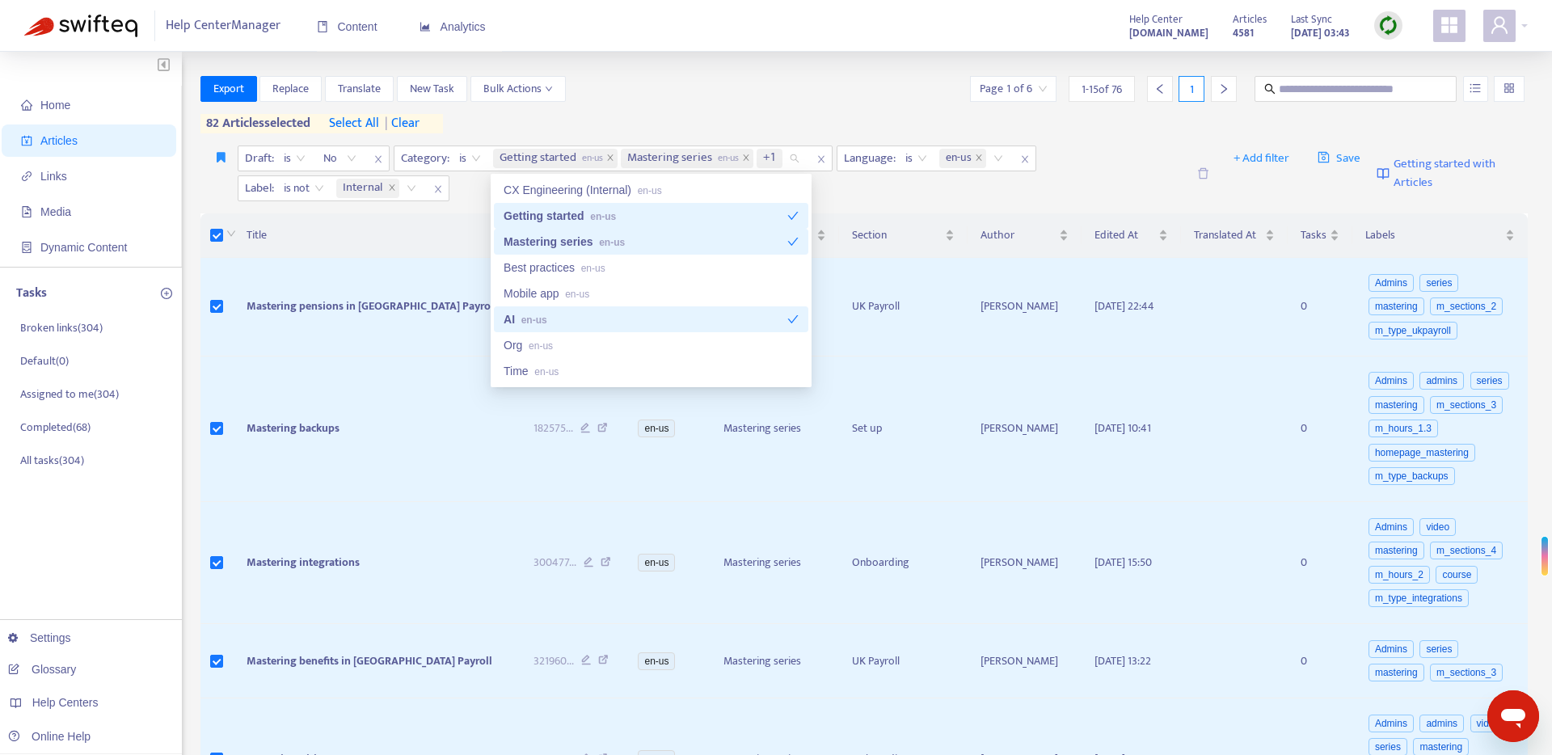
click at [667, 316] on div "AI en-us" at bounding box center [646, 319] width 284 height 18
click at [653, 243] on div "Mastering series en-us" at bounding box center [646, 242] width 284 height 18
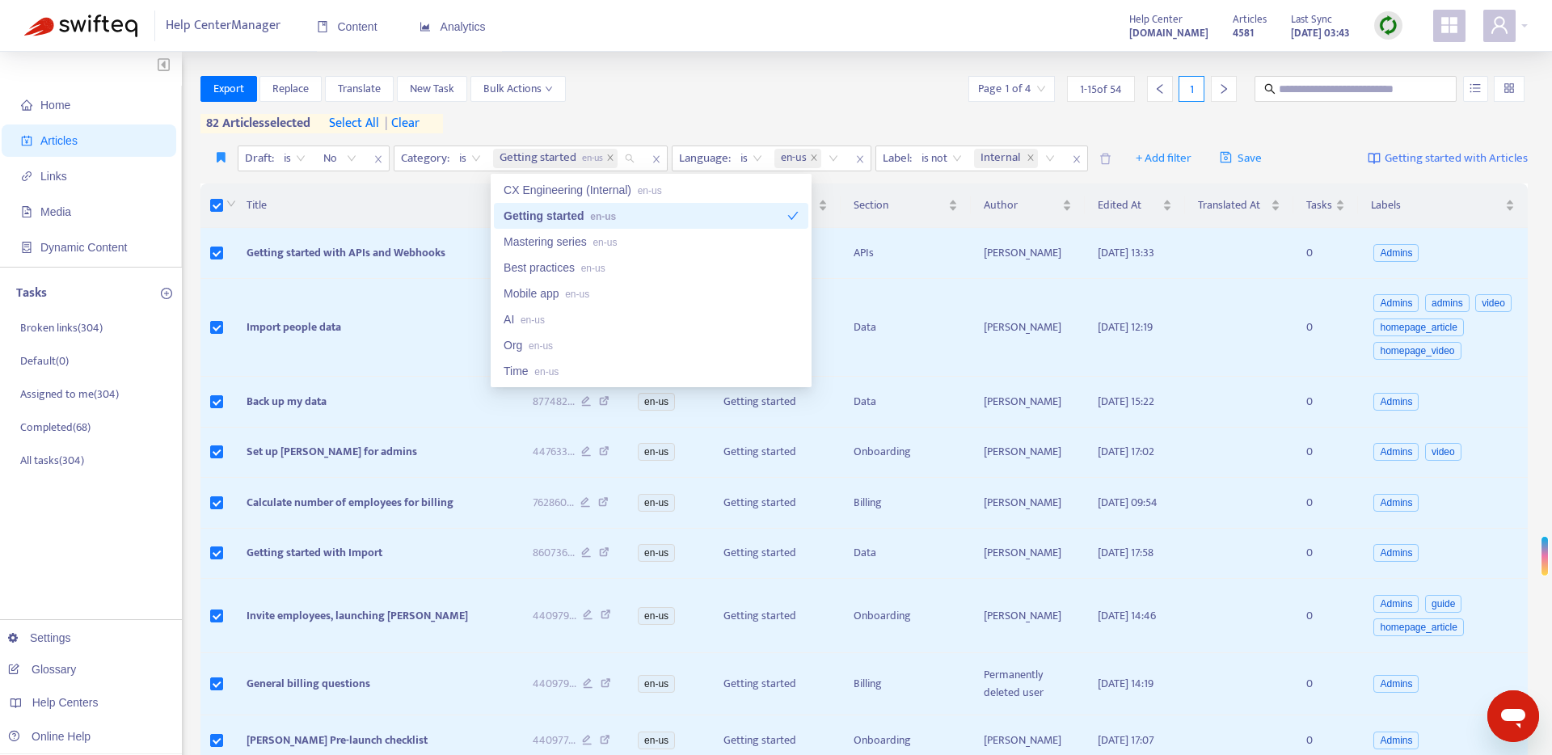
click at [648, 217] on div "Getting started en-us" at bounding box center [646, 216] width 284 height 18
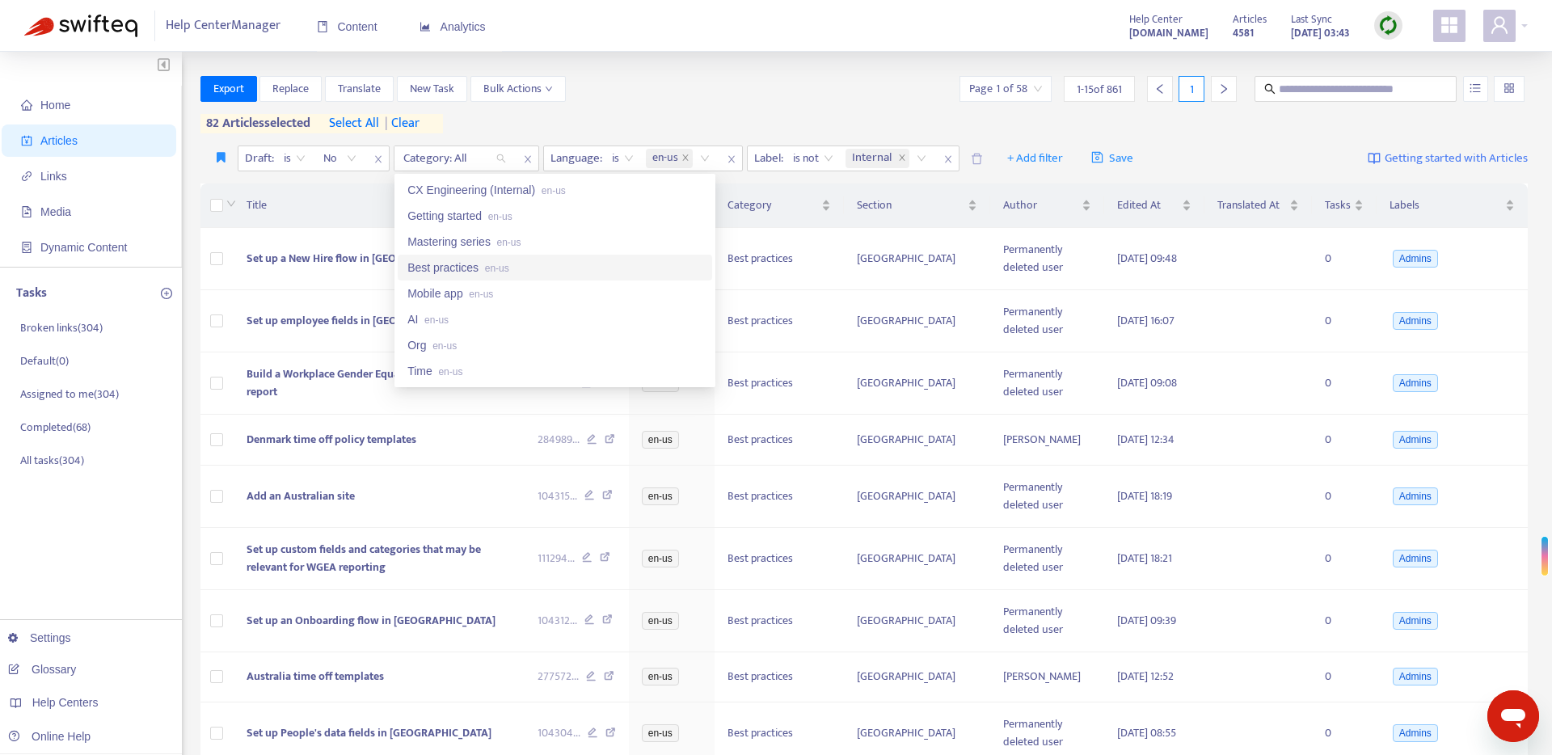
click at [563, 265] on div "Best practices en-us" at bounding box center [554, 268] width 295 height 18
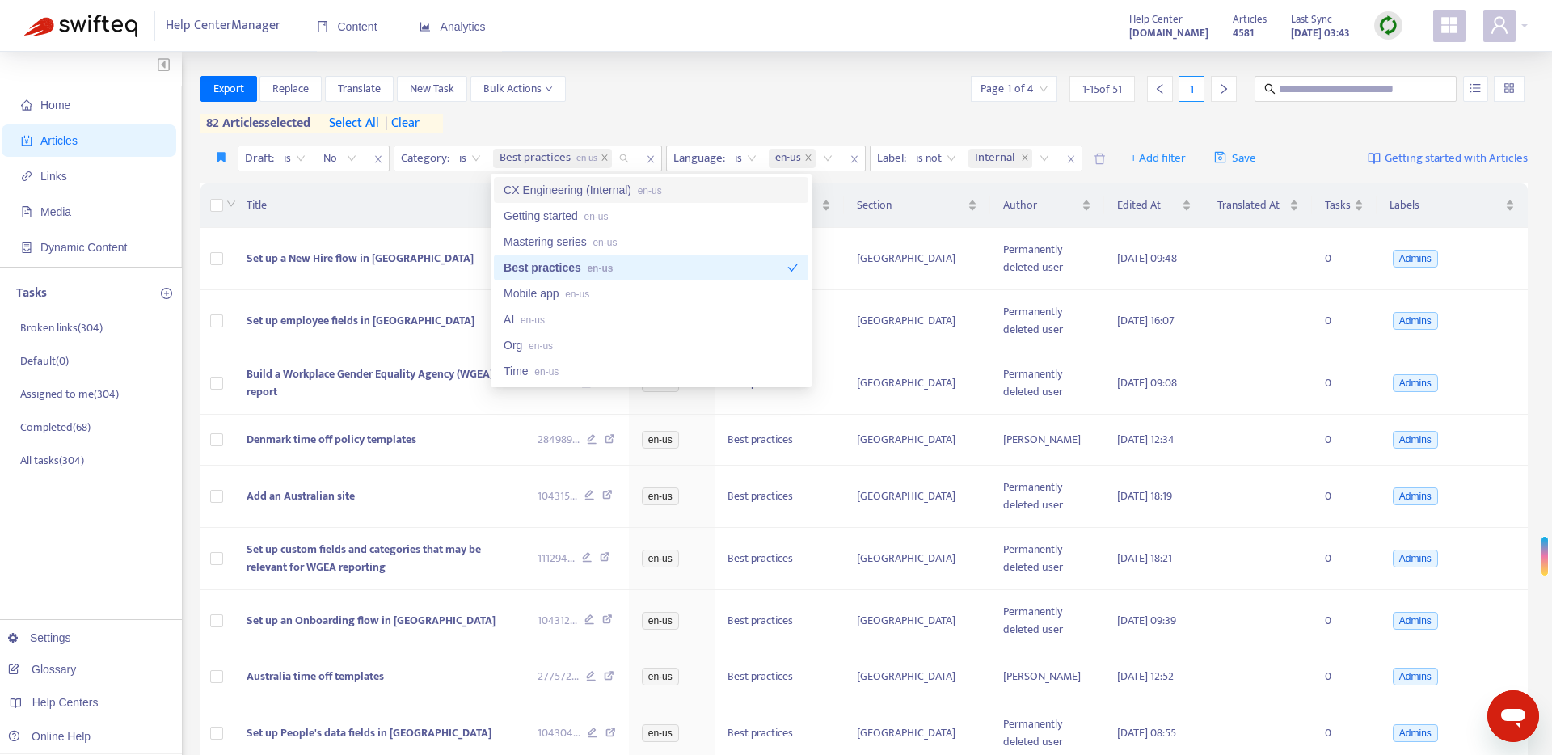
click at [664, 68] on div "Home Articles Links Media Dynamic Content Tasks Broken links ( 304 ) Default ( …" at bounding box center [776, 640] width 1552 height 1177
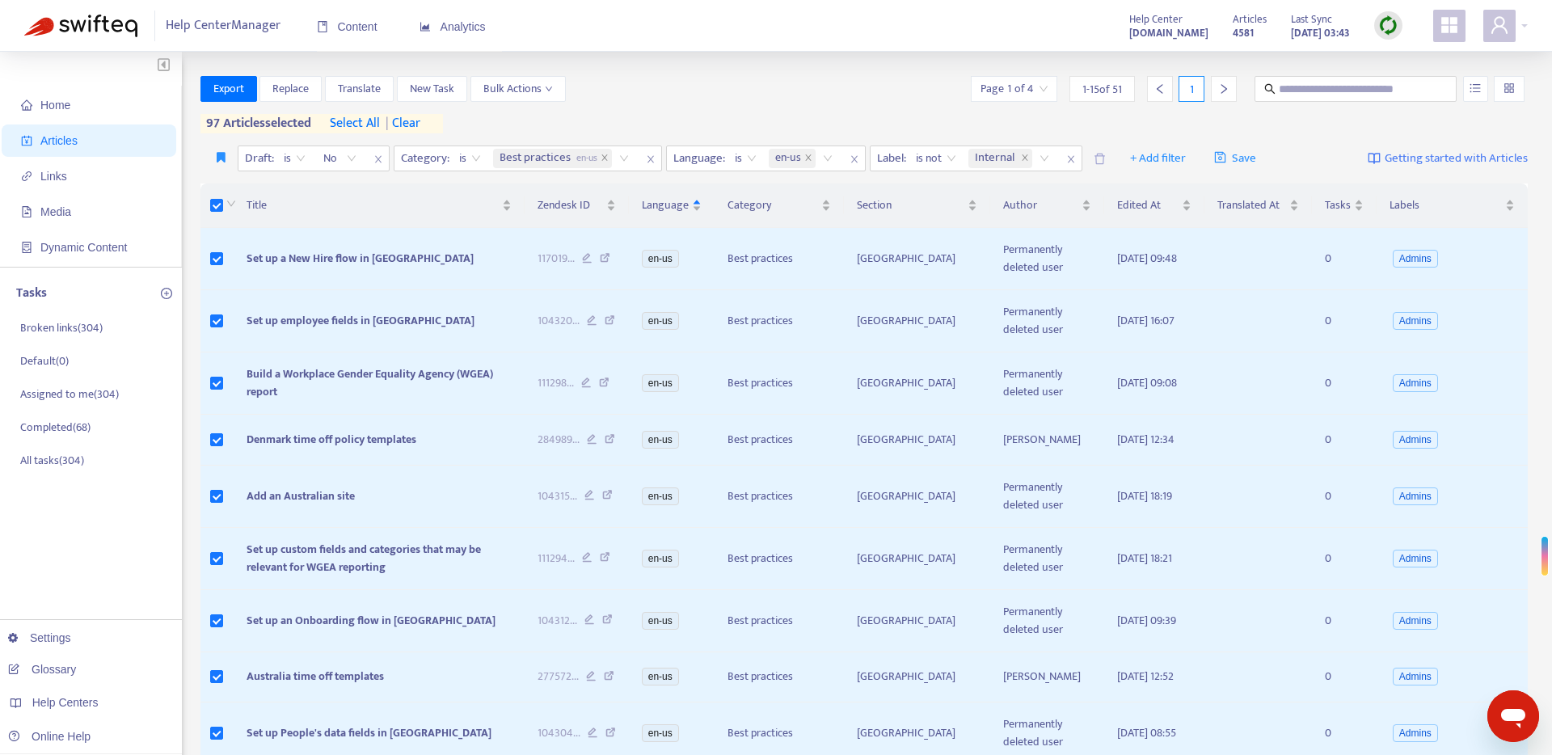
click at [359, 123] on span "select all" at bounding box center [355, 123] width 50 height 19
click at [625, 159] on div "Best practices en-us" at bounding box center [564, 158] width 148 height 24
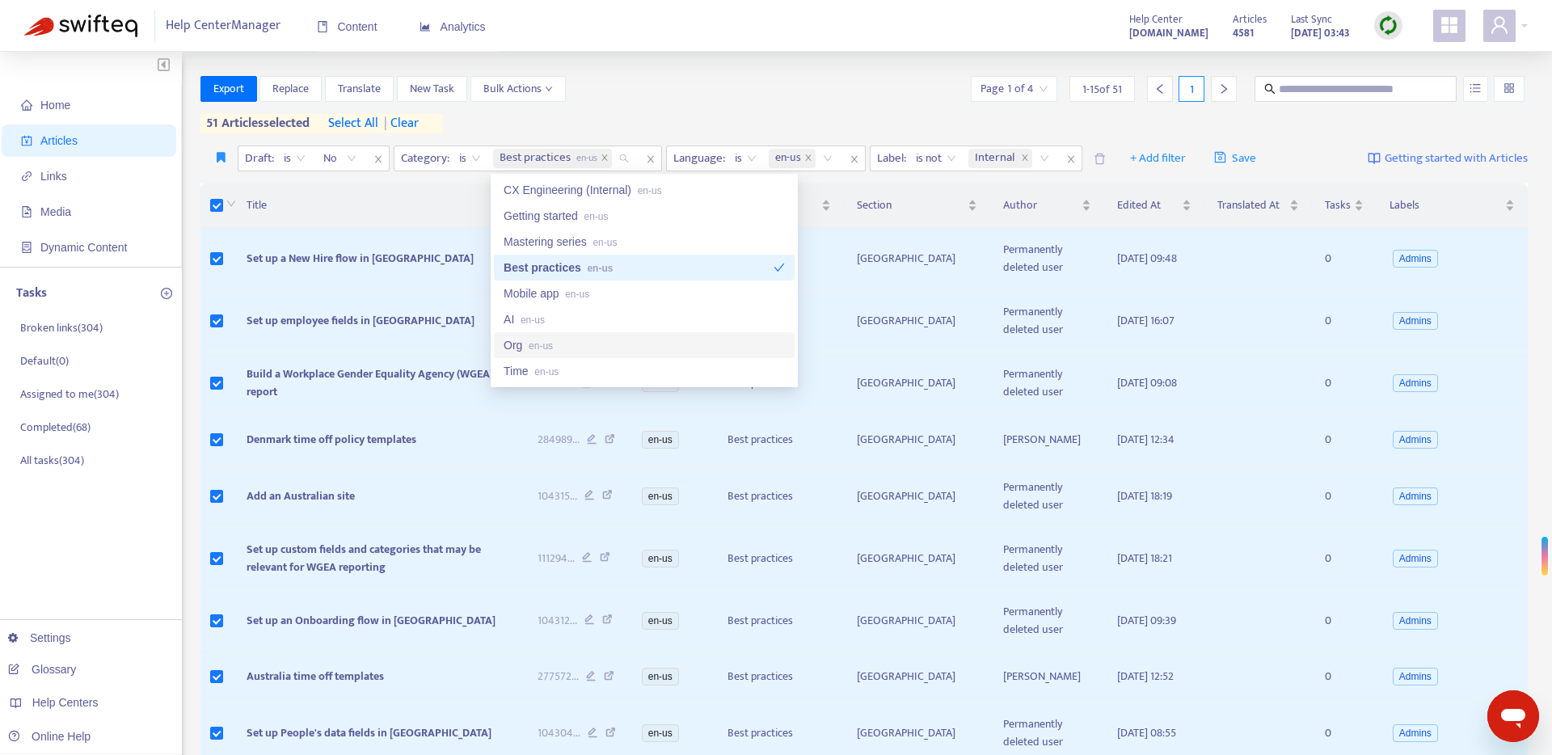
click at [591, 347] on div "Org en-us" at bounding box center [644, 345] width 281 height 18
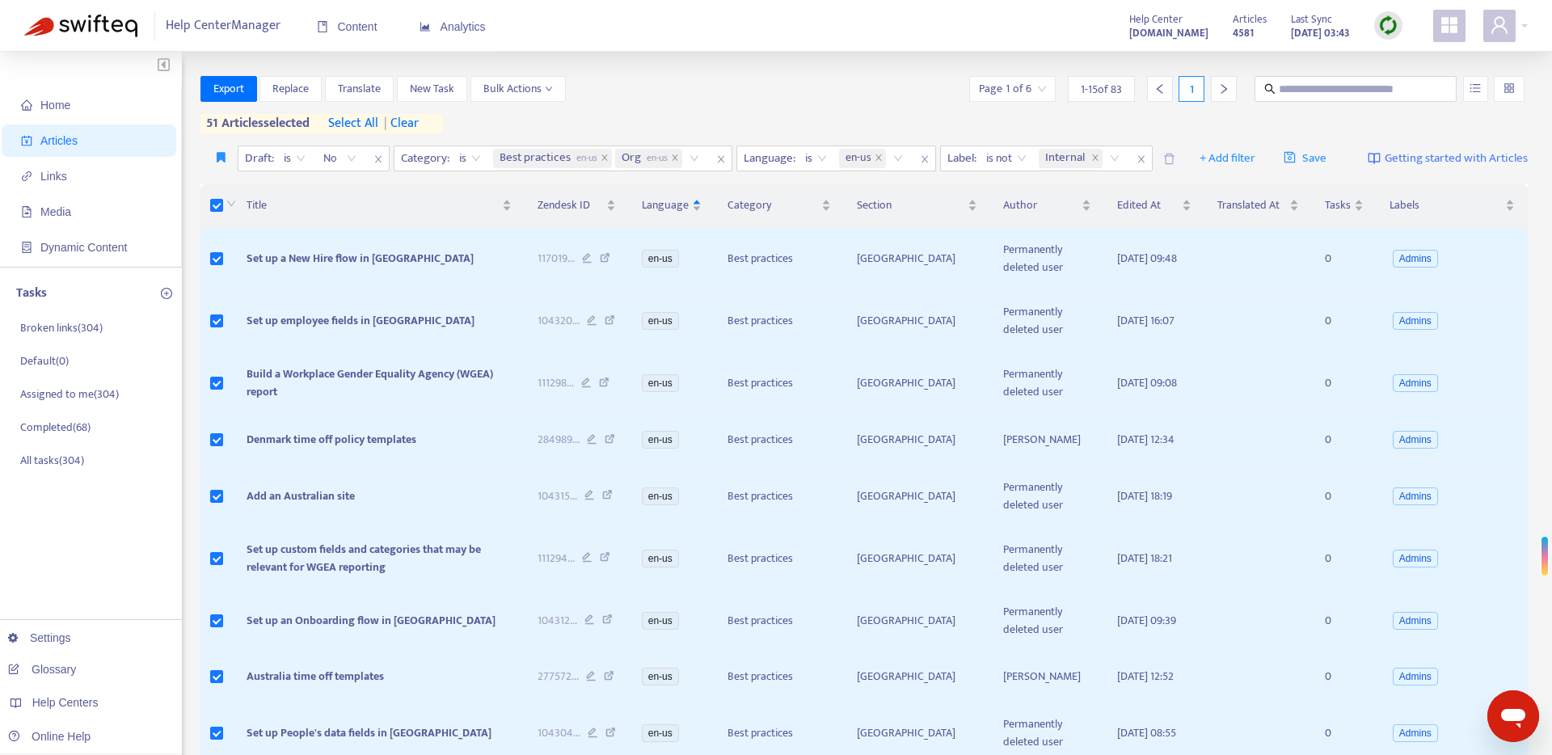
click at [357, 121] on span "select all" at bounding box center [353, 123] width 50 height 19
click at [221, 78] on button "Export" at bounding box center [228, 89] width 57 height 26
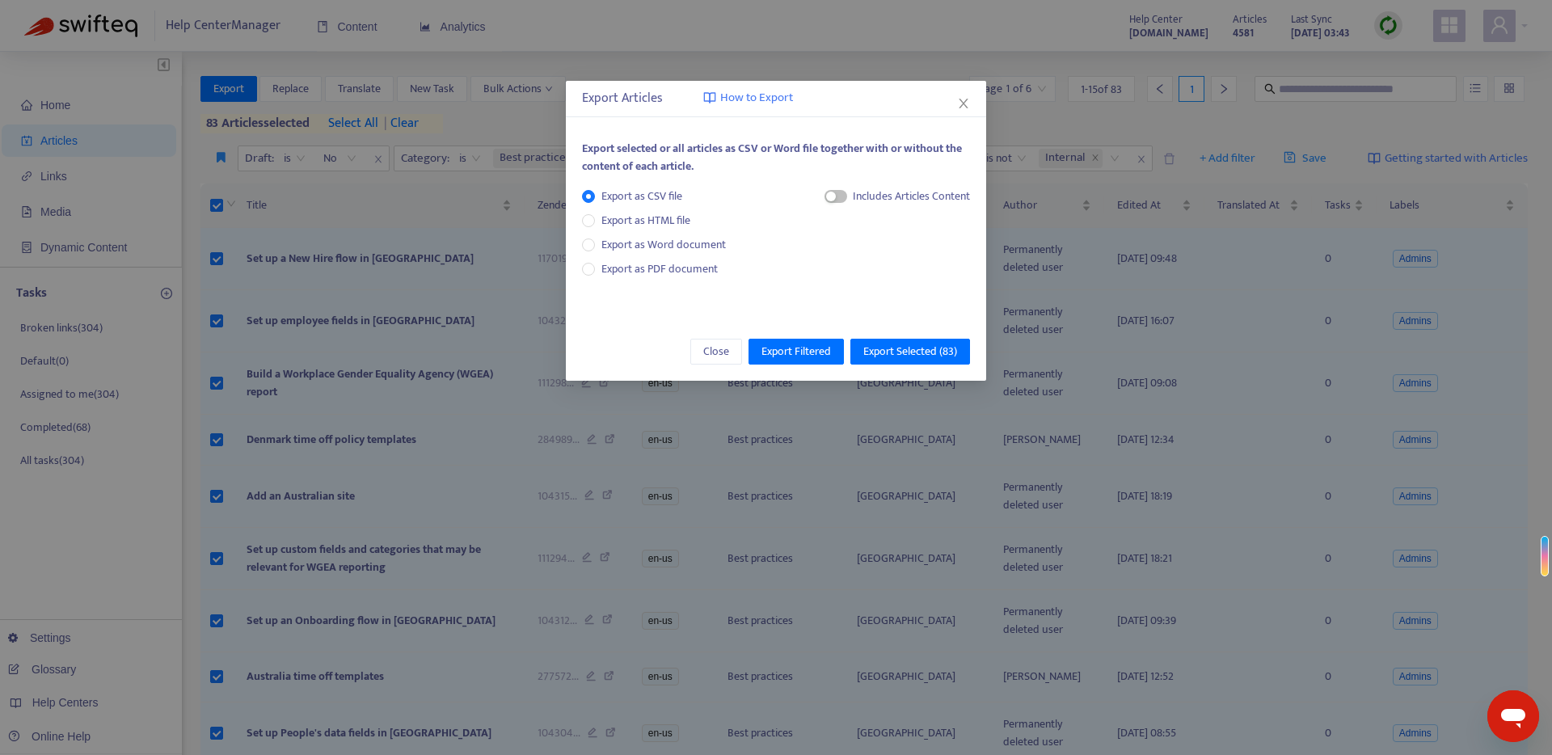
drag, startPoint x: 837, startPoint y: 196, endPoint x: 849, endPoint y: 215, distance: 21.8
click at [839, 197] on span "button" at bounding box center [835, 196] width 23 height 13
click at [857, 246] on span "HTML Content" at bounding box center [895, 251] width 80 height 18
click at [908, 351] on span "Export Selected ( 83 )" at bounding box center [910, 352] width 94 height 18
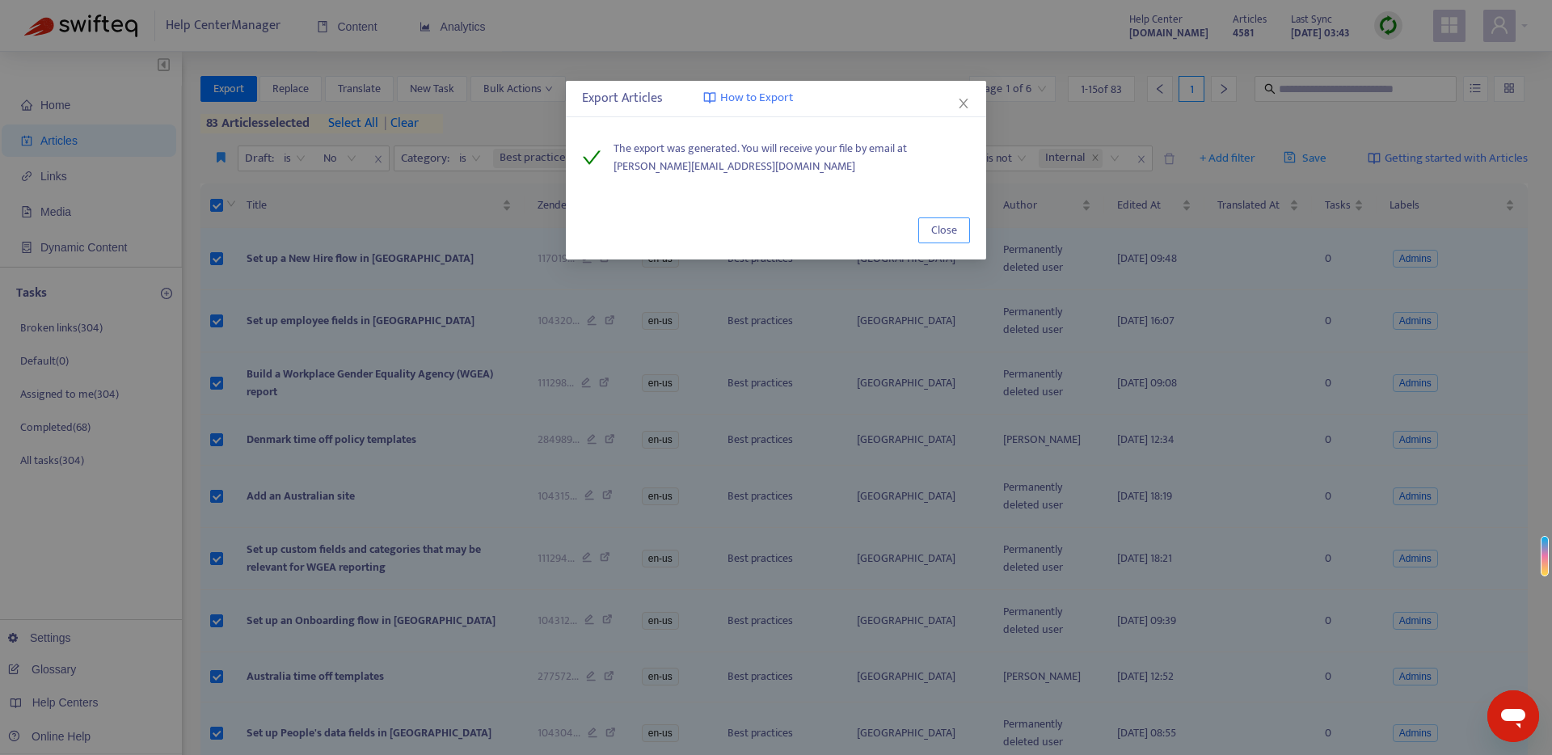
click at [940, 225] on span "Close" at bounding box center [944, 230] width 26 height 18
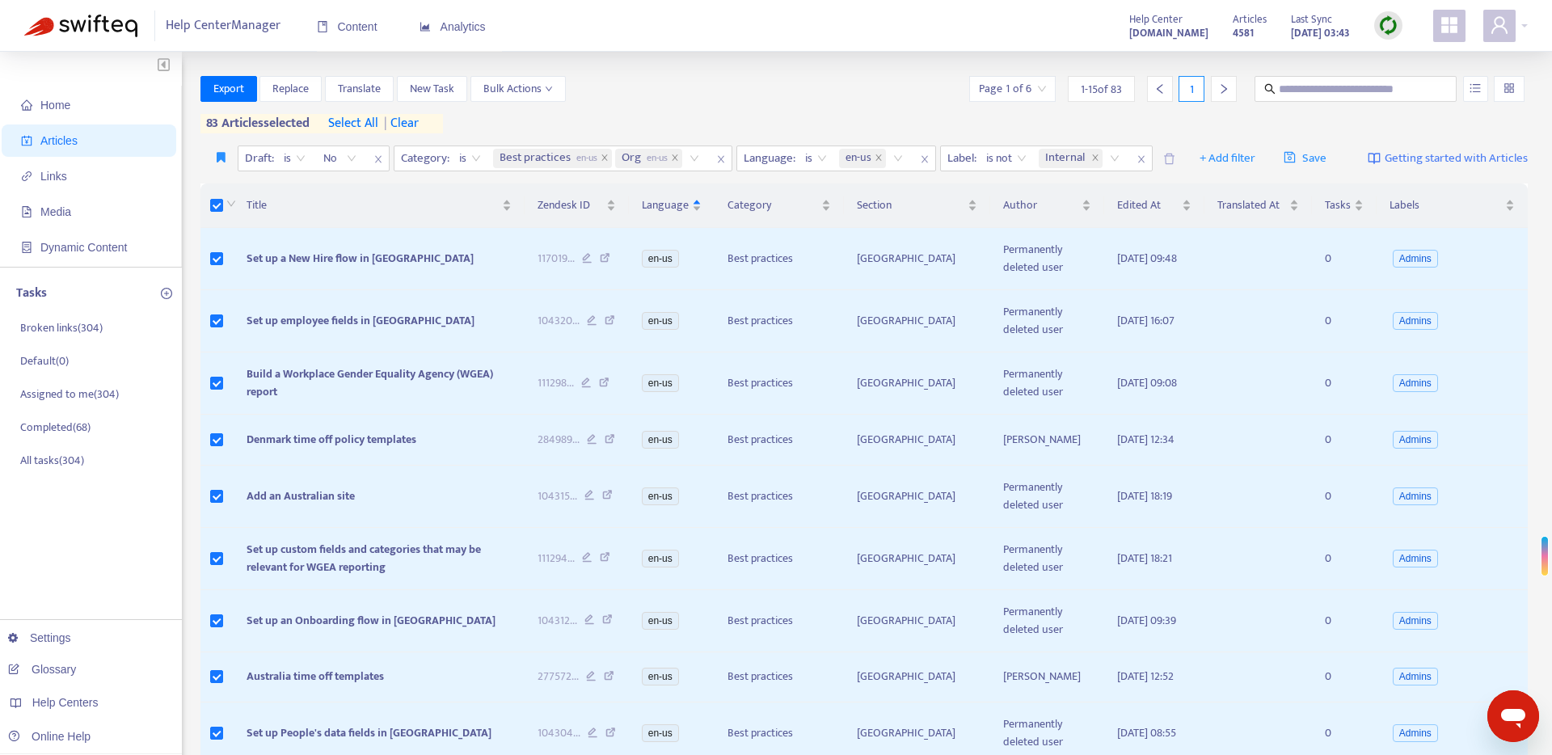
click at [668, 59] on div "Home Articles Links Media Dynamic Content Tasks Broken links ( 304 ) Default ( …" at bounding box center [776, 640] width 1552 height 1177
click at [695, 158] on div "Best practices en-us Org en-us" at bounding box center [599, 158] width 218 height 24
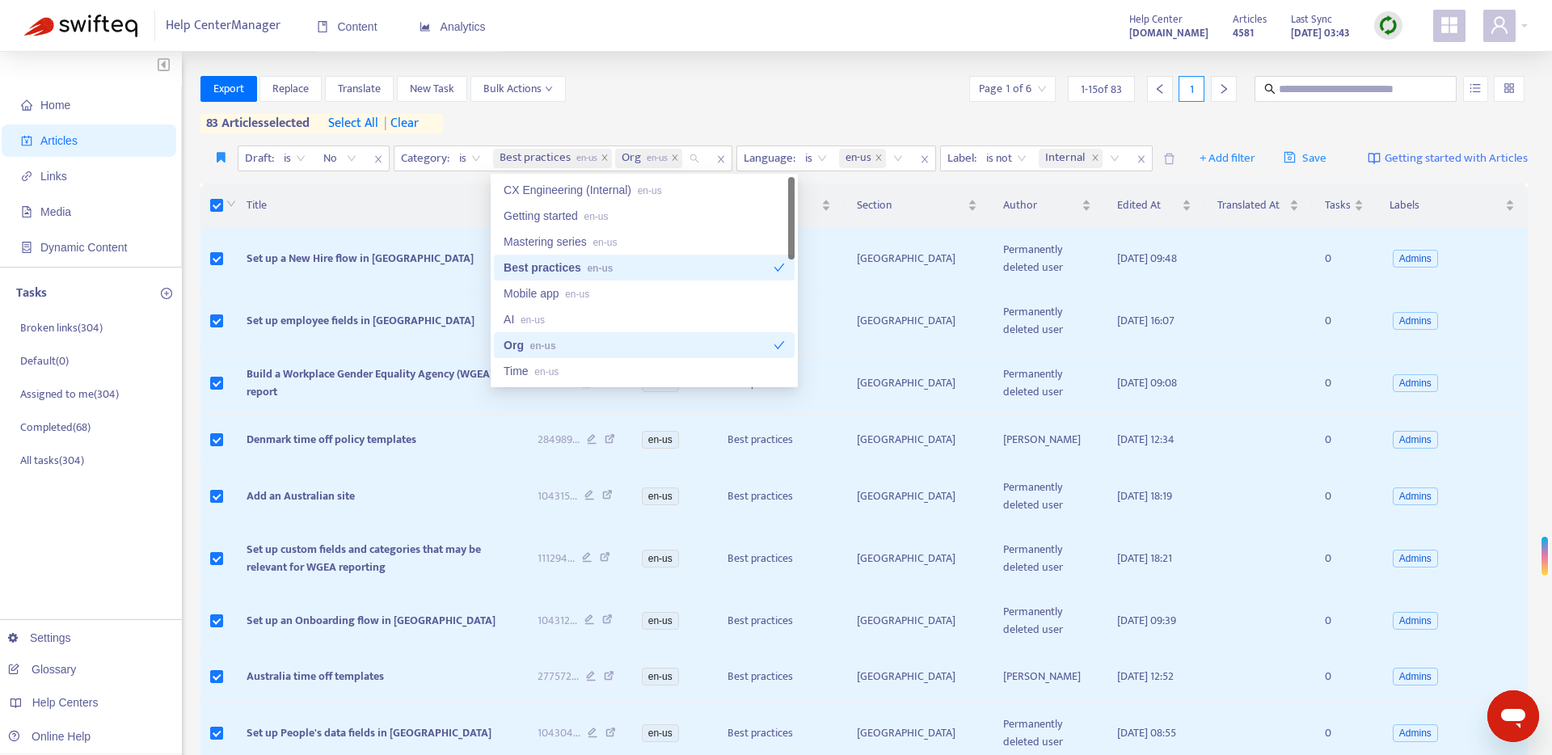
drag, startPoint x: 689, startPoint y: 263, endPoint x: 685, endPoint y: 277, distance: 15.1
click at [689, 263] on div "Best practices en-us" at bounding box center [639, 268] width 270 height 18
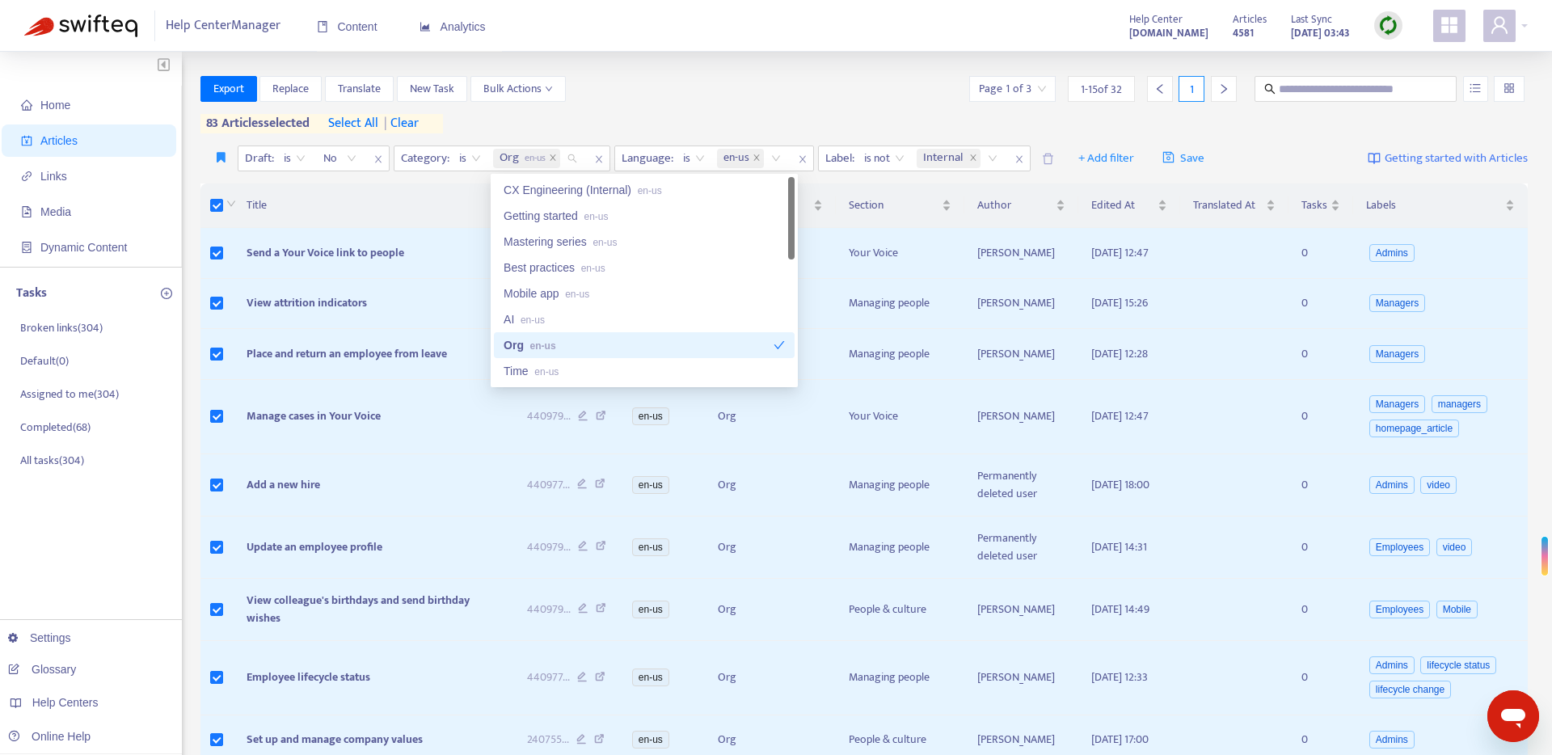
click at [656, 339] on div "Org en-us" at bounding box center [639, 345] width 270 height 18
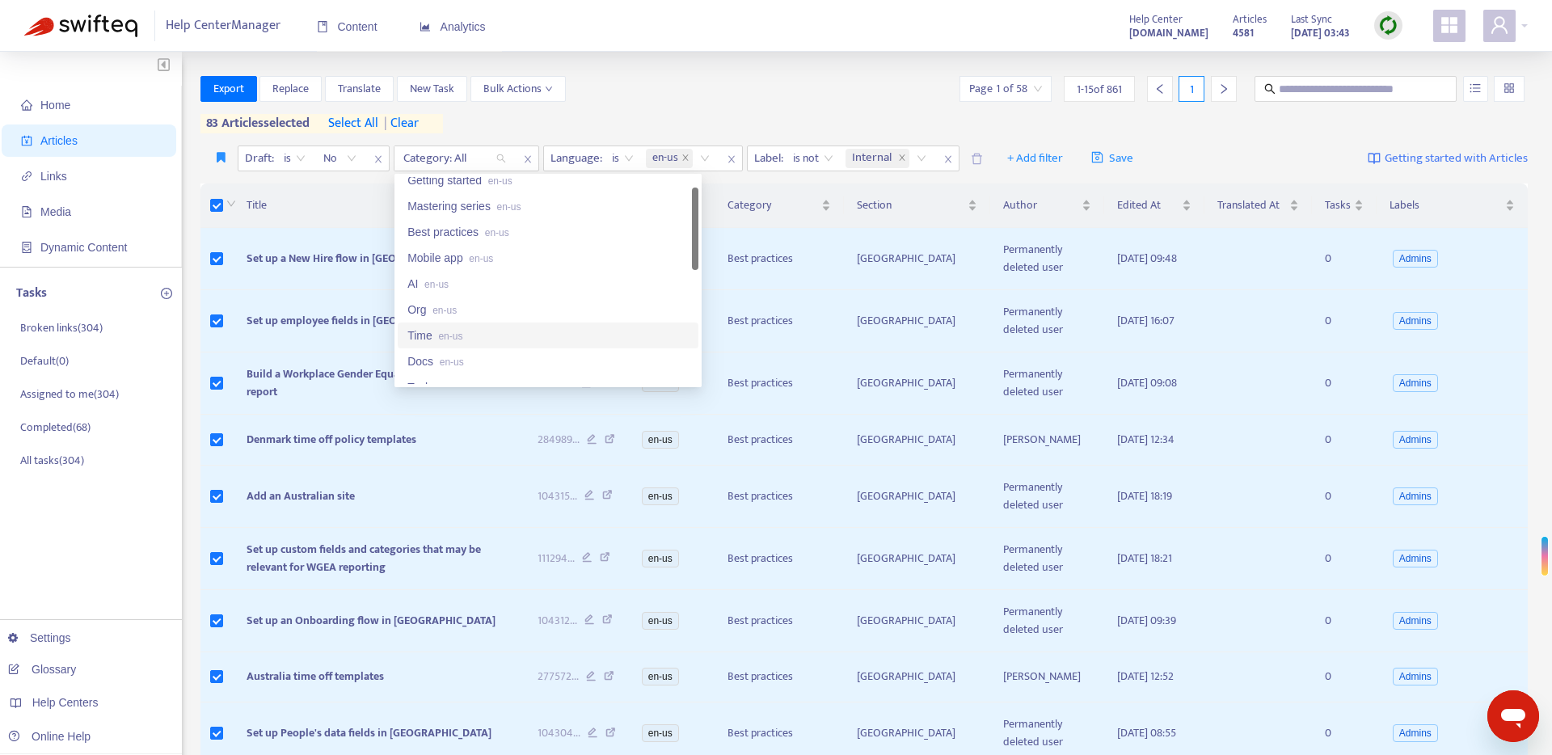
click at [623, 330] on div "Time en-us" at bounding box center [547, 336] width 281 height 18
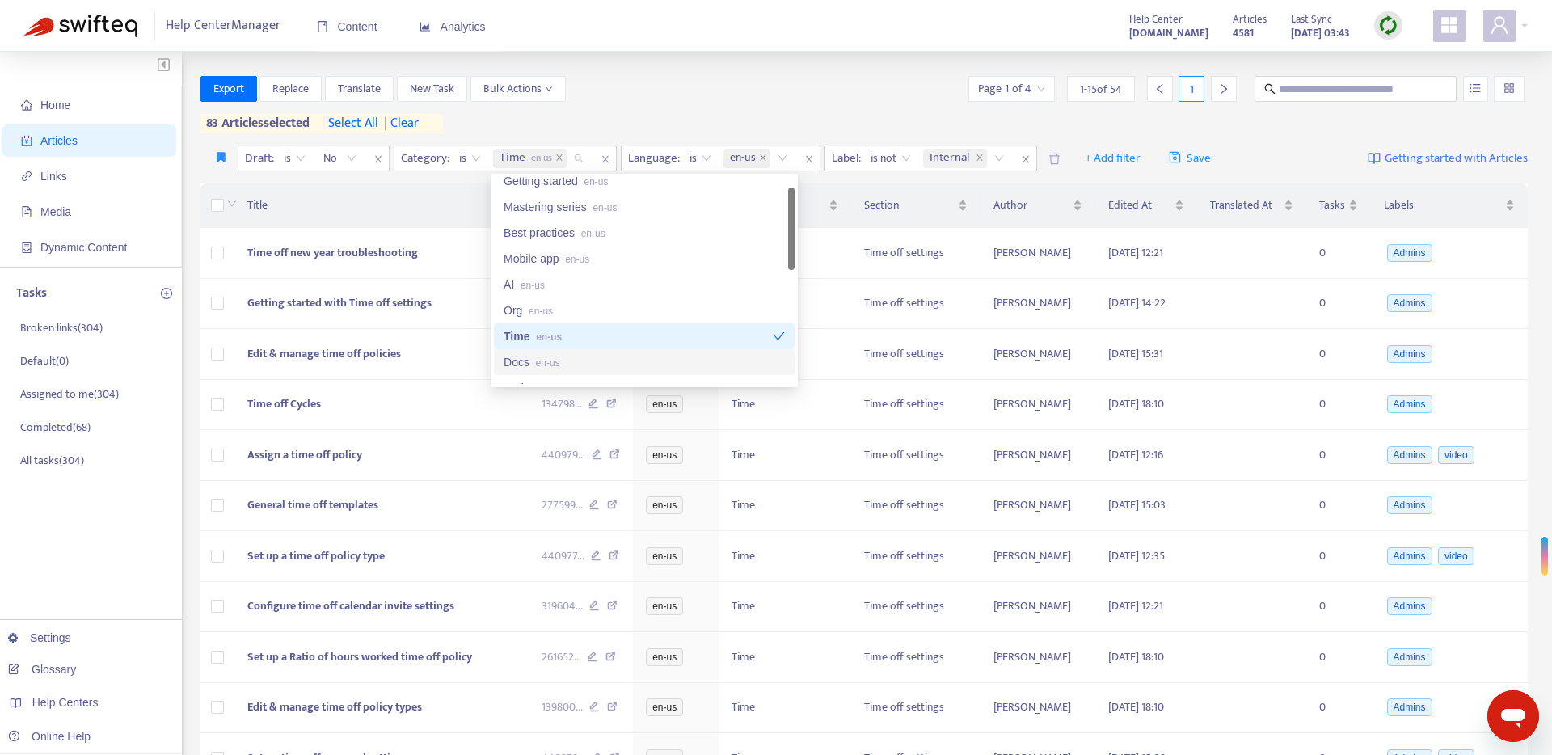
click at [605, 360] on div "Docs en-us" at bounding box center [644, 362] width 281 height 18
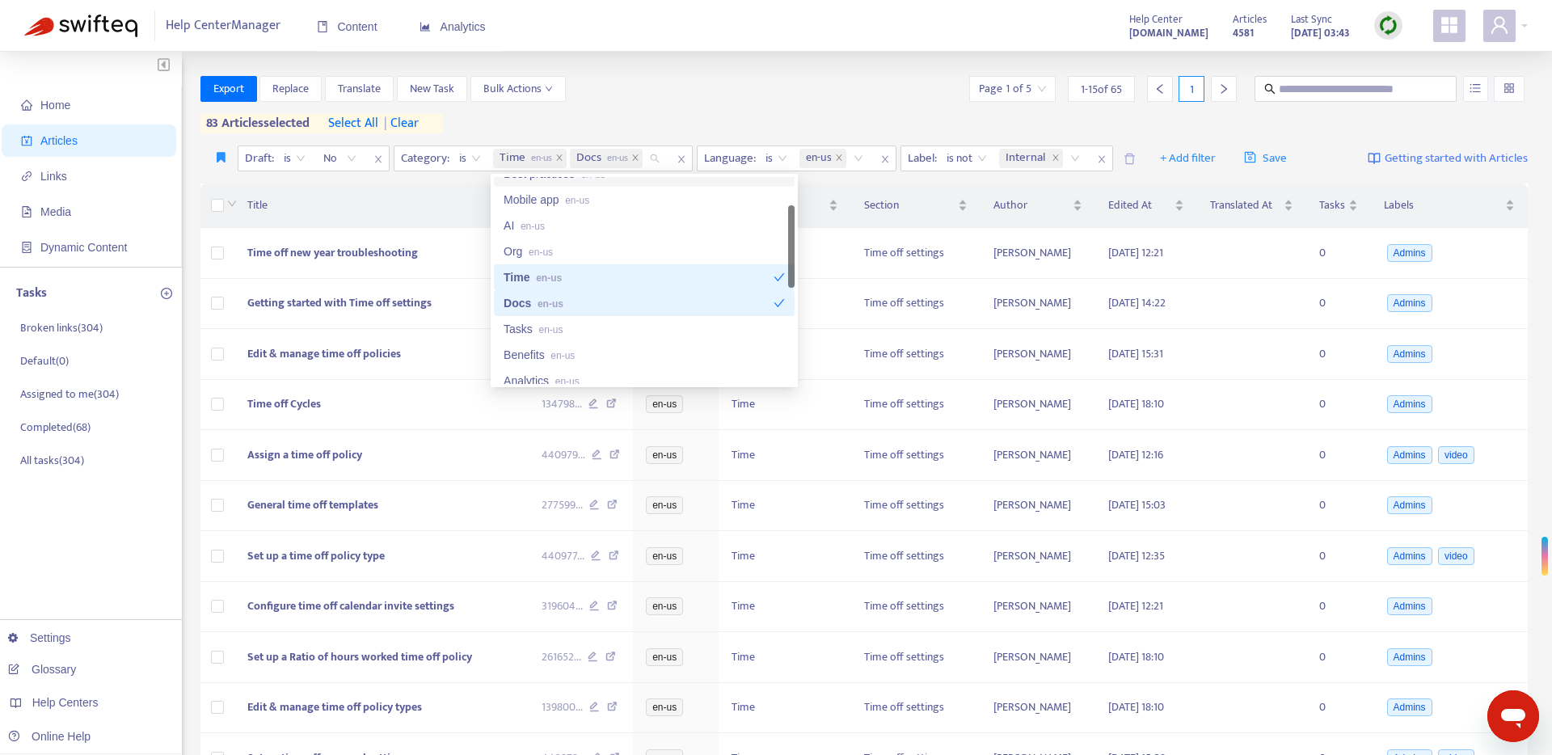
click at [662, 121] on div "Export Replace Translate New Task Bulk Actions Page 1 of 5 1 - 15 of 65 1 83 ar…" at bounding box center [864, 104] width 1328 height 57
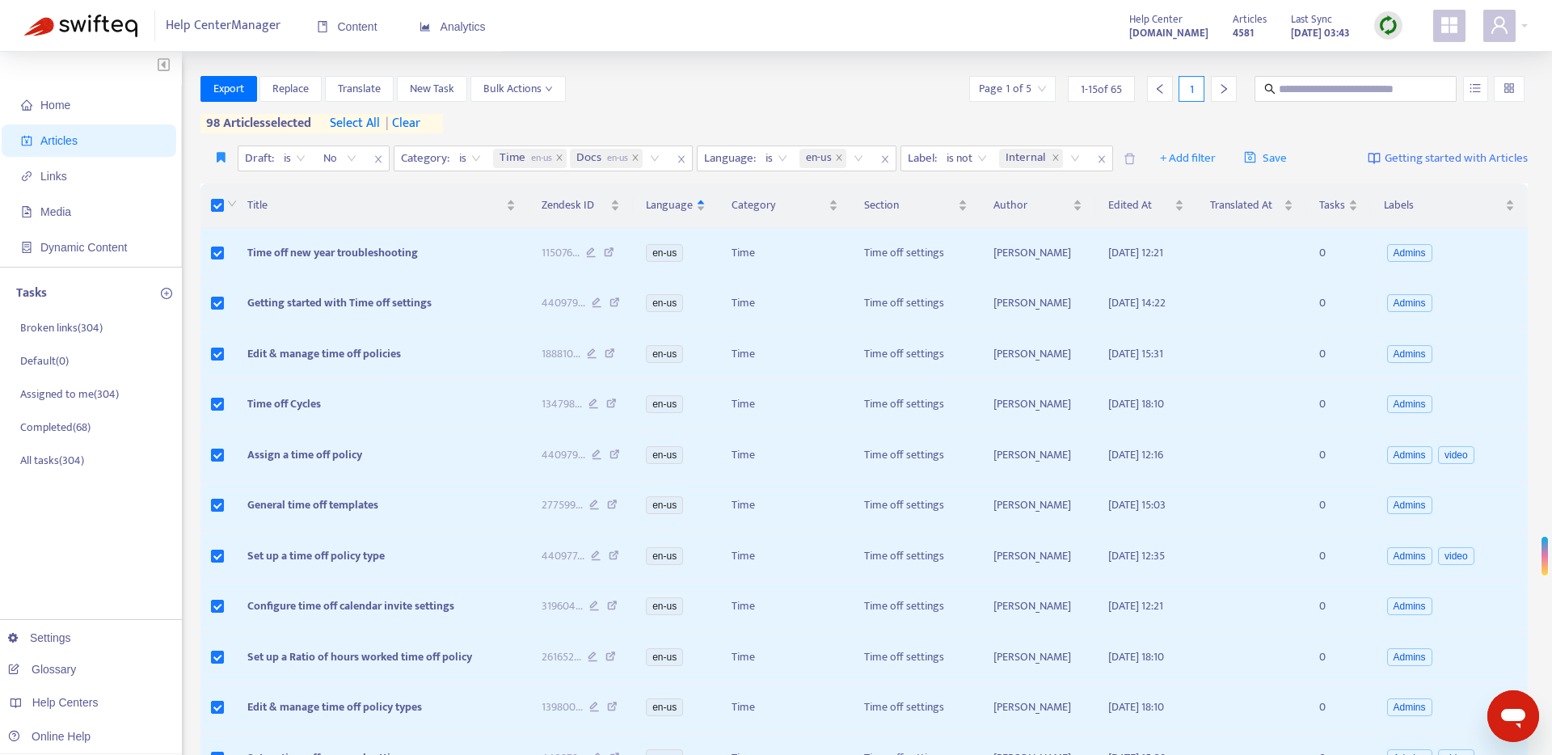
click at [362, 127] on span "select all" at bounding box center [355, 123] width 50 height 19
click at [245, 86] on button "Export" at bounding box center [228, 89] width 57 height 26
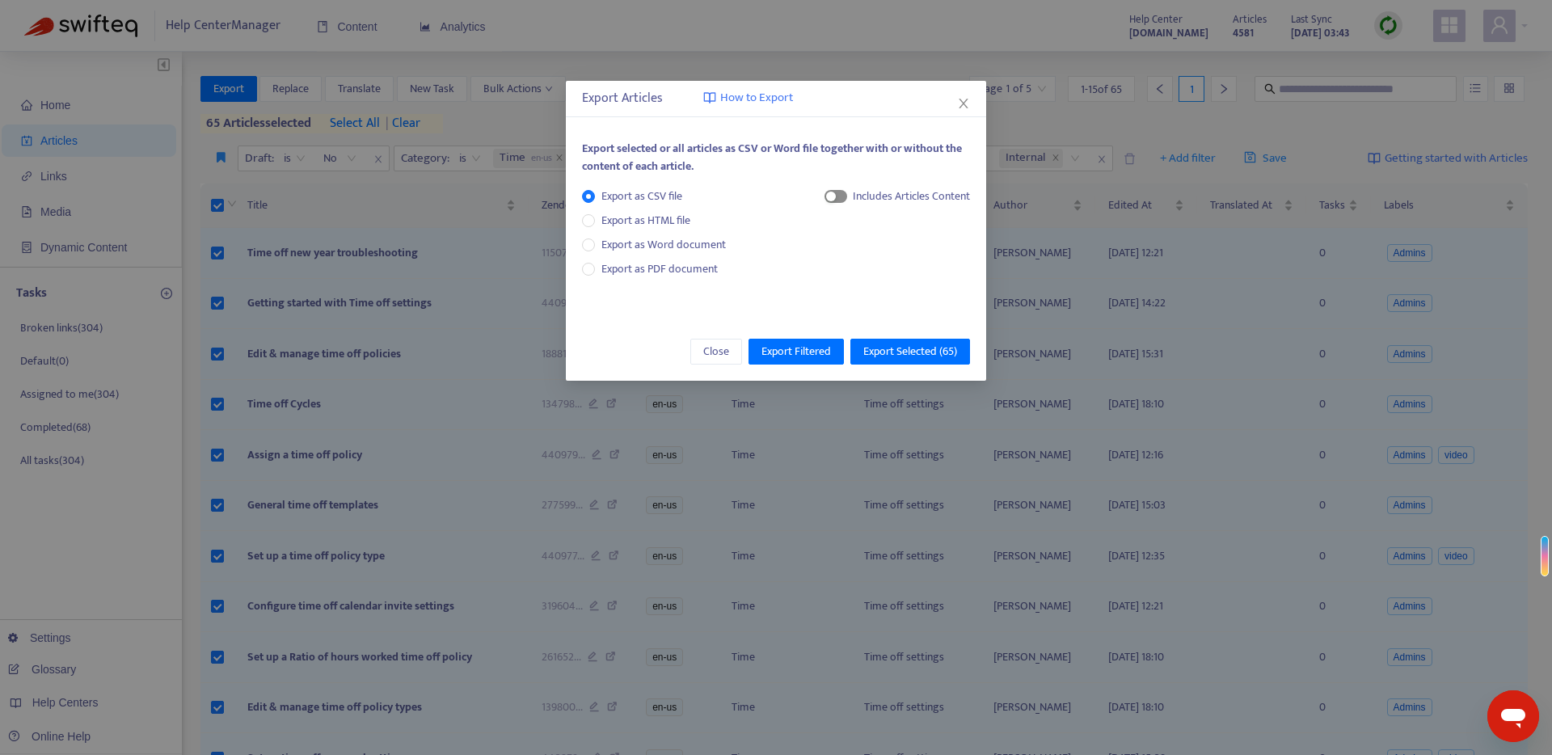
click at [835, 200] on span "button" at bounding box center [835, 196] width 23 height 13
drag, startPoint x: 868, startPoint y: 255, endPoint x: 900, endPoint y: 298, distance: 54.3
click at [868, 255] on span "HTML Content" at bounding box center [895, 251] width 80 height 18
click at [912, 350] on span "Export Selected ( 65 )" at bounding box center [910, 352] width 94 height 18
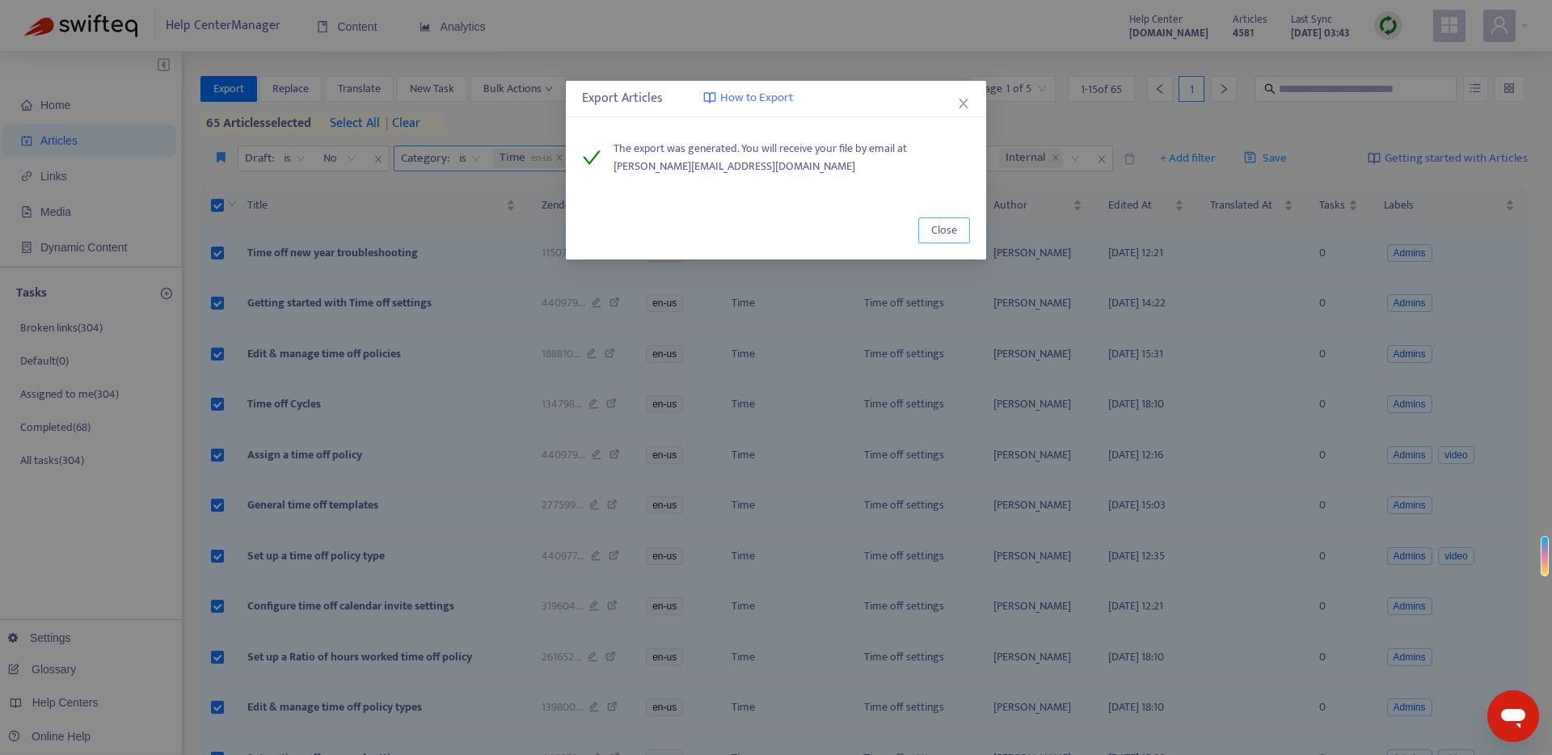
drag, startPoint x: 942, startPoint y: 231, endPoint x: 601, endPoint y: 152, distance: 349.4
click at [942, 231] on span "Close" at bounding box center [944, 230] width 26 height 18
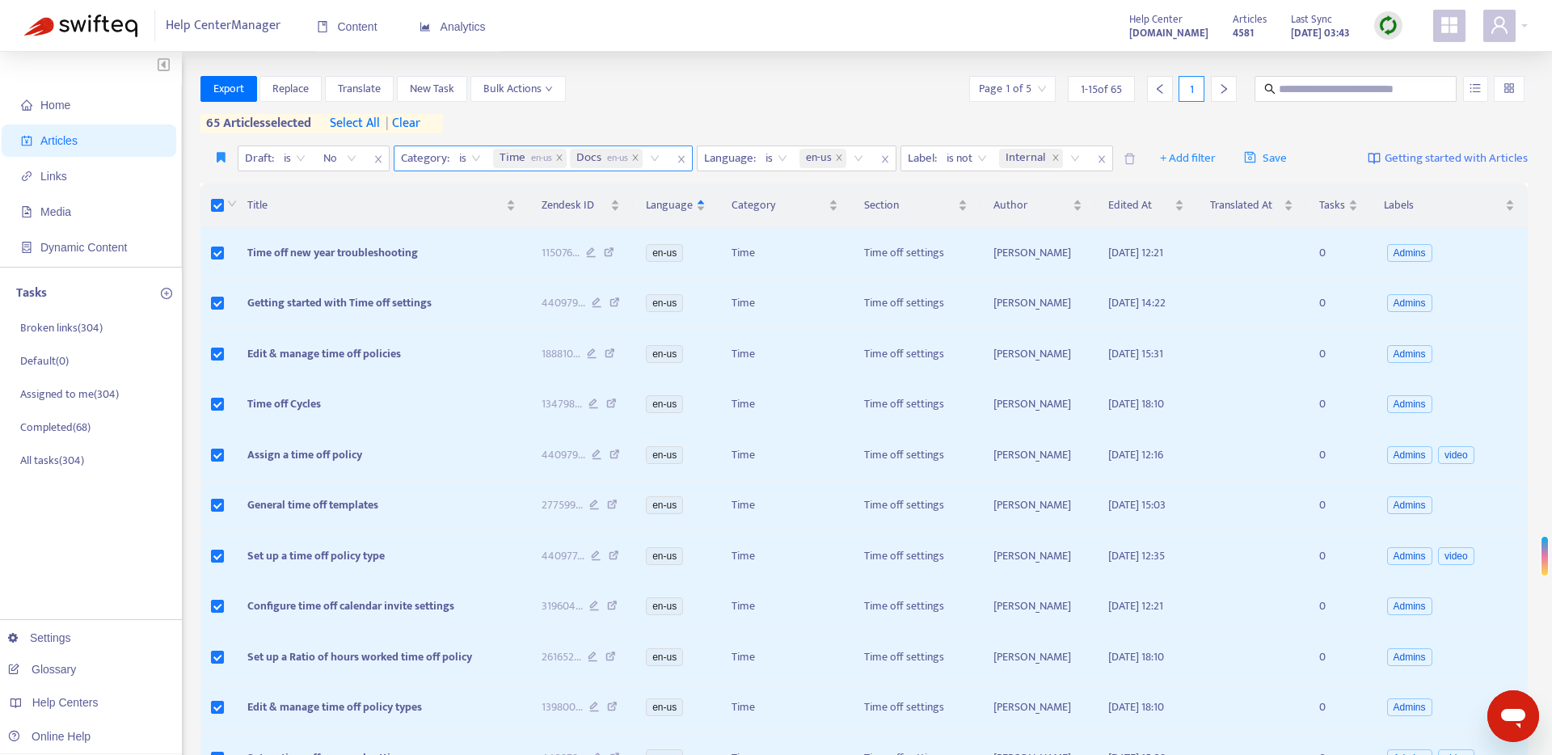
click at [652, 158] on div "Time en-us Docs en-us" at bounding box center [579, 158] width 179 height 24
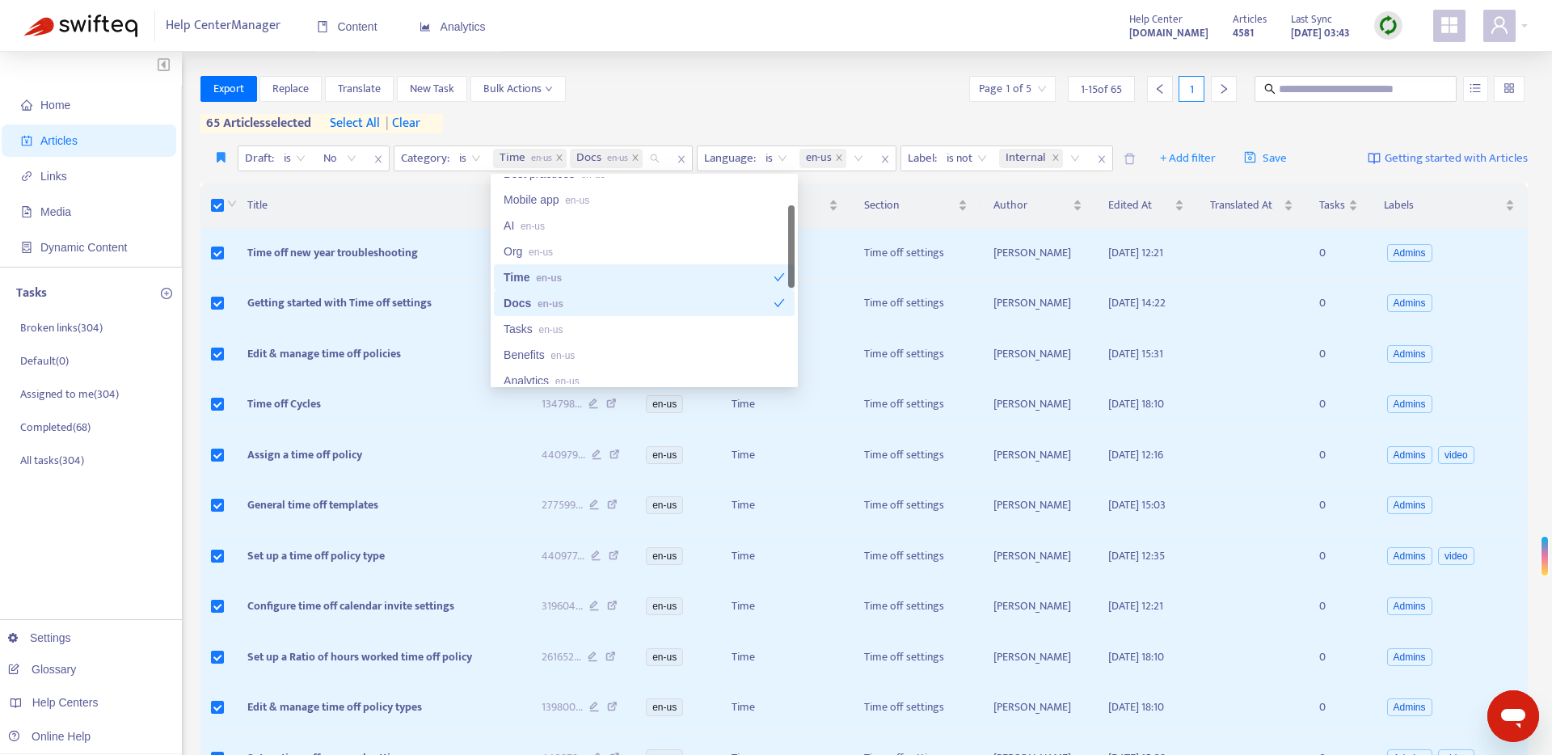
drag, startPoint x: 720, startPoint y: 277, endPoint x: 700, endPoint y: 289, distance: 23.2
click at [717, 279] on div "Time en-us" at bounding box center [639, 277] width 270 height 18
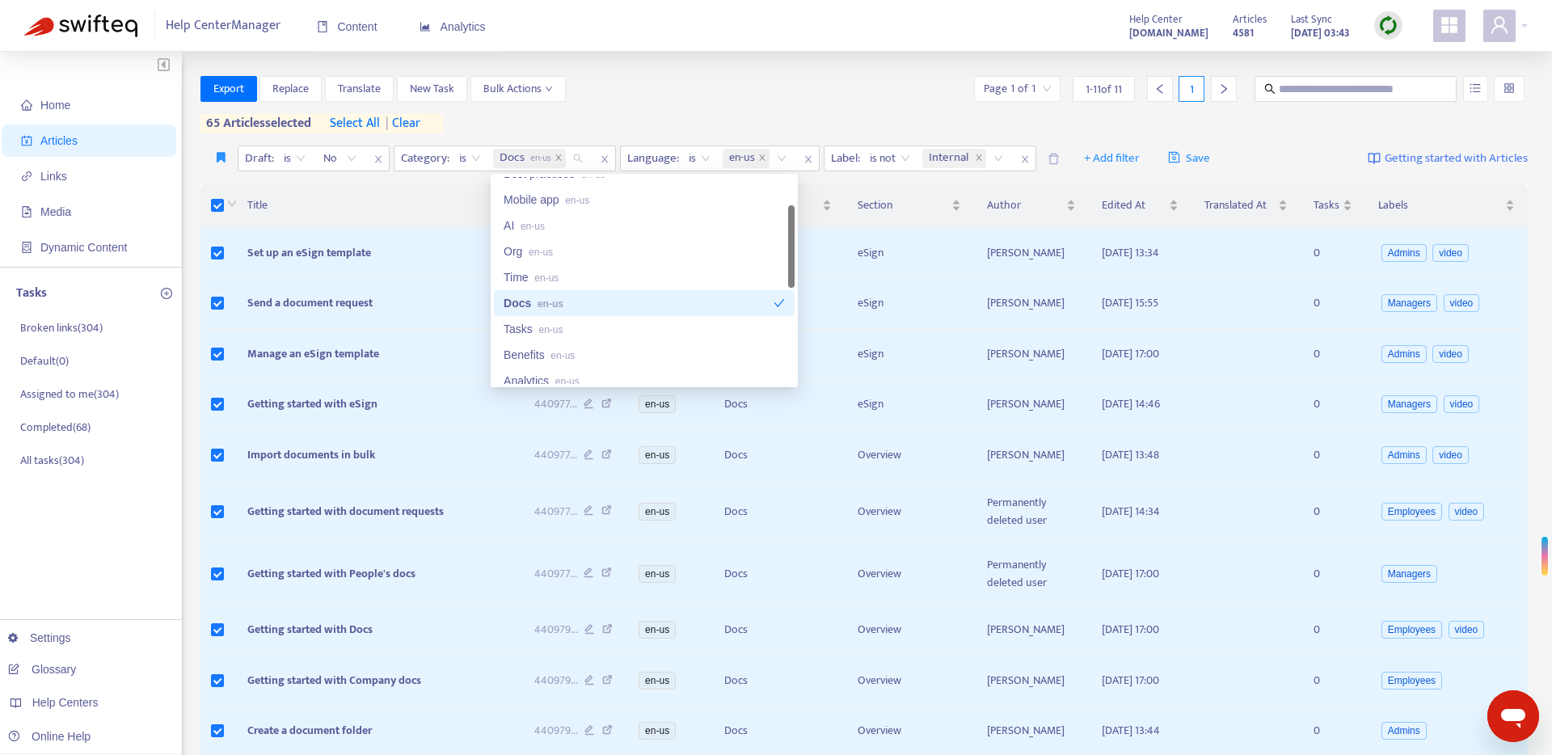
drag, startPoint x: 680, startPoint y: 302, endPoint x: 668, endPoint y: 314, distance: 16.0
click at [680, 303] on div "Docs en-us" at bounding box center [639, 303] width 270 height 18
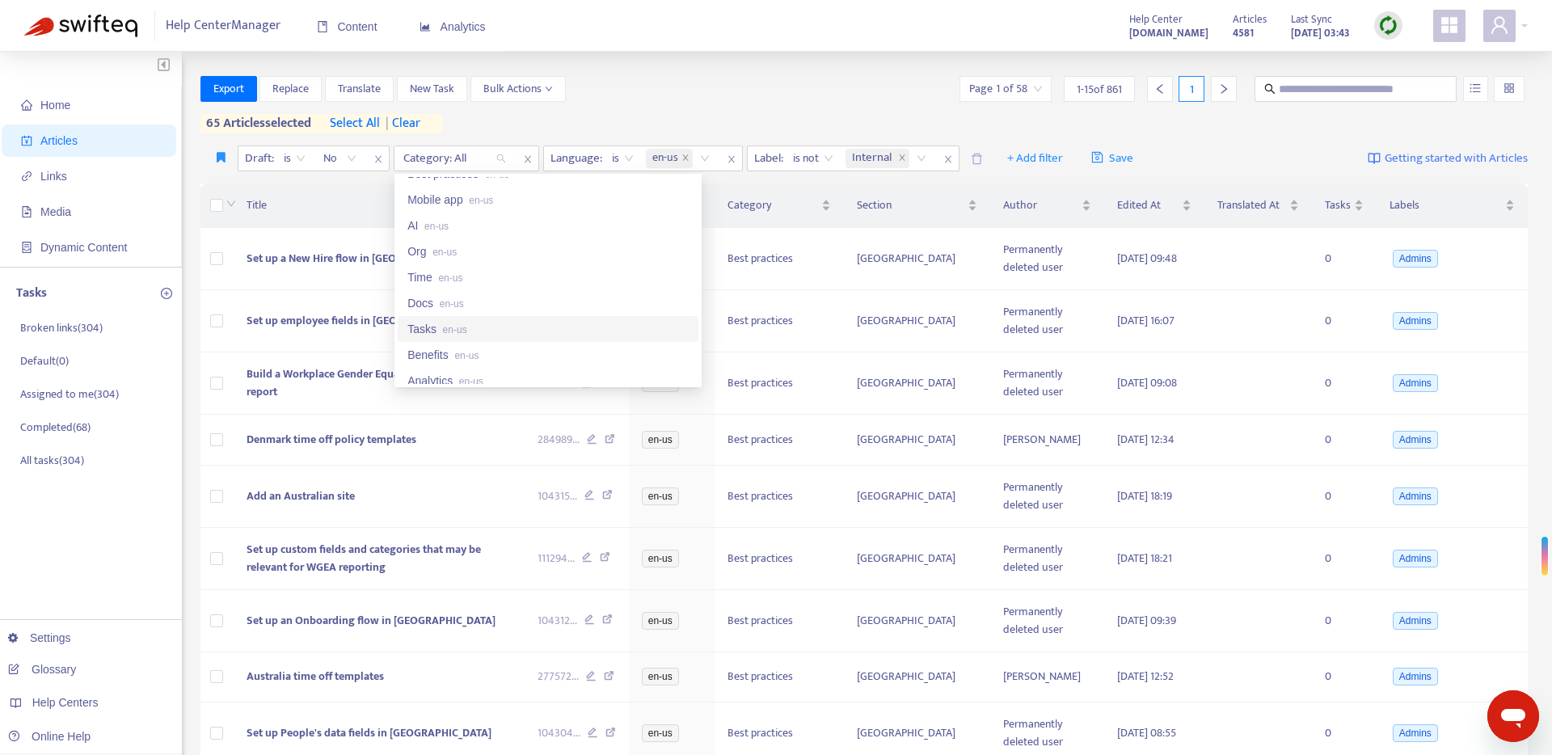
click at [548, 331] on div "Tasks en-us" at bounding box center [547, 329] width 281 height 18
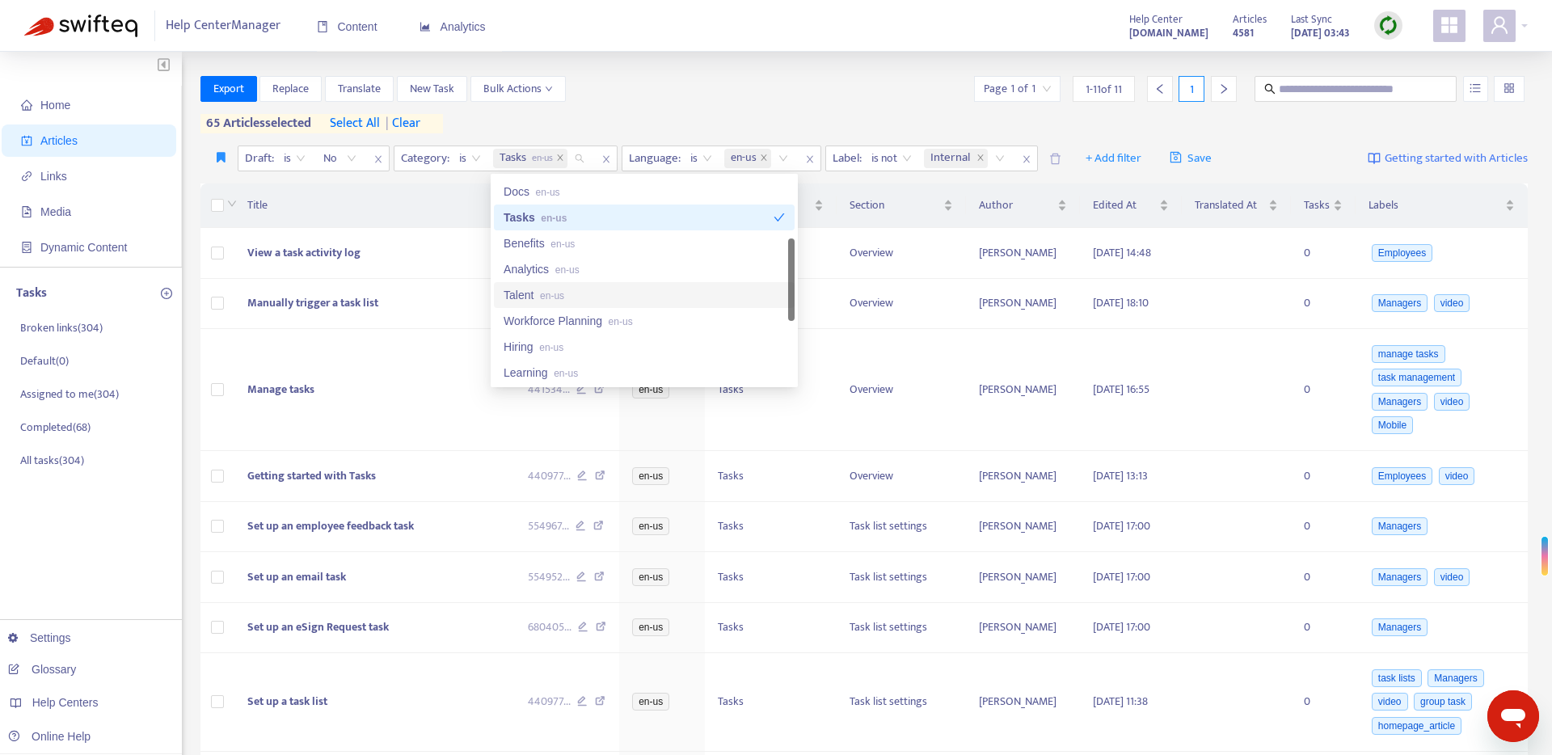
scroll to position [209, 0]
click at [579, 267] on span "en-us" at bounding box center [567, 265] width 24 height 11
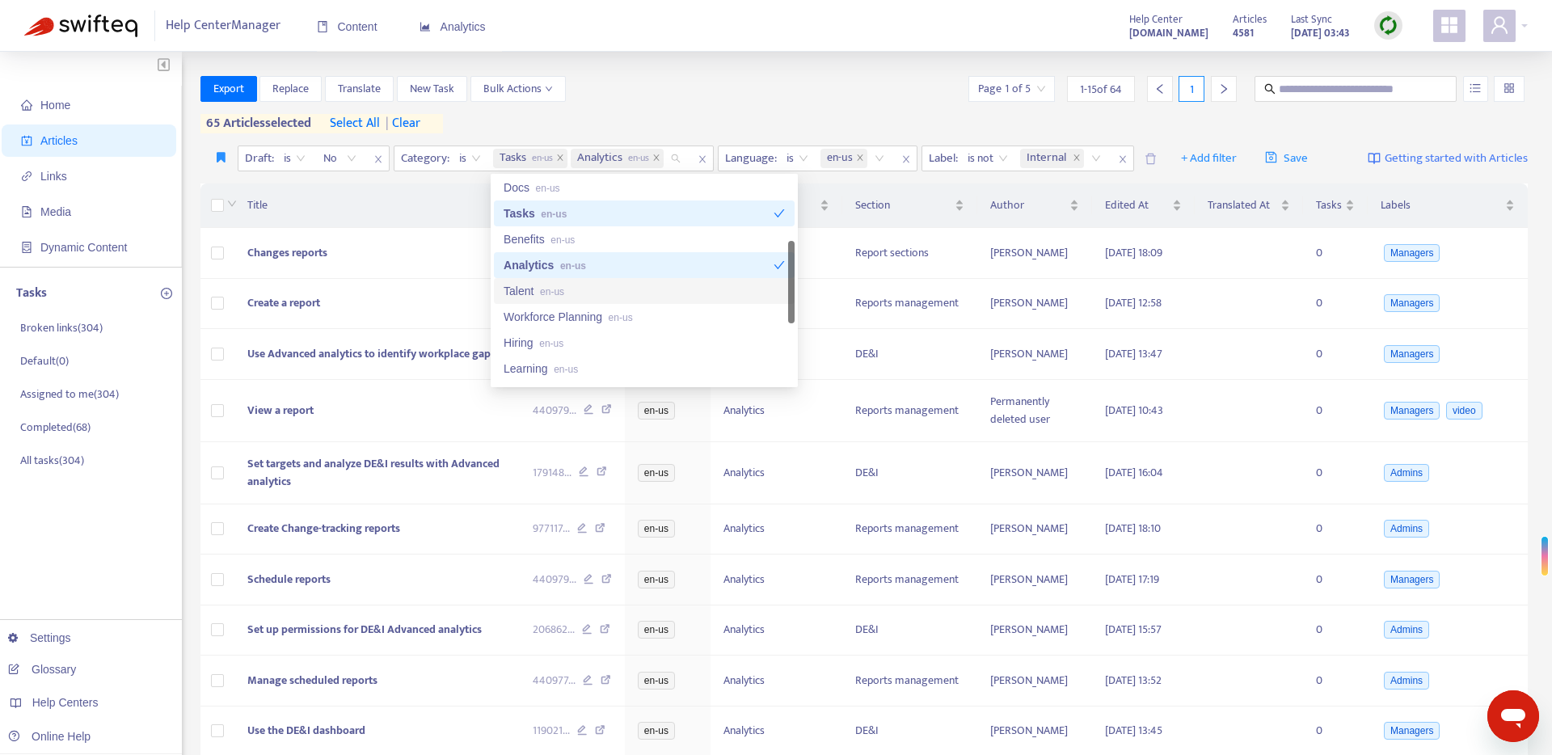
click at [572, 294] on div "Talent en-us" at bounding box center [644, 291] width 281 height 18
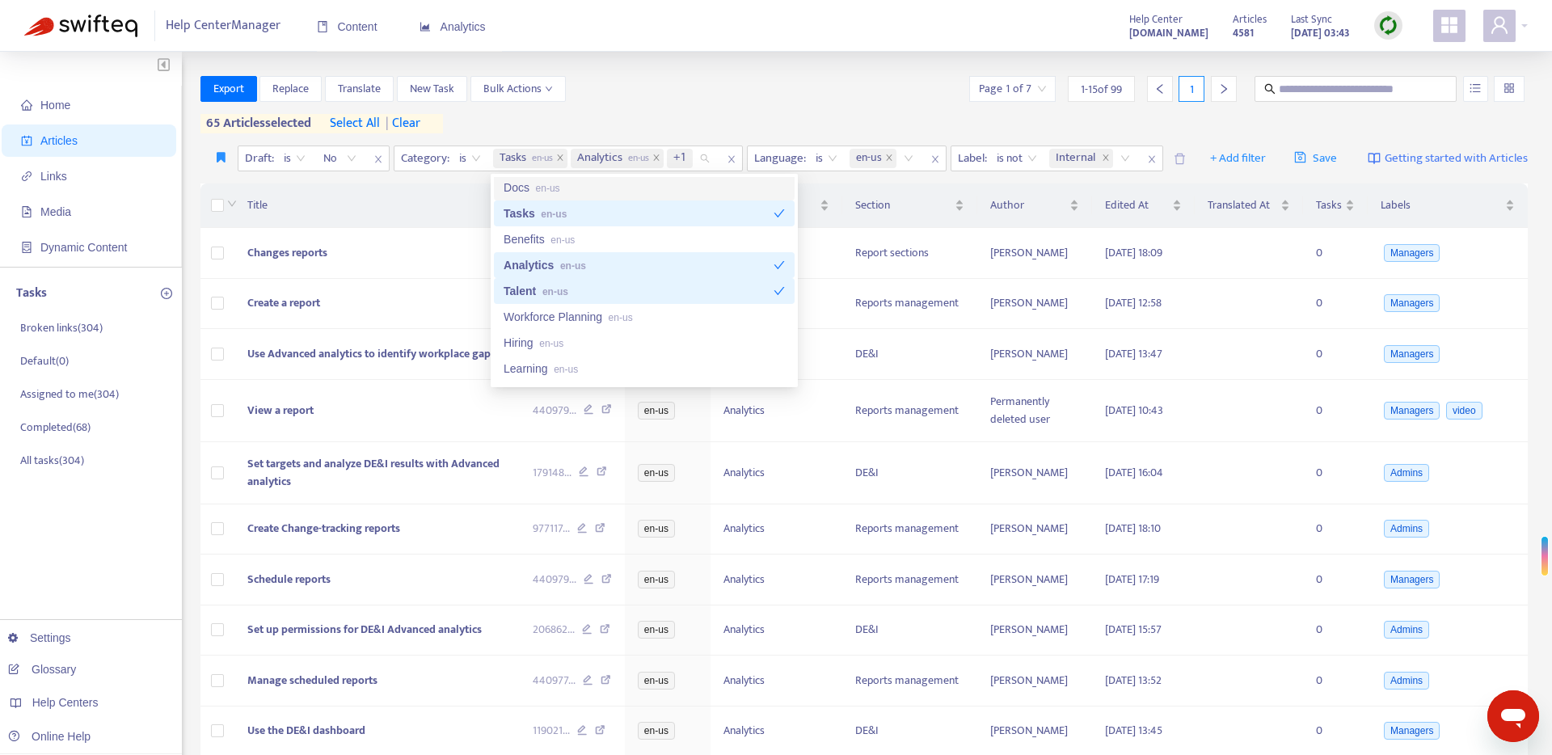
click at [675, 103] on div "Export Replace Translate New Task Bulk Actions Page 1 of 7 1 - 15 of 99 1 65 ar…" at bounding box center [864, 104] width 1328 height 57
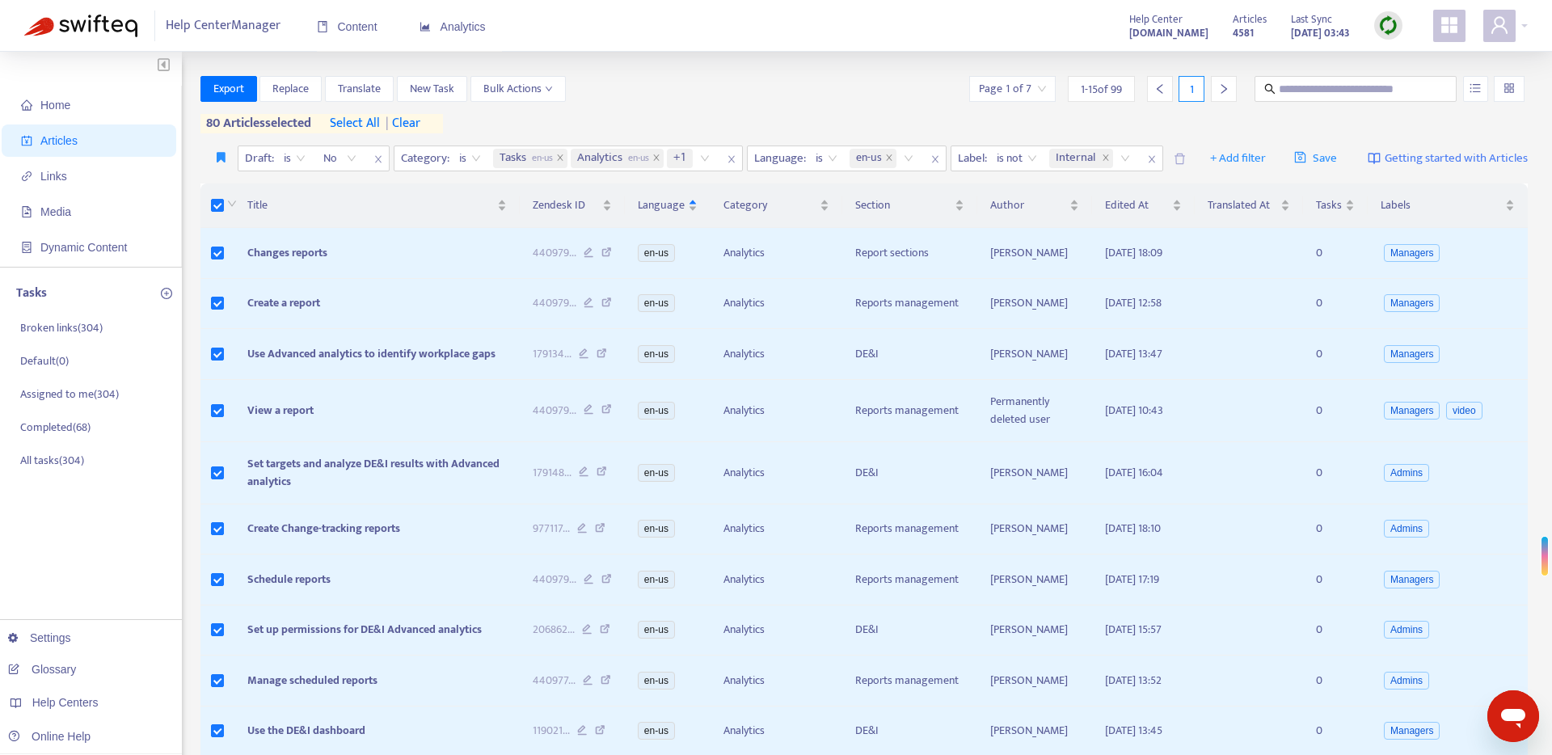
click at [361, 125] on span "select all" at bounding box center [355, 123] width 50 height 19
click at [241, 94] on span "Export" at bounding box center [228, 89] width 31 height 18
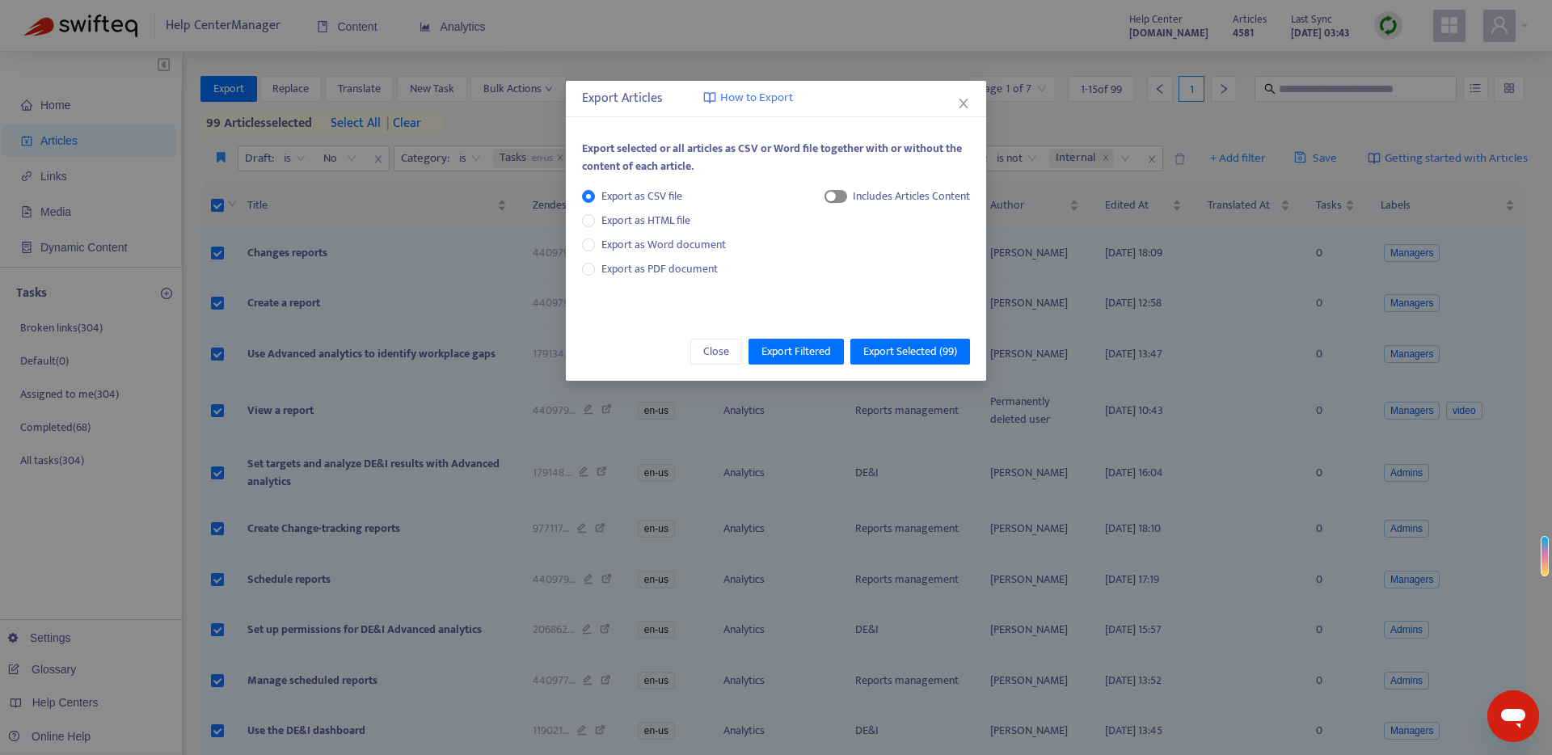
click at [840, 196] on span "button" at bounding box center [835, 196] width 23 height 13
click at [864, 252] on span "HTML Content" at bounding box center [895, 251] width 80 height 18
click at [892, 355] on span "Export Selected ( 99 )" at bounding box center [910, 352] width 94 height 18
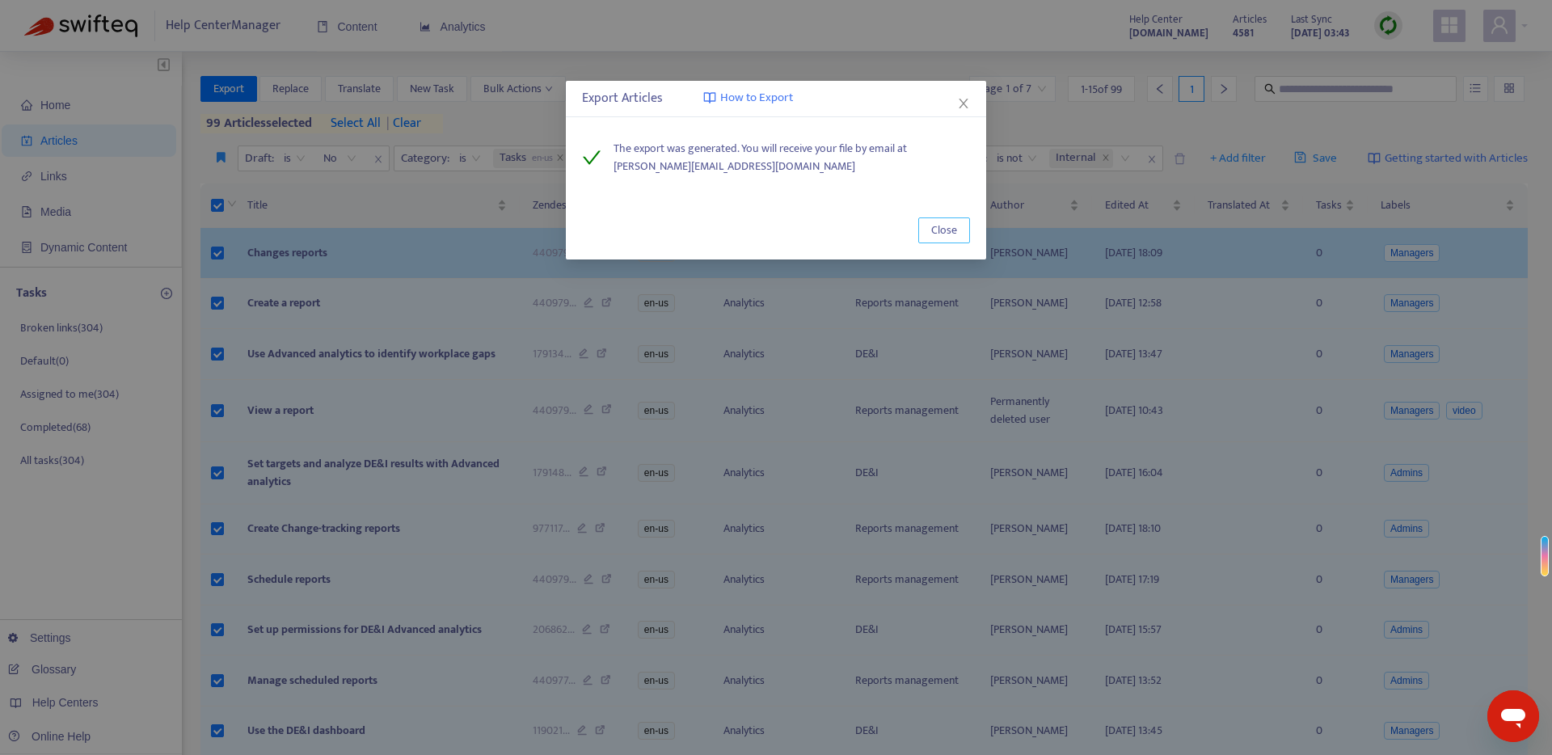
click at [947, 227] on span "Close" at bounding box center [944, 230] width 26 height 18
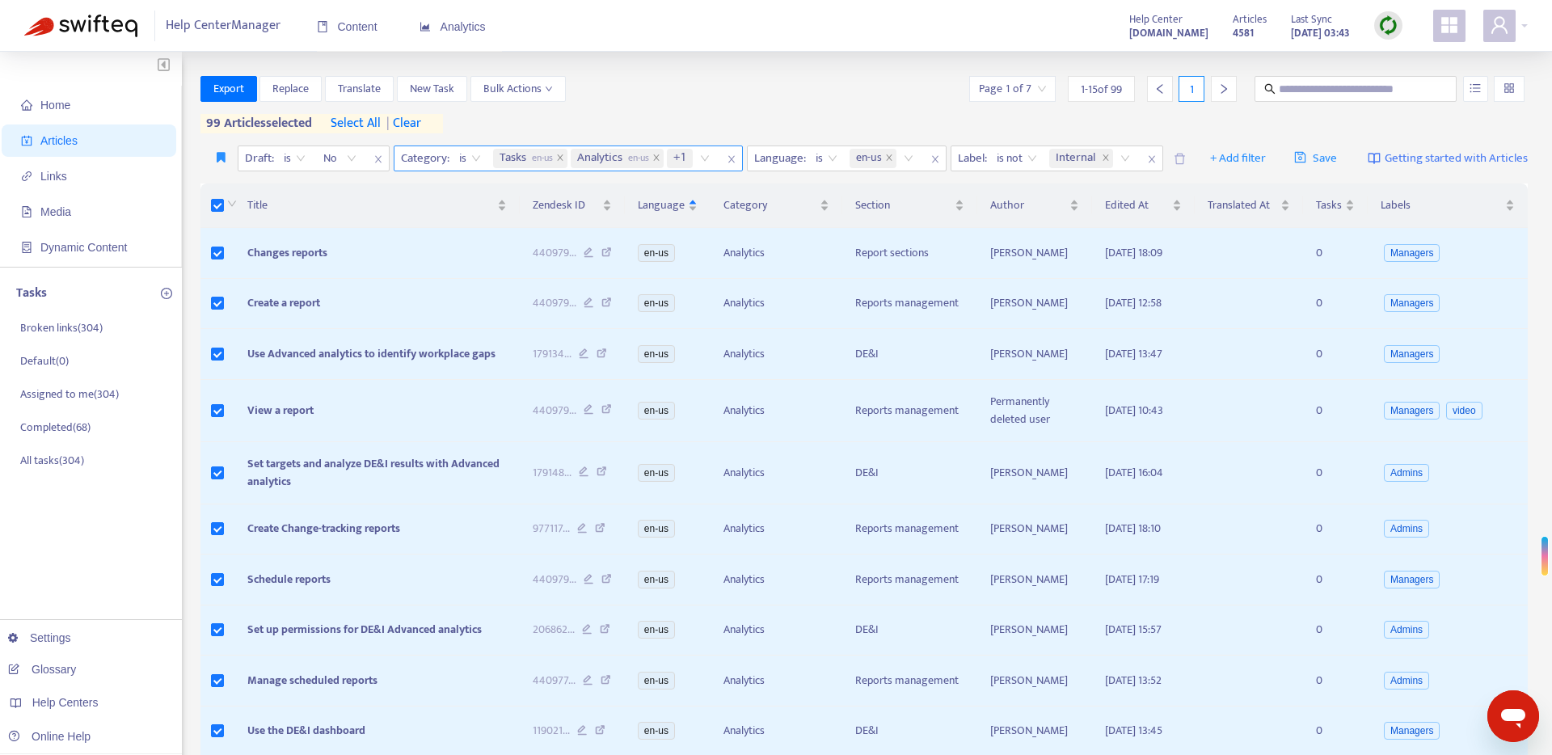
click at [713, 159] on div "Tasks en-us Analytics en-us +1" at bounding box center [604, 158] width 229 height 24
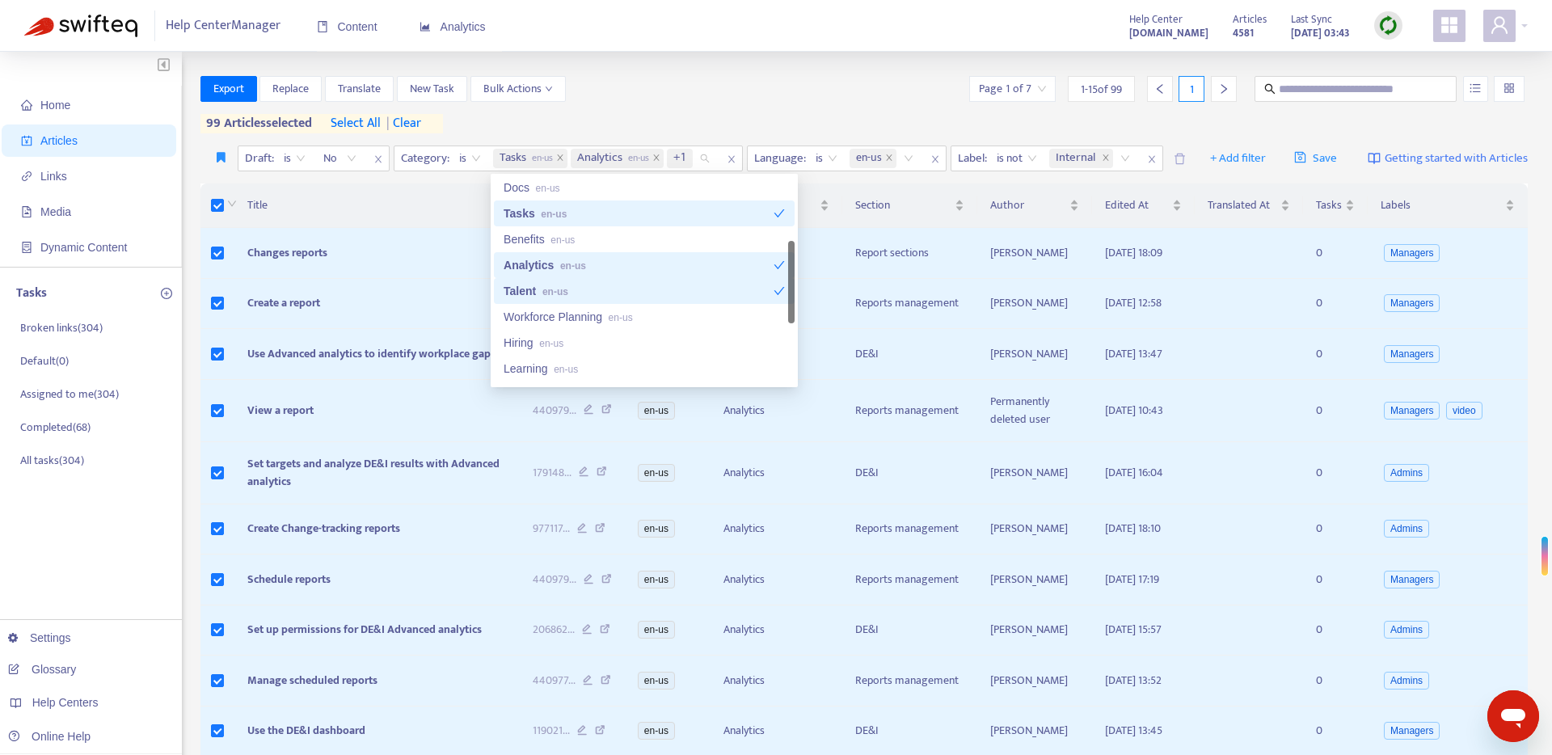
click at [605, 216] on div "Tasks en-us" at bounding box center [639, 213] width 270 height 18
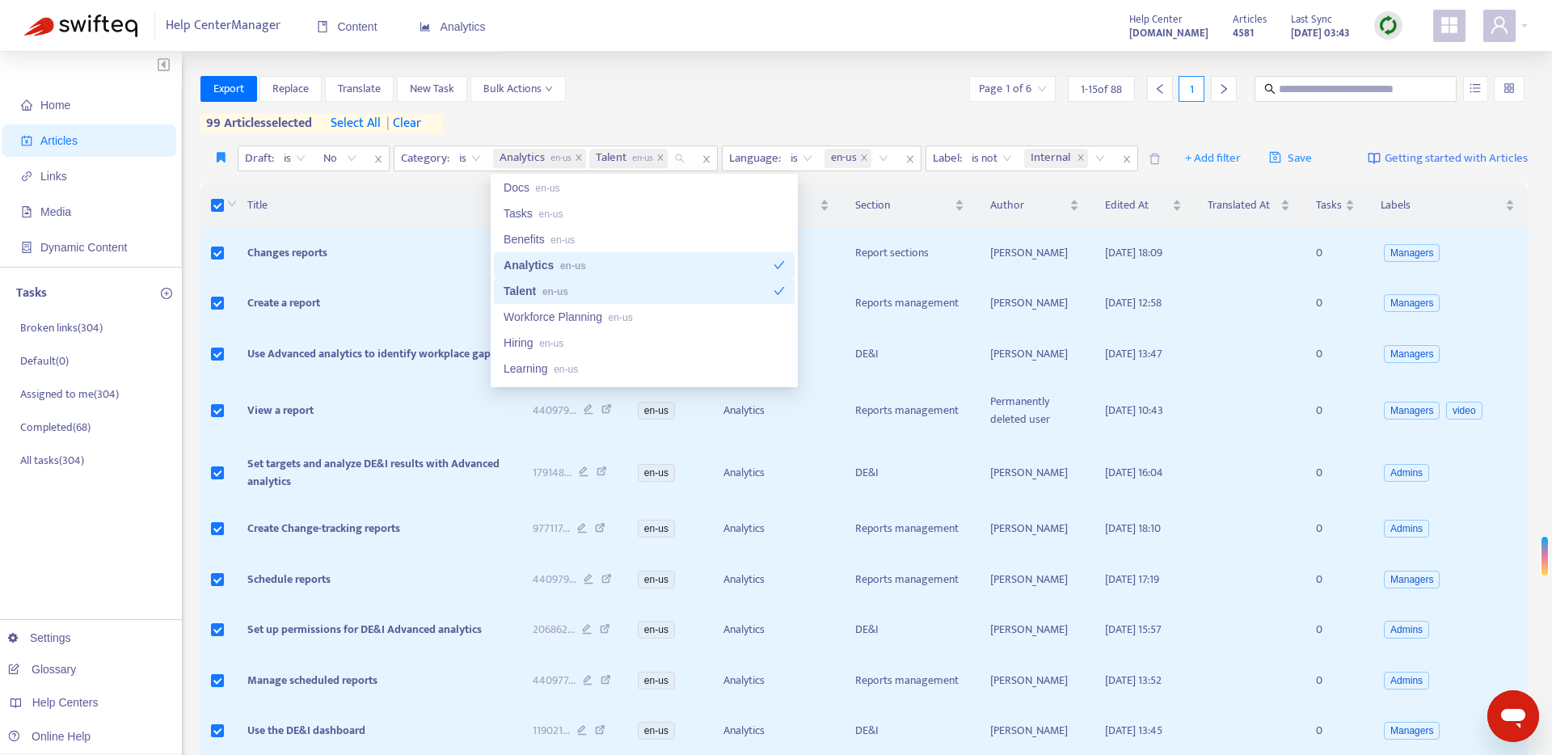
drag, startPoint x: 598, startPoint y: 266, endPoint x: 601, endPoint y: 277, distance: 11.8
click at [600, 268] on div "Analytics en-us" at bounding box center [639, 265] width 270 height 18
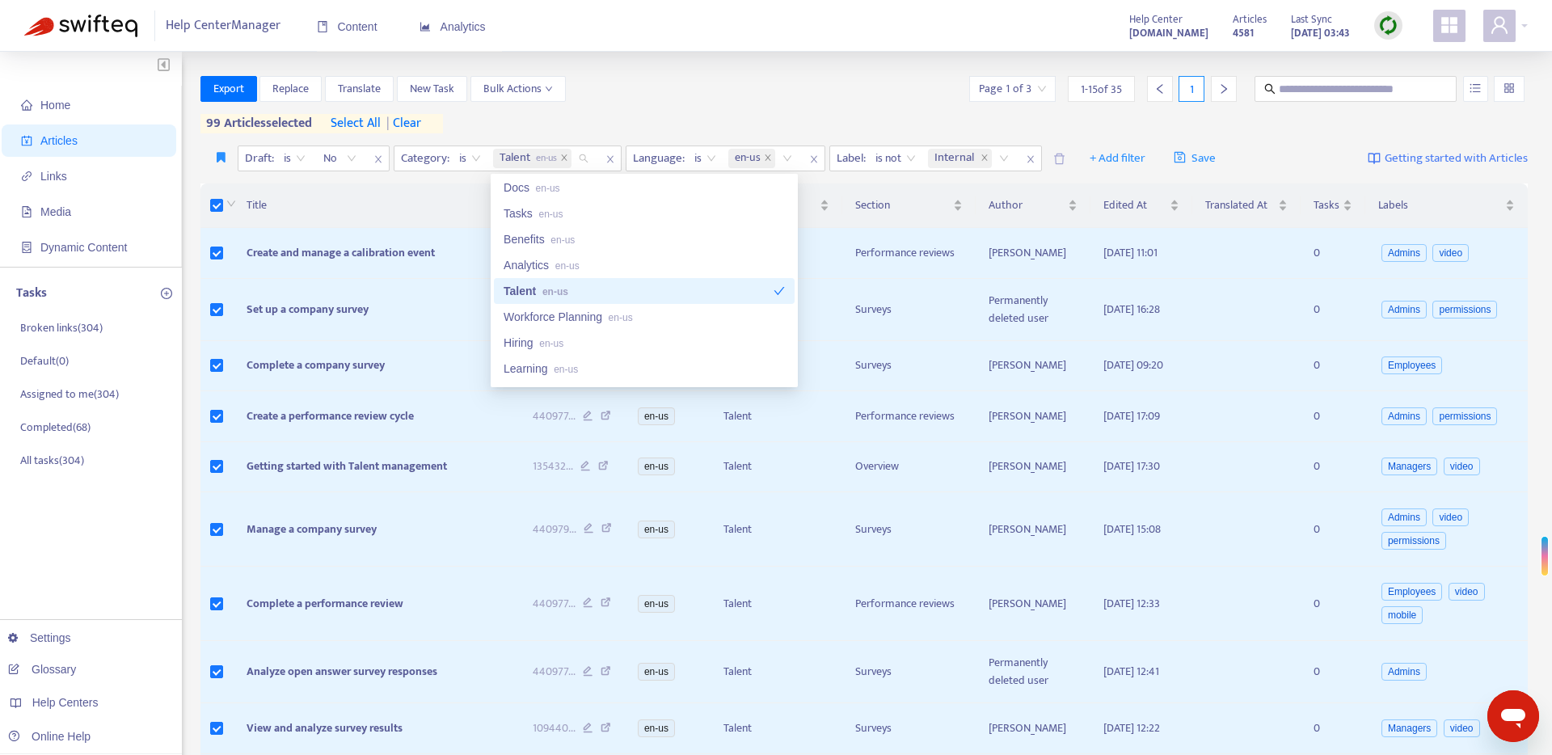
drag, startPoint x: 595, startPoint y: 289, endPoint x: 597, endPoint y: 297, distance: 9.2
click at [594, 289] on div "Talent en-us" at bounding box center [639, 291] width 270 height 18
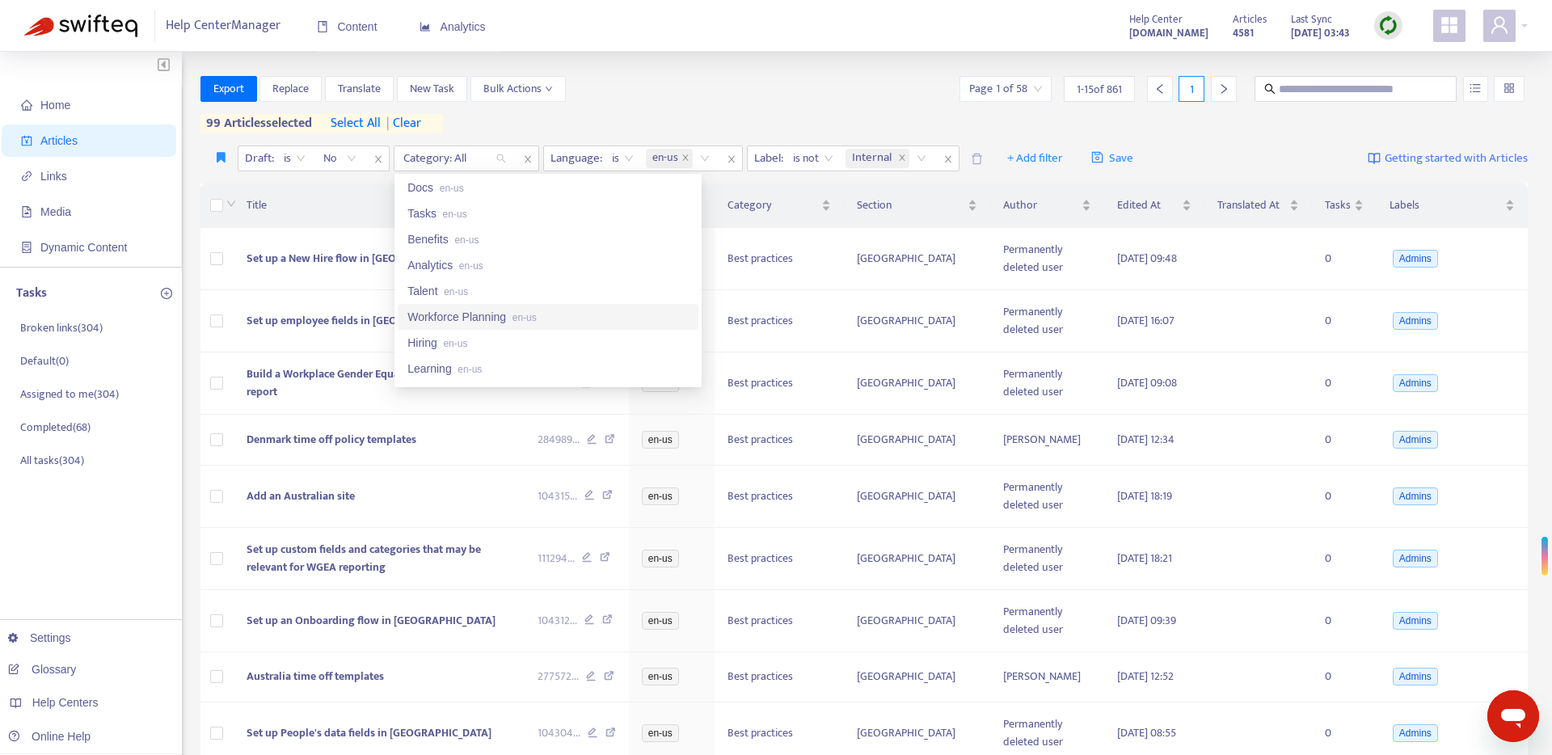
click at [617, 317] on div "Workforce Planning en-us" at bounding box center [547, 317] width 281 height 18
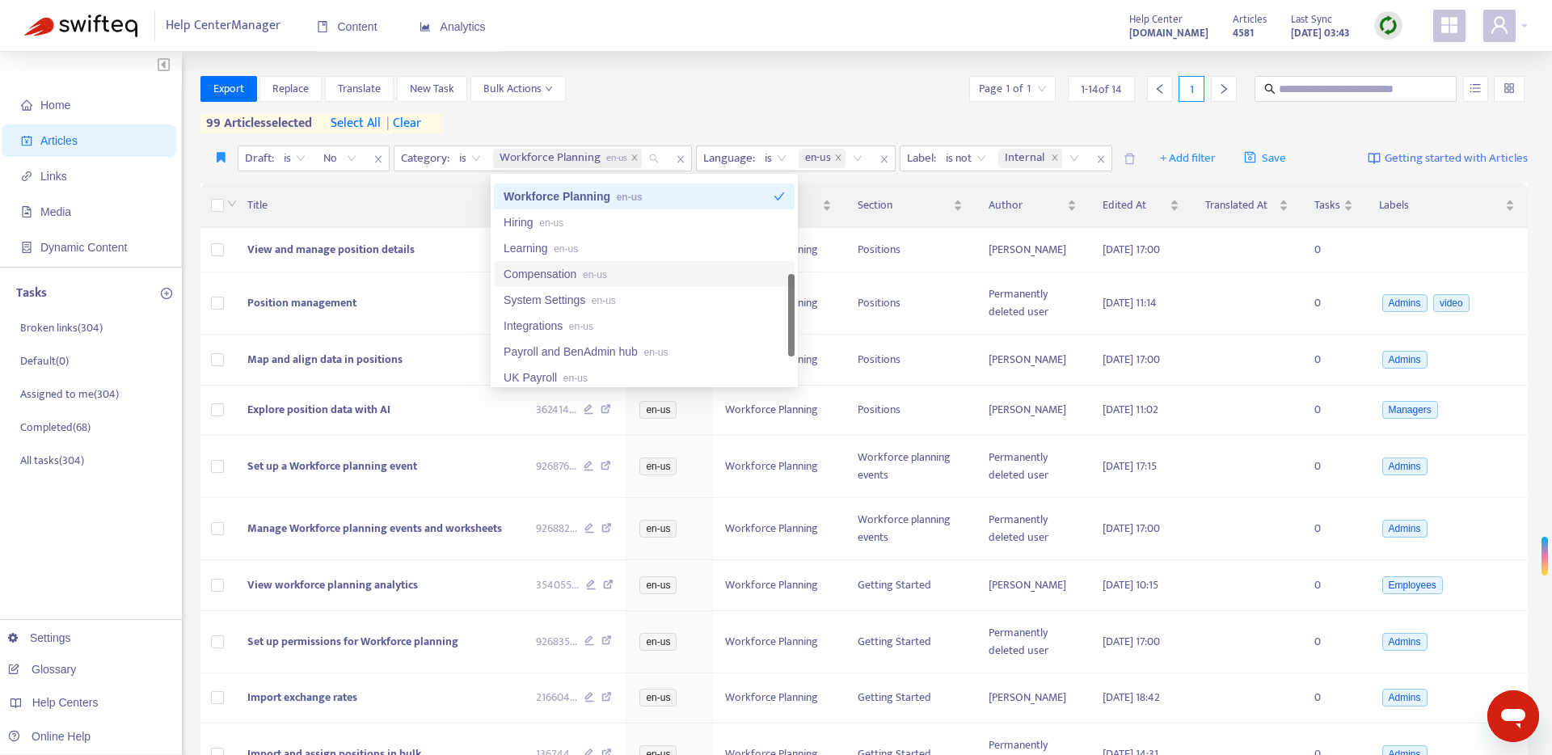
scroll to position [345, 0]
click at [618, 212] on div "Hiring en-us" at bounding box center [644, 207] width 281 height 18
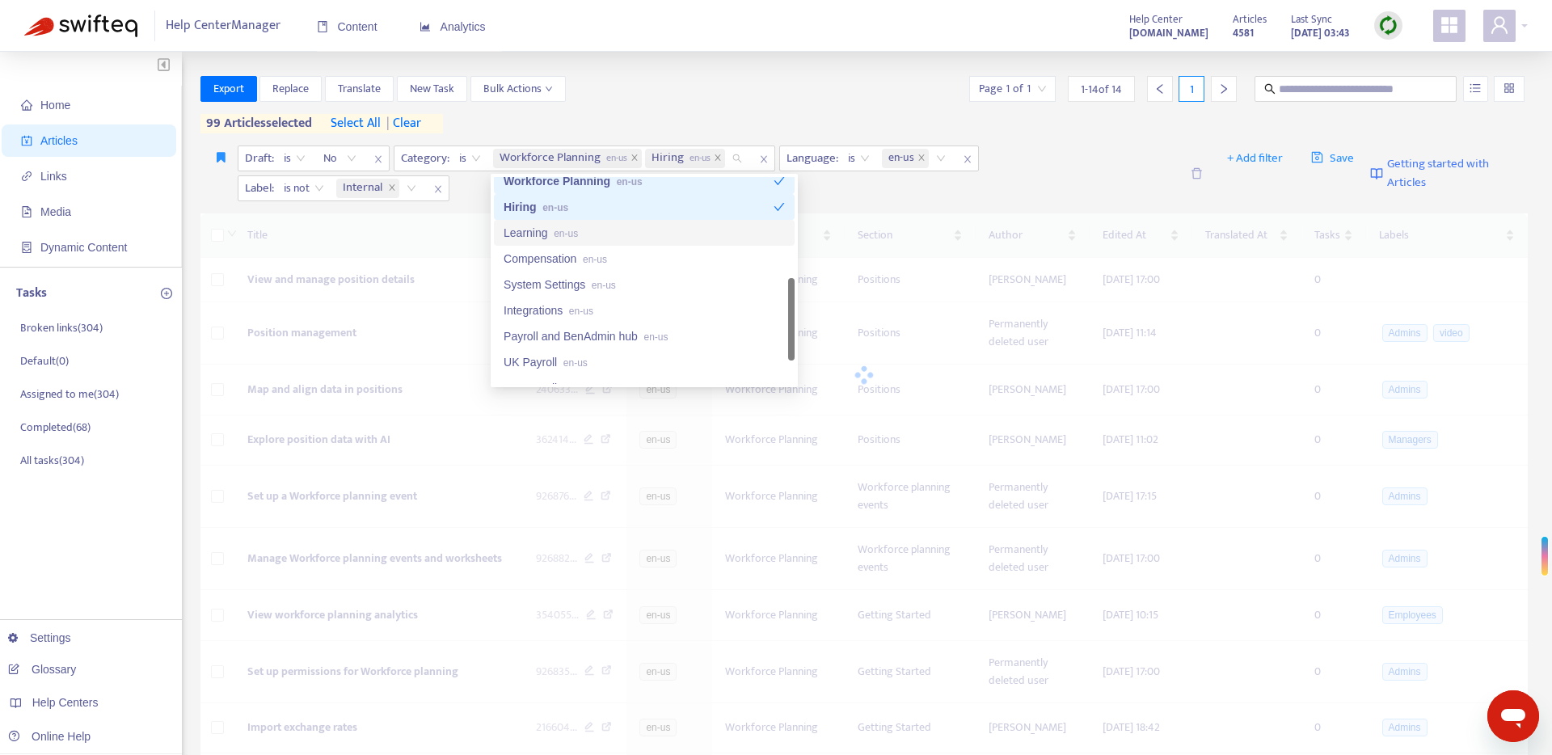
click at [617, 234] on div "Learning en-us" at bounding box center [644, 233] width 281 height 18
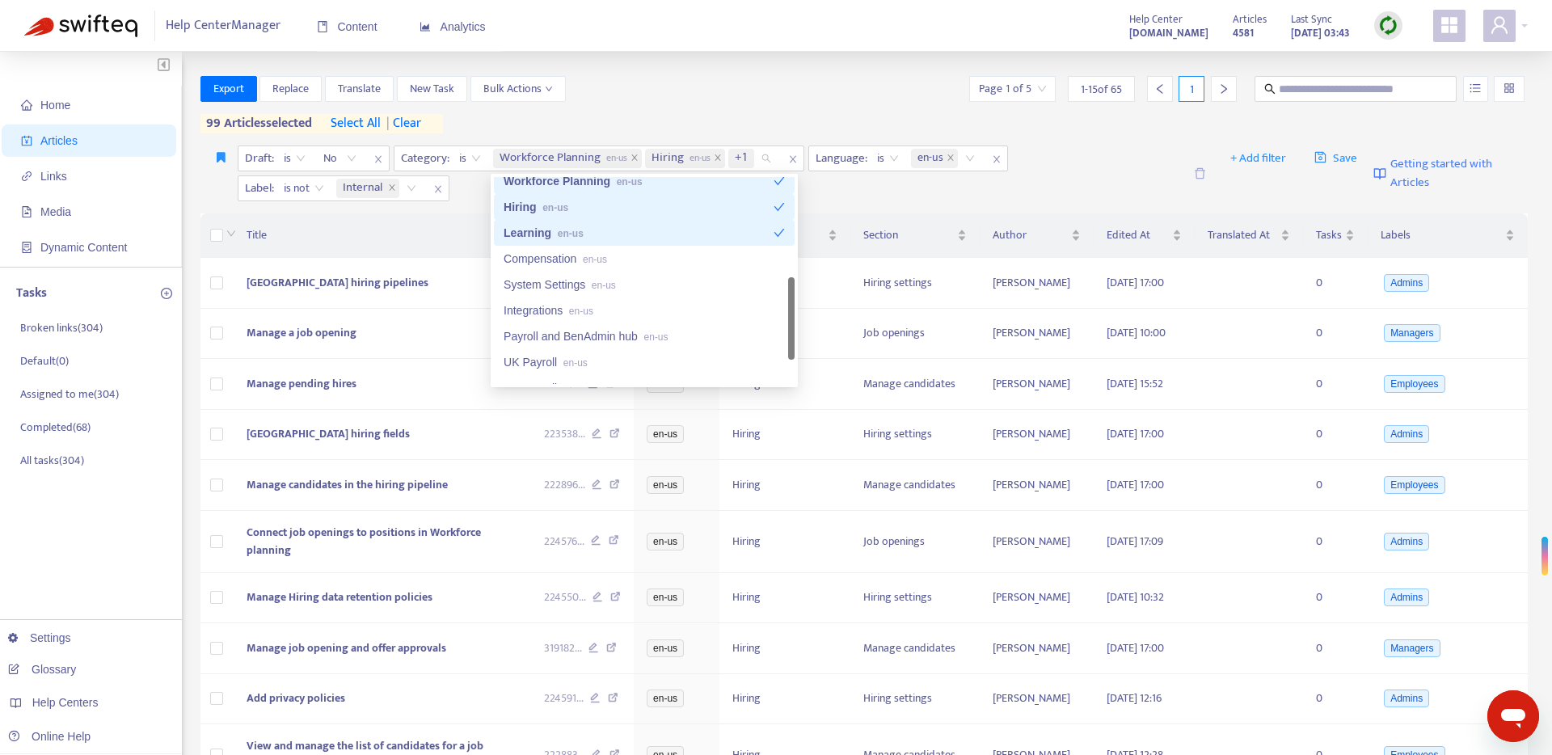
scroll to position [344, 0]
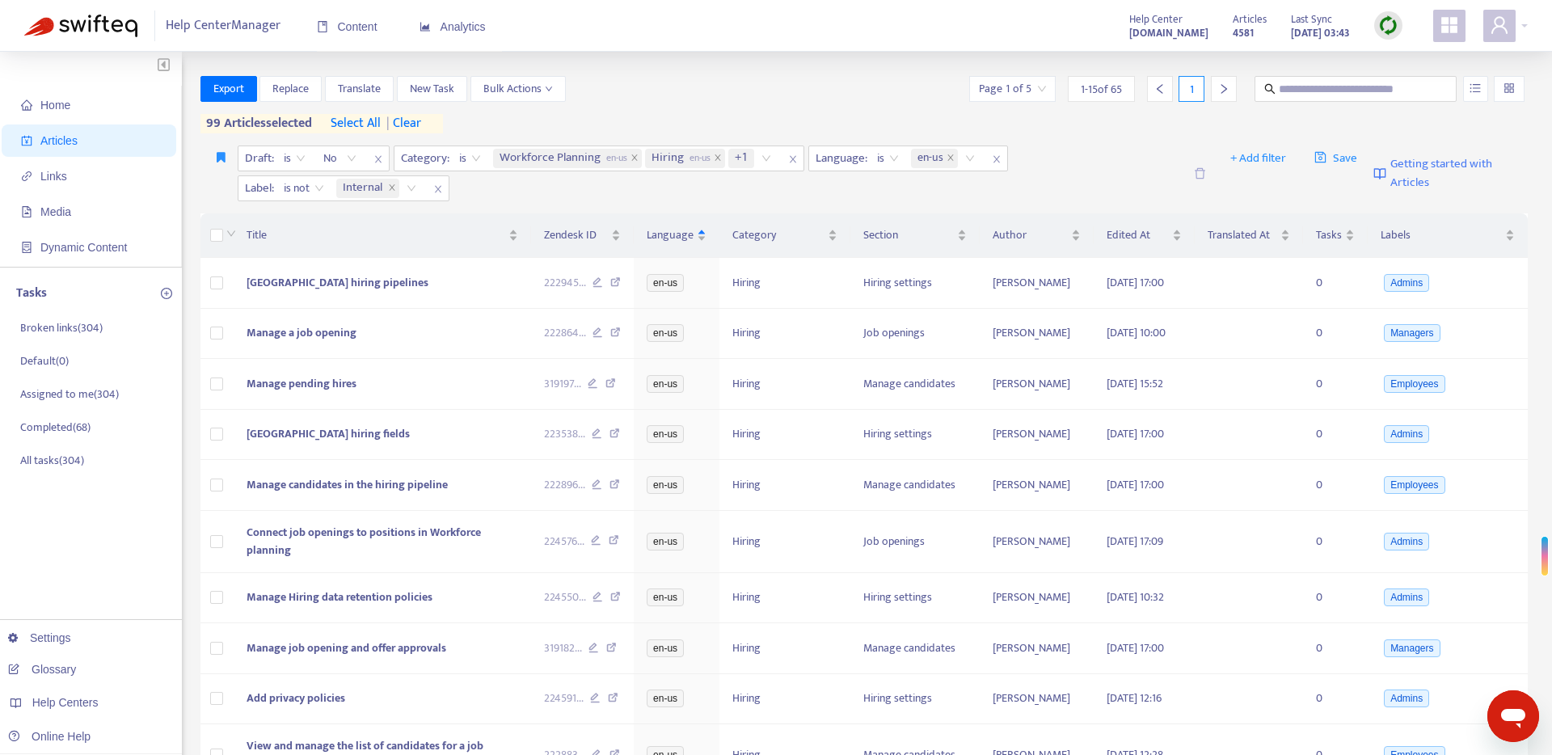
click at [702, 113] on div "Export Replace Translate New Task Bulk Actions Page 1 of 5 1 - 15 of 65 1 99 ar…" at bounding box center [864, 104] width 1328 height 57
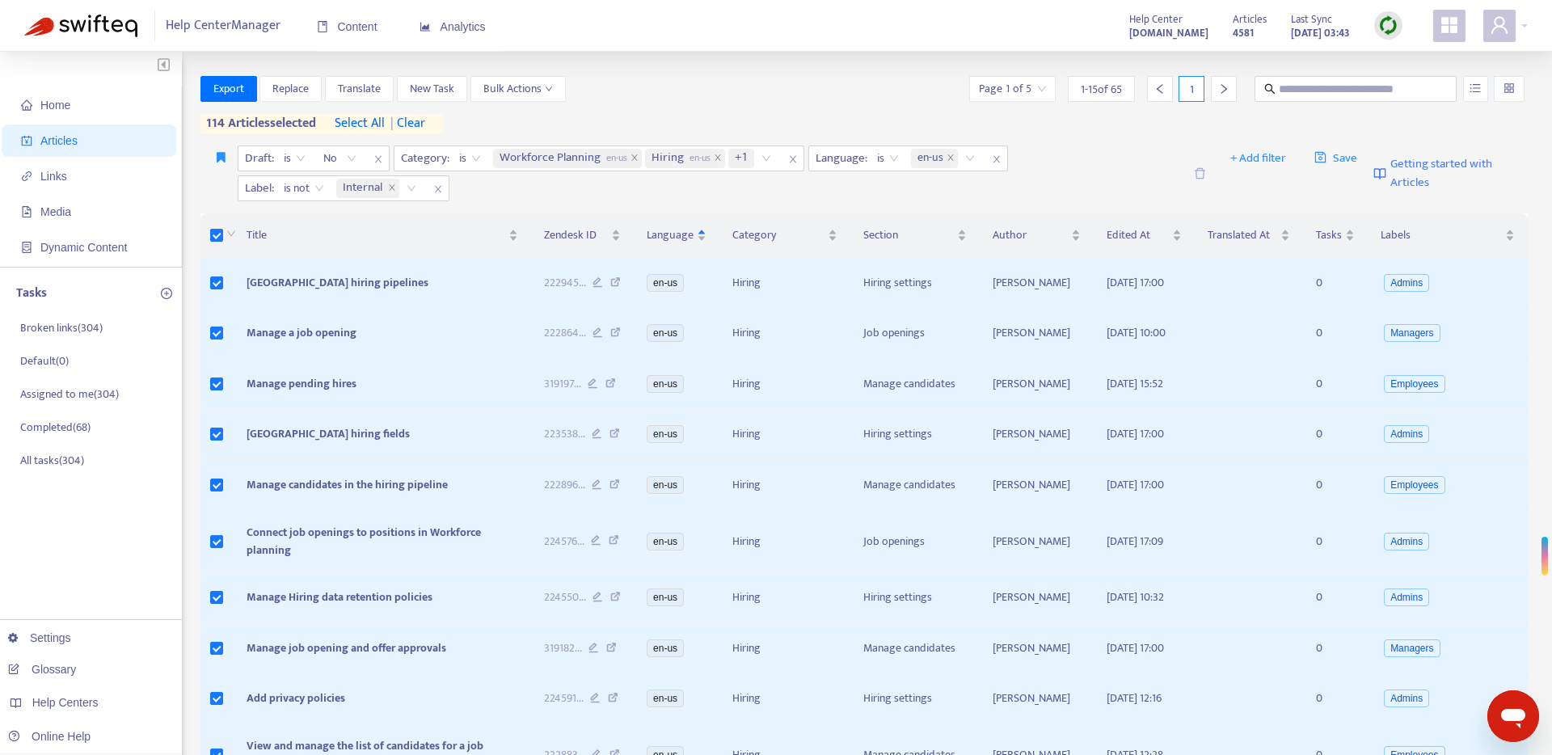
click at [357, 120] on span "select all" at bounding box center [360, 123] width 50 height 19
click at [232, 92] on span "Export" at bounding box center [228, 89] width 31 height 18
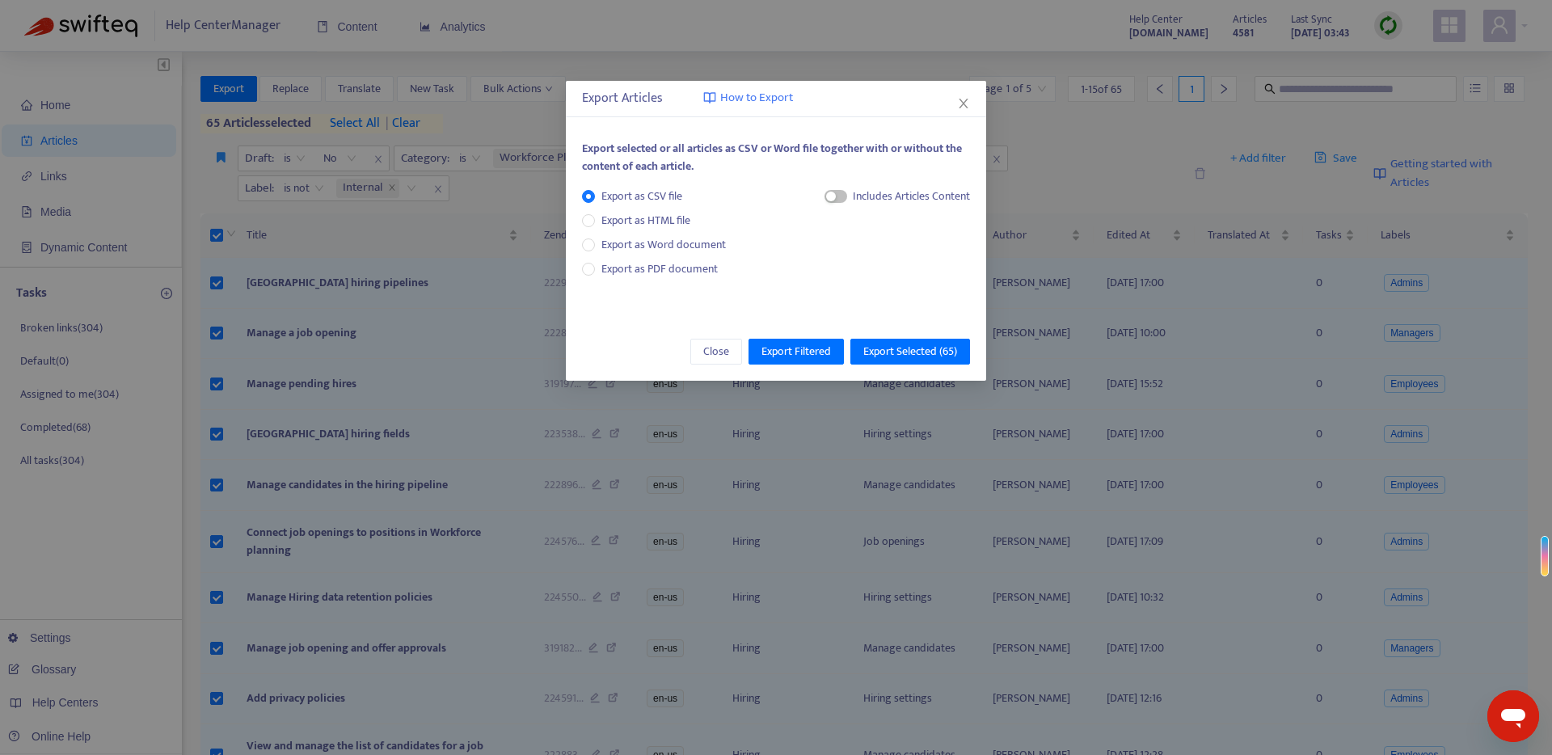
drag, startPoint x: 833, startPoint y: 195, endPoint x: 849, endPoint y: 207, distance: 19.6
click at [835, 195] on button "button" at bounding box center [835, 196] width 23 height 13
drag, startPoint x: 868, startPoint y: 249, endPoint x: 902, endPoint y: 314, distance: 73.0
click at [869, 250] on span "HTML Content" at bounding box center [895, 251] width 80 height 18
click at [904, 343] on span "Export Selected ( 65 )" at bounding box center [910, 352] width 94 height 18
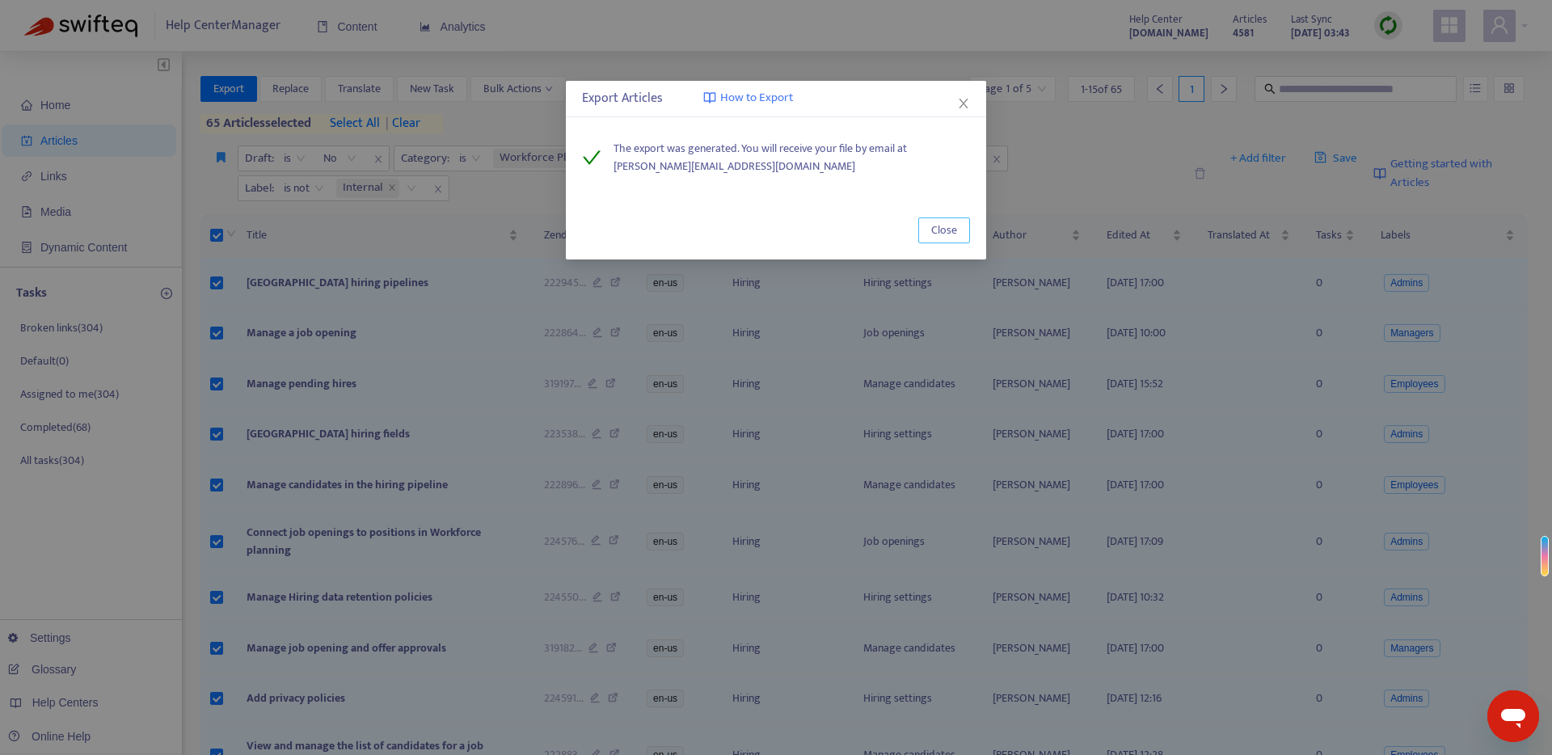
click at [951, 229] on span "Close" at bounding box center [944, 230] width 26 height 18
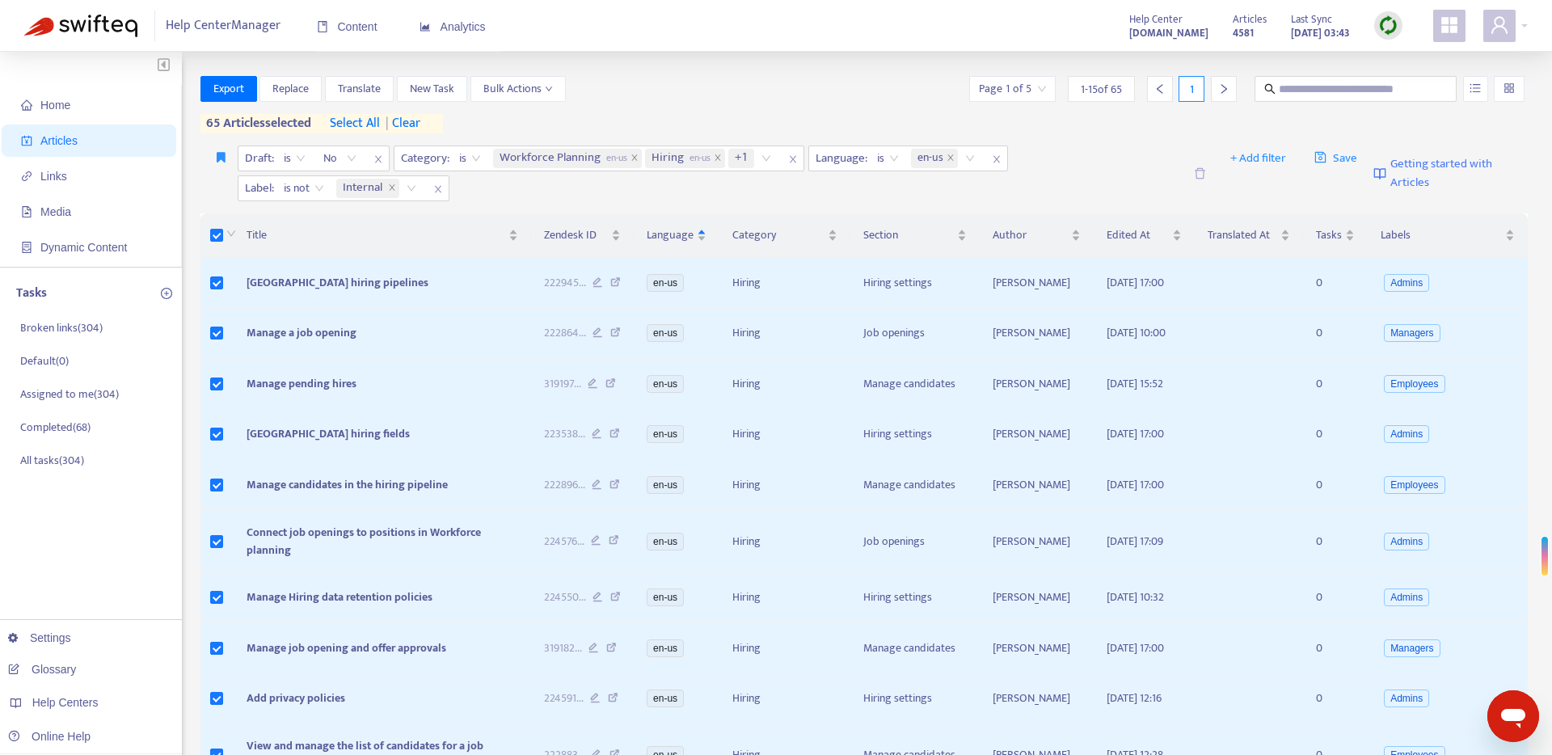
drag, startPoint x: 793, startPoint y: 105, endPoint x: 755, endPoint y: 107, distance: 38.0
click at [794, 106] on div "Export Replace Translate New Task Bulk Actions Page 1 of 5 1 - 15 of 65 1 65 ar…" at bounding box center [864, 104] width 1328 height 57
click at [764, 158] on div "Workforce Planning en-us Hiring en-us +1" at bounding box center [635, 158] width 290 height 24
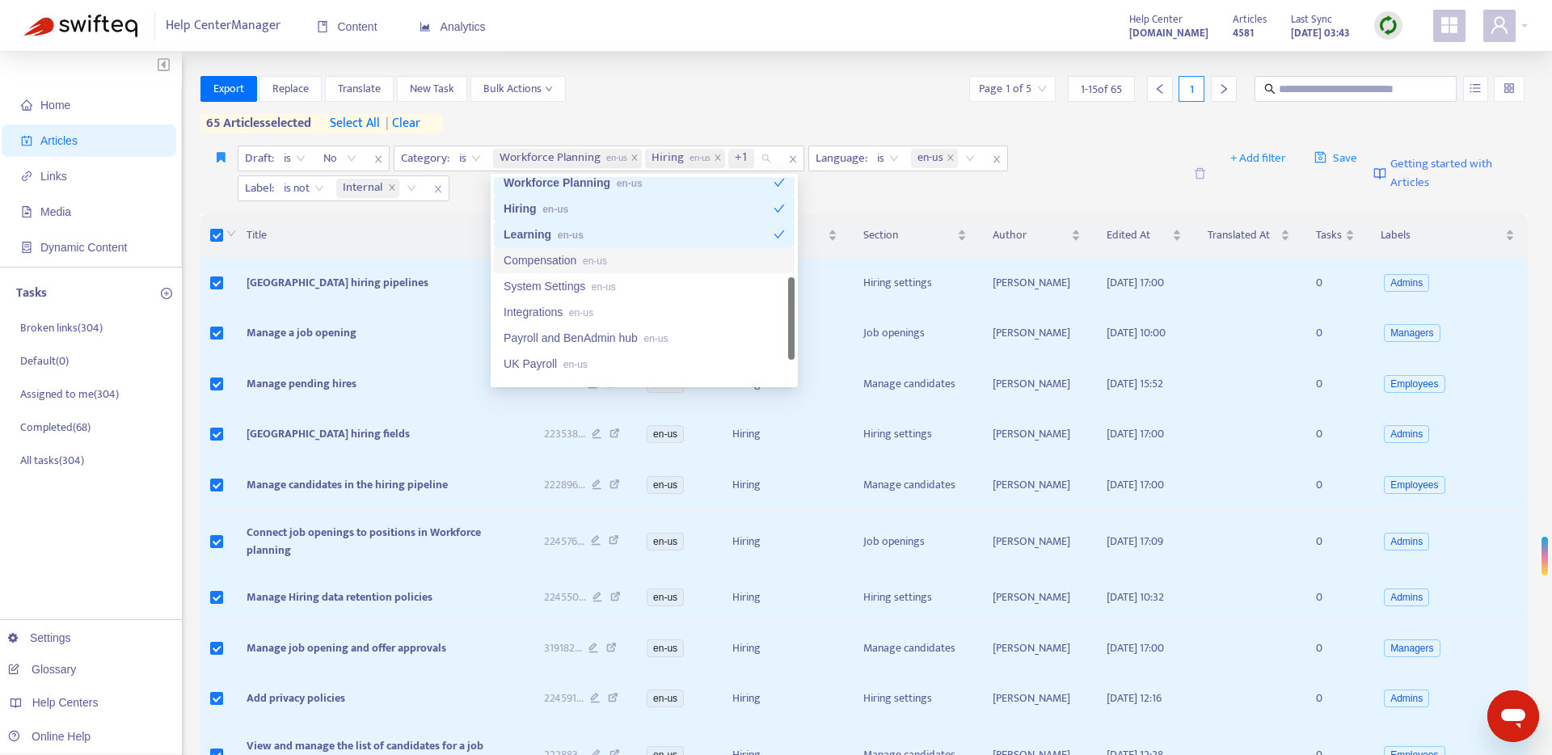
scroll to position [307, 0]
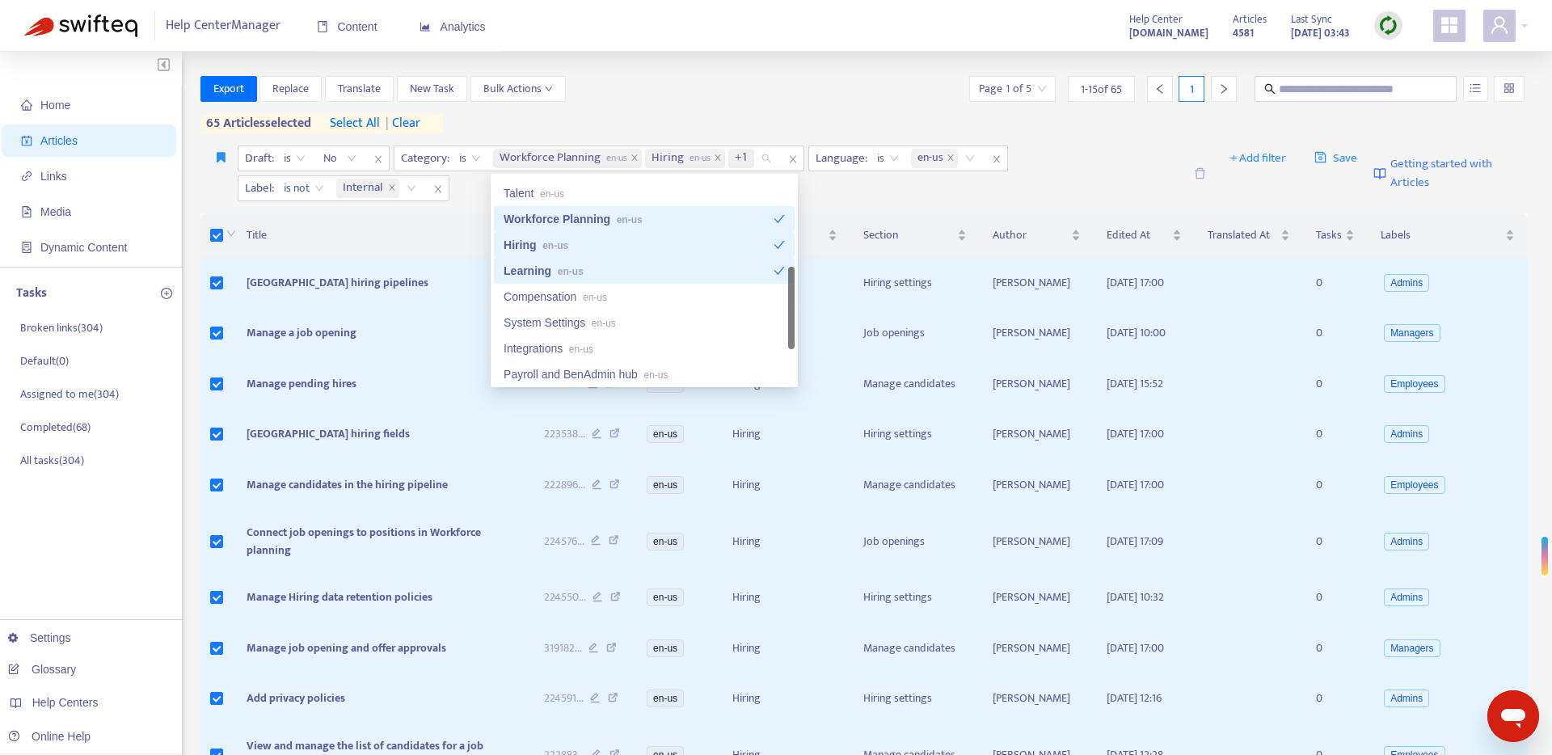
click at [642, 222] on span "en-us" at bounding box center [630, 219] width 26 height 11
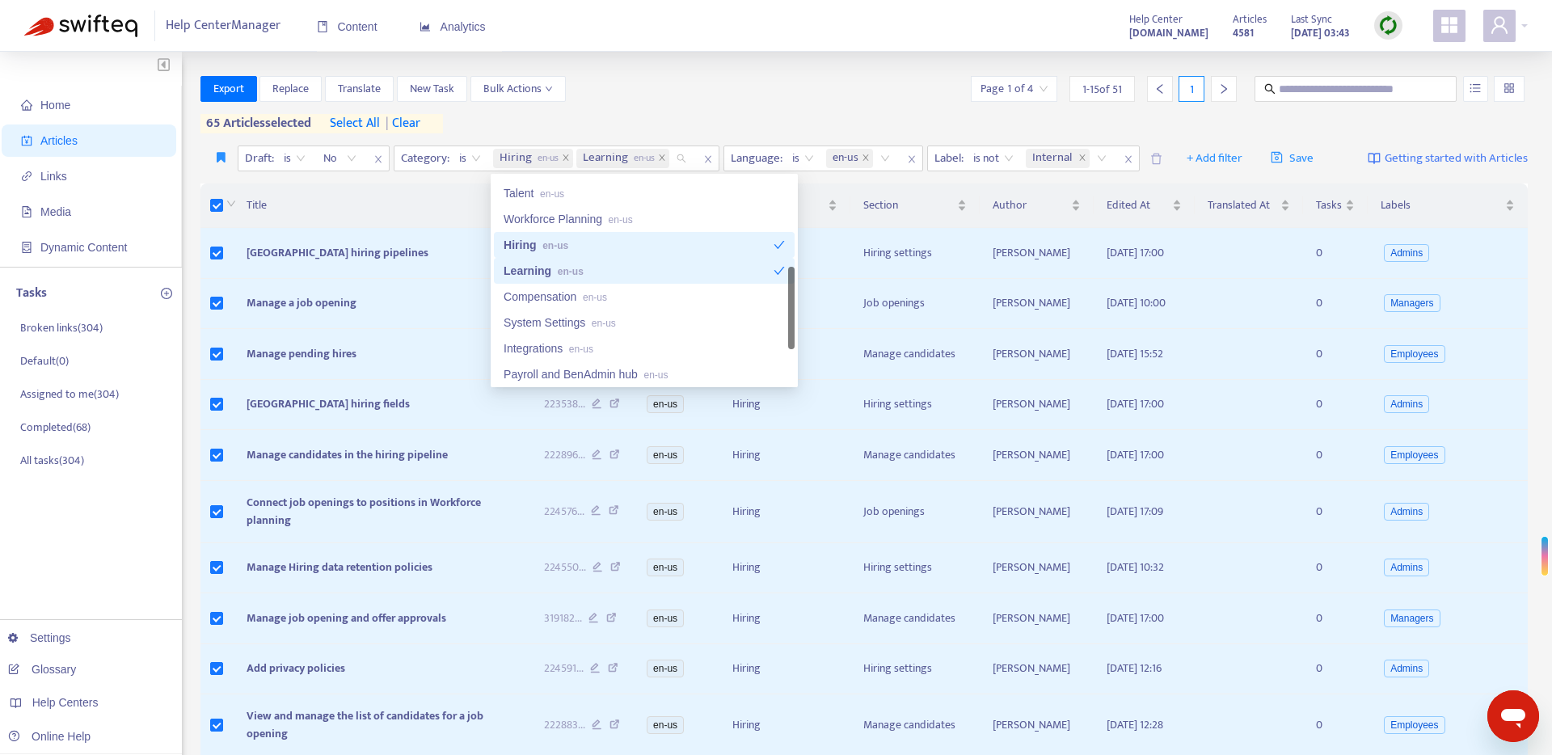
drag, startPoint x: 632, startPoint y: 242, endPoint x: 632, endPoint y: 258, distance: 15.4
click at [633, 243] on div "Hiring en-us" at bounding box center [639, 245] width 270 height 18
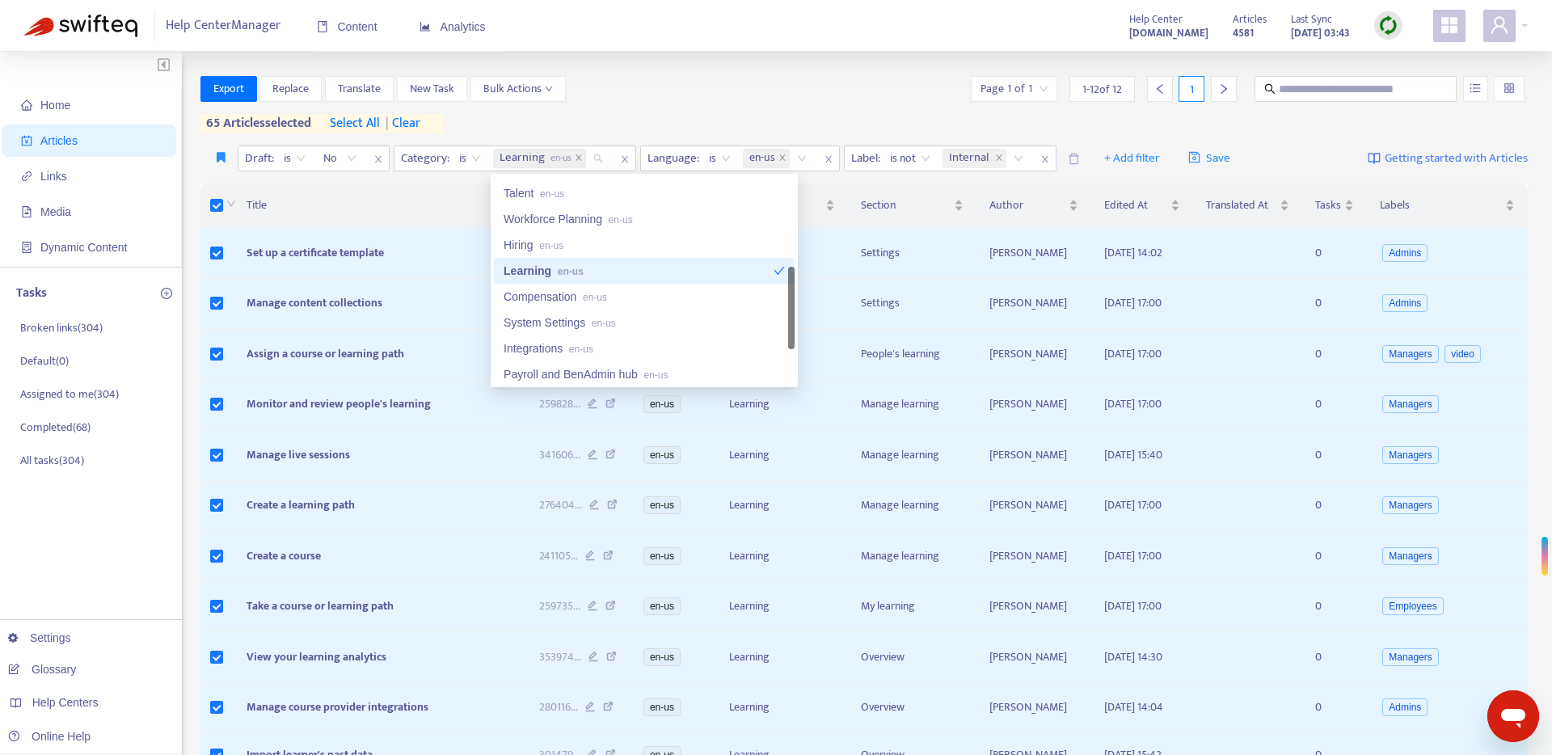
drag, startPoint x: 627, startPoint y: 268, endPoint x: 627, endPoint y: 279, distance: 10.5
click at [628, 269] on div "Learning en-us" at bounding box center [639, 271] width 270 height 18
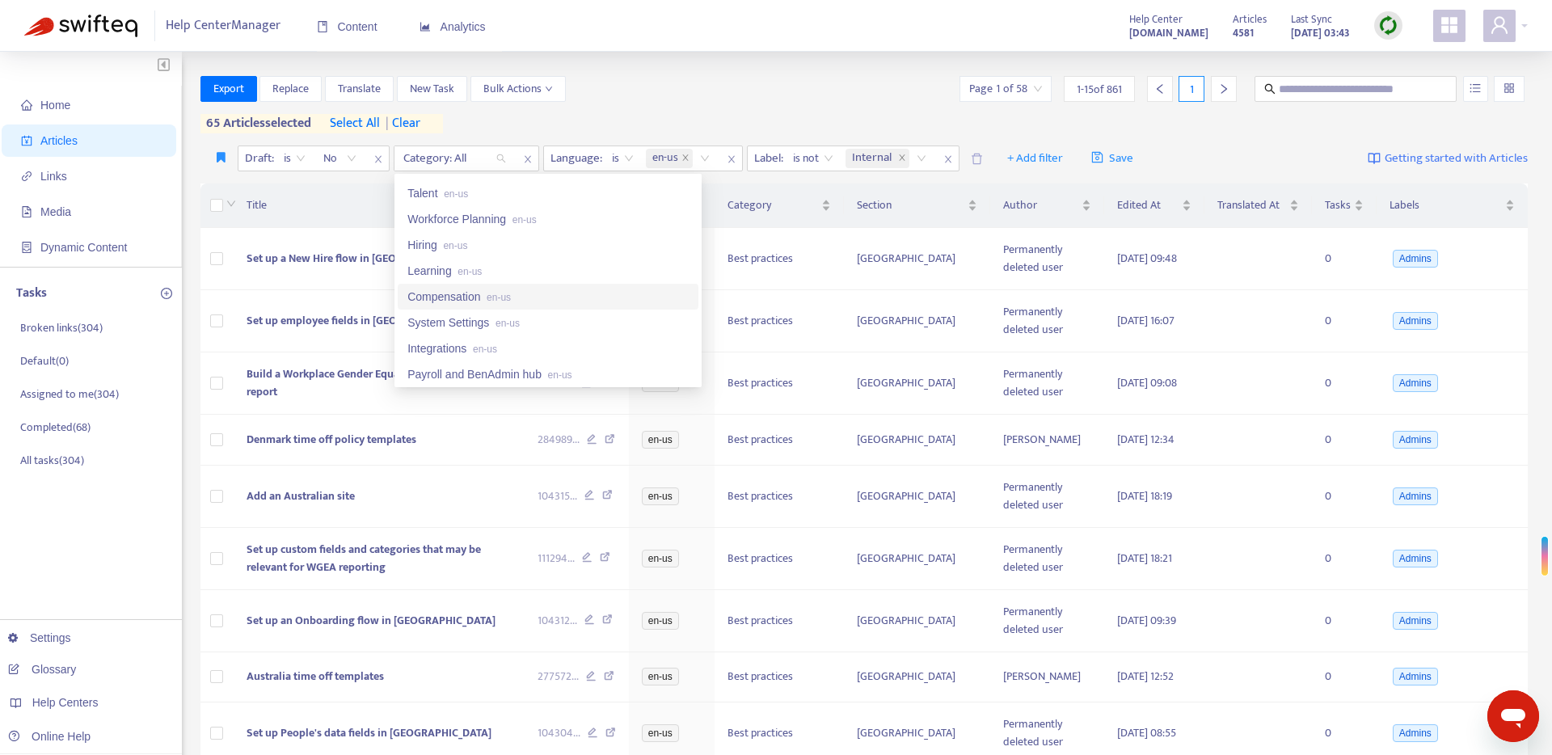
click at [596, 297] on div "Compensation en-us" at bounding box center [547, 297] width 281 height 18
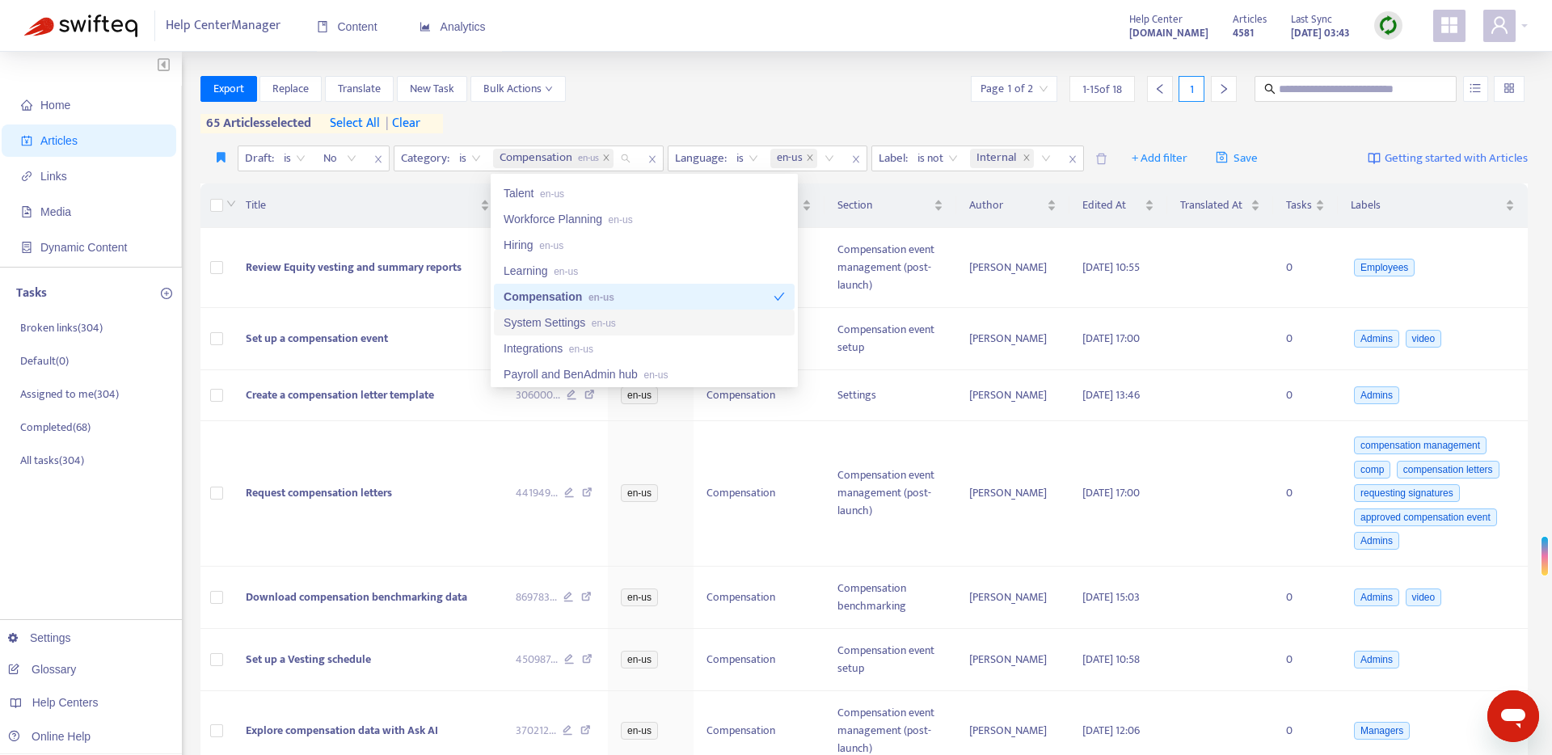
click at [669, 327] on div "System Settings en-us" at bounding box center [644, 323] width 281 height 18
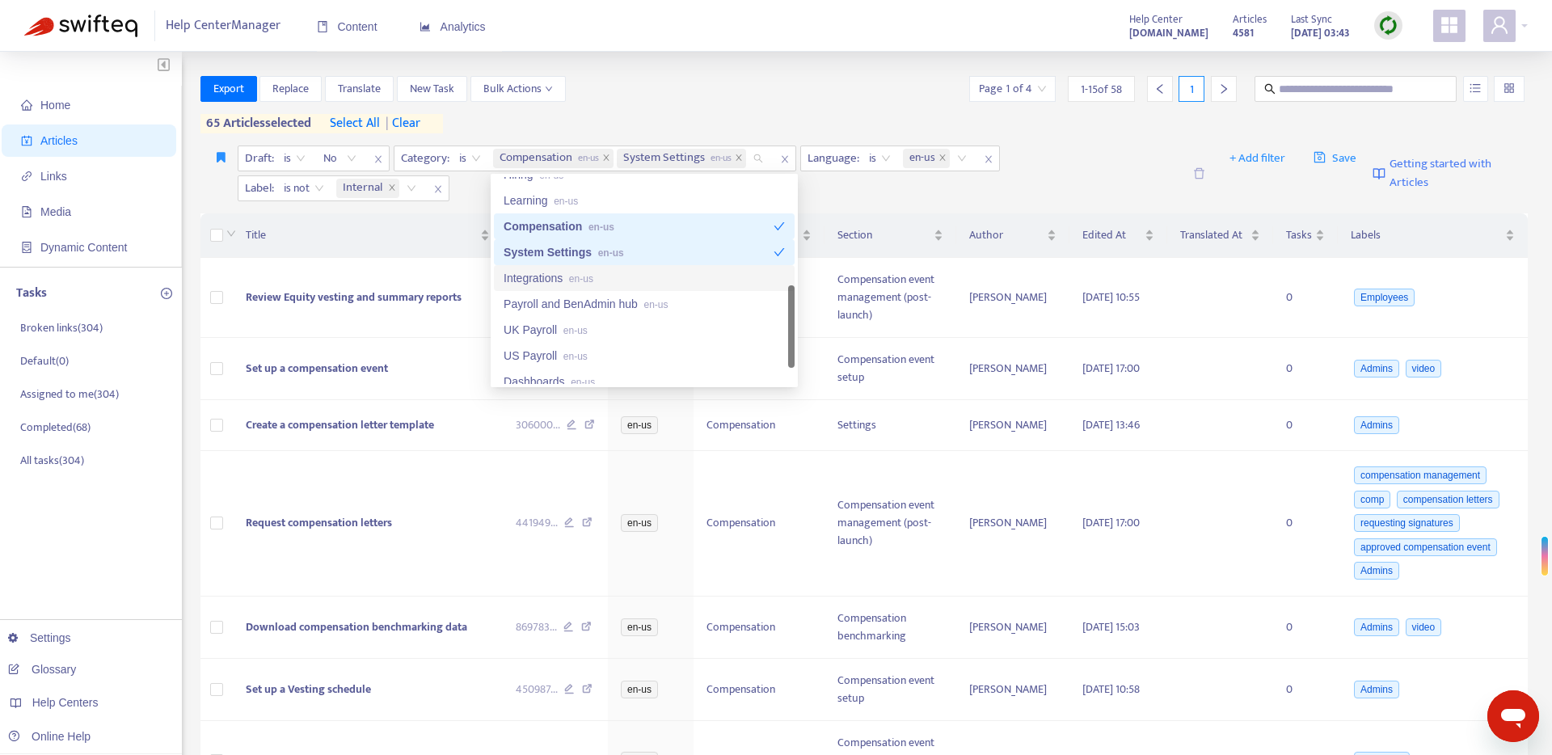
scroll to position [379, 0]
click at [665, 276] on div "Integrations en-us" at bounding box center [644, 277] width 281 height 18
click at [694, 120] on div "Export Replace Translate New Task Bulk Actions Page 1 of 11 1 - 15 of 159 1 65 …" at bounding box center [864, 104] width 1328 height 57
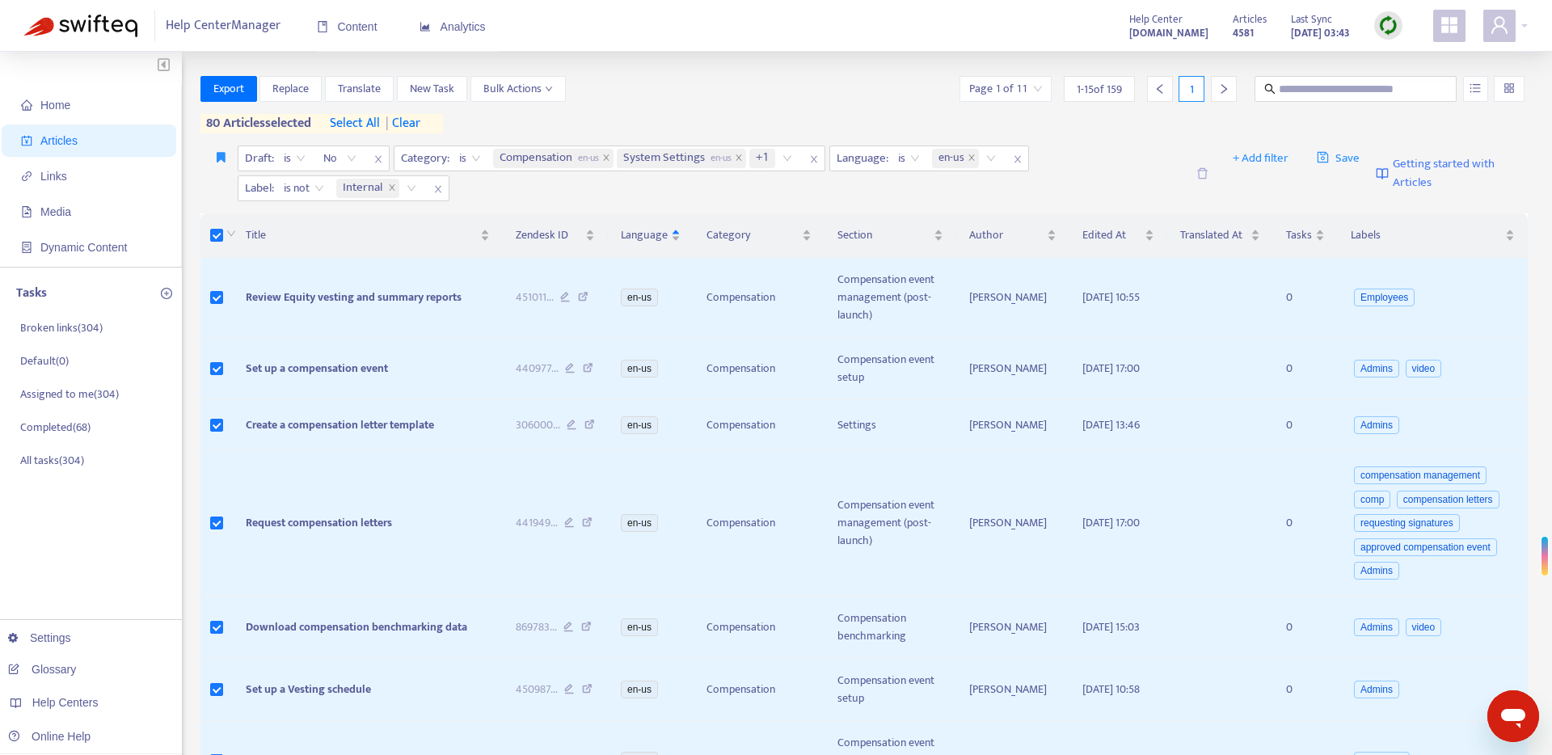
click at [363, 124] on span "select all" at bounding box center [355, 123] width 50 height 19
click at [790, 160] on div "Compensation en-us System Settings en-us +1" at bounding box center [645, 158] width 311 height 24
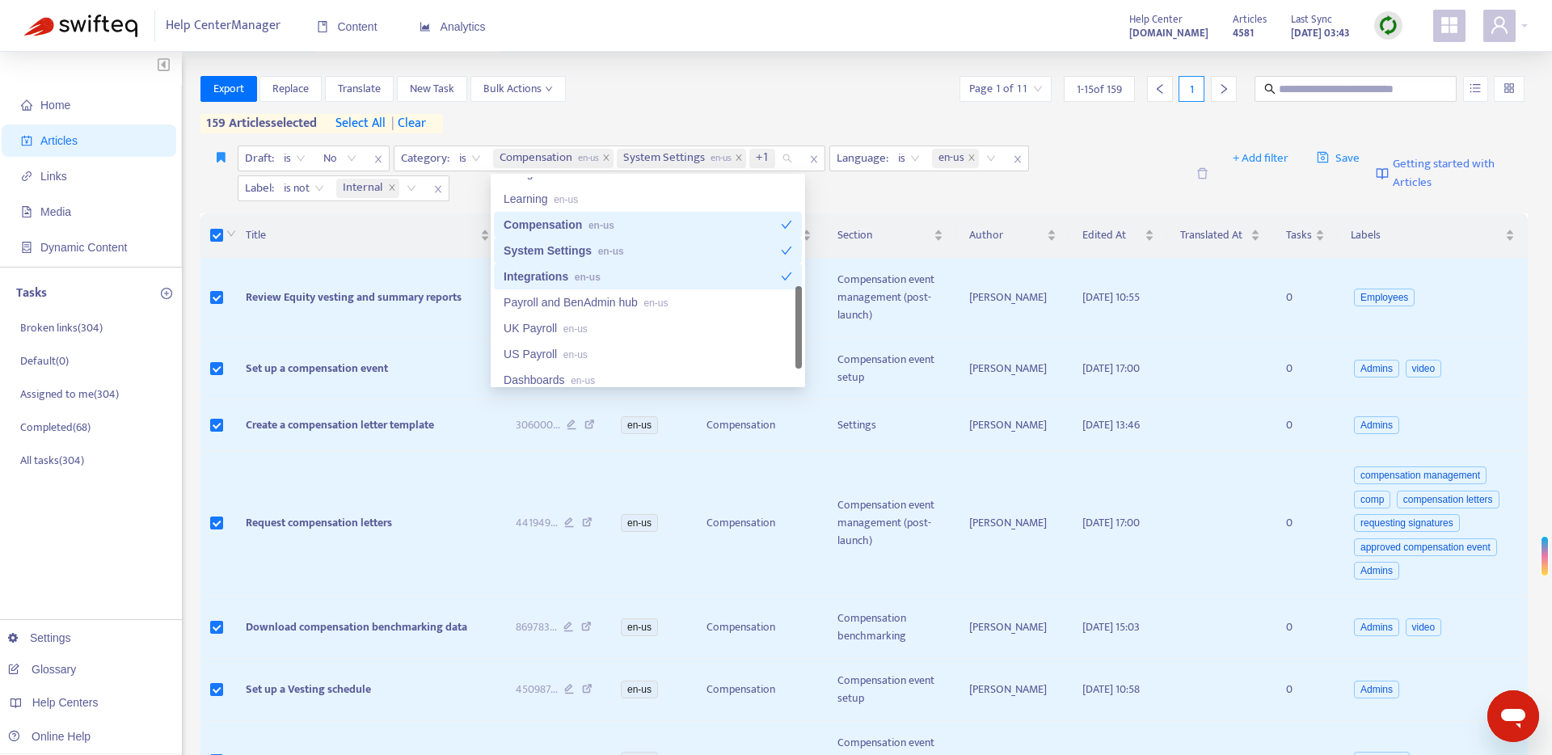
click at [673, 279] on div "Integrations en-us" at bounding box center [642, 277] width 277 height 18
click at [698, 93] on div "Export Replace Translate New Task Bulk Actions Page 1 of 4 1 - 15 of 58 1" at bounding box center [864, 89] width 1328 height 26
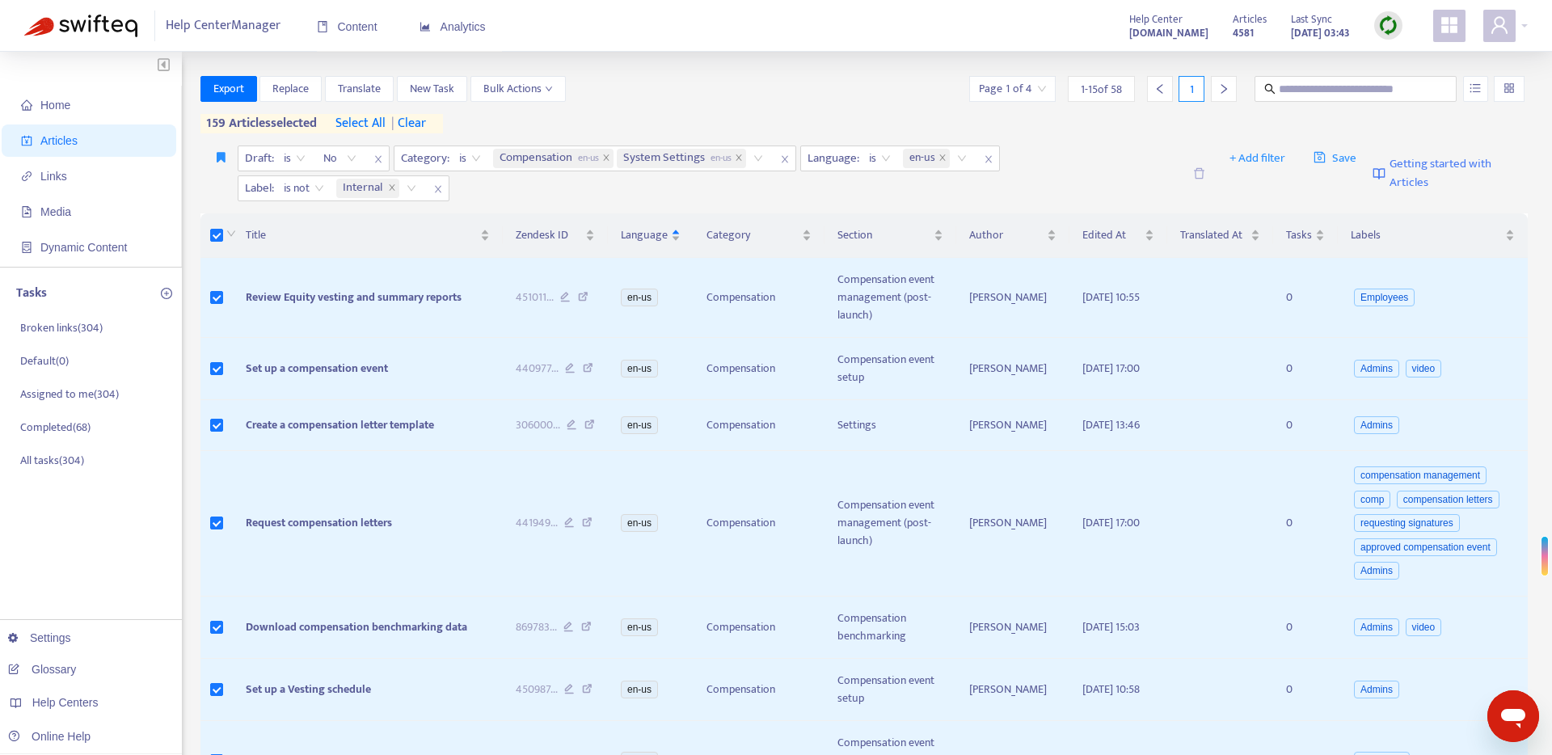
click at [379, 127] on span "select all" at bounding box center [360, 123] width 50 height 19
click at [215, 84] on span "Export" at bounding box center [228, 89] width 31 height 18
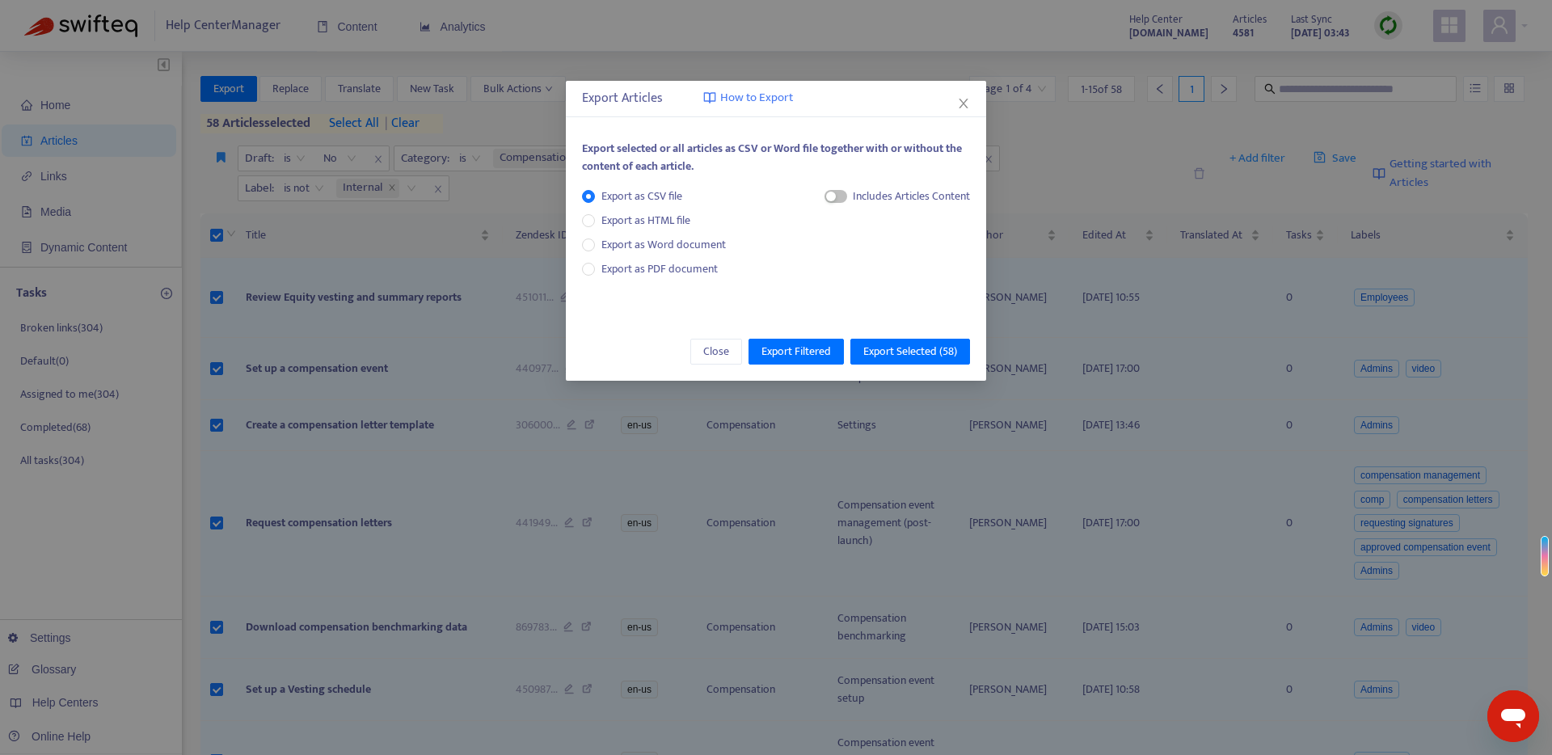
drag, startPoint x: 837, startPoint y: 199, endPoint x: 848, endPoint y: 213, distance: 17.9
click at [837, 199] on span "button" at bounding box center [835, 196] width 23 height 13
drag, startPoint x: 862, startPoint y: 251, endPoint x: 887, endPoint y: 276, distance: 34.9
click at [862, 252] on span "HTML Content" at bounding box center [895, 251] width 80 height 18
click at [898, 348] on span "Export Selected ( 58 )" at bounding box center [910, 352] width 94 height 18
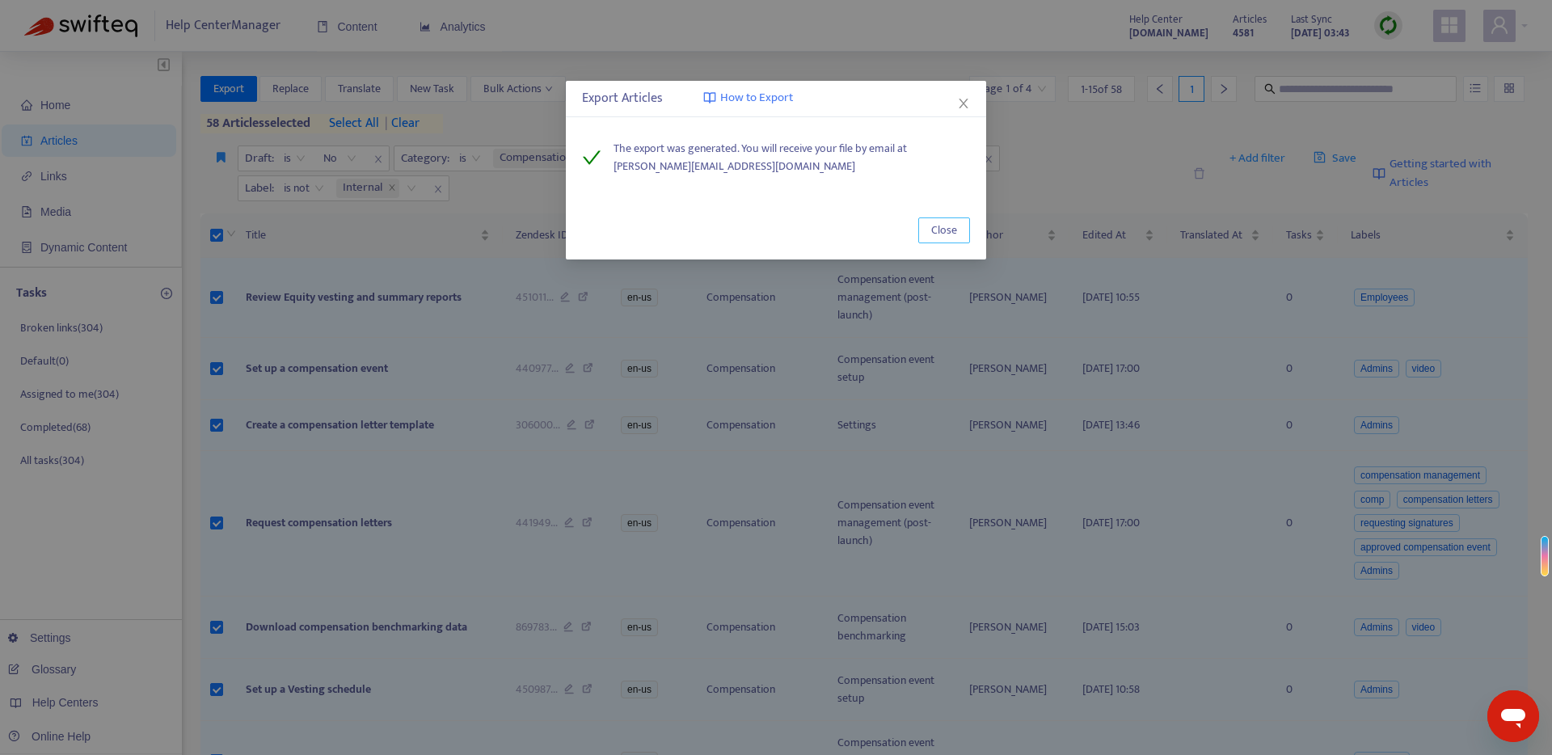
click at [946, 227] on span "Close" at bounding box center [944, 230] width 26 height 18
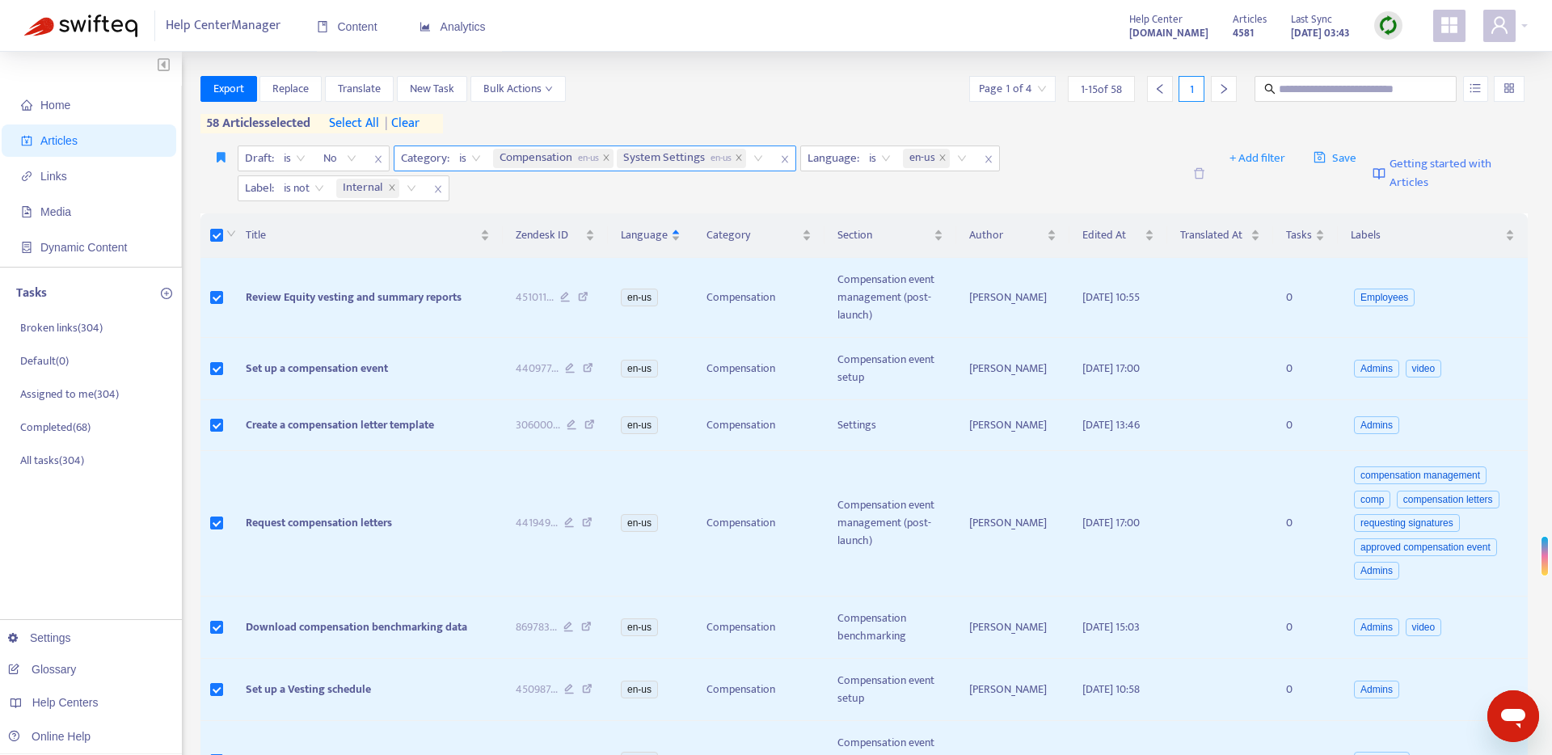
click at [761, 158] on div "Compensation en-us System Settings en-us" at bounding box center [631, 158] width 282 height 24
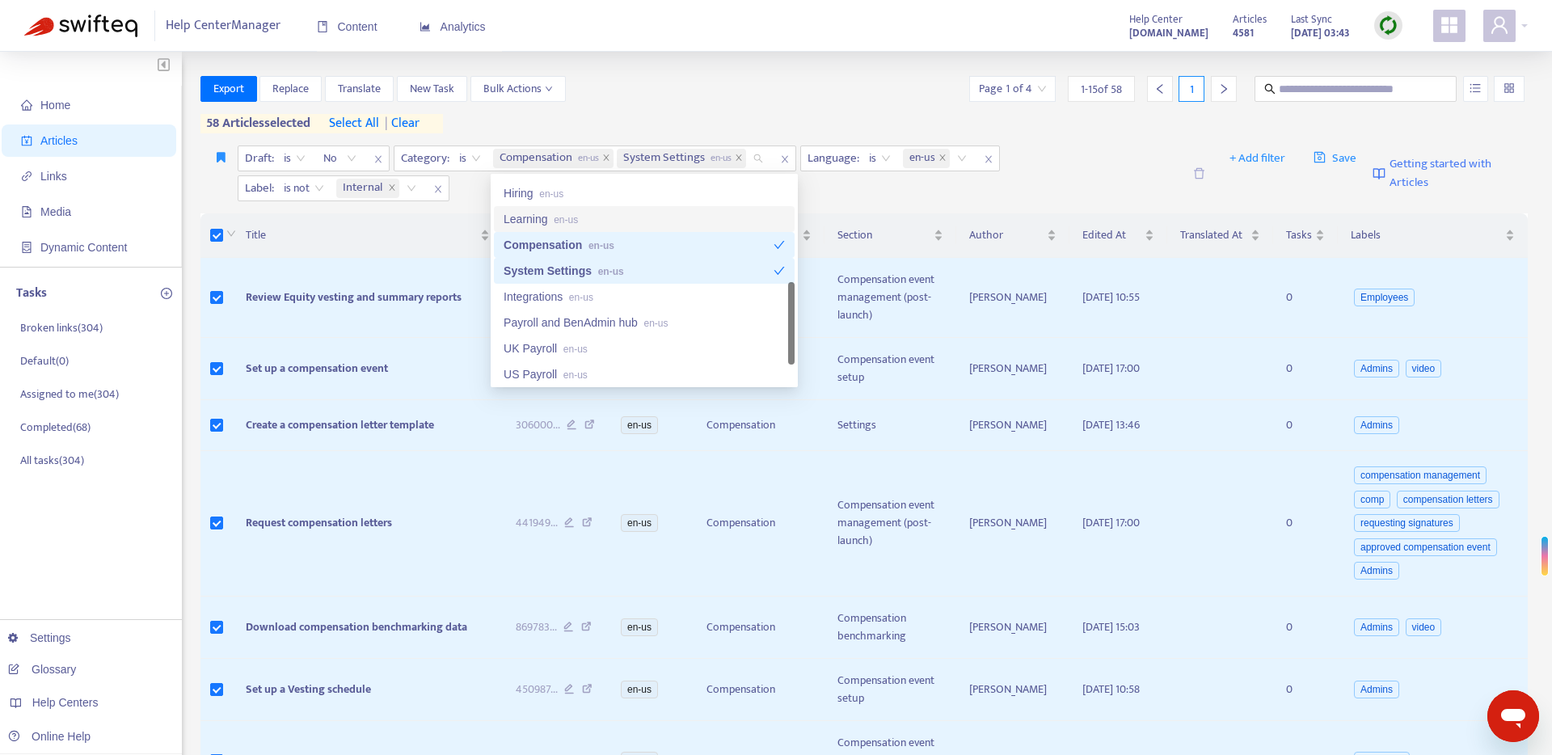
scroll to position [356, 0]
drag, startPoint x: 667, startPoint y: 244, endPoint x: 664, endPoint y: 255, distance: 11.0
click at [666, 246] on div "Compensation en-us" at bounding box center [639, 247] width 270 height 18
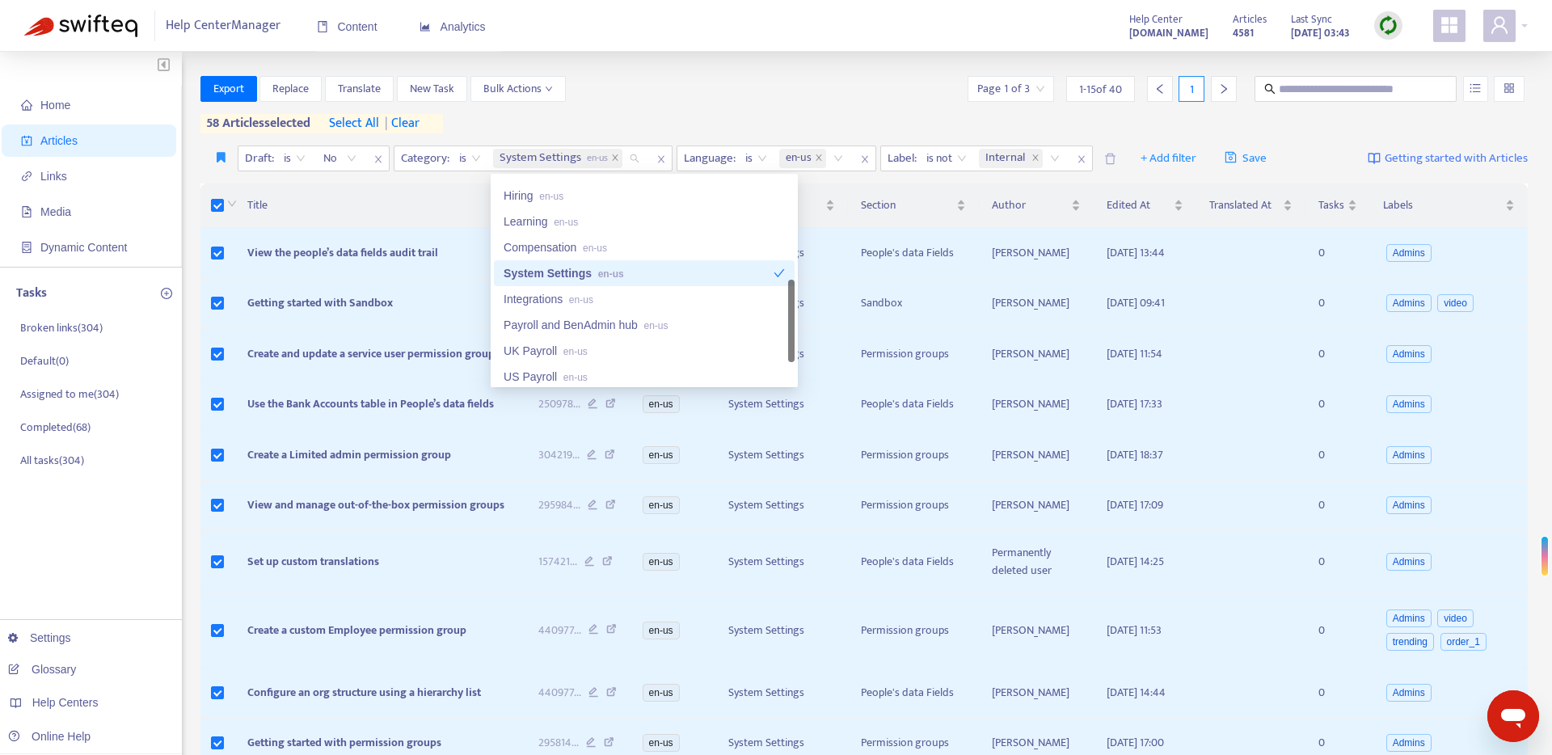
click at [662, 270] on div "System Settings en-us" at bounding box center [639, 273] width 270 height 18
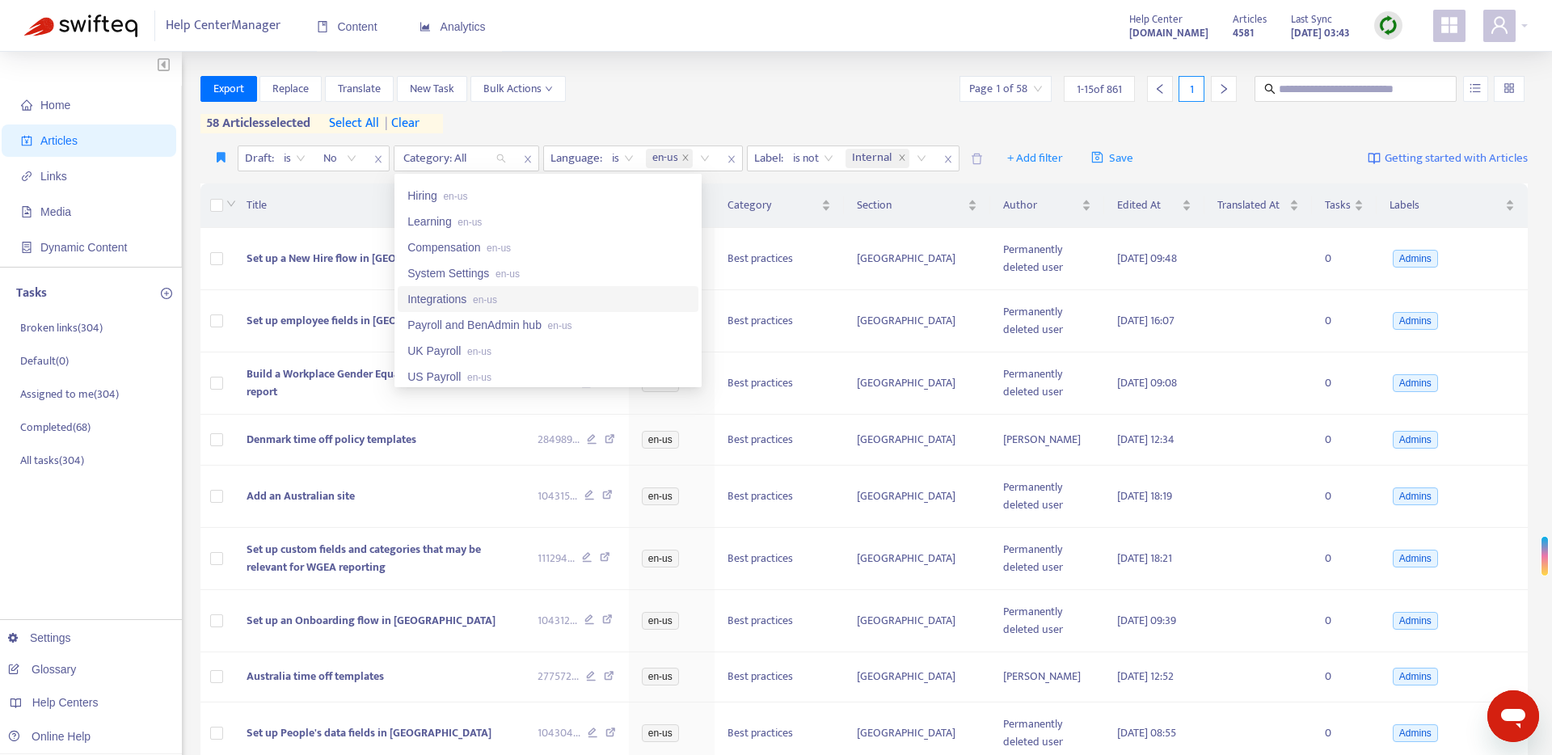
click at [636, 297] on div "Integrations en-us" at bounding box center [547, 299] width 281 height 18
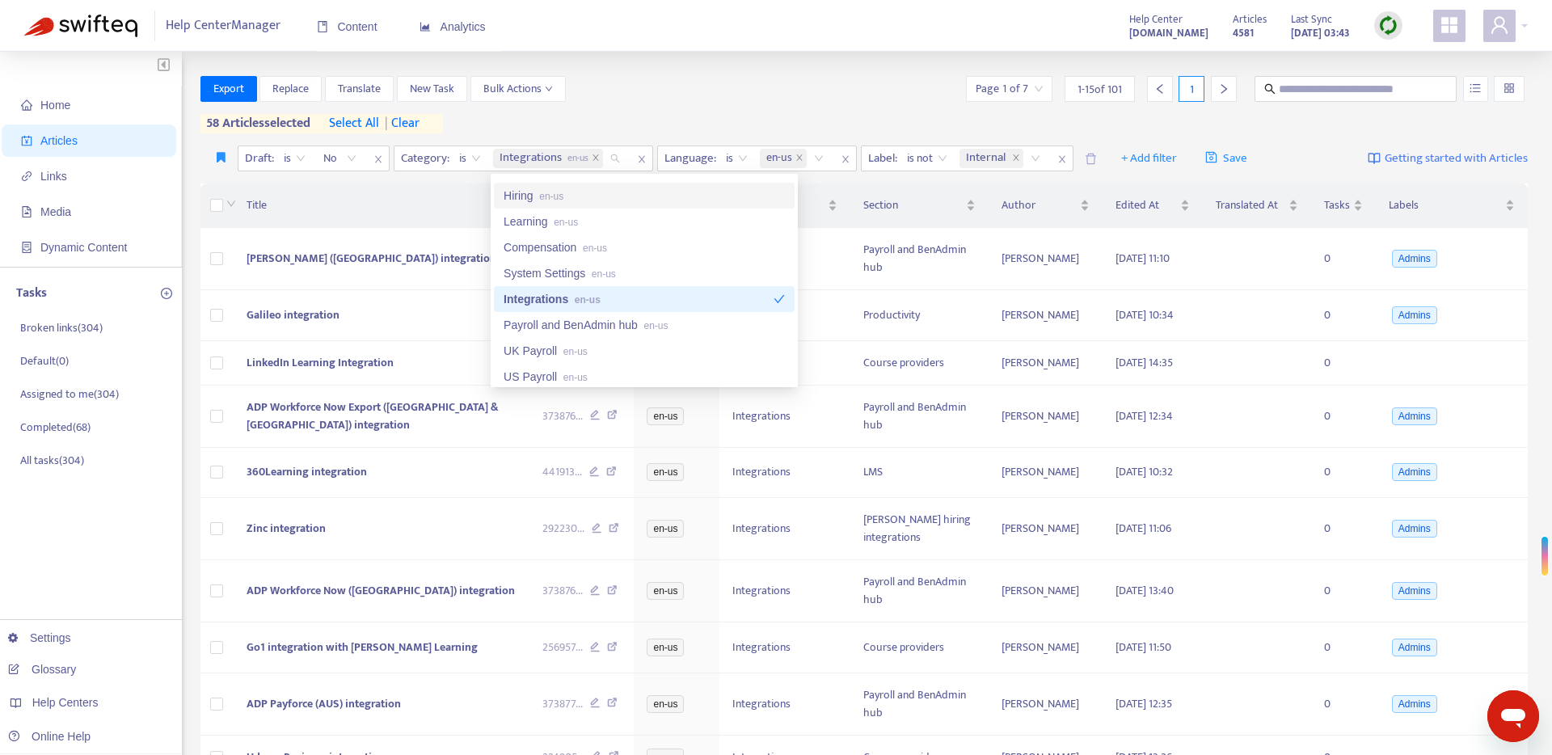
click at [655, 98] on div "Export Replace Translate New Task Bulk Actions Page 1 of 7 1 - 15 of 101 1" at bounding box center [864, 89] width 1328 height 26
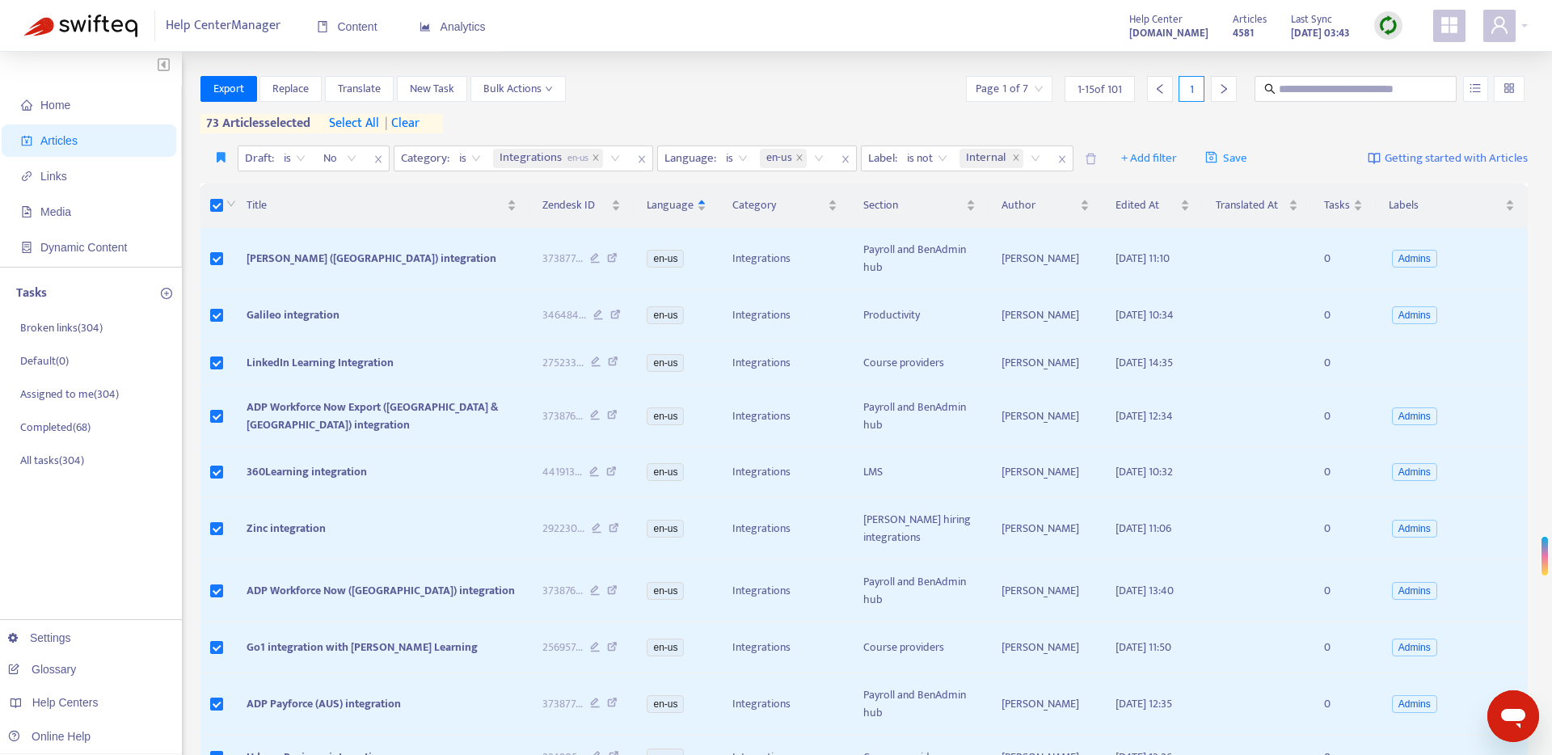
click at [351, 120] on span "select all" at bounding box center [354, 123] width 50 height 19
click at [246, 92] on button "Export" at bounding box center [228, 89] width 57 height 26
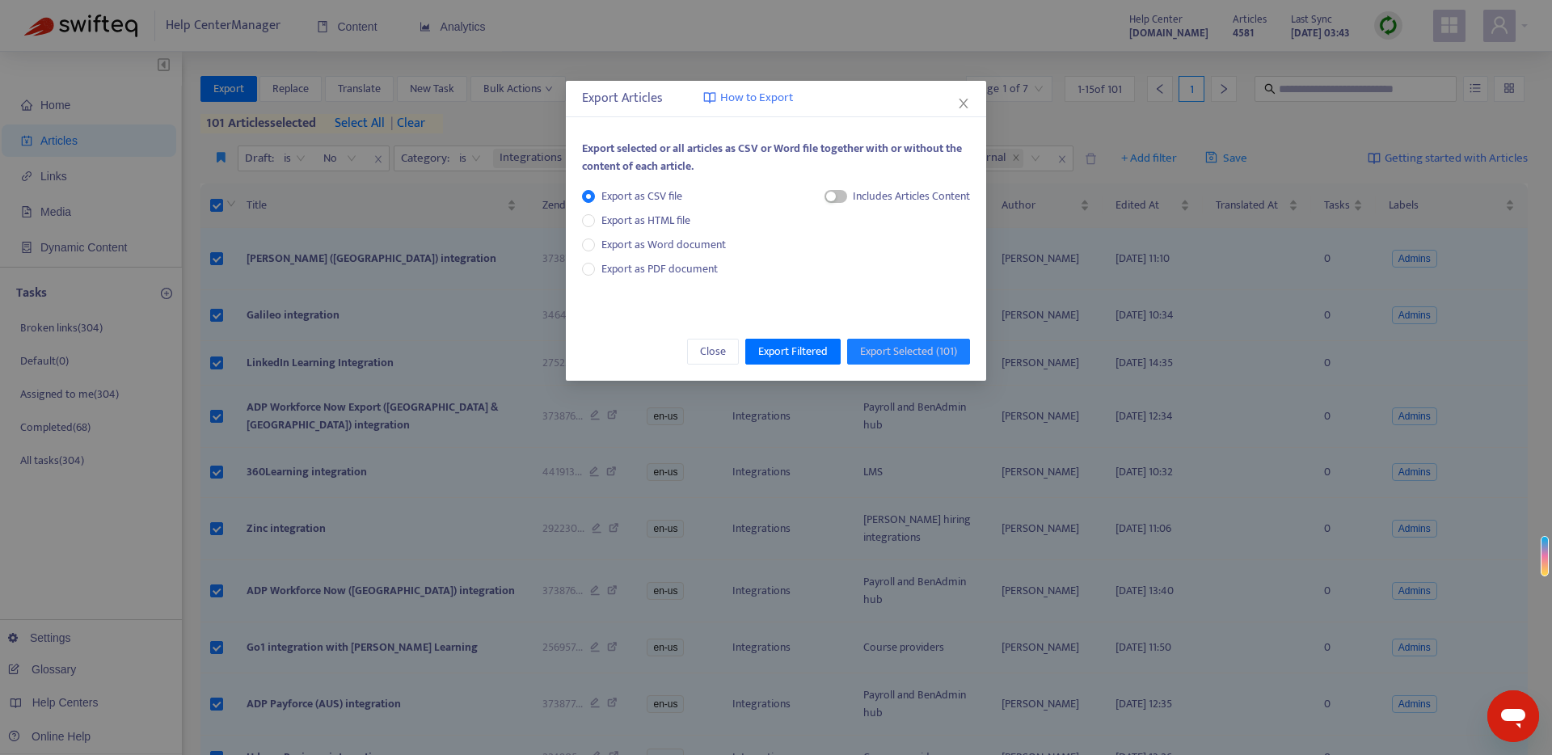
drag, startPoint x: 837, startPoint y: 197, endPoint x: 839, endPoint y: 207, distance: 9.8
click at [837, 198] on span "button" at bounding box center [835, 196] width 23 height 13
click at [957, 99] on icon "close" at bounding box center [963, 103] width 13 height 13
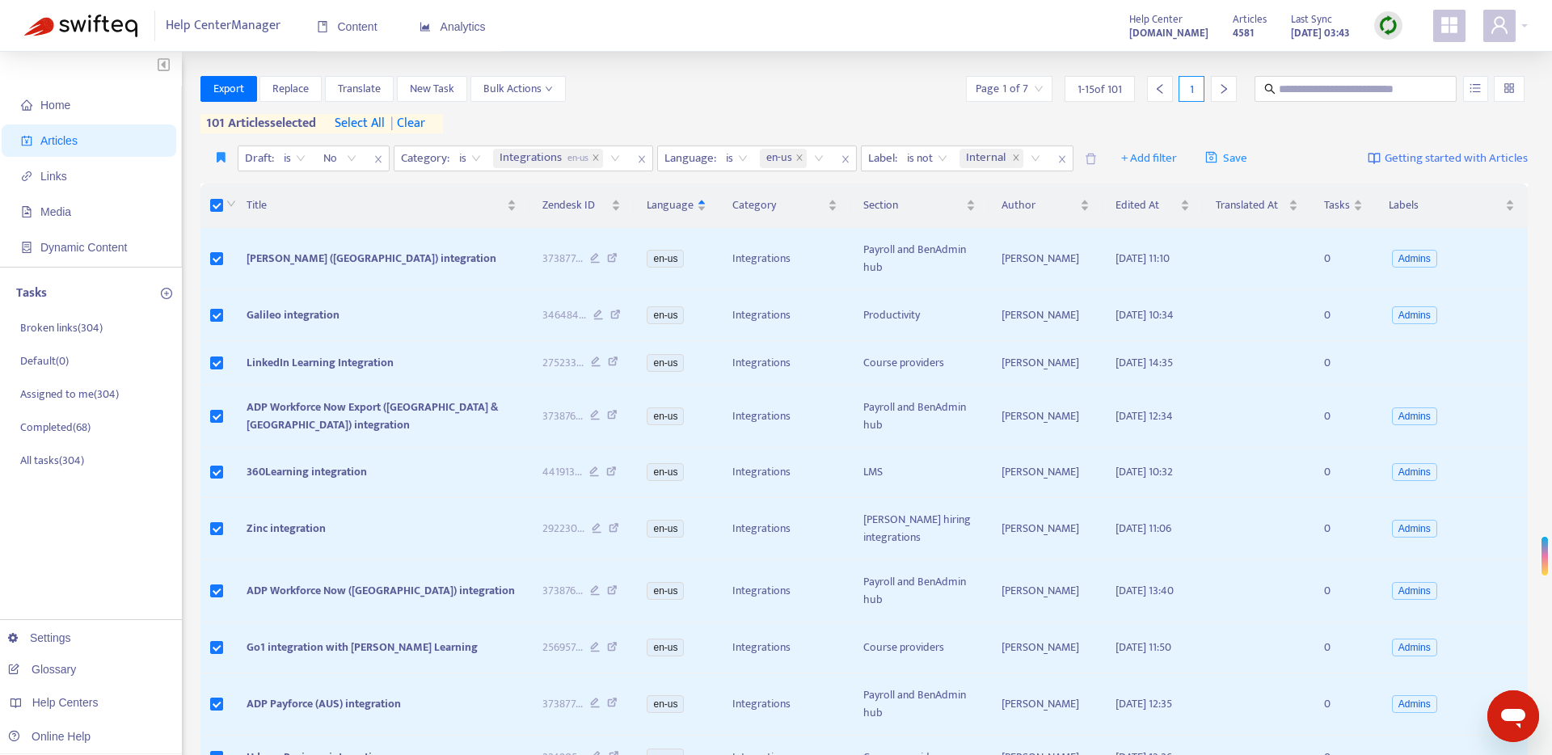
click at [854, 55] on div "Home Articles Links Media Dynamic Content Tasks Broken links ( 304 ) Default ( …" at bounding box center [776, 611] width 1552 height 1118
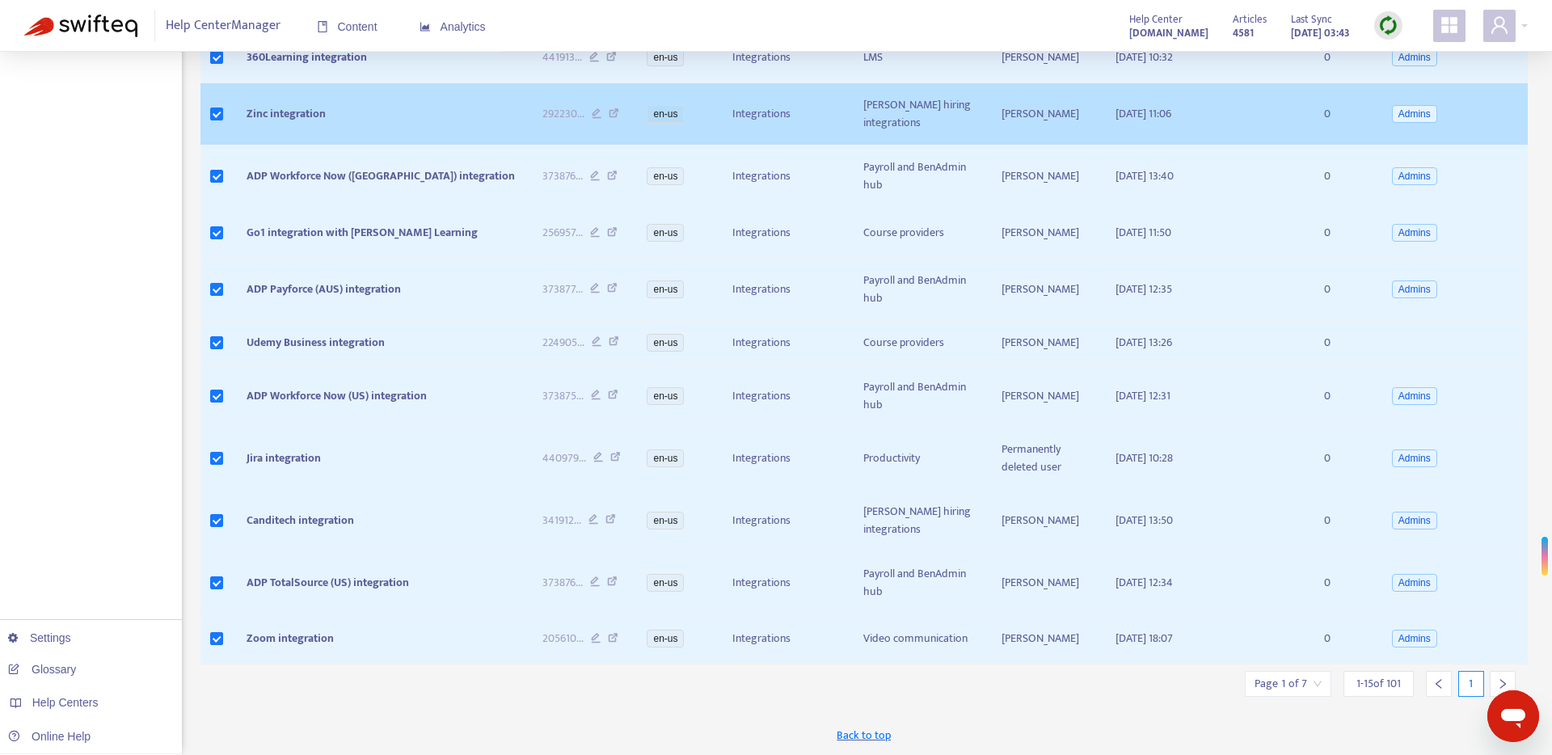
scroll to position [0, 0]
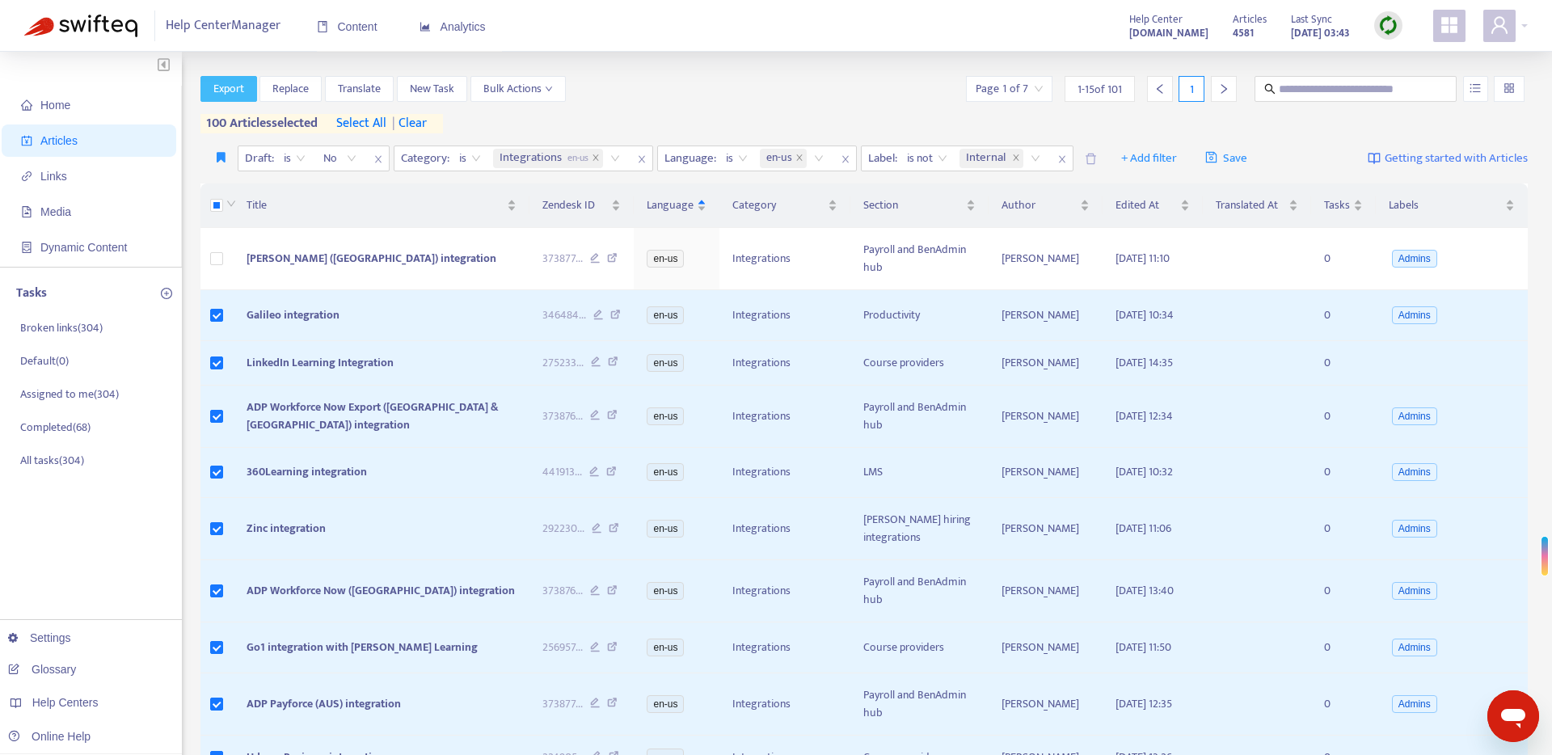
click at [241, 99] on button "Export" at bounding box center [228, 89] width 57 height 26
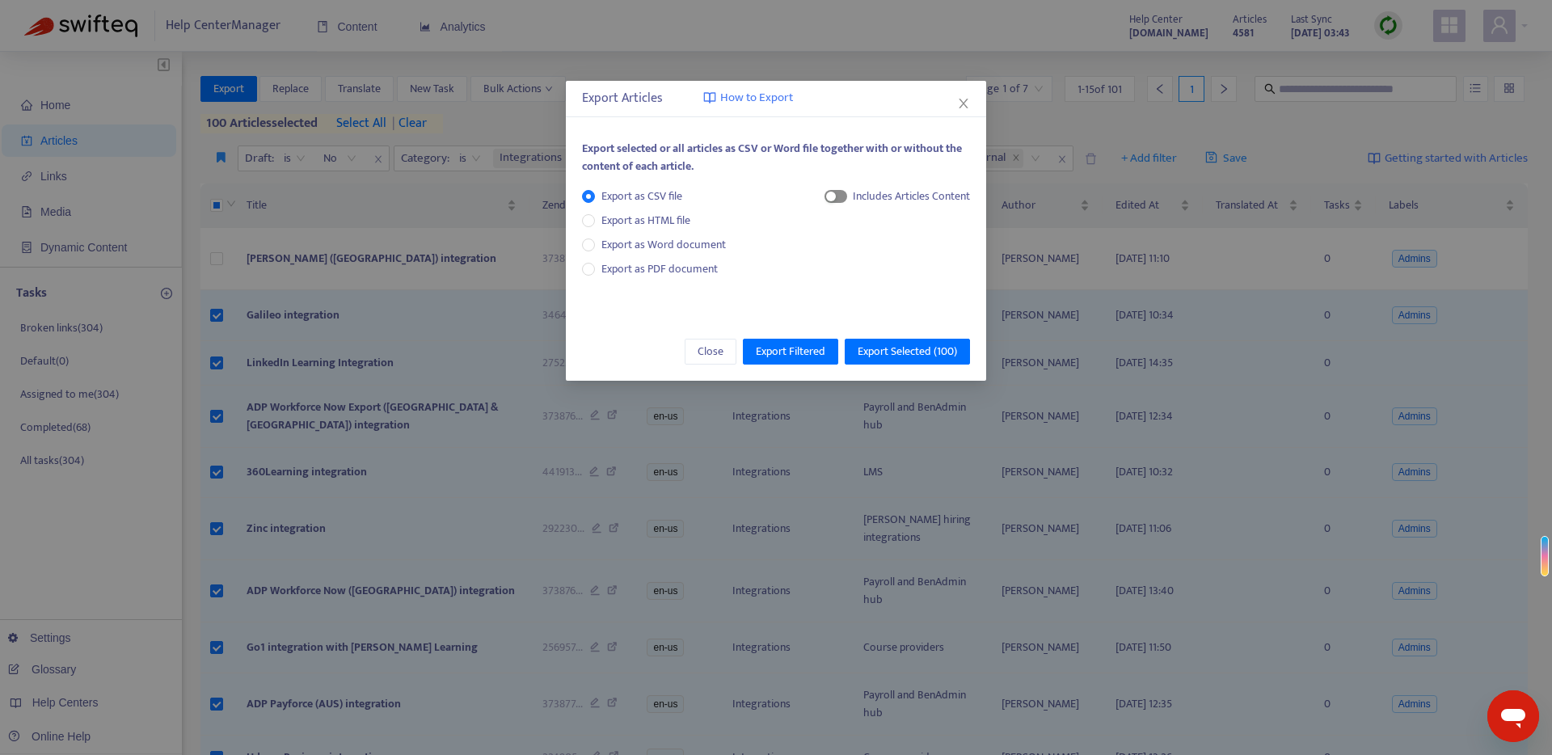
click at [840, 199] on span "button" at bounding box center [835, 196] width 23 height 13
drag, startPoint x: 866, startPoint y: 249, endPoint x: 888, endPoint y: 281, distance: 39.0
click at [867, 249] on span "HTML Content" at bounding box center [895, 251] width 80 height 18
click at [902, 348] on span "Export Selected ( 100 )" at bounding box center [907, 352] width 99 height 18
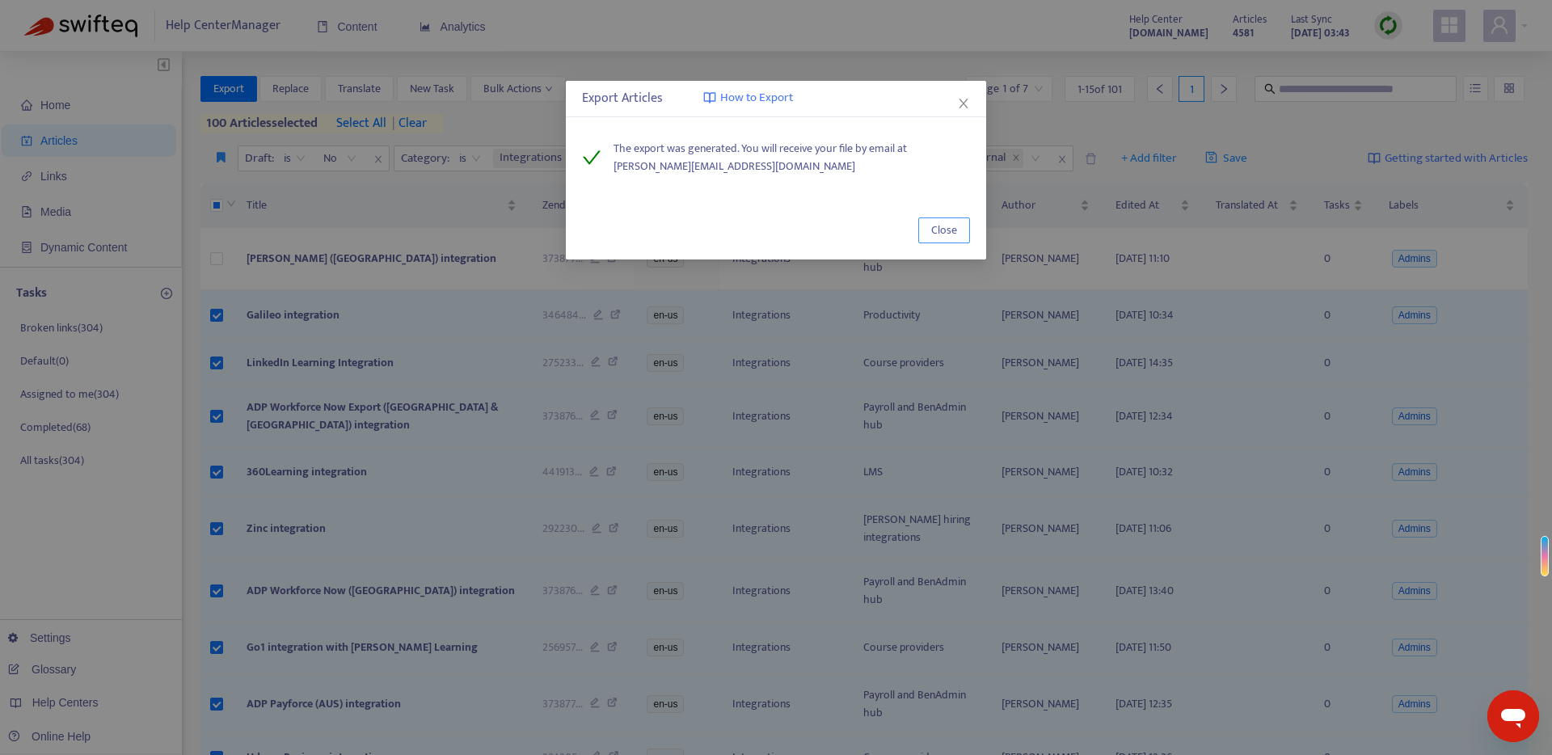
click at [940, 227] on span "Close" at bounding box center [944, 230] width 26 height 18
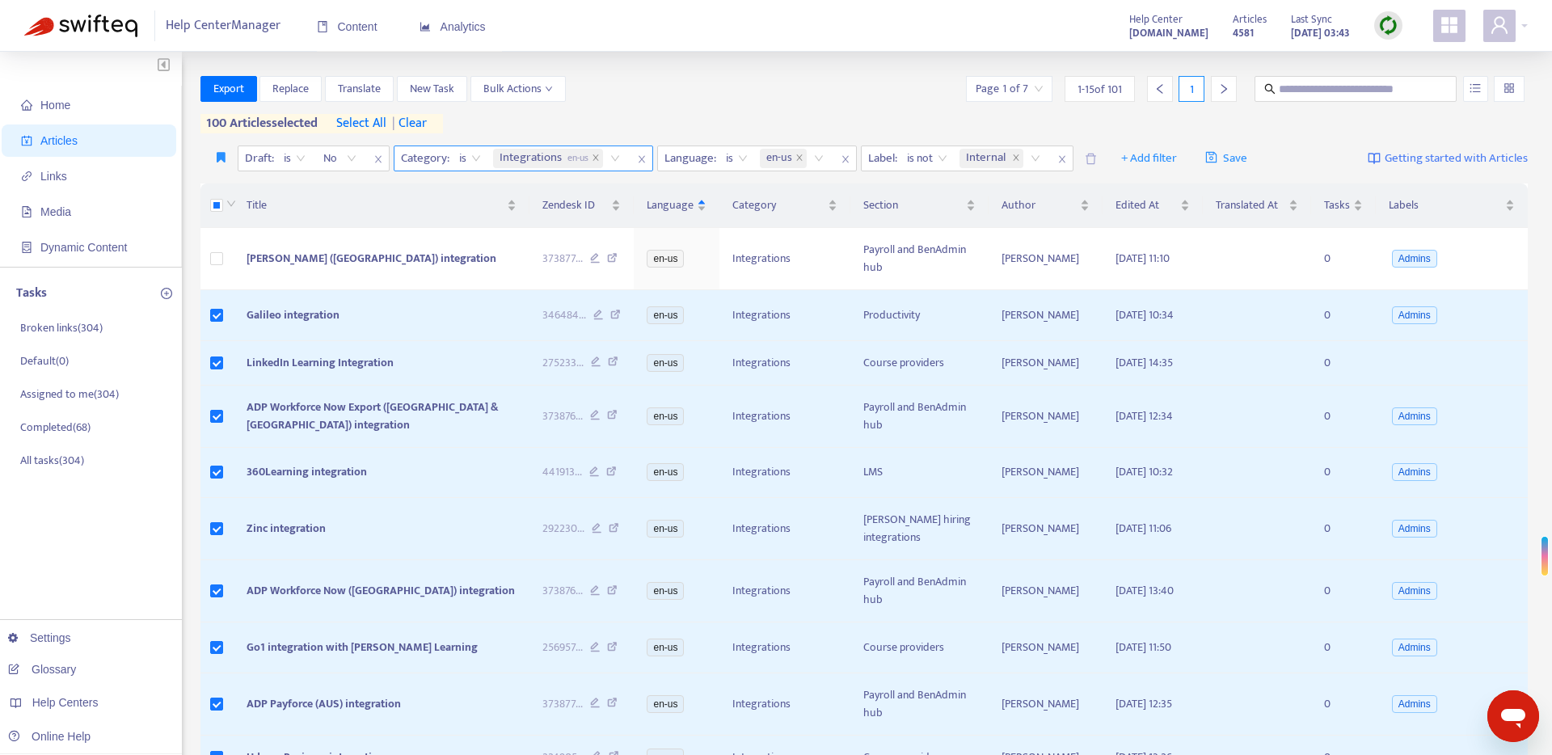
click at [617, 159] on div "Integrations en-us" at bounding box center [559, 158] width 139 height 24
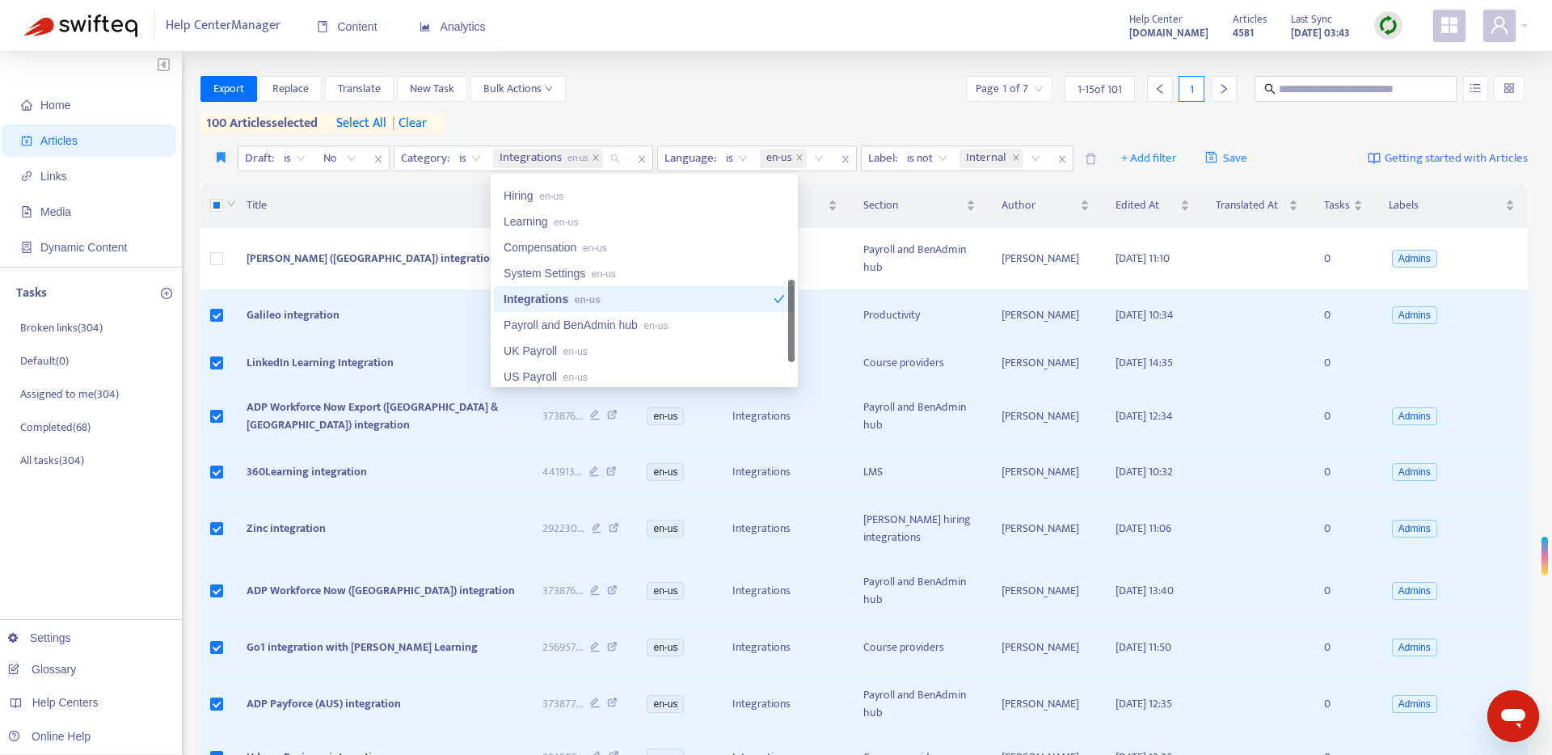
click at [658, 309] on div "Integrations en-us" at bounding box center [644, 299] width 301 height 26
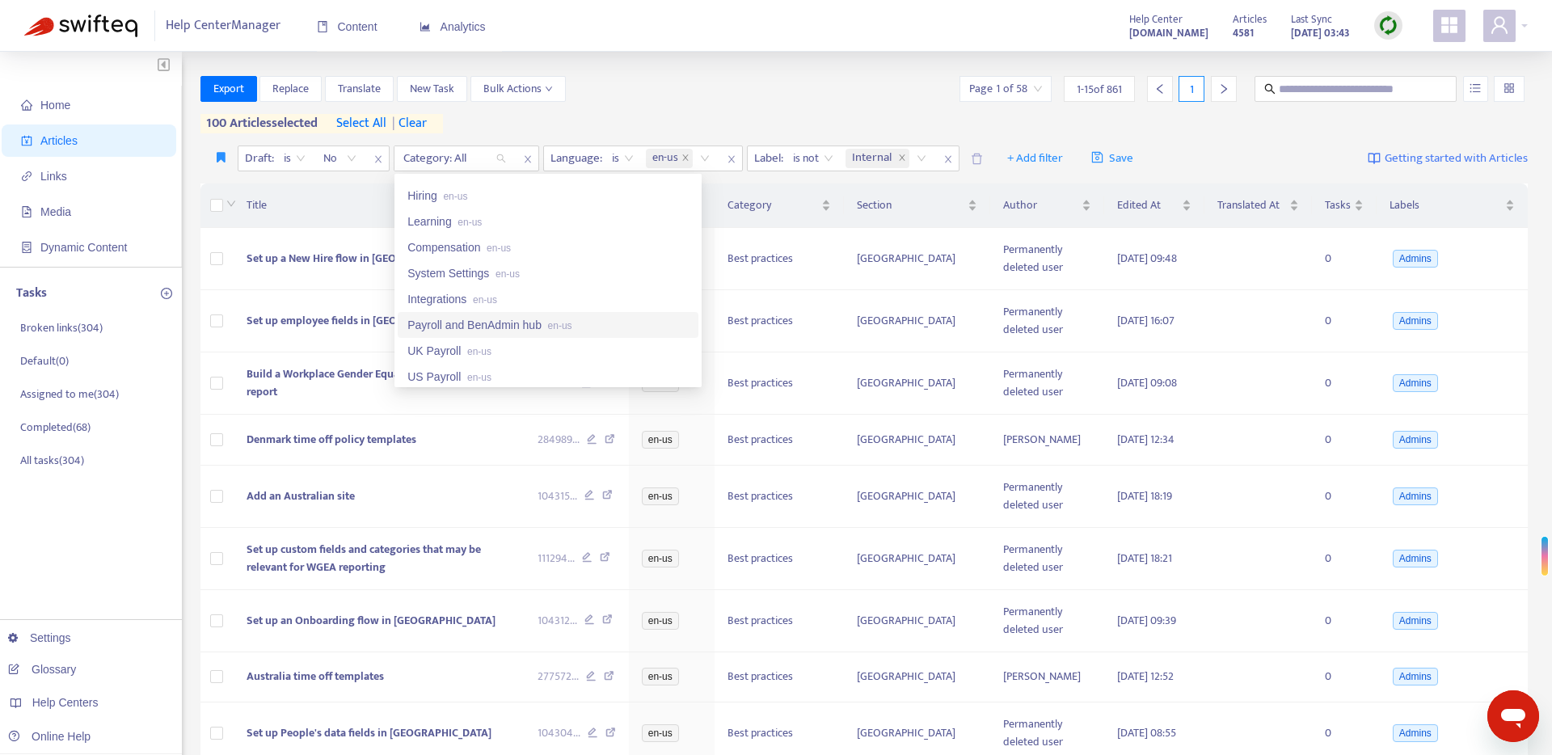
click at [612, 323] on div "Payroll and BenAdmin hub en-us" at bounding box center [547, 325] width 281 height 18
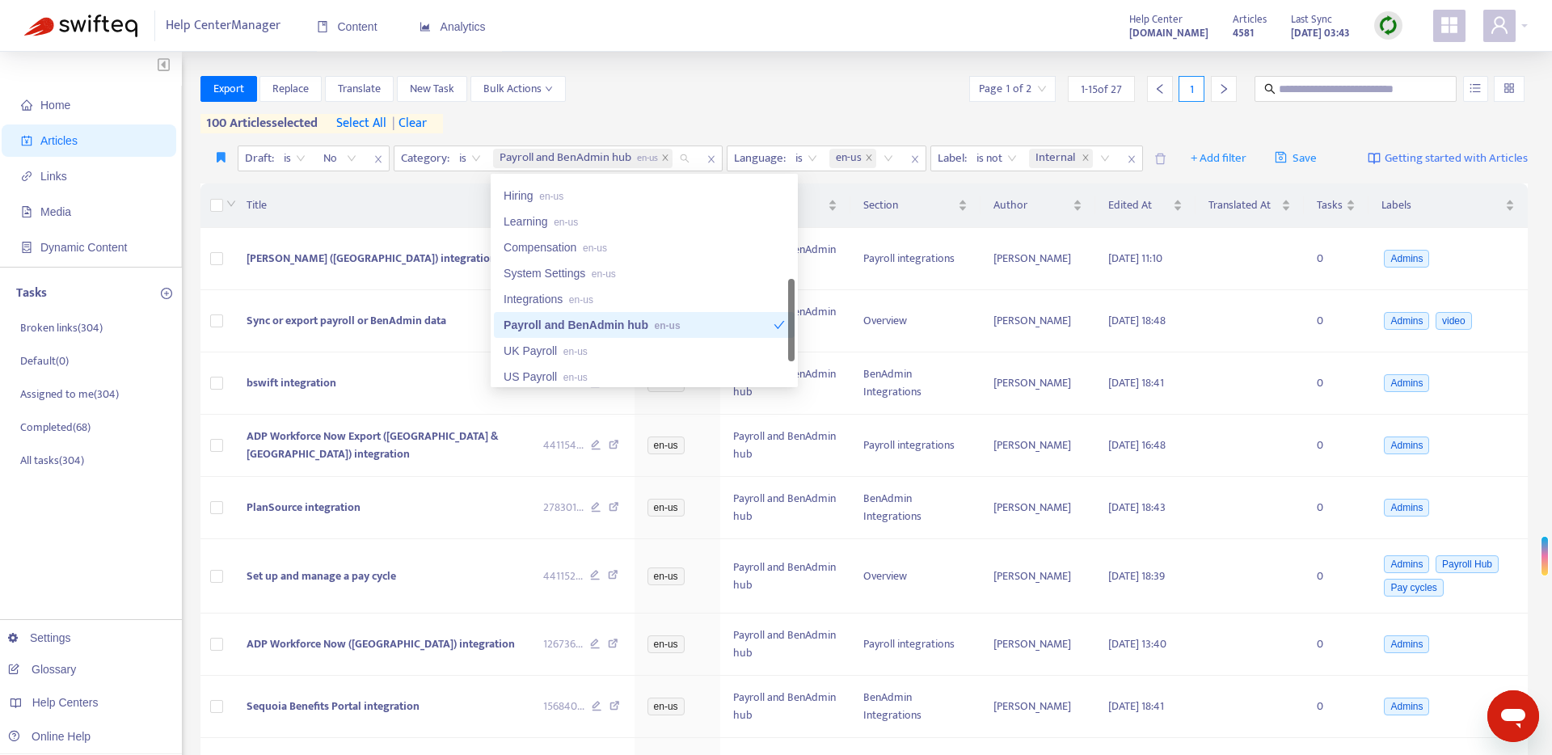
scroll to position [352, 0]
click at [599, 358] on div "UK Payroll en-us" at bounding box center [644, 355] width 281 height 18
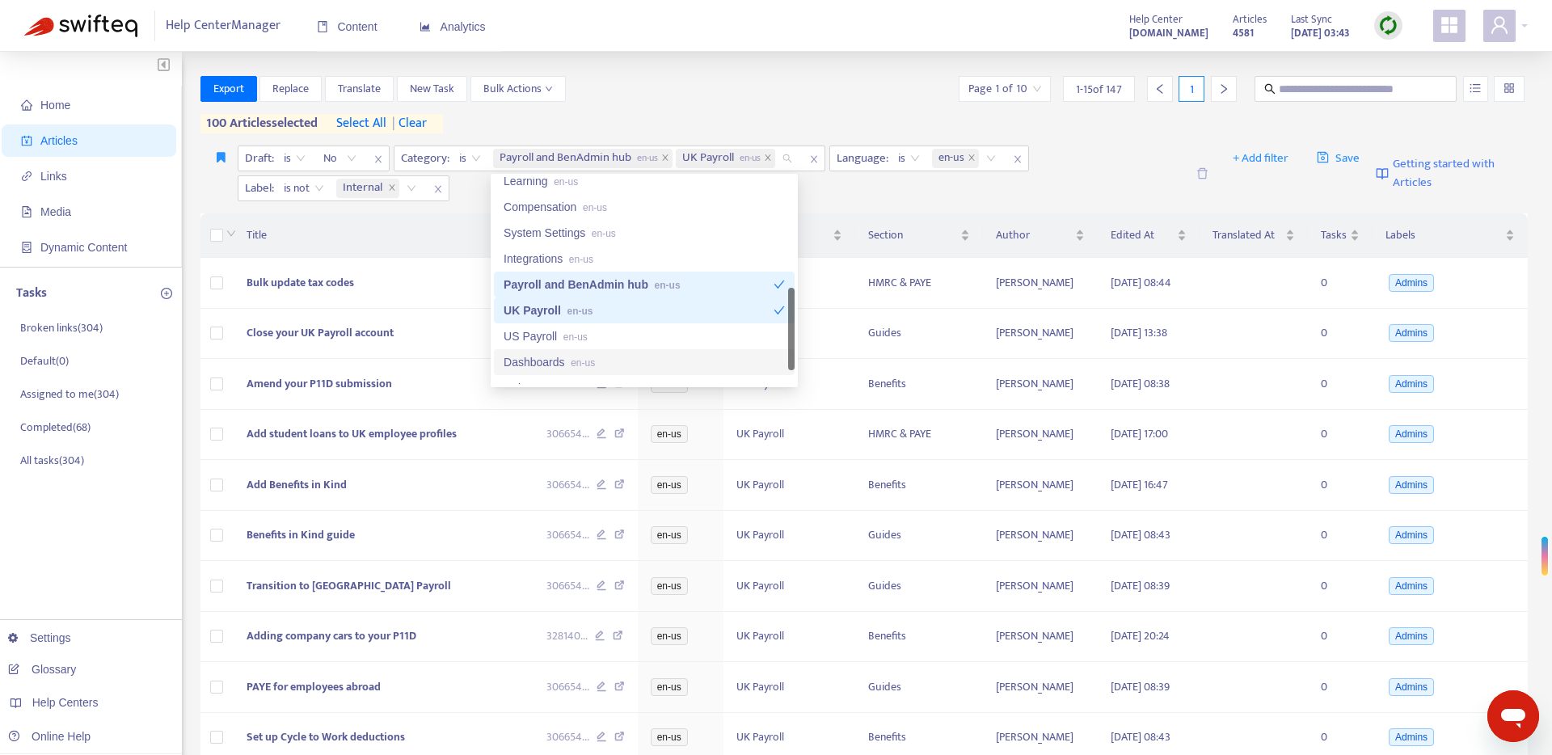
scroll to position [385, 0]
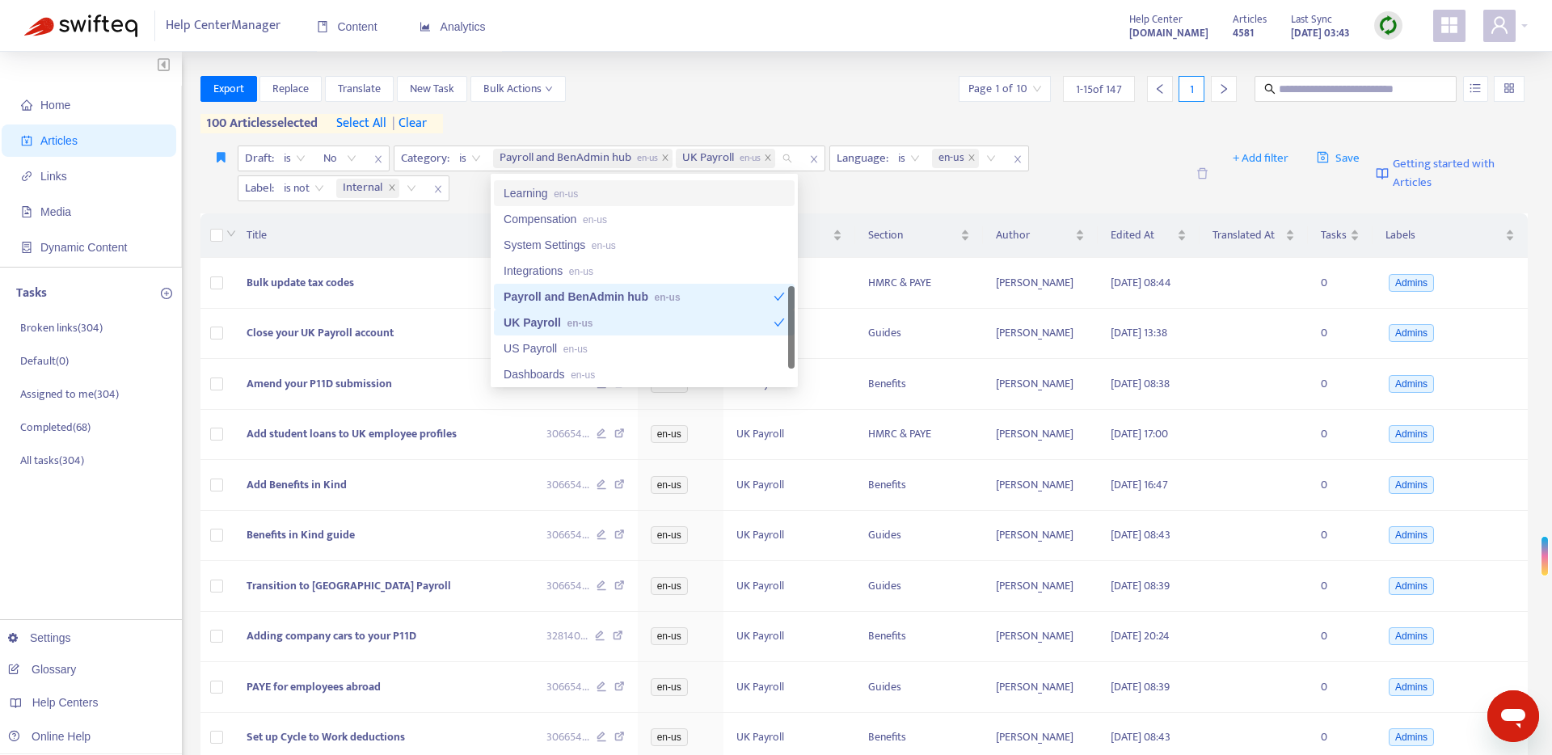
click at [673, 56] on div "Home Articles Links Media Dynamic Content Tasks Broken links ( 304 ) Default ( …" at bounding box center [776, 579] width 1552 height 1055
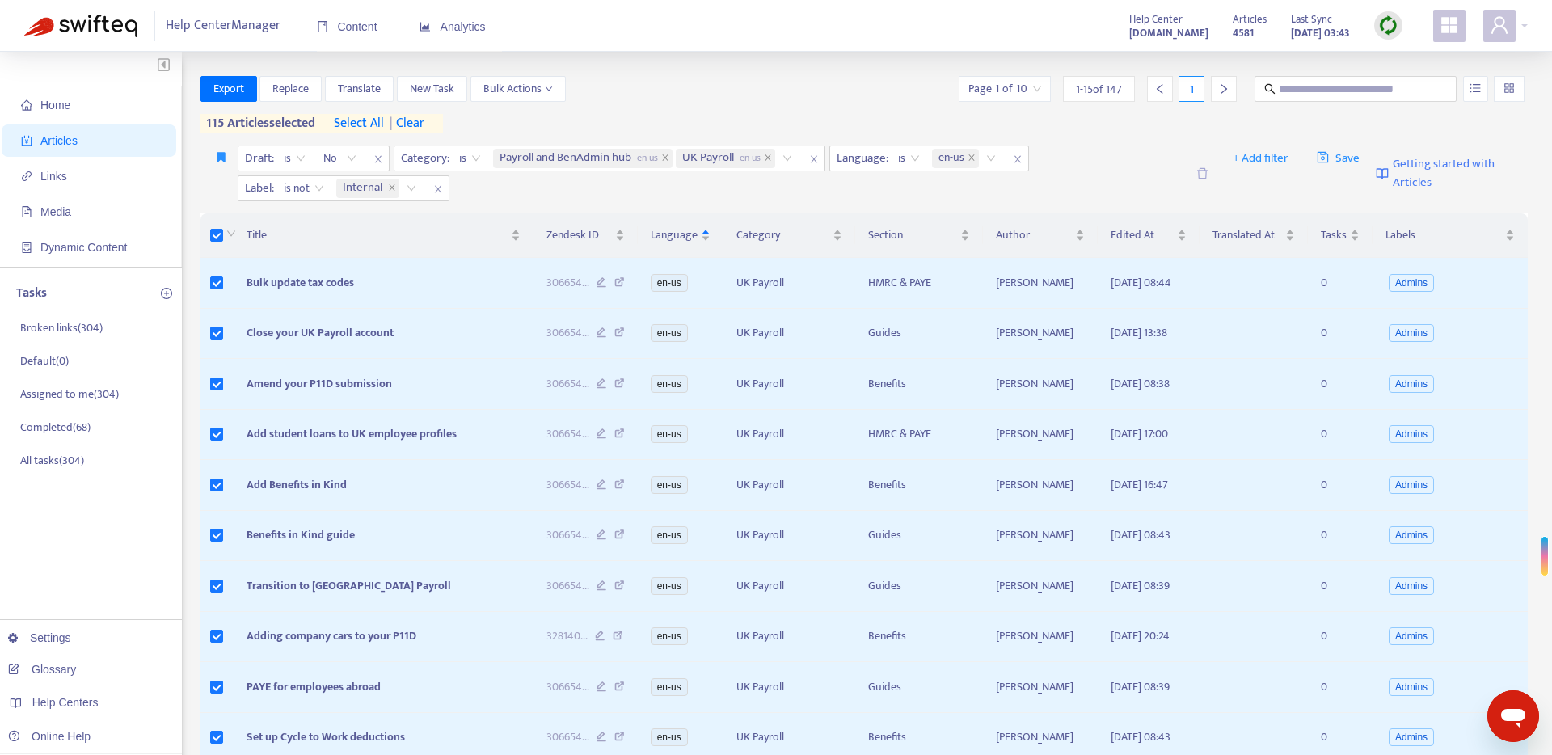
click at [360, 124] on span "select all" at bounding box center [359, 123] width 50 height 19
click at [772, 158] on icon "close" at bounding box center [768, 158] width 8 height 8
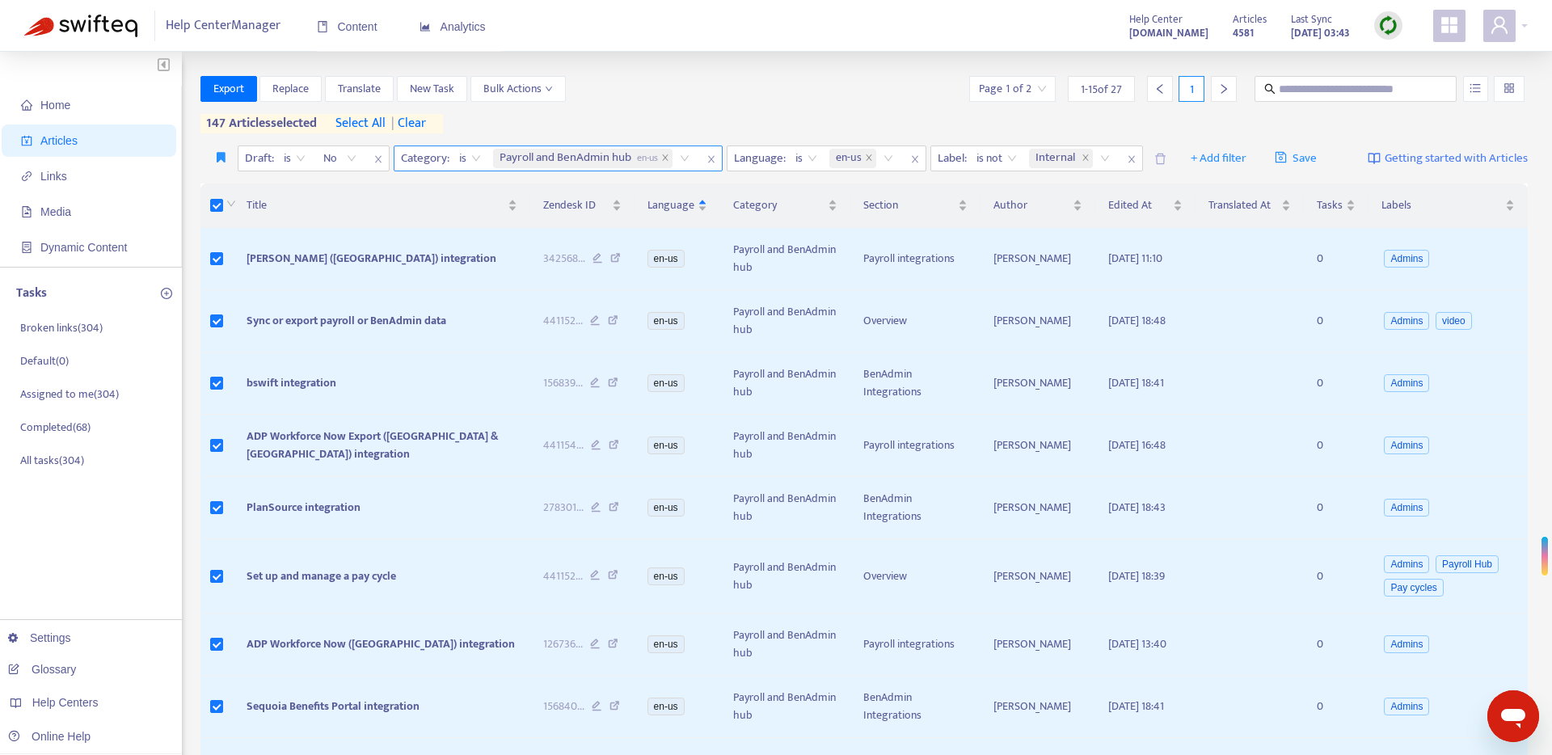
click at [365, 124] on span "select all" at bounding box center [360, 123] width 50 height 19
click at [685, 156] on div "Payroll and BenAdmin hub en-us" at bounding box center [594, 158] width 209 height 24
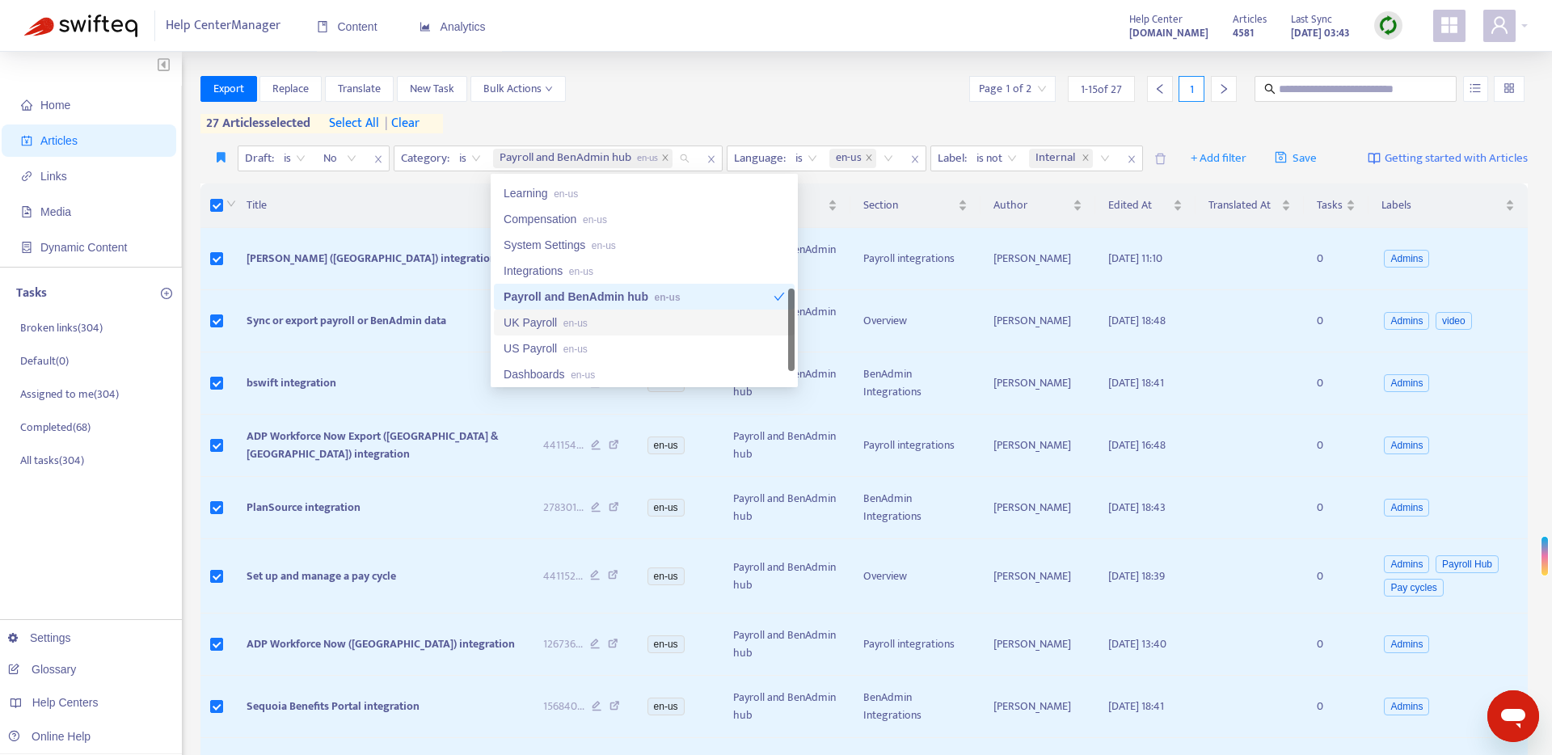
scroll to position [402, 0]
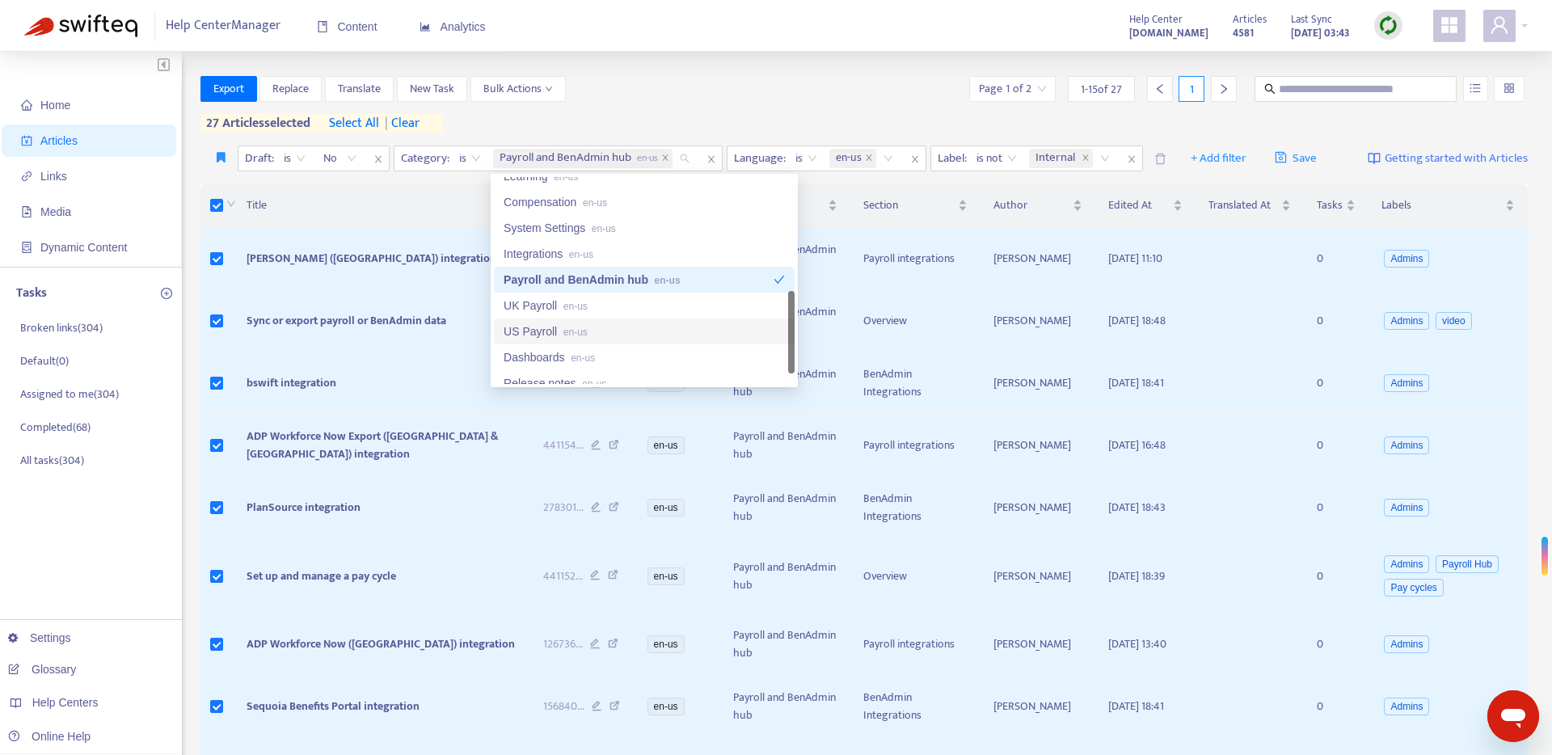
click at [686, 328] on div "US Payroll en-us" at bounding box center [644, 331] width 281 height 18
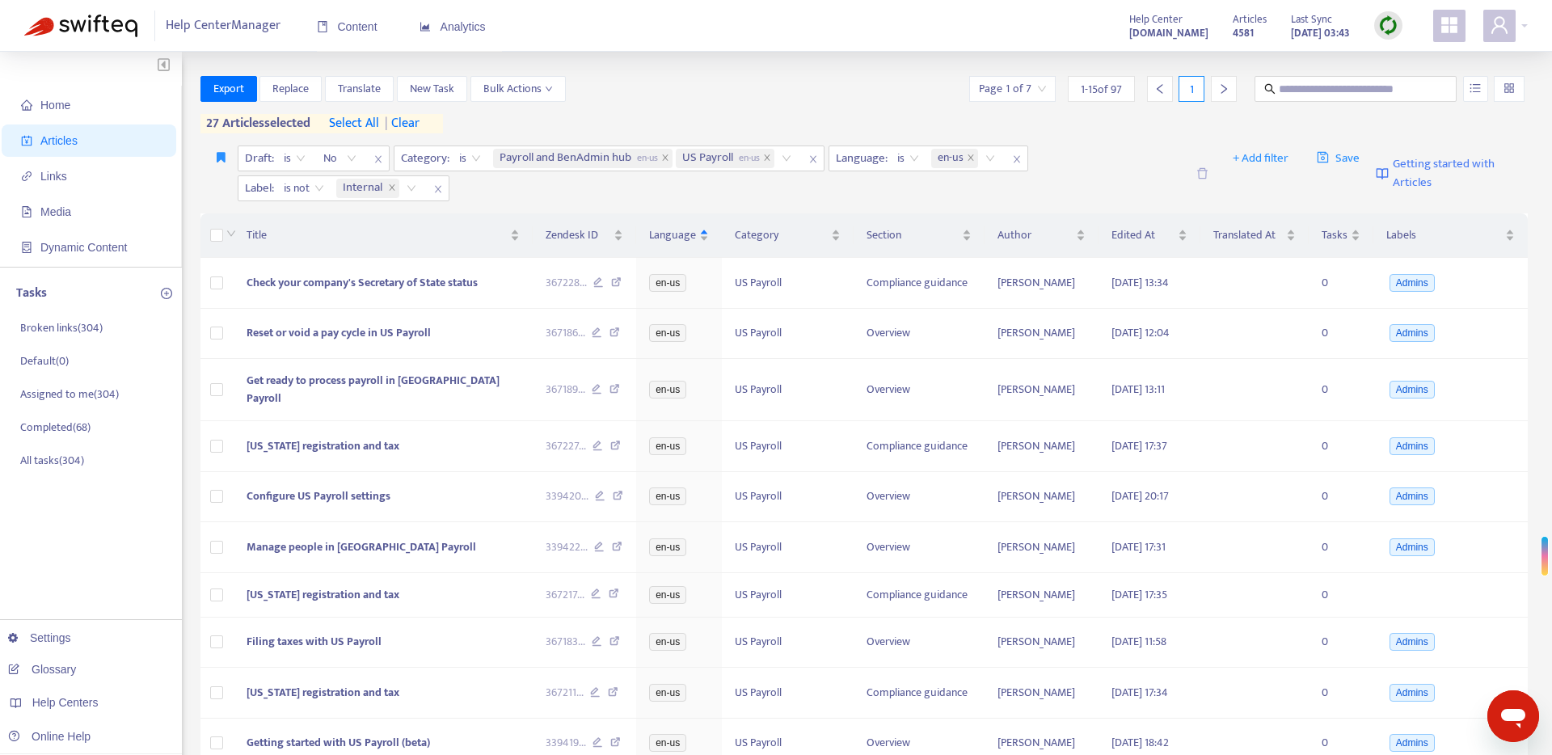
drag, startPoint x: 706, startPoint y: 100, endPoint x: 546, endPoint y: 122, distance: 161.5
click at [706, 101] on div "Export Replace Translate New Task Bulk Actions Page 1 of 7 1 - 15 of 97 1" at bounding box center [864, 89] width 1328 height 26
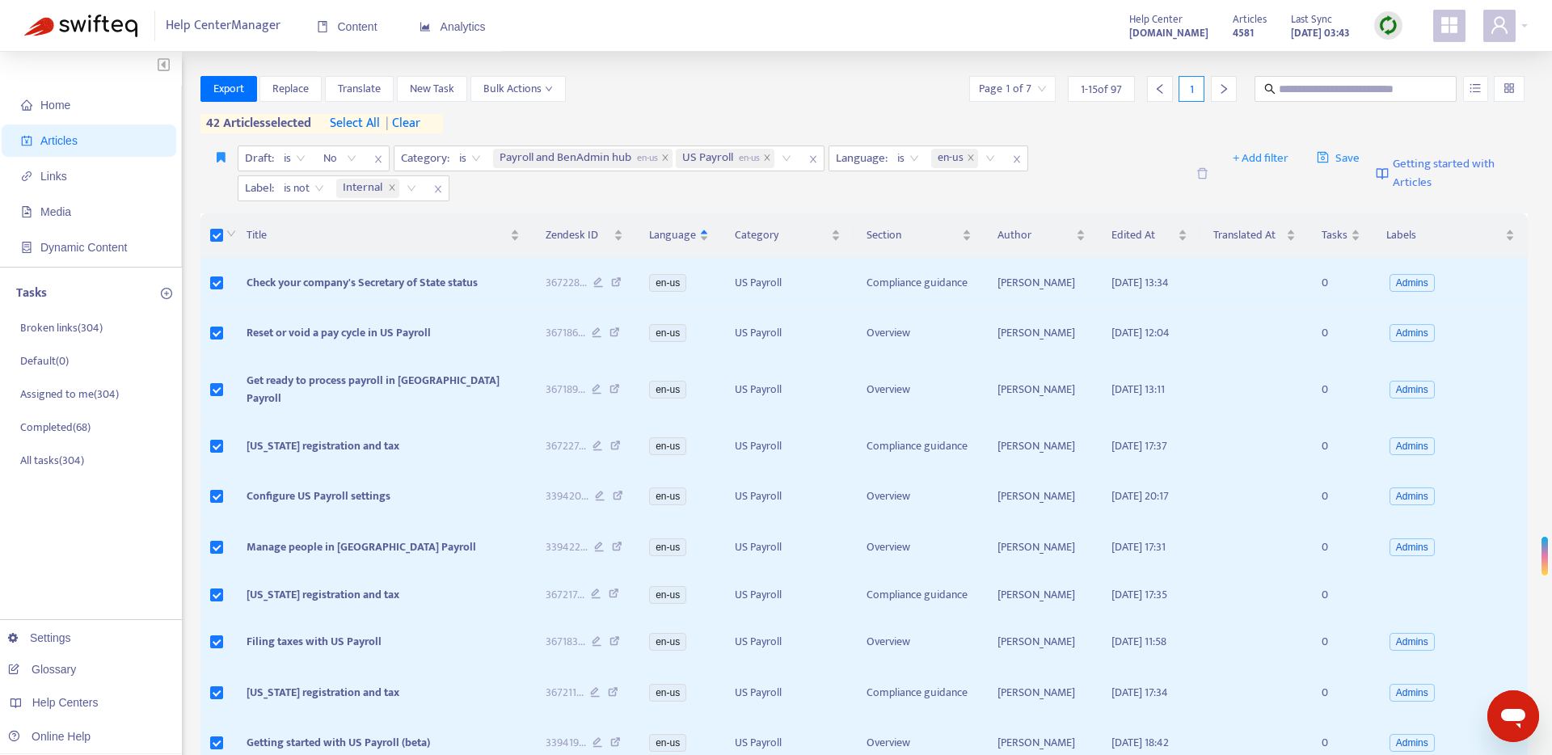
click at [363, 127] on span "select all" at bounding box center [355, 123] width 50 height 19
click at [238, 91] on span "Export" at bounding box center [228, 89] width 31 height 18
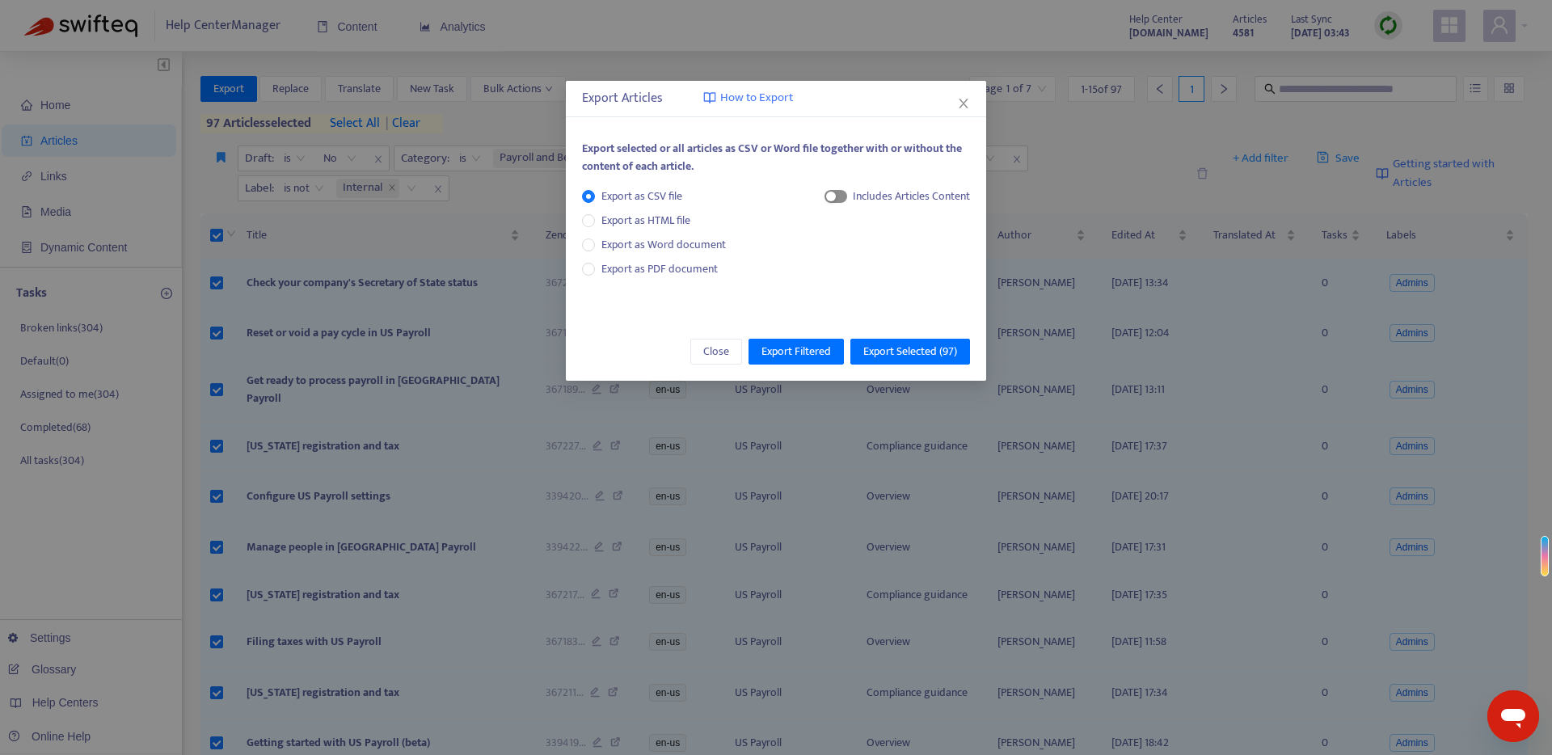
click at [839, 200] on span "button" at bounding box center [835, 196] width 23 height 13
click at [861, 253] on span "HTML Content" at bounding box center [895, 251] width 80 height 18
click at [893, 347] on span "Export Selected ( 97 )" at bounding box center [910, 352] width 94 height 18
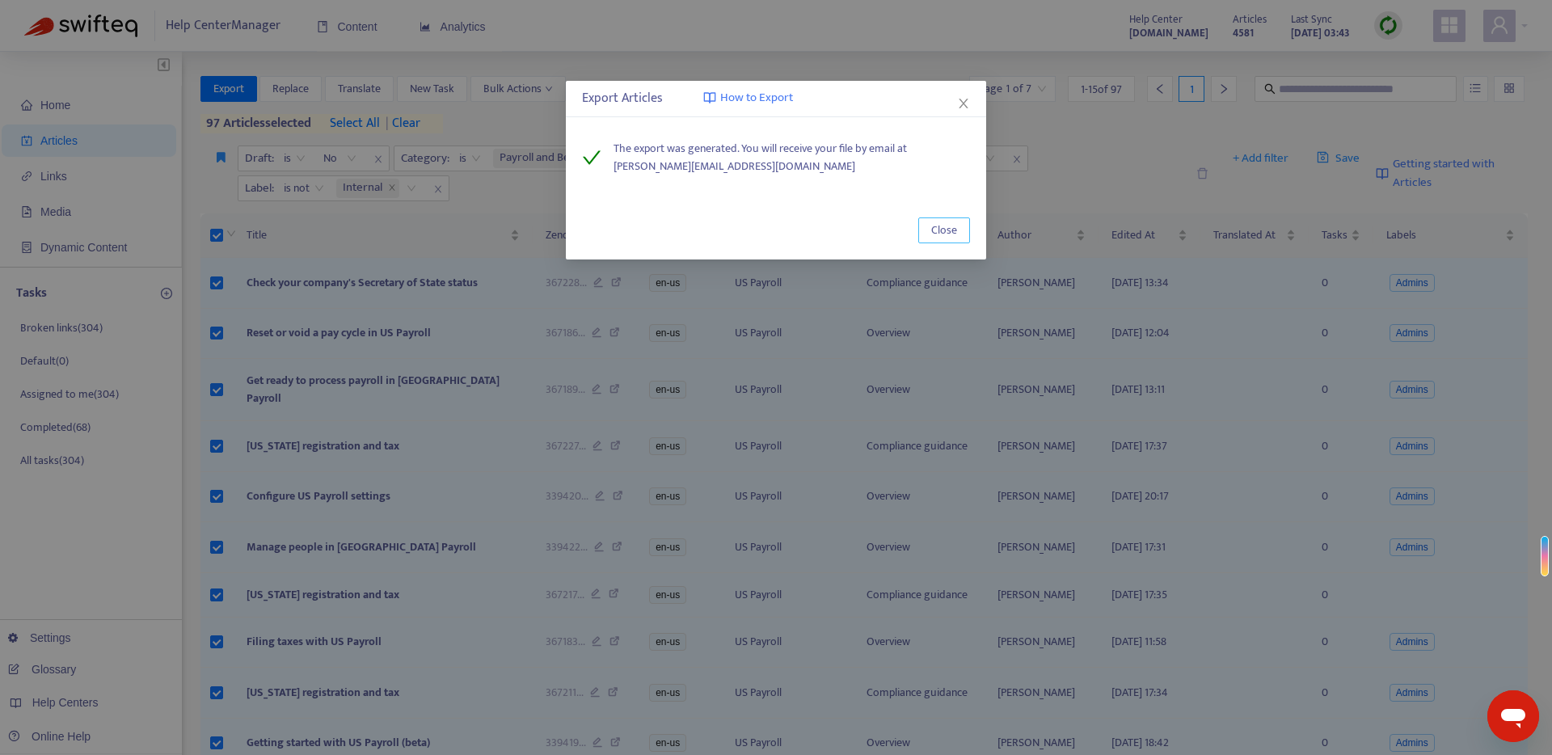
click at [934, 230] on span "Close" at bounding box center [944, 230] width 26 height 18
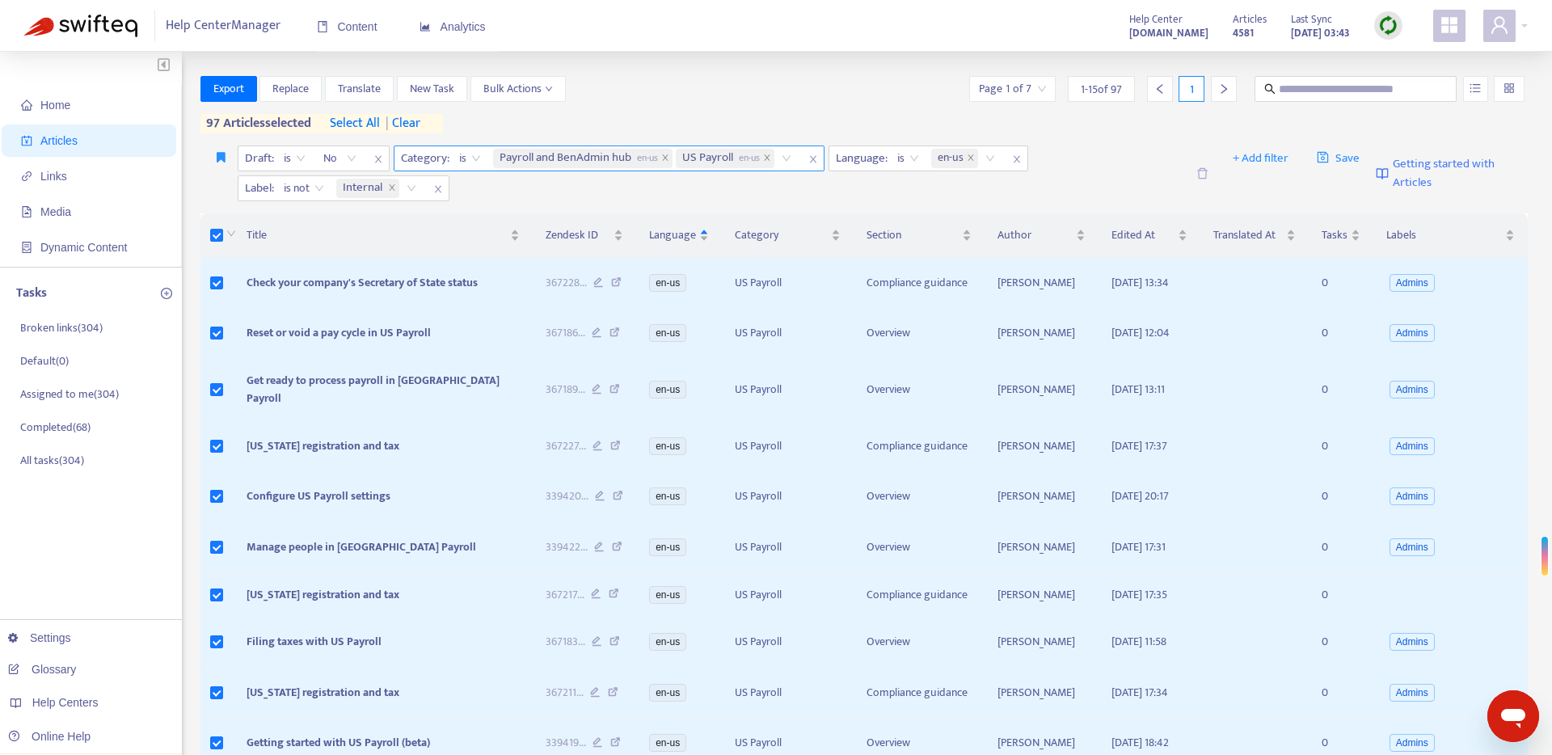
click at [792, 160] on div "Payroll and BenAdmin hub en-us US Payroll en-us" at bounding box center [645, 158] width 310 height 24
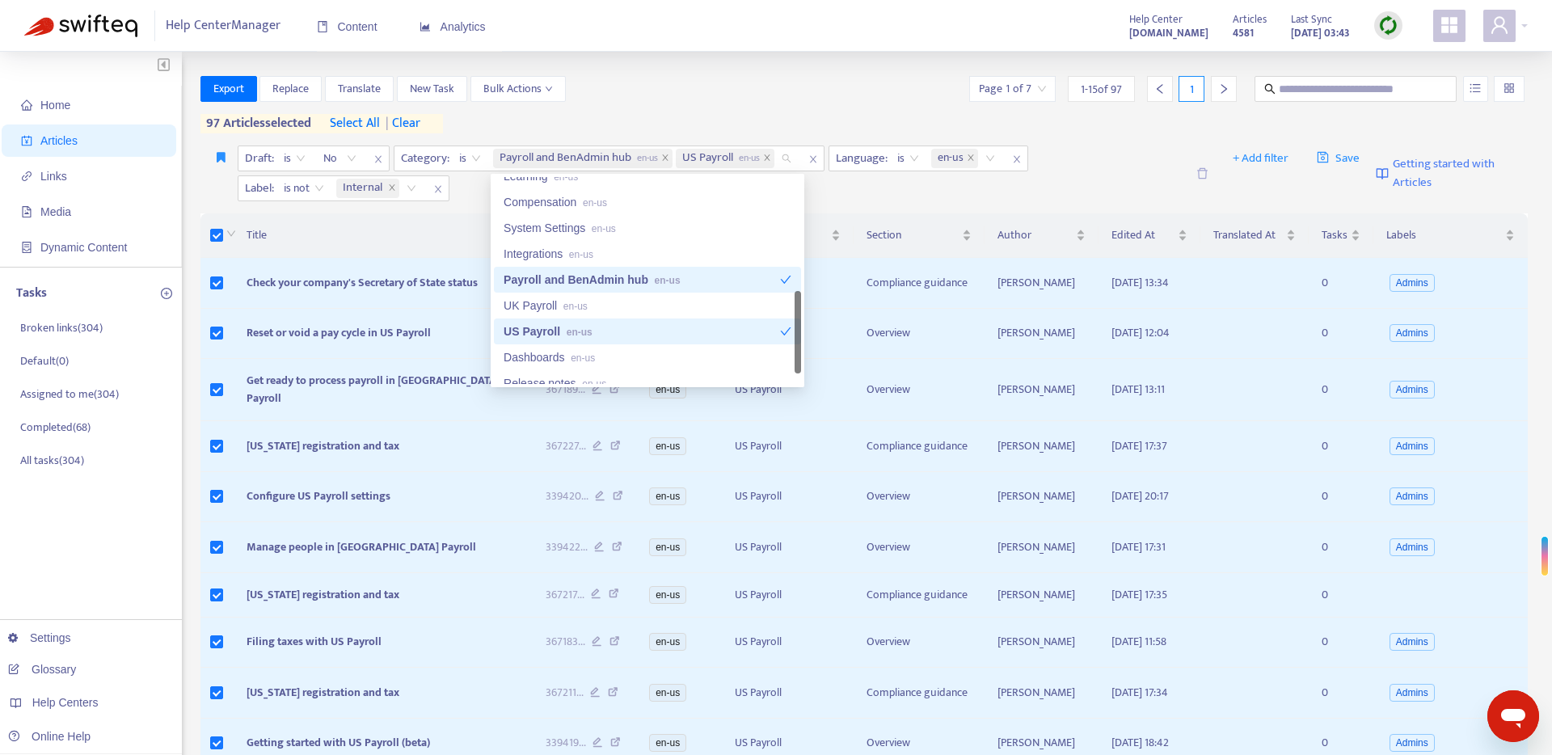
drag, startPoint x: 645, startPoint y: 327, endPoint x: 647, endPoint y: 293, distance: 34.0
click at [645, 327] on div "US Payroll en-us" at bounding box center [642, 331] width 276 height 18
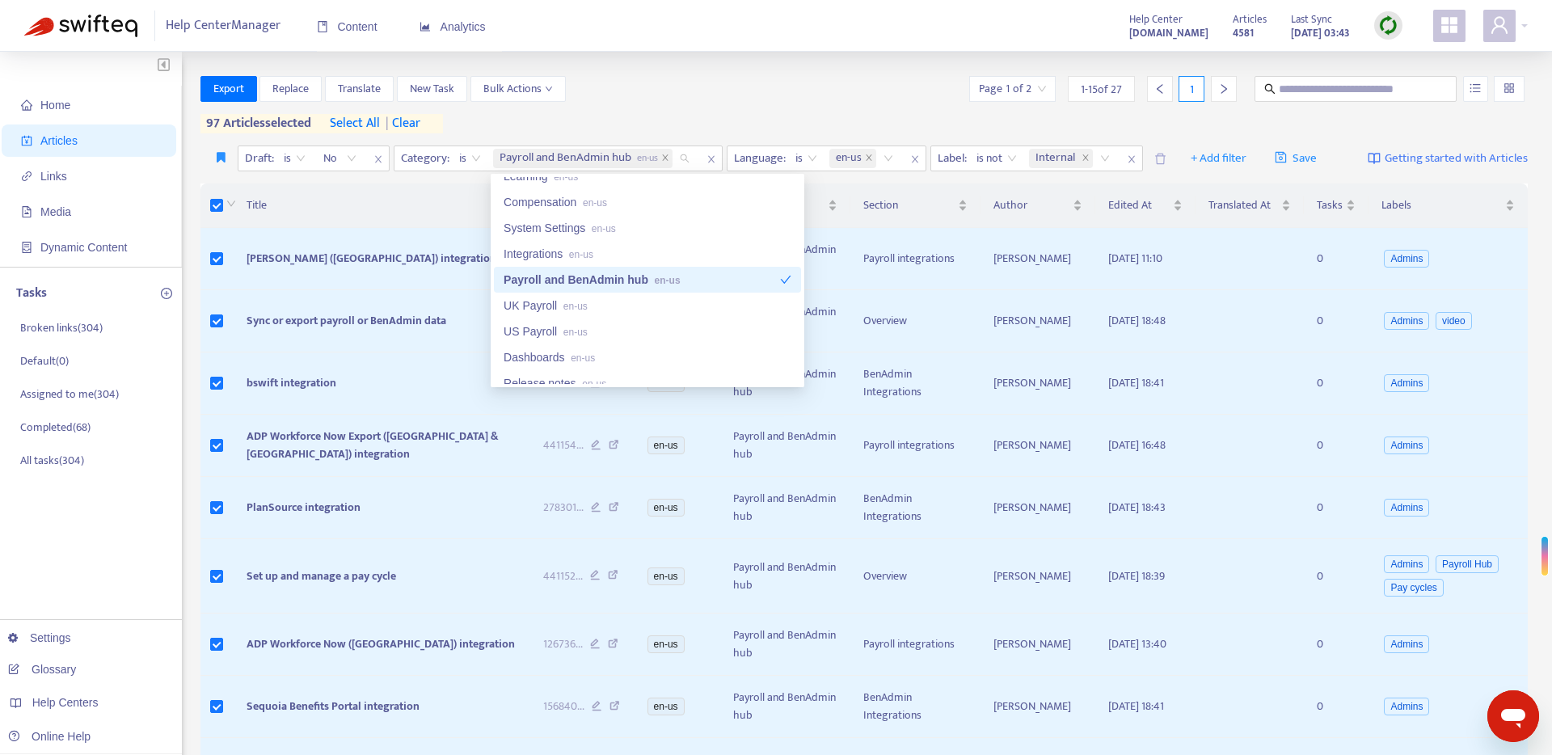
drag, startPoint x: 647, startPoint y: 280, endPoint x: 633, endPoint y: 299, distance: 23.8
click at [647, 280] on div "Payroll and BenAdmin hub en-us" at bounding box center [642, 280] width 276 height 18
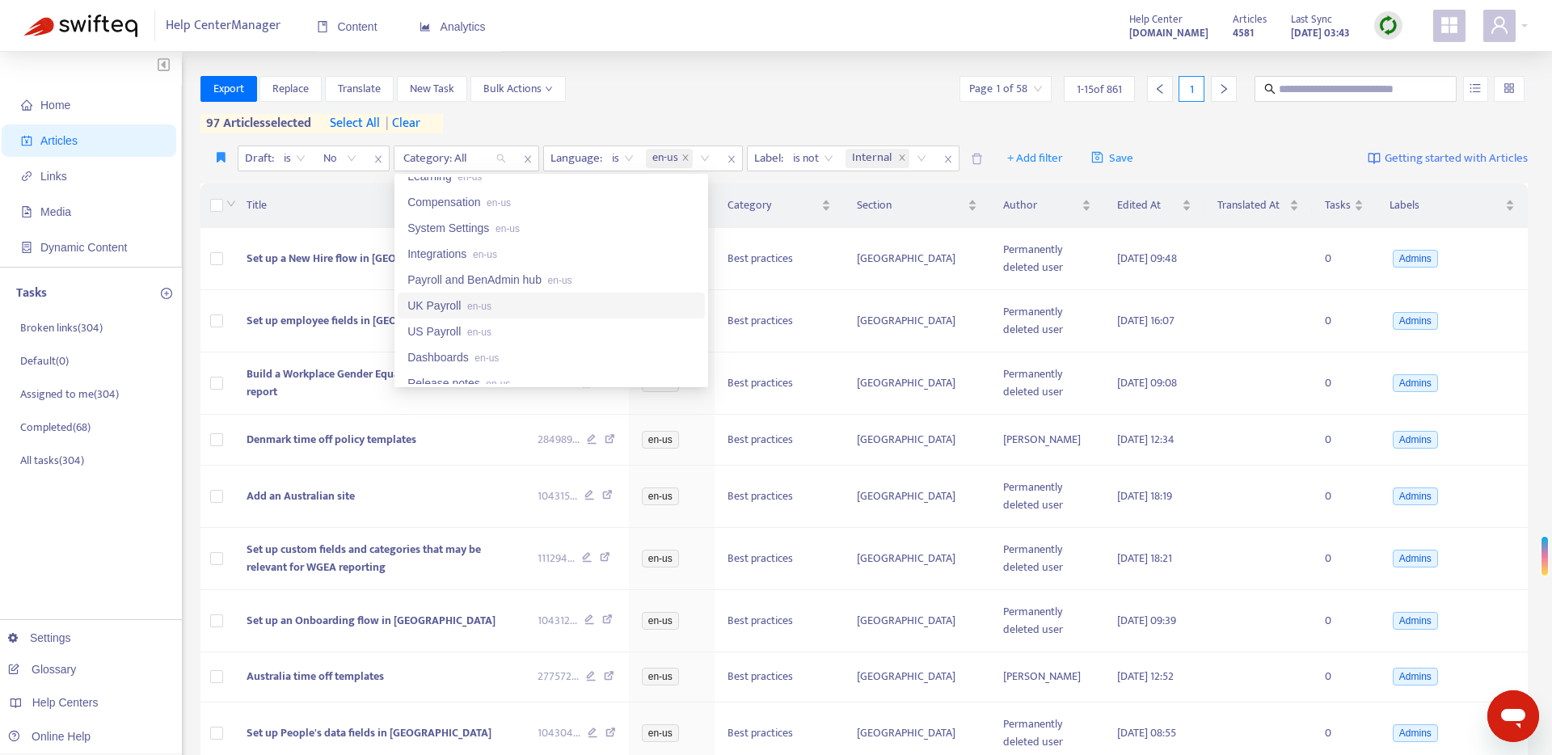
click at [568, 303] on div "UK Payroll en-us" at bounding box center [551, 306] width 288 height 18
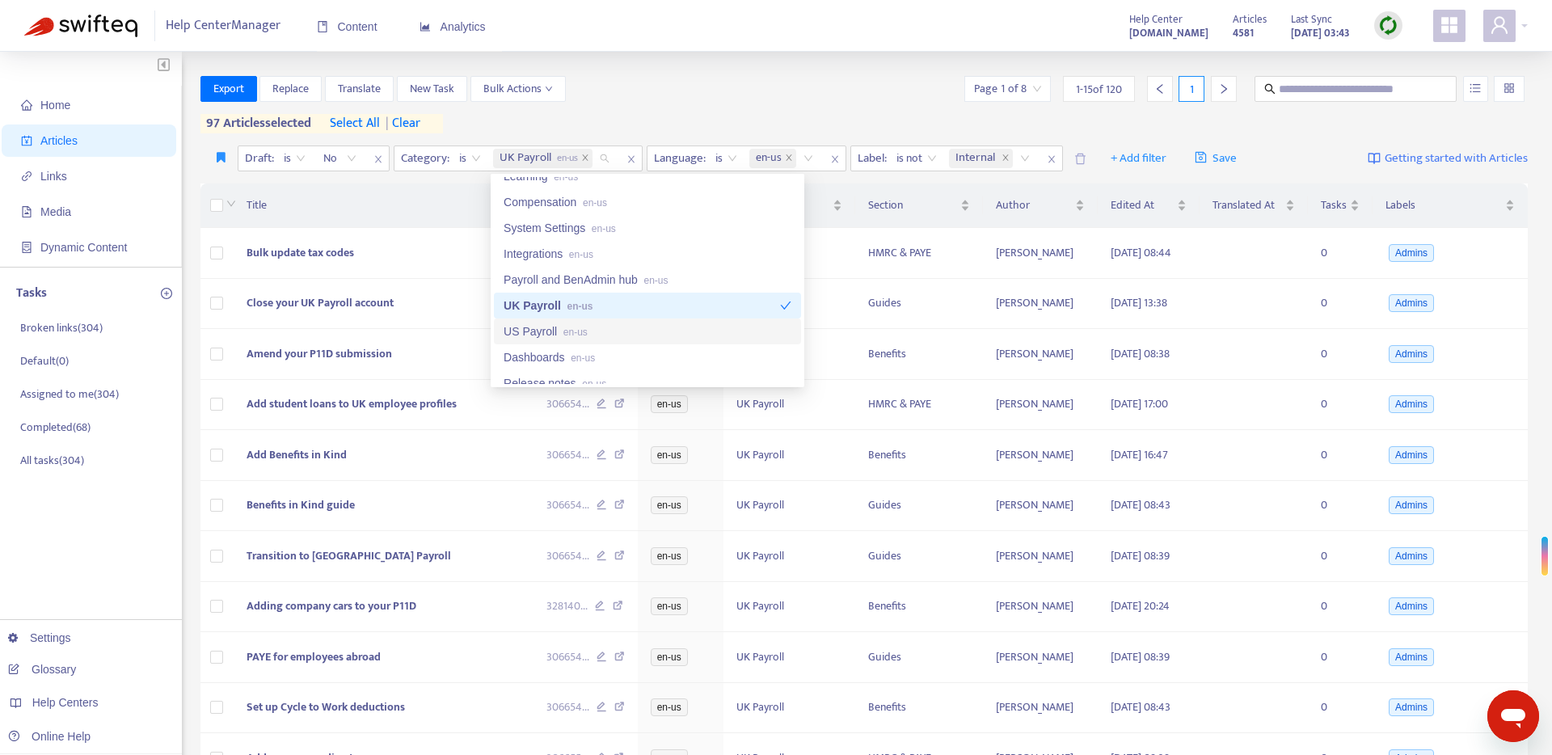
click at [580, 327] on span "en-us" at bounding box center [575, 332] width 24 height 11
click at [760, 301] on div "UK Payroll en-us" at bounding box center [642, 306] width 276 height 18
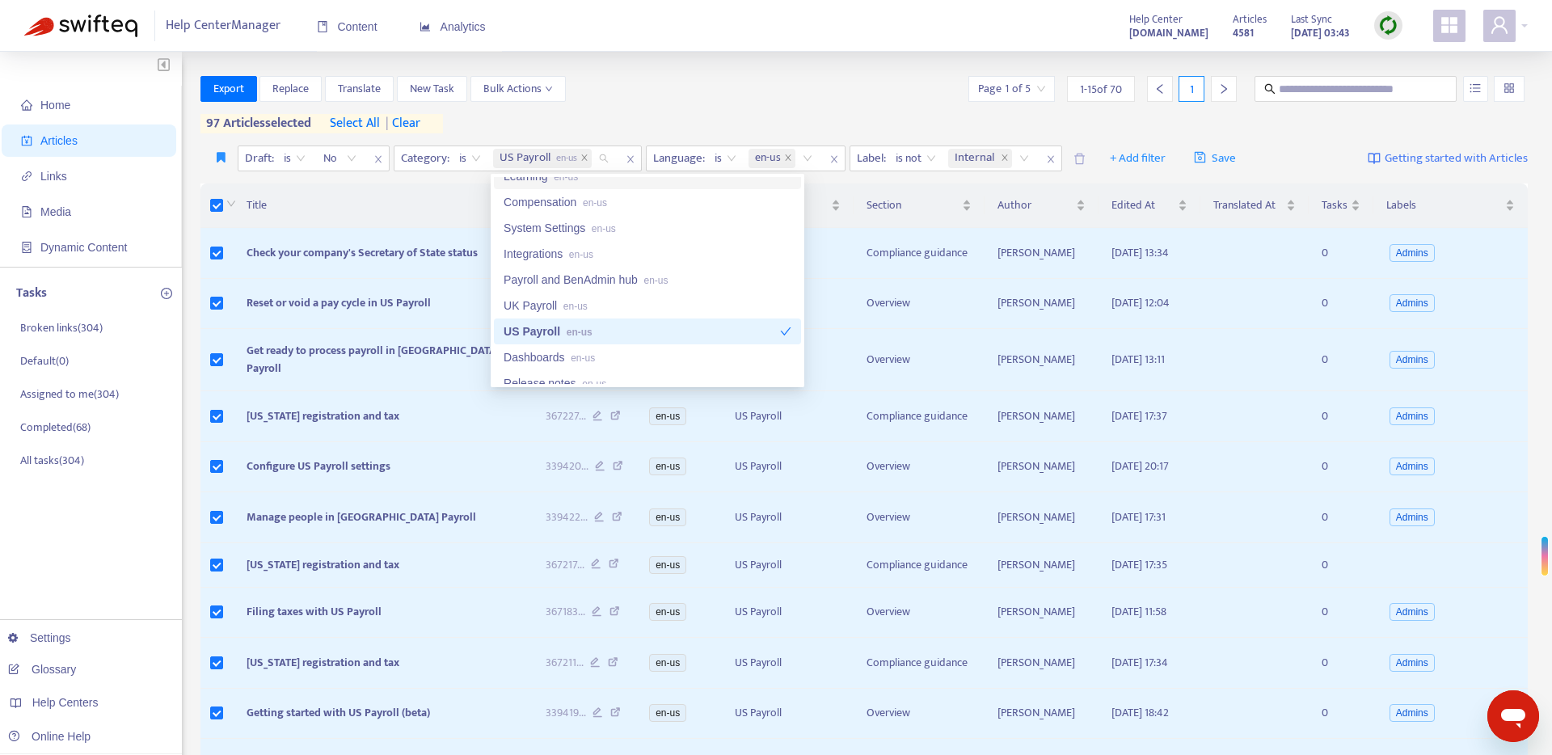
click at [736, 89] on div "Export Replace Translate New Task Bulk Actions Page 1 of 5 1 - 15 of 70 1" at bounding box center [864, 89] width 1328 height 26
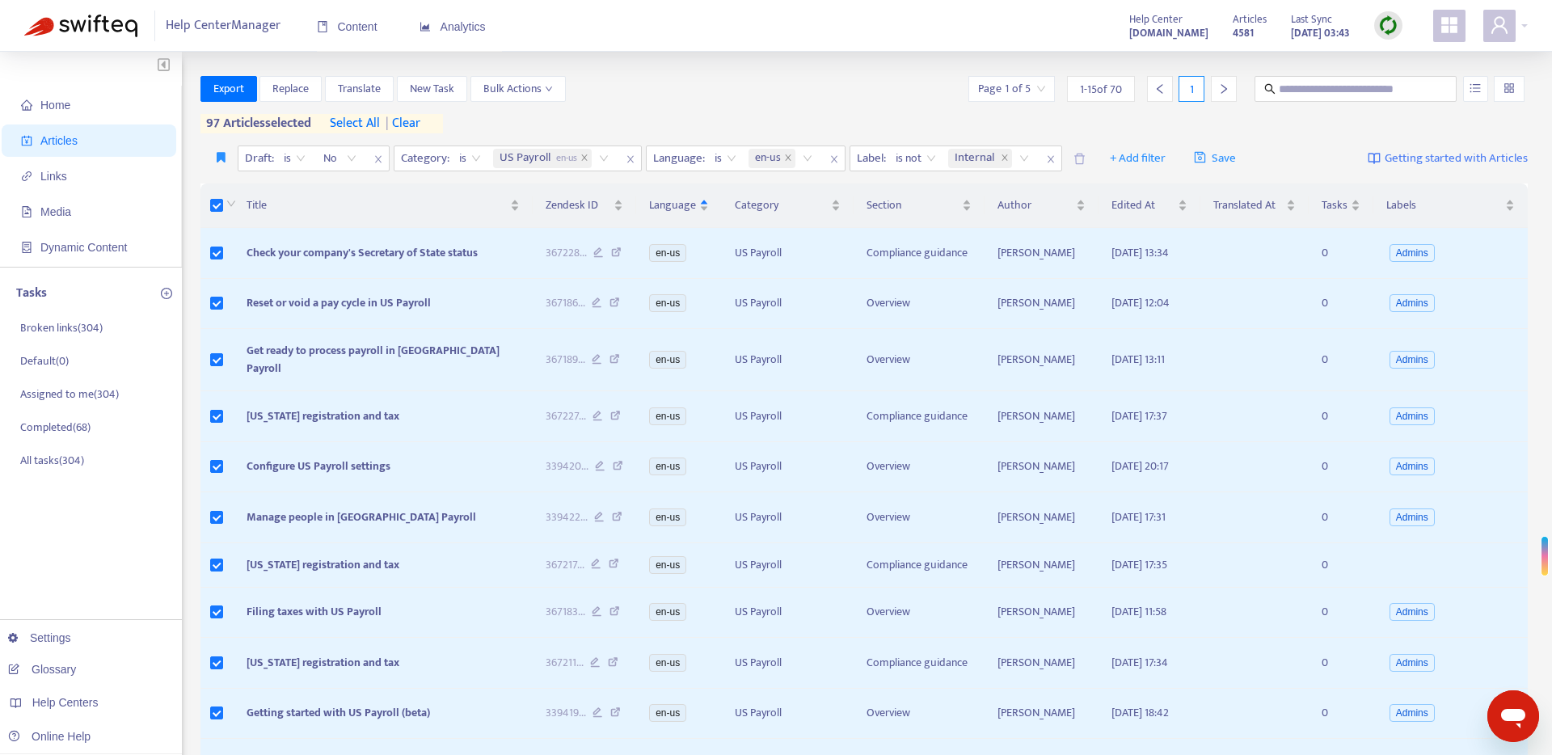
click at [354, 120] on span "select all" at bounding box center [355, 123] width 50 height 19
click at [245, 89] on button "Export" at bounding box center [228, 89] width 57 height 26
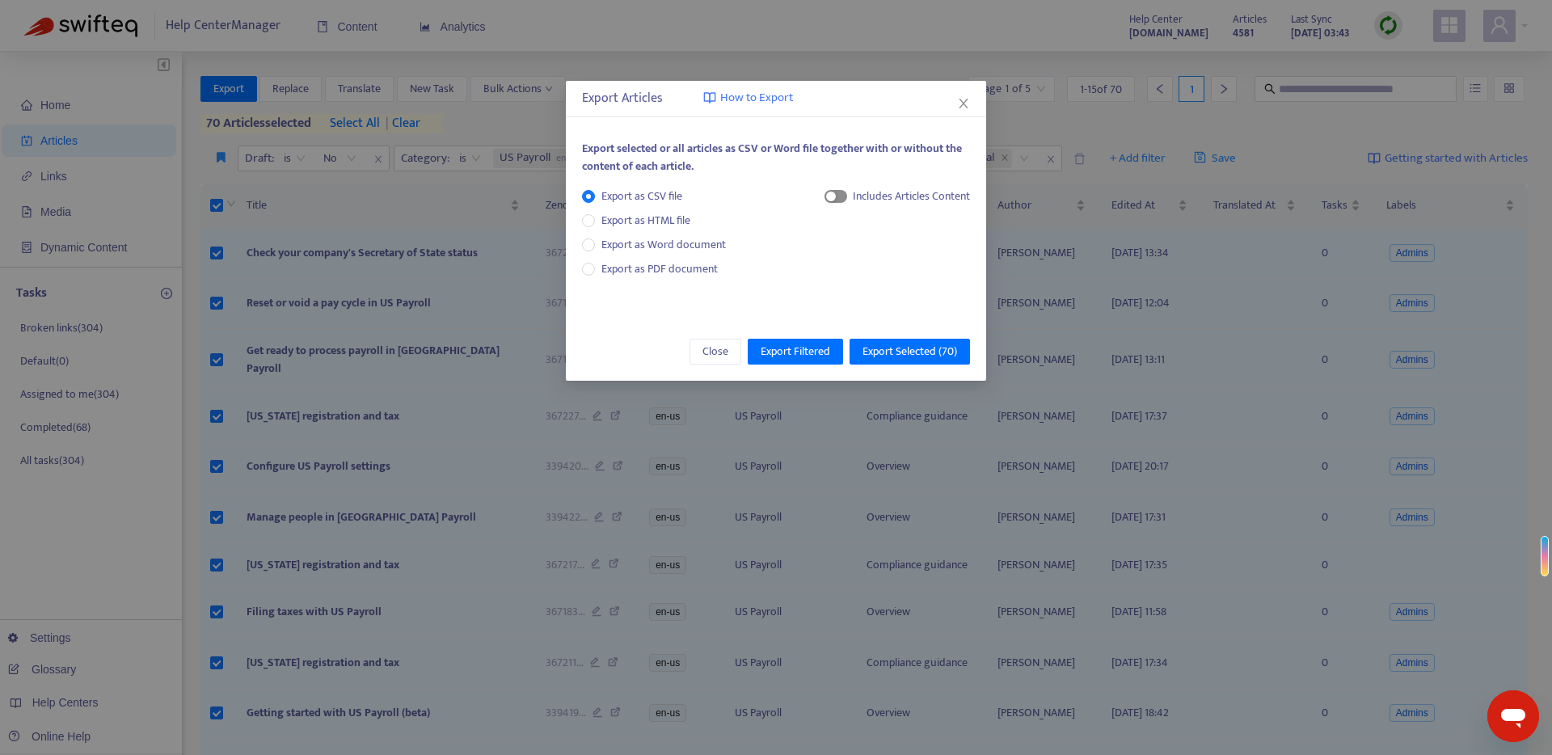
click at [841, 196] on span "button" at bounding box center [835, 196] width 23 height 13
click at [864, 248] on span "HTML Content" at bounding box center [895, 251] width 80 height 18
click at [872, 252] on span "HTML Content" at bounding box center [895, 251] width 80 height 18
click at [894, 353] on span "Export Selected ( 70 )" at bounding box center [909, 352] width 95 height 18
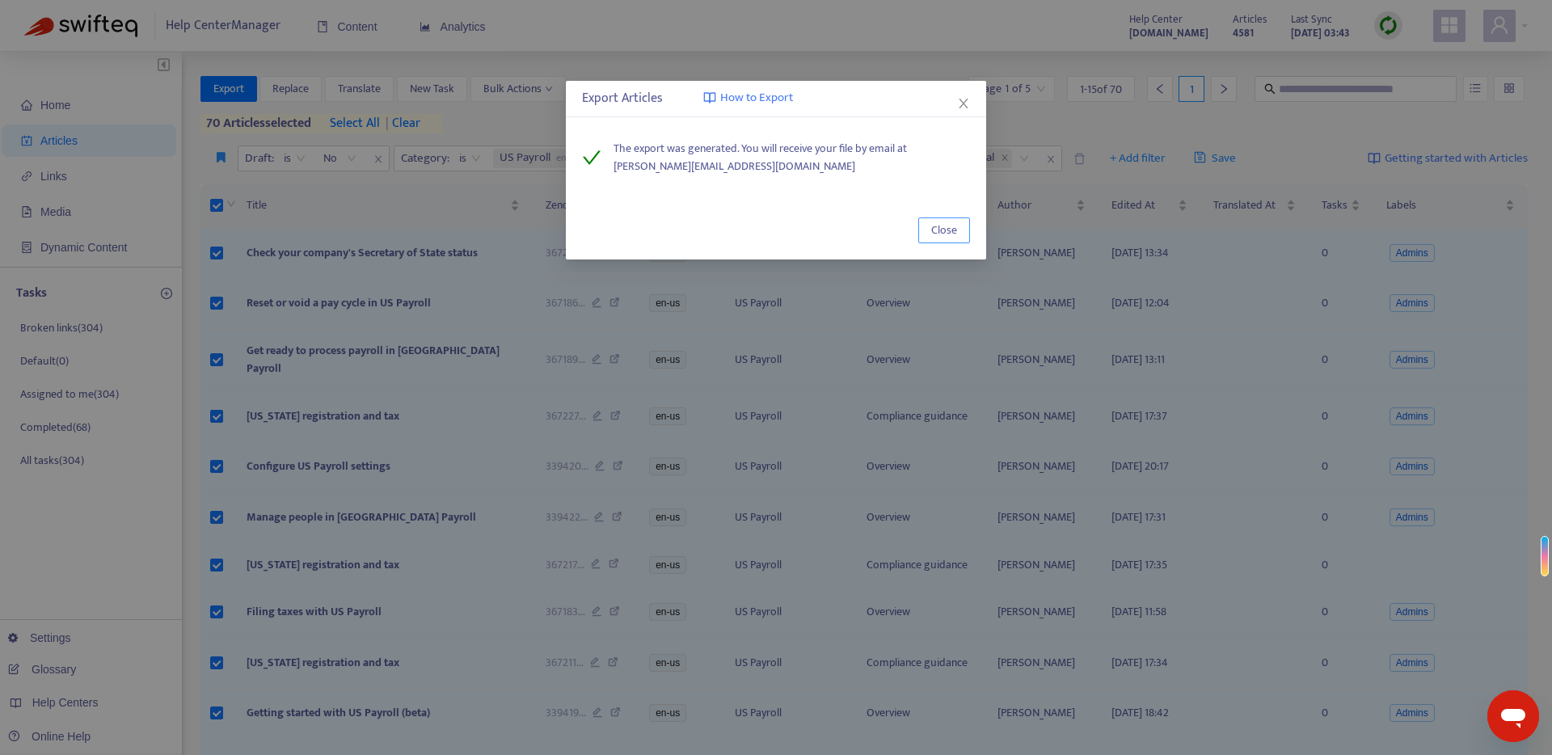
click at [934, 224] on span "Close" at bounding box center [944, 230] width 26 height 18
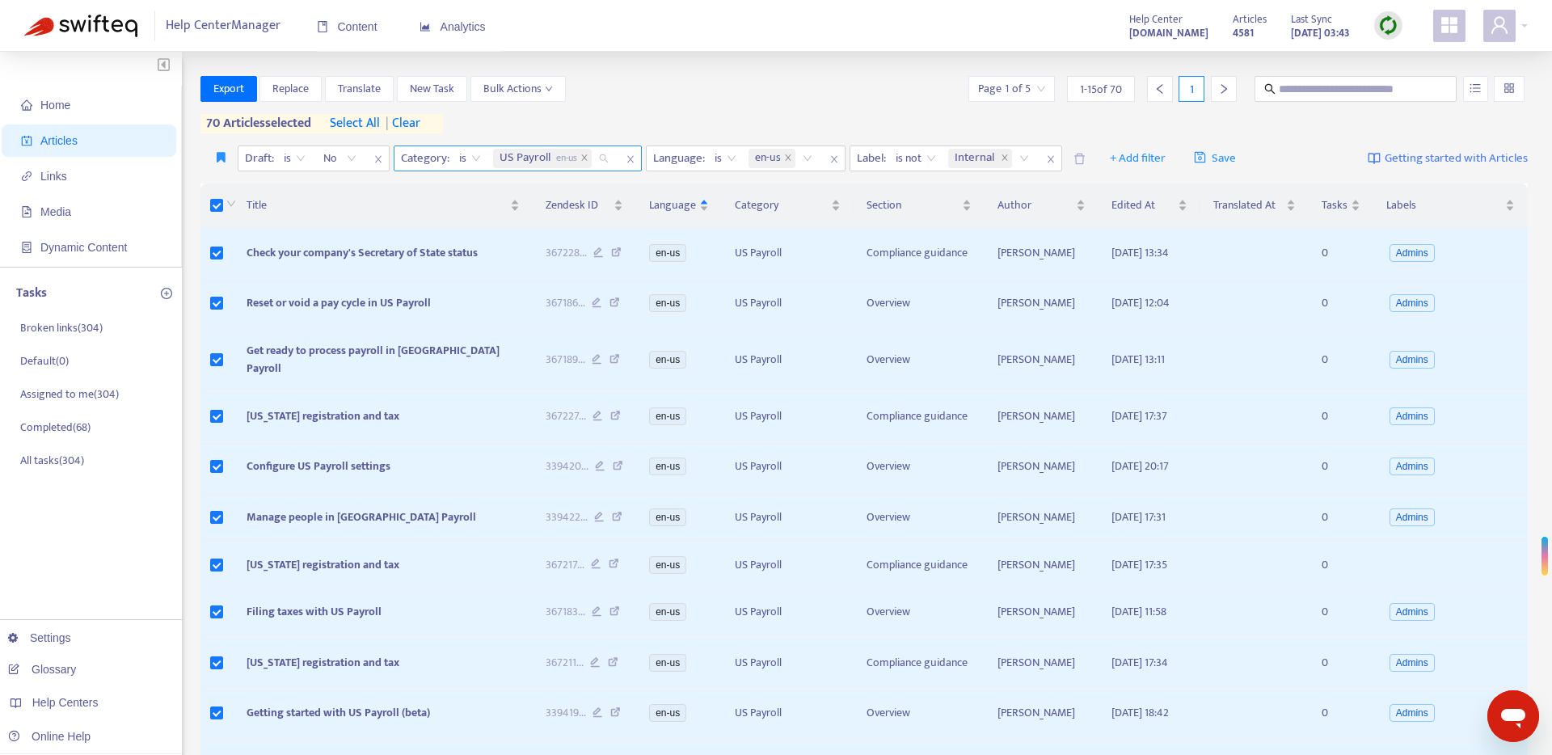
click at [601, 157] on div "US Payroll en-us" at bounding box center [554, 158] width 128 height 24
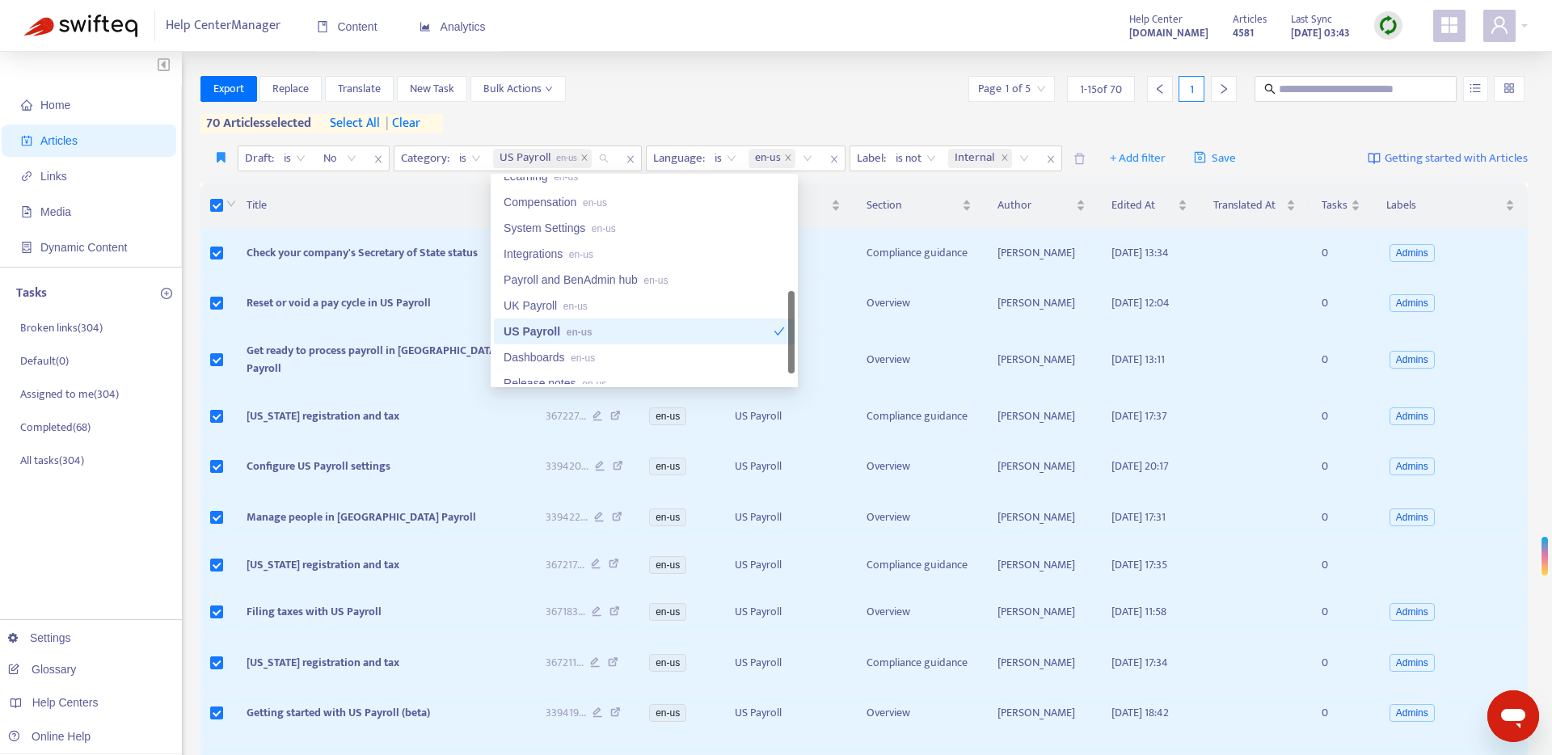
click at [587, 333] on span "en-us" at bounding box center [580, 332] width 26 height 11
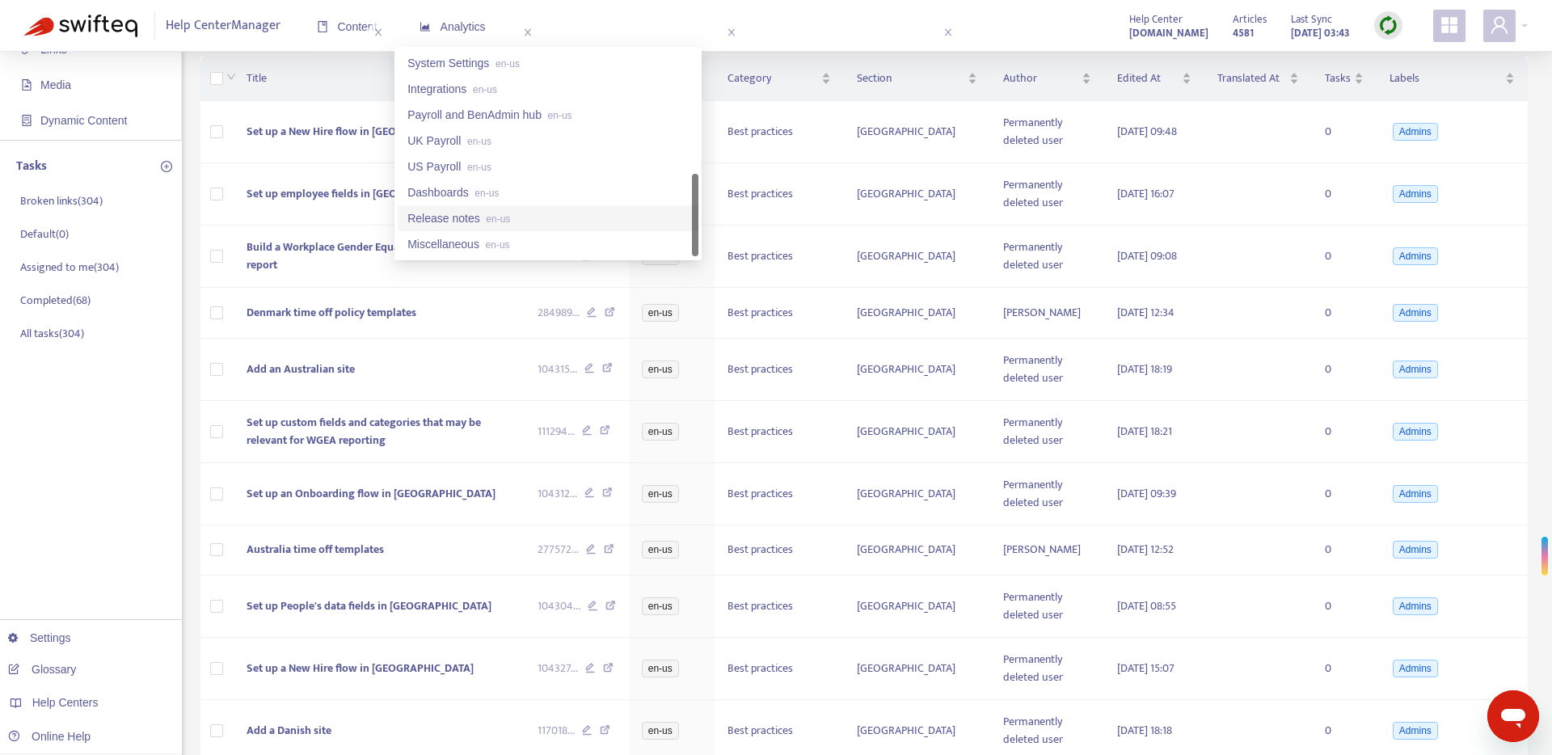
scroll to position [434, 0]
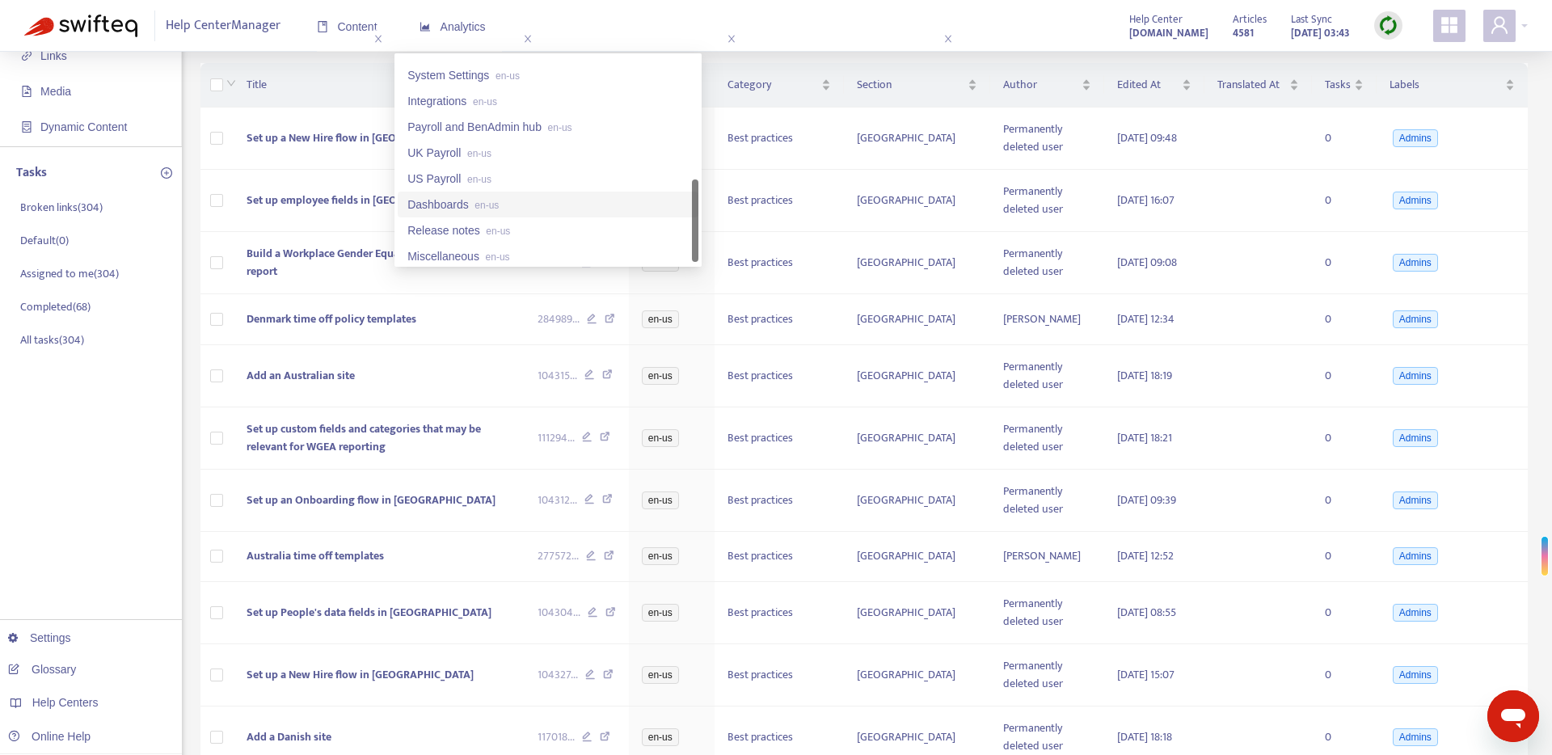
click at [537, 209] on div "Dashboards en-us" at bounding box center [547, 205] width 281 height 18
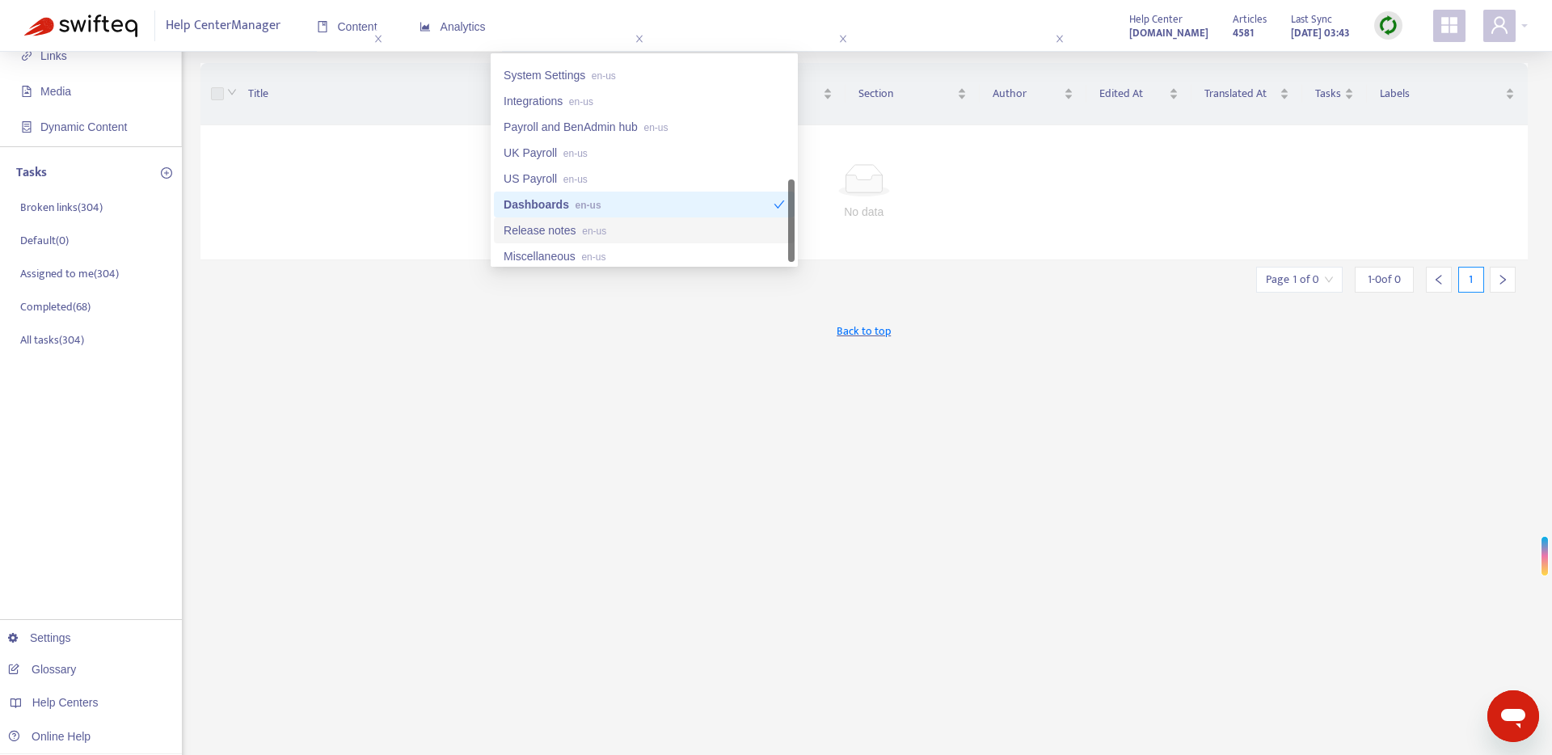
click at [564, 227] on div "Release notes en-us" at bounding box center [644, 230] width 281 height 18
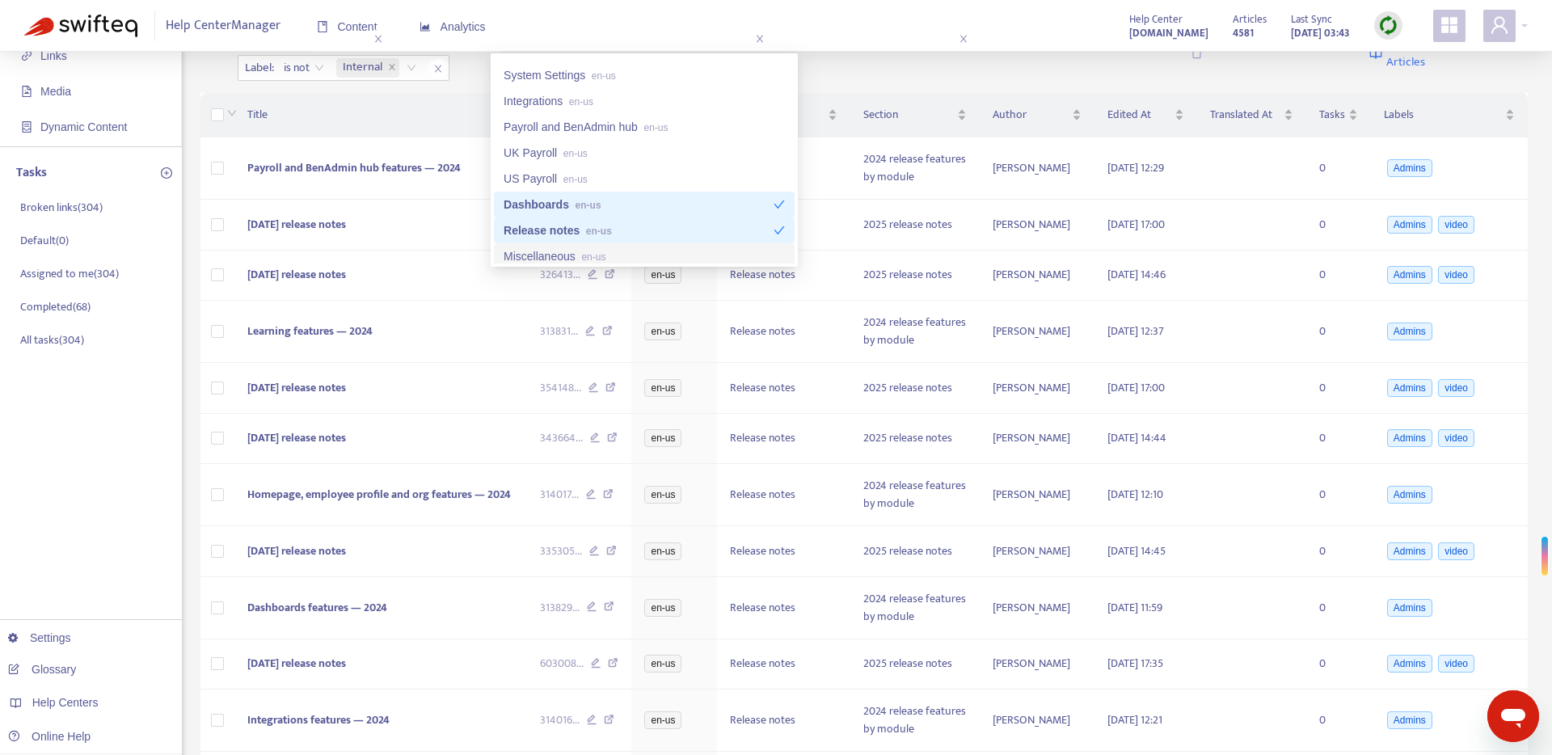
click at [582, 249] on div "Miscellaneous en-us" at bounding box center [644, 256] width 281 height 18
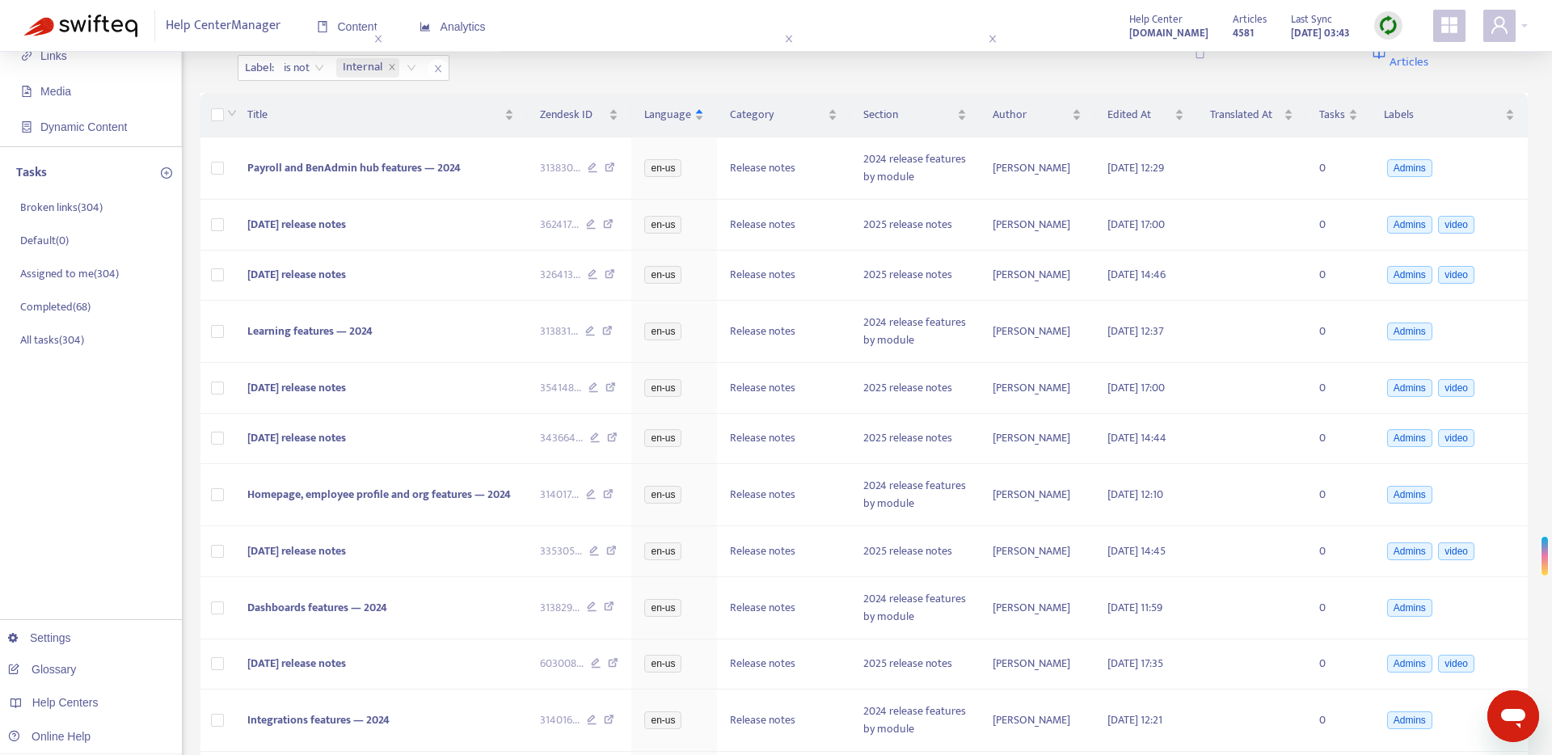
click at [840, 58] on div "Draft : is No Category : is Dashboards en-us Release notes en-us +1 Language : …" at bounding box center [710, 53] width 945 height 56
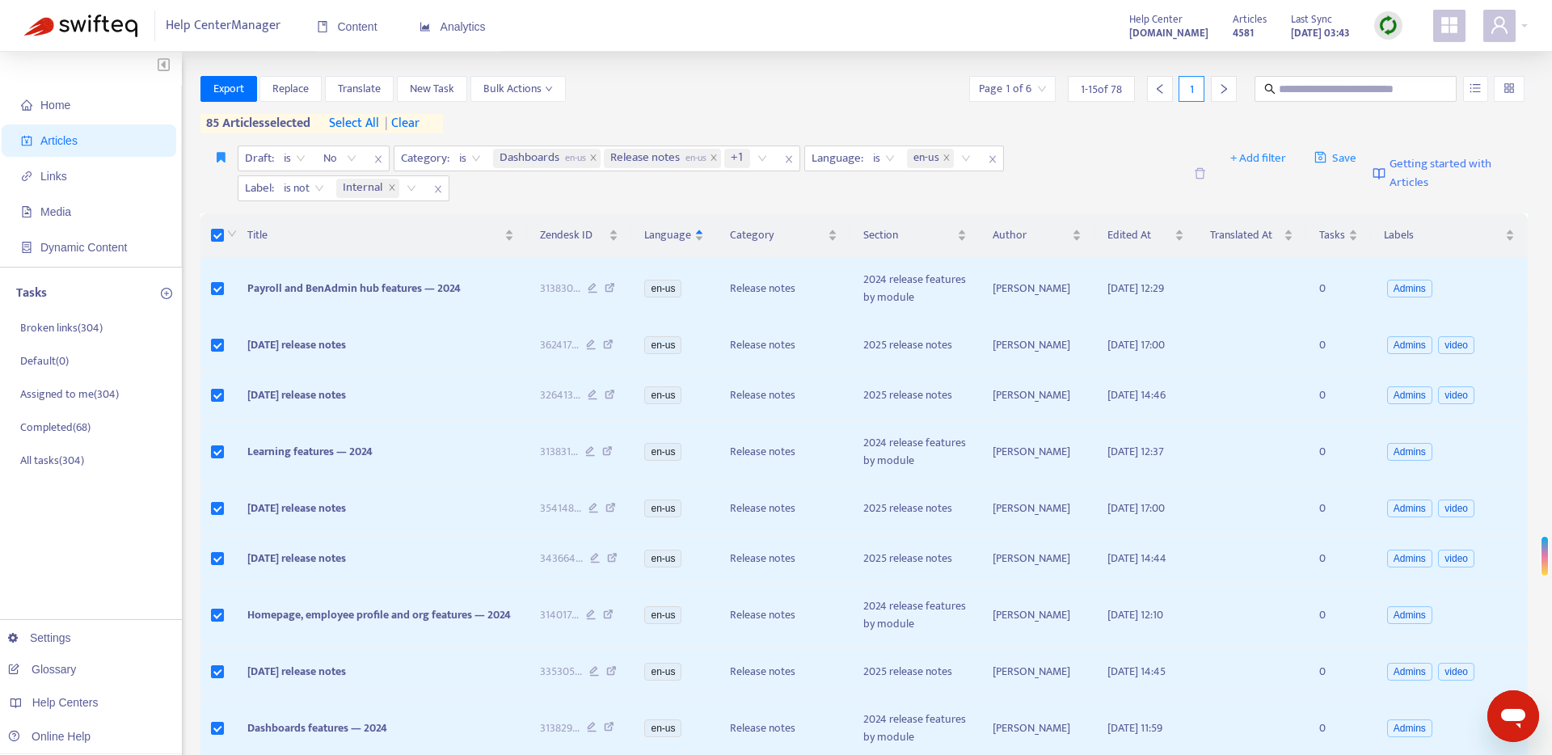
click at [344, 120] on span "select all" at bounding box center [354, 123] width 50 height 19
click at [230, 95] on span "Export" at bounding box center [228, 89] width 31 height 18
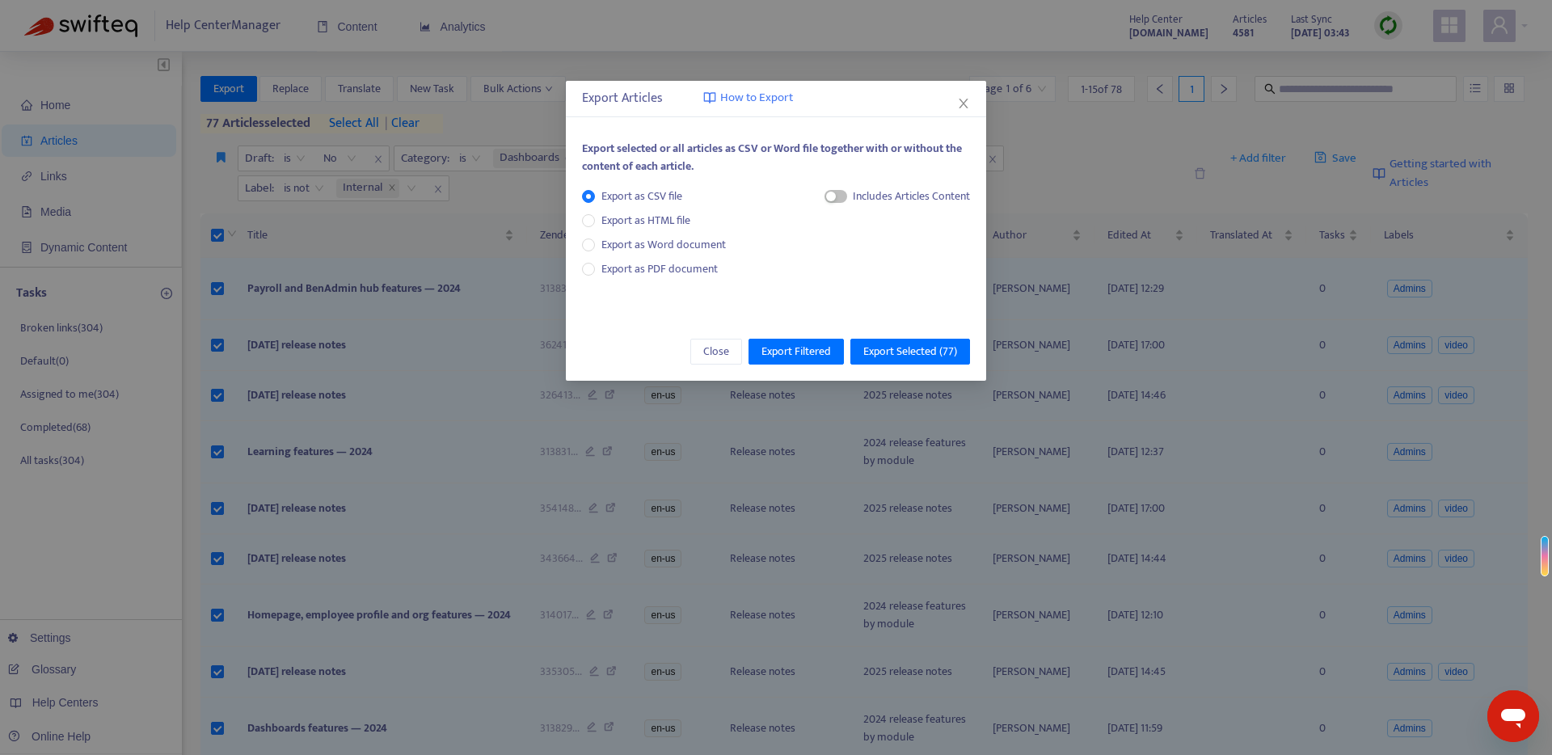
drag, startPoint x: 828, startPoint y: 193, endPoint x: 852, endPoint y: 214, distance: 32.1
click at [828, 193] on div "button" at bounding box center [831, 197] width 10 height 10
drag, startPoint x: 859, startPoint y: 250, endPoint x: 890, endPoint y: 284, distance: 46.4
click at [860, 251] on span "HTML Content" at bounding box center [895, 251] width 80 height 18
click at [898, 356] on span "Export Selected ( 77 )" at bounding box center [910, 352] width 94 height 18
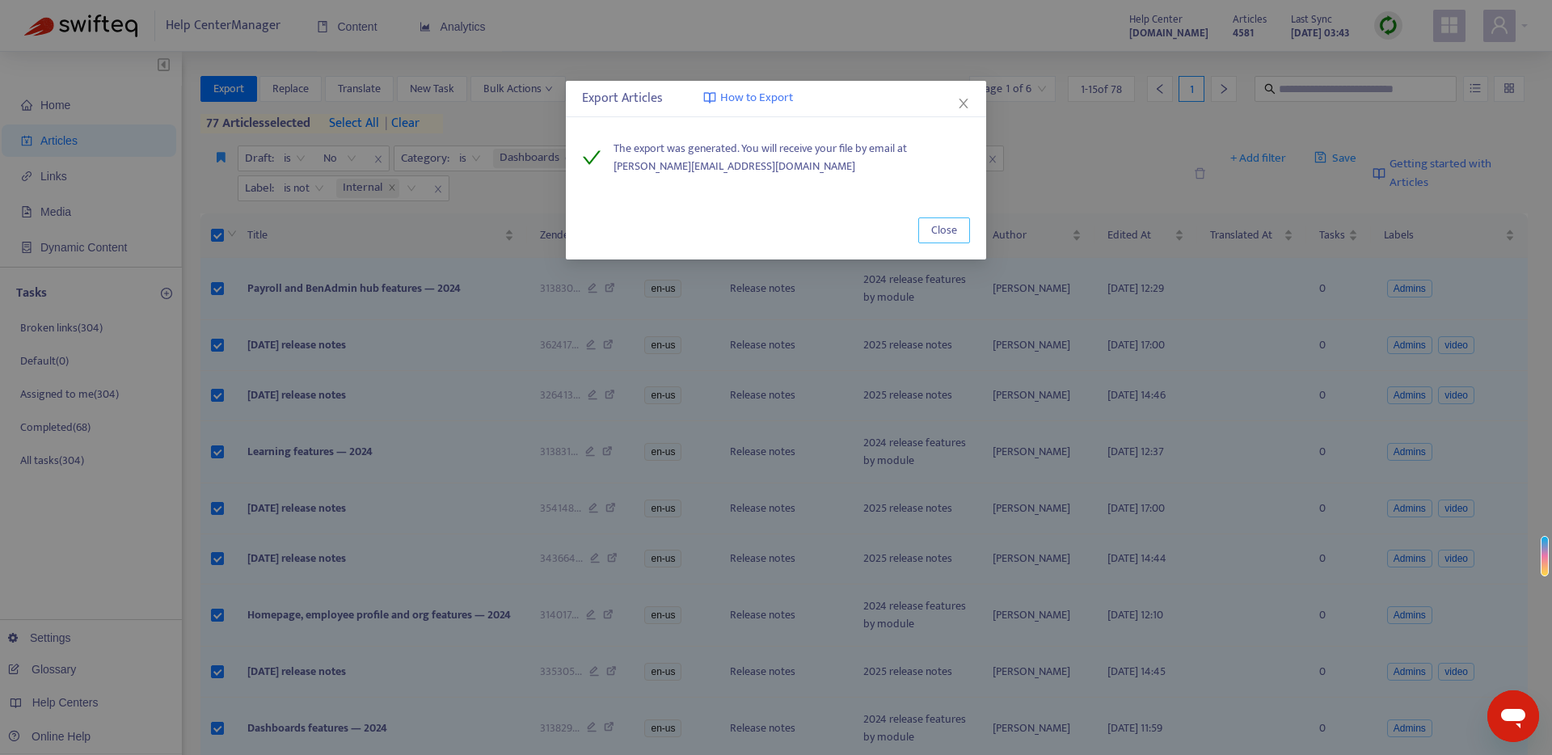
click at [945, 226] on span "Close" at bounding box center [944, 230] width 26 height 18
